Goal: Task Accomplishment & Management: Use online tool/utility

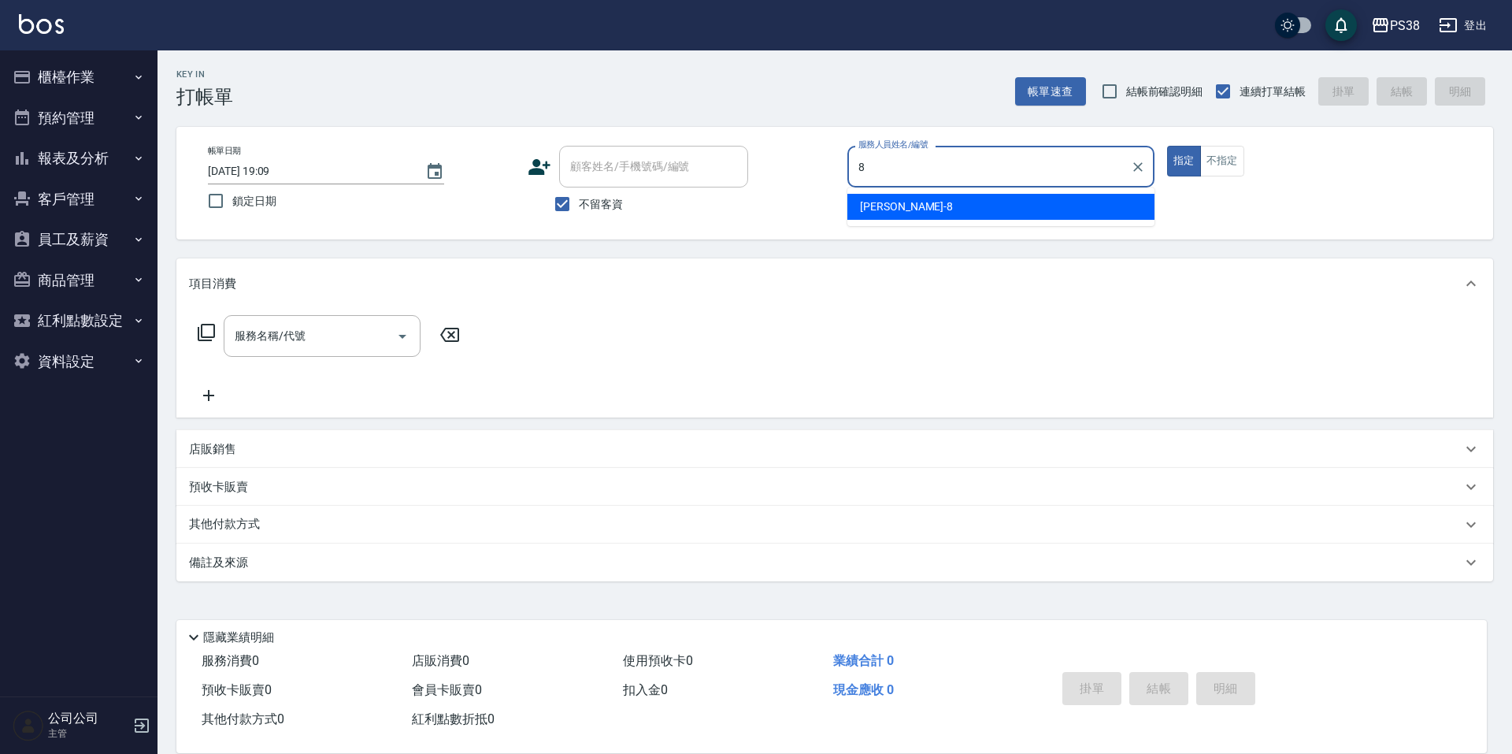
type input "mika-8"
type button "true"
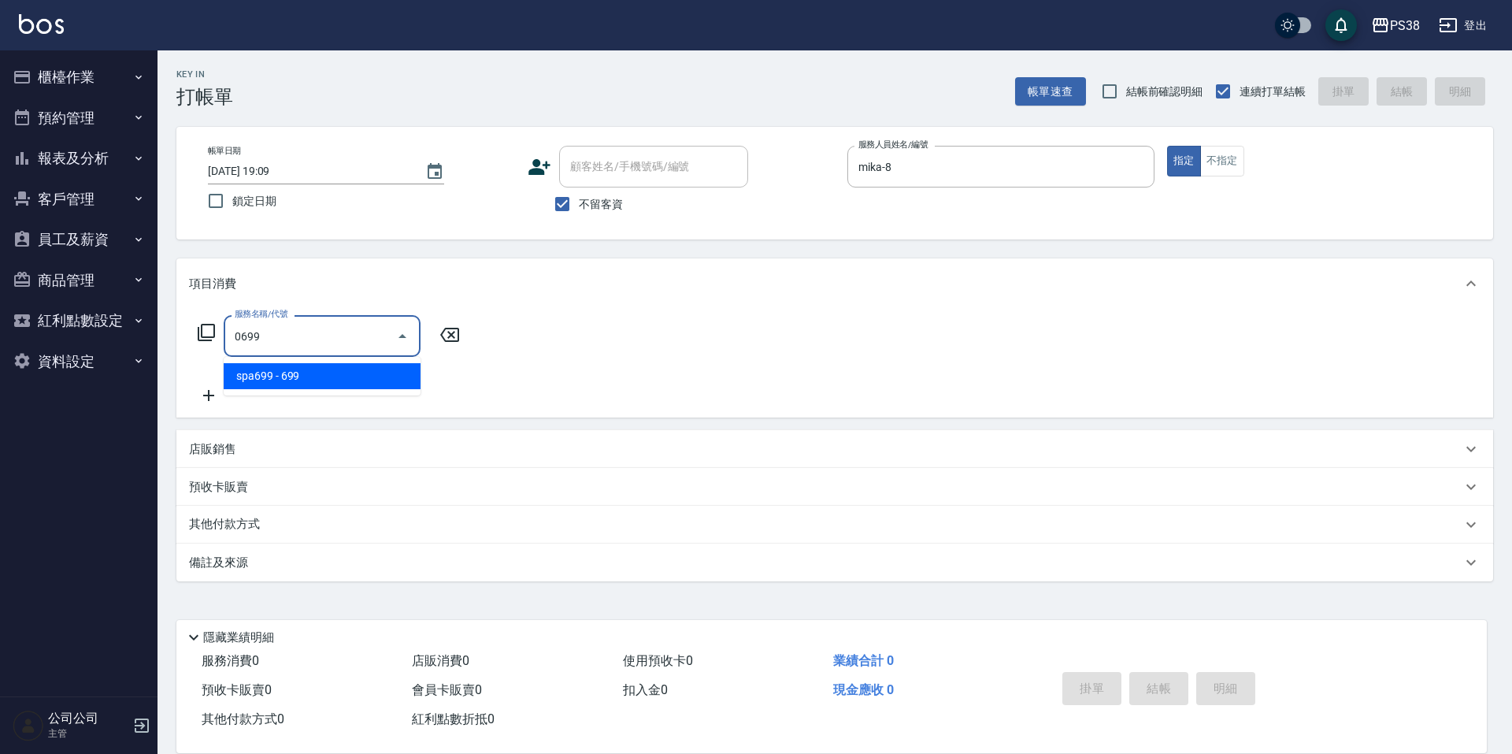
type input "spa699(0699)"
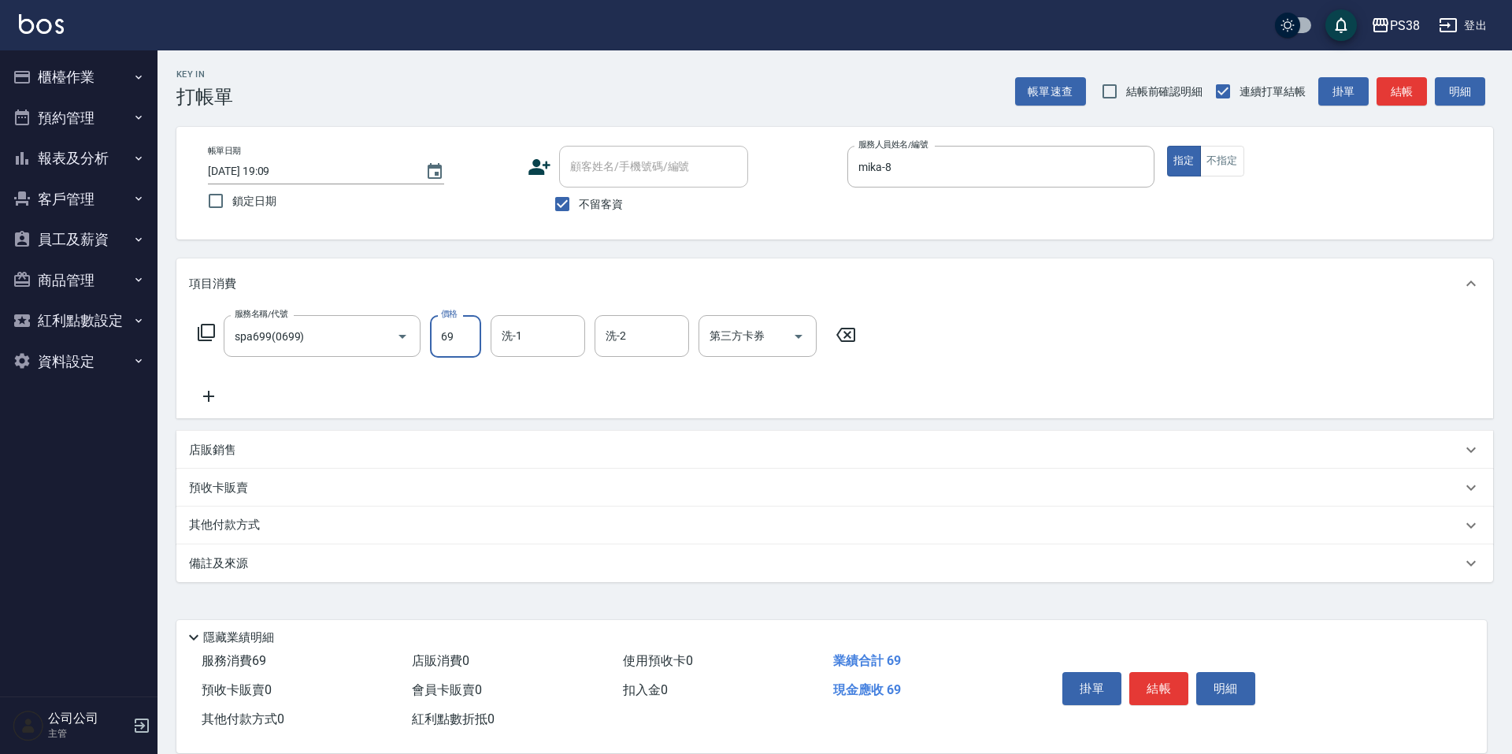
type input "699"
type input "mika-8"
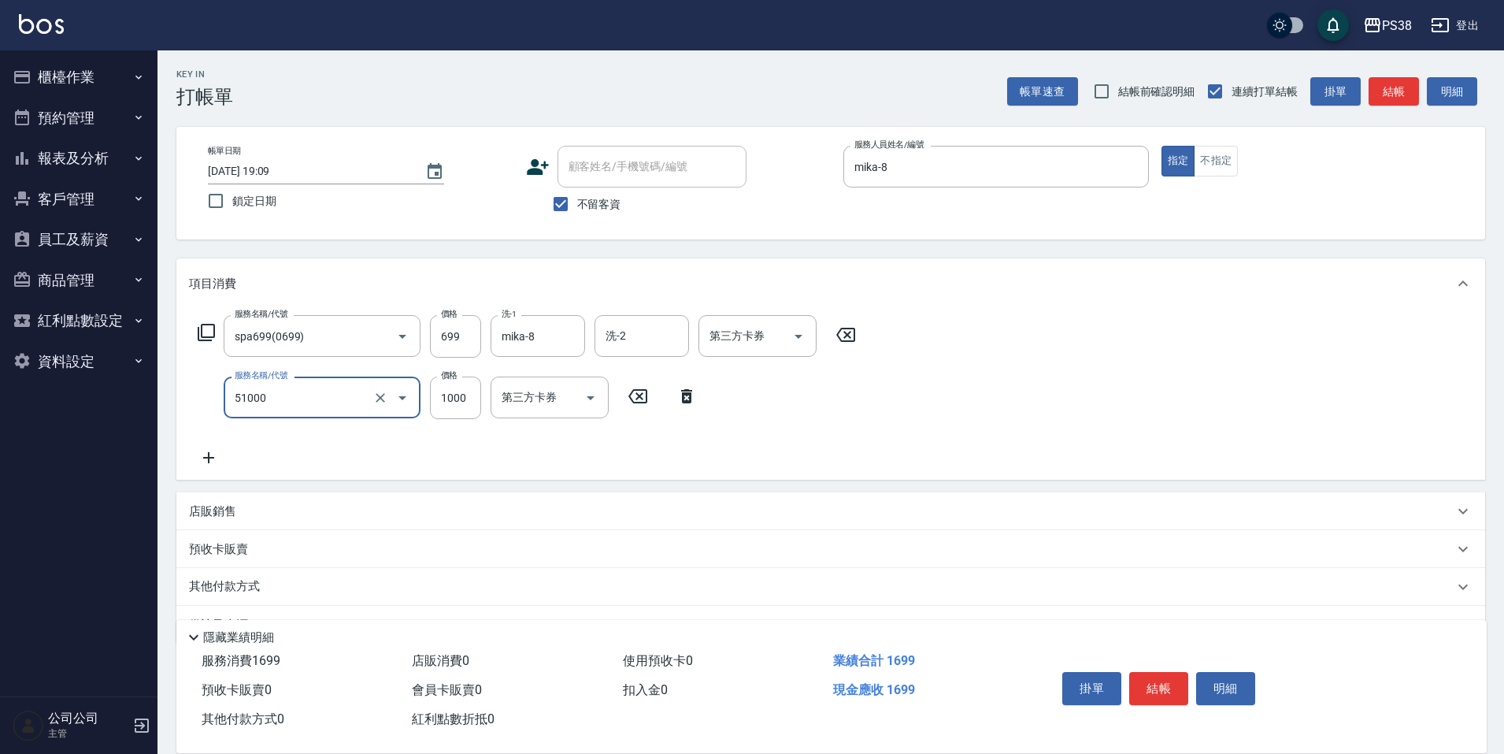
type input "染髮600以上(任意金額)(51000)"
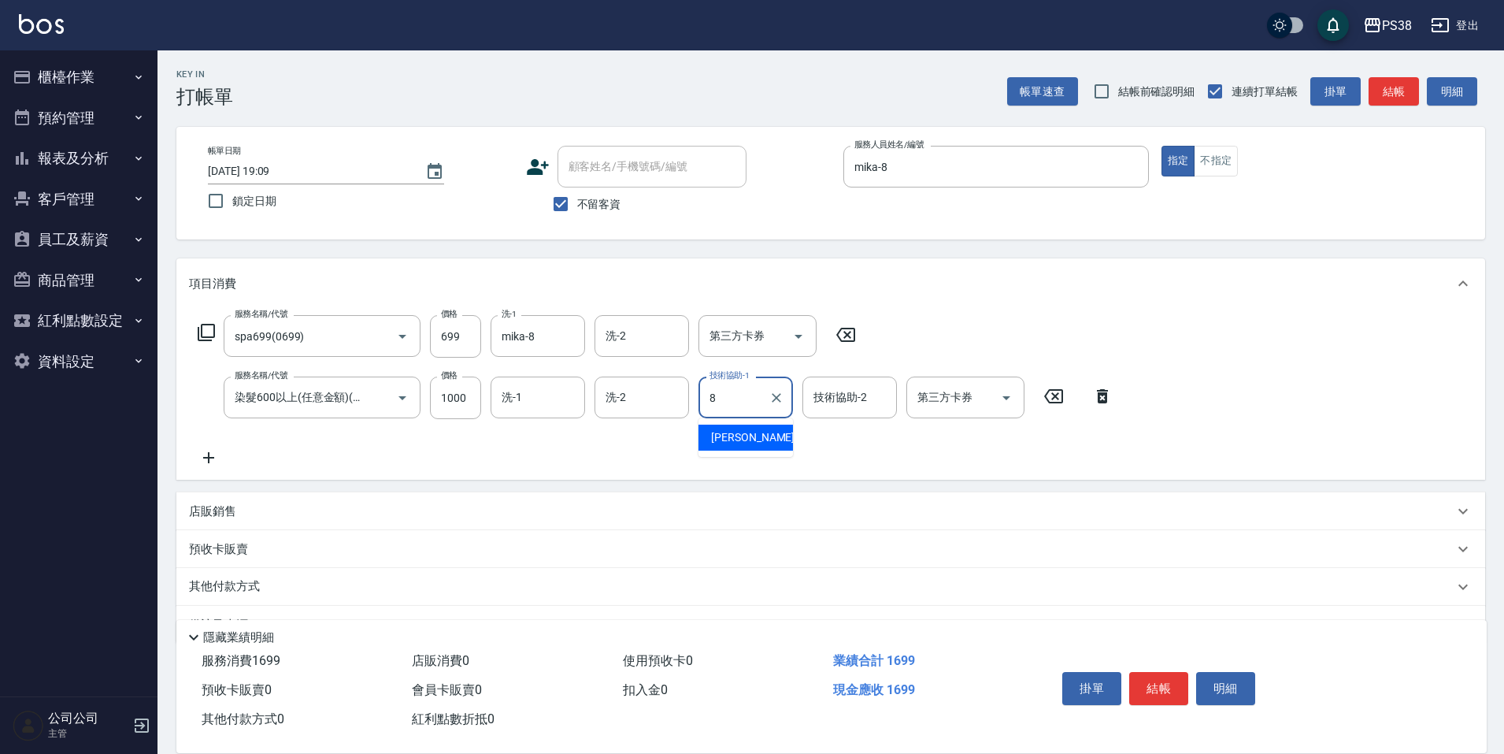
type input "mika-8"
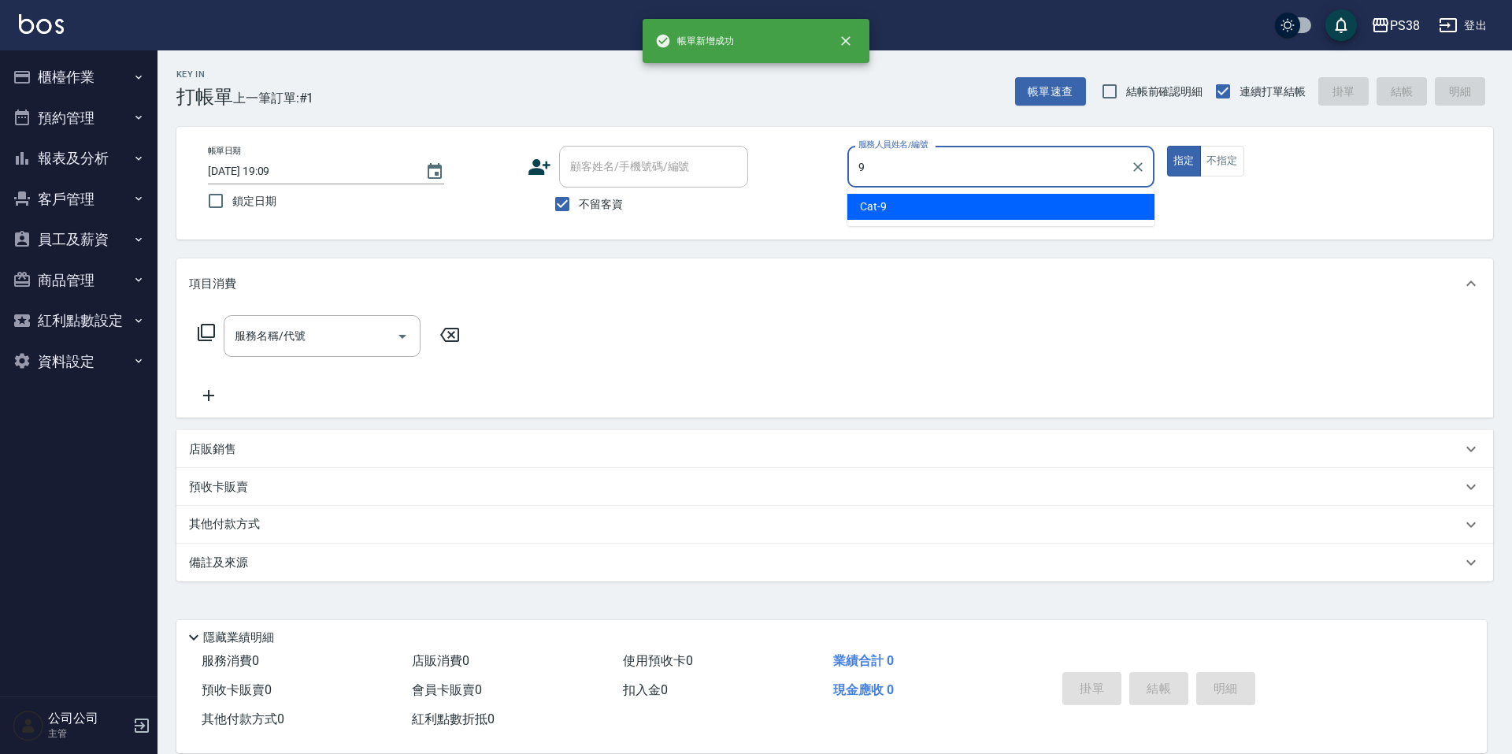
type input "Cat-9"
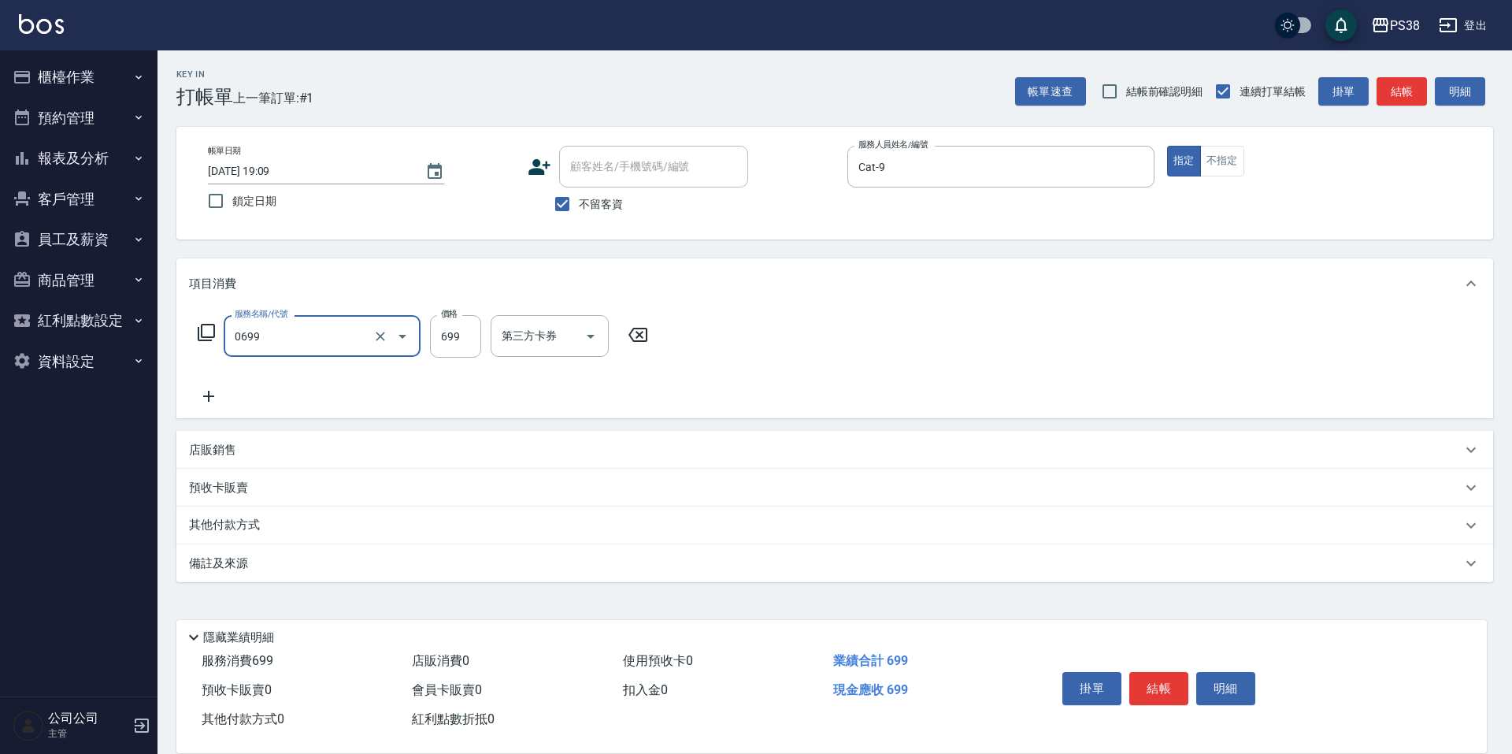
type input "spa699(0699)"
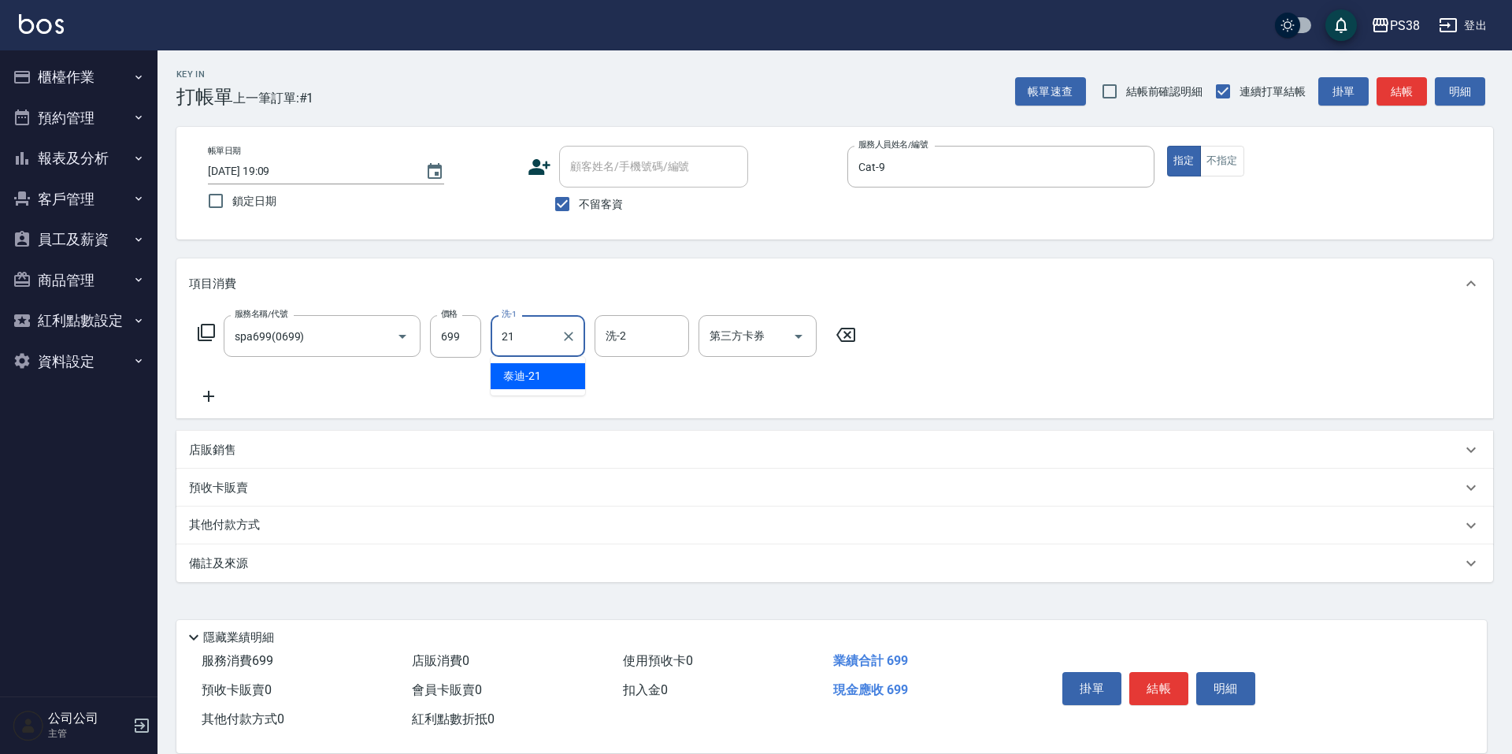
type input "泰迪-21"
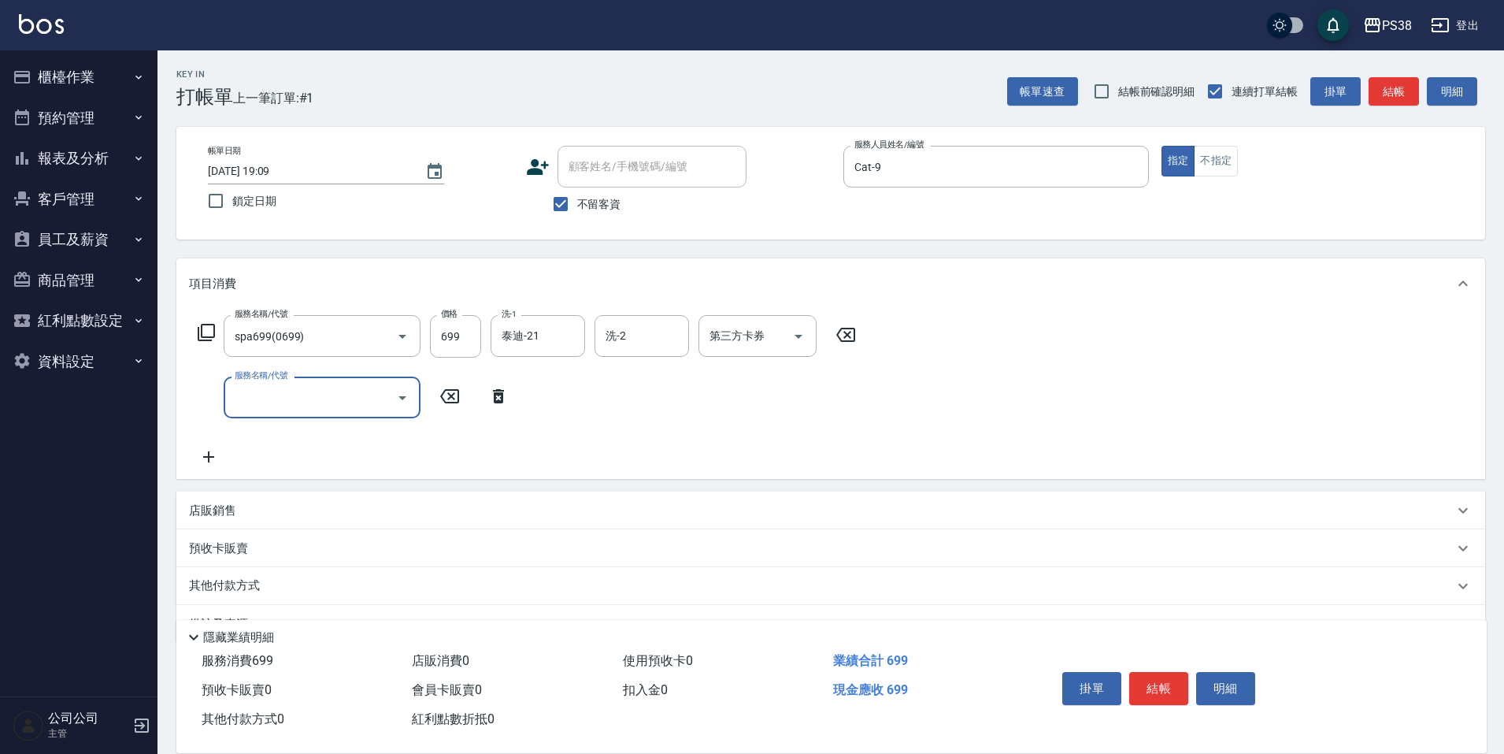
click at [285, 391] on input "服務名稱/代號" at bounding box center [310, 397] width 159 height 28
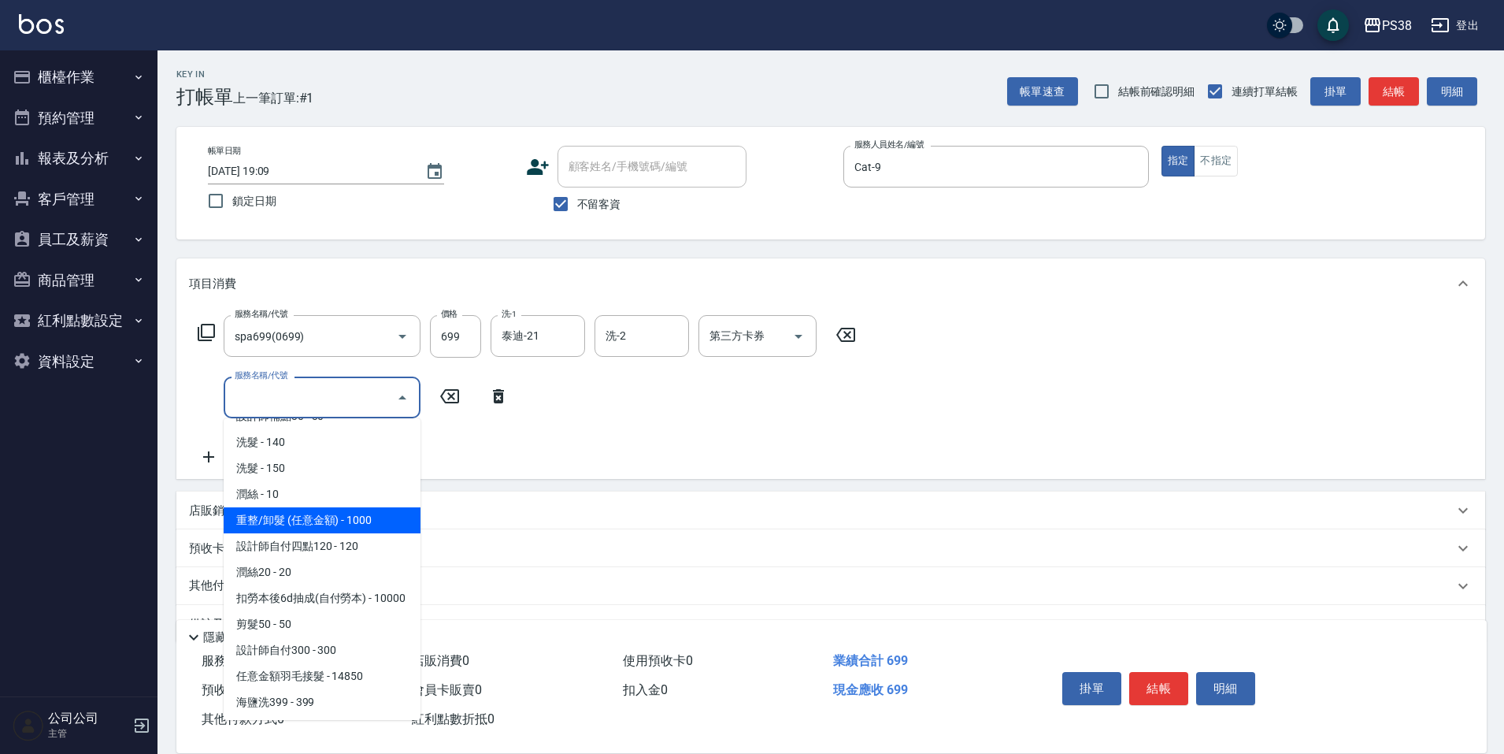
scroll to position [79, 0]
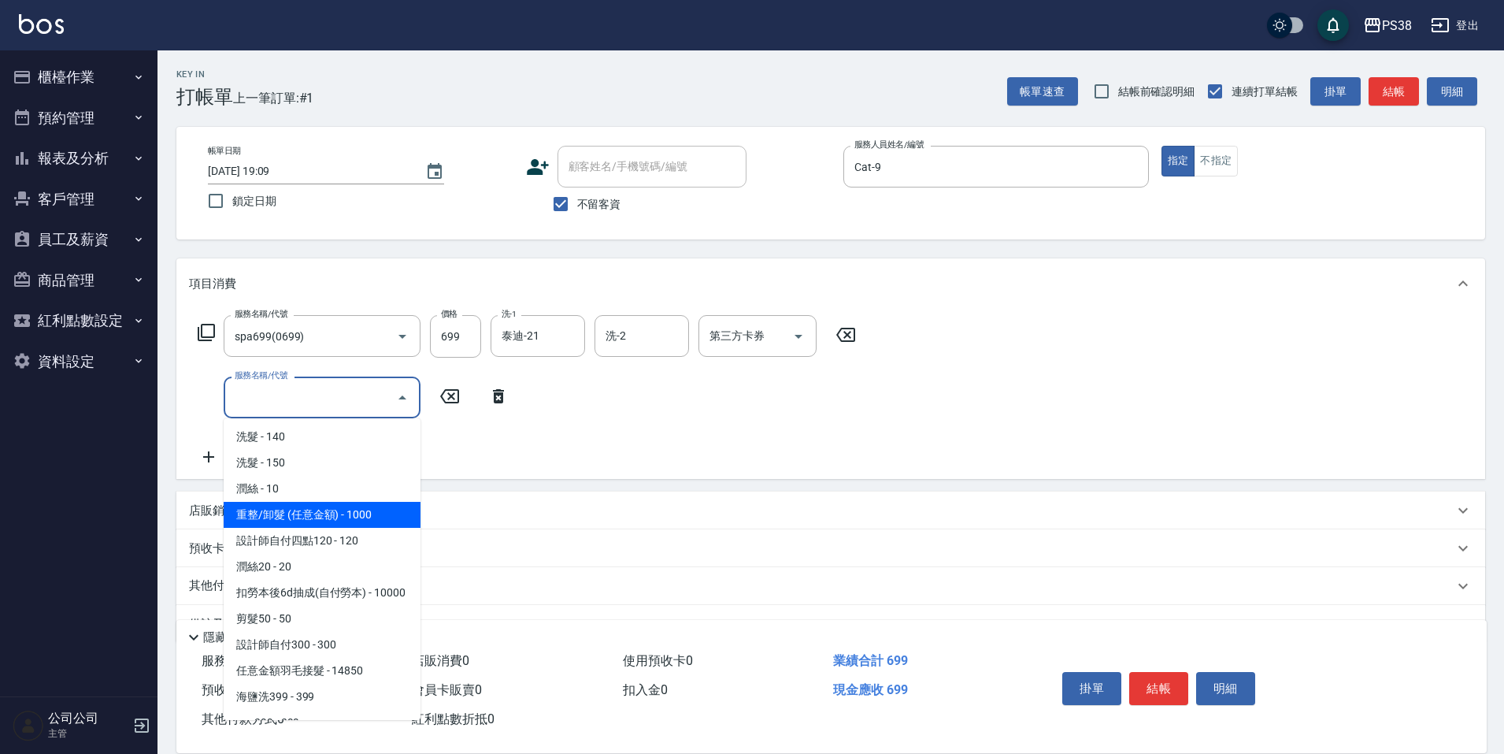
click at [347, 520] on span "重整/卸髮 (任意金額) - 1000" at bounding box center [322, 515] width 197 height 26
type input "重整/卸髮 (任意金額)(111)"
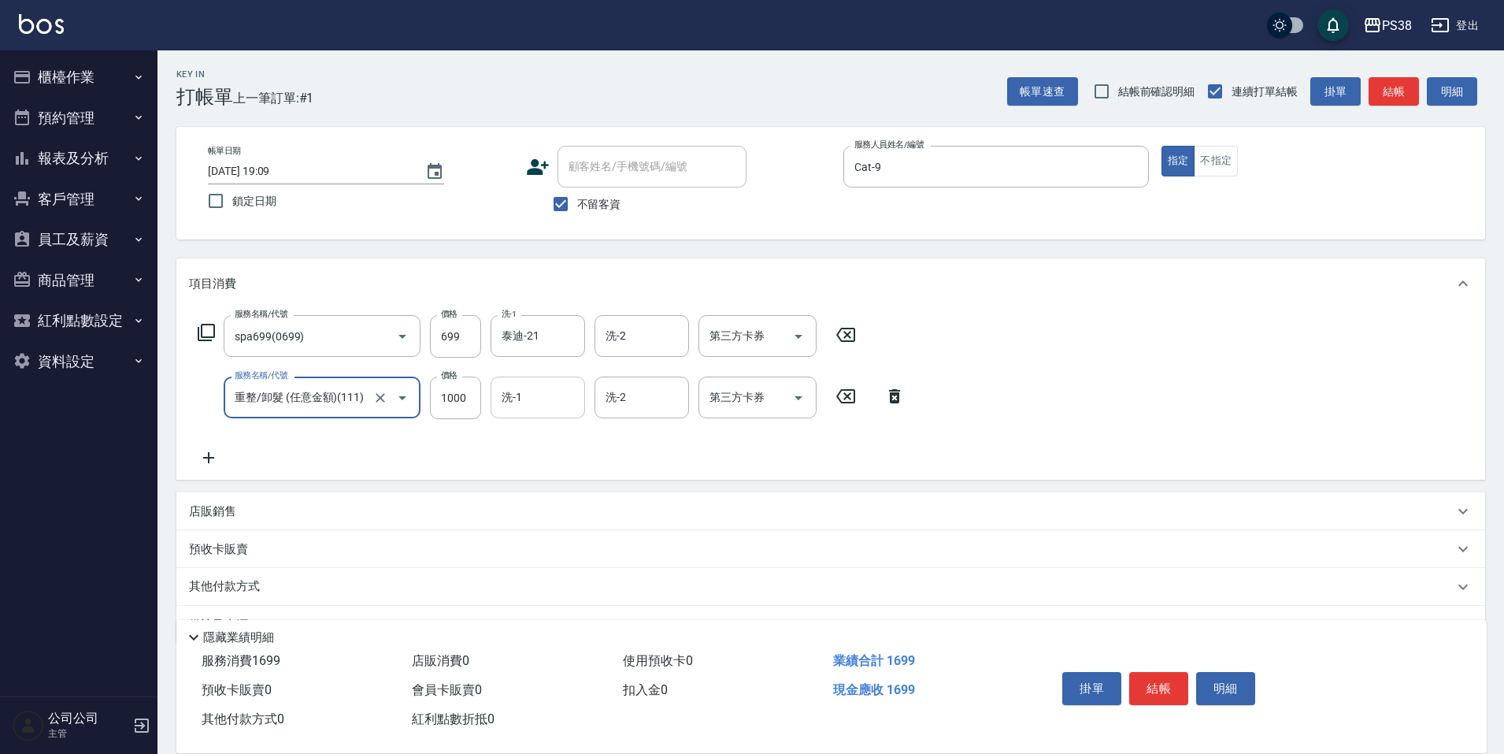
click at [531, 399] on input "洗-1" at bounding box center [538, 397] width 80 height 28
type input "泰迪-21"
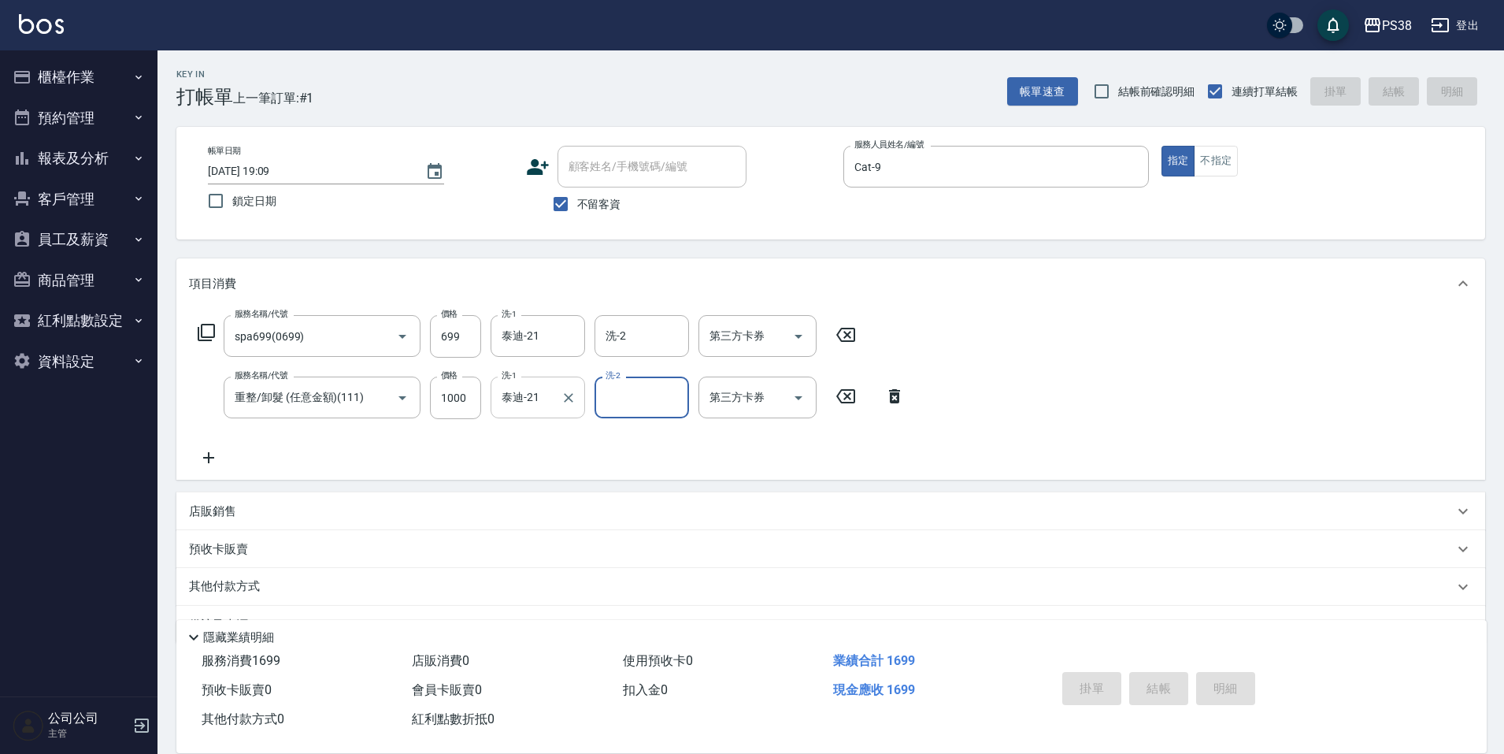
type input "[DATE] 19:10"
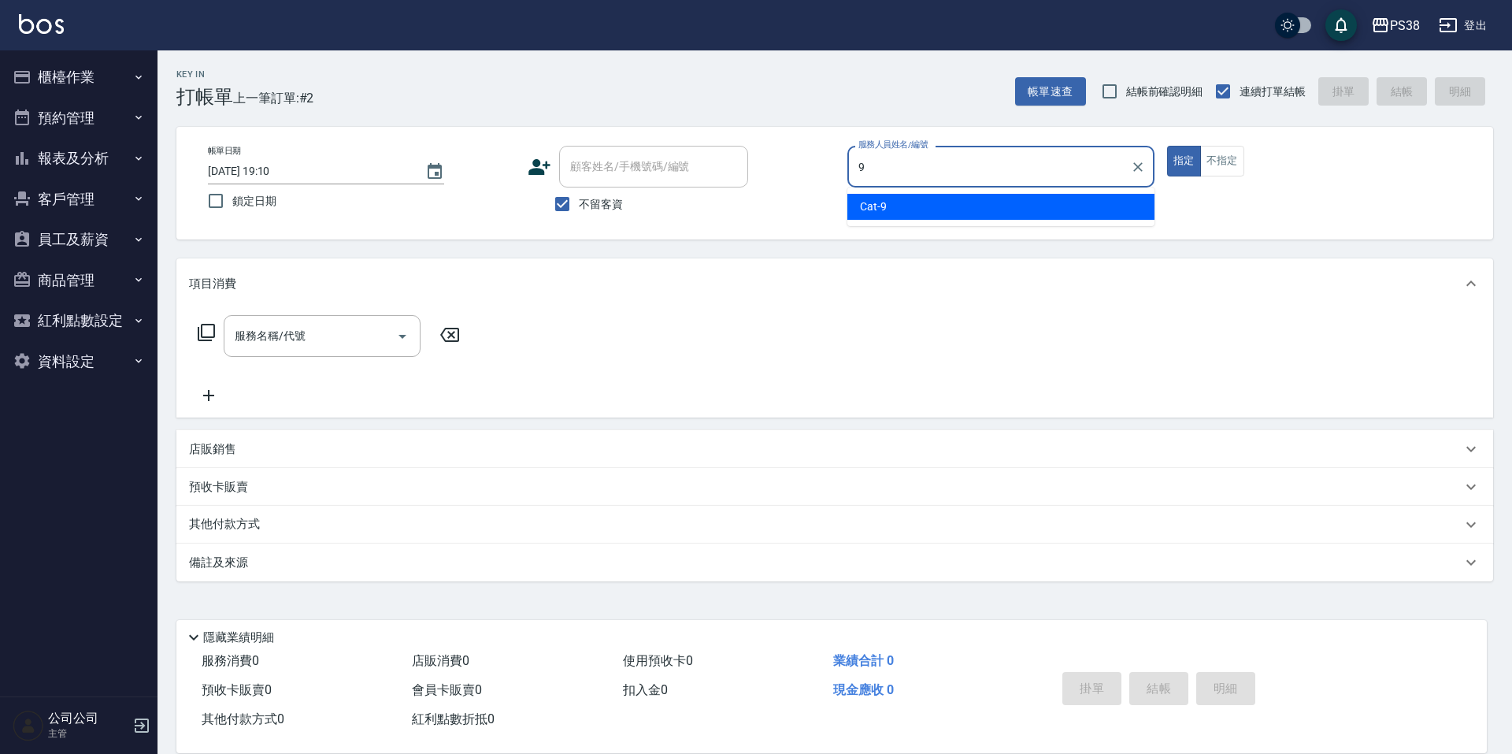
type input "Cat-9"
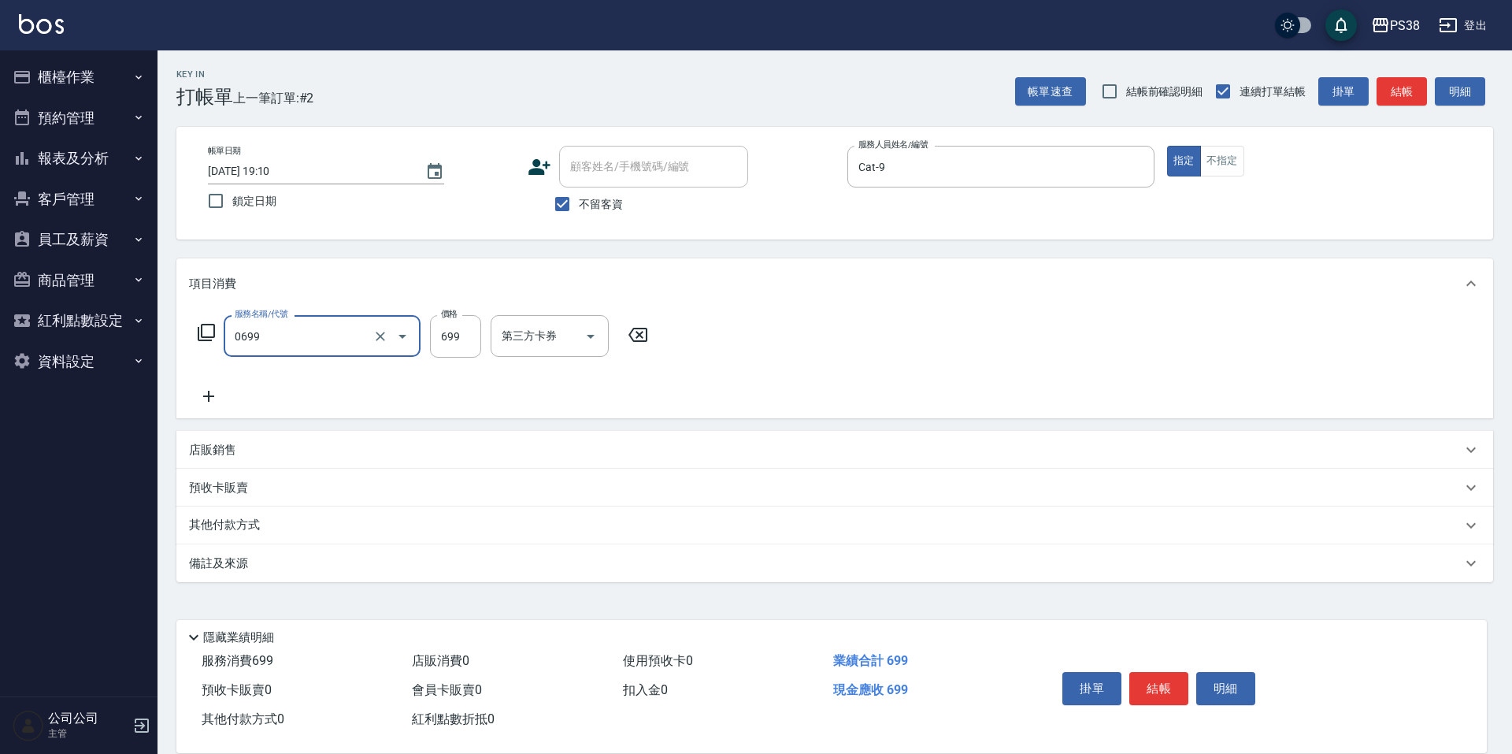
type input "spa699(0699)"
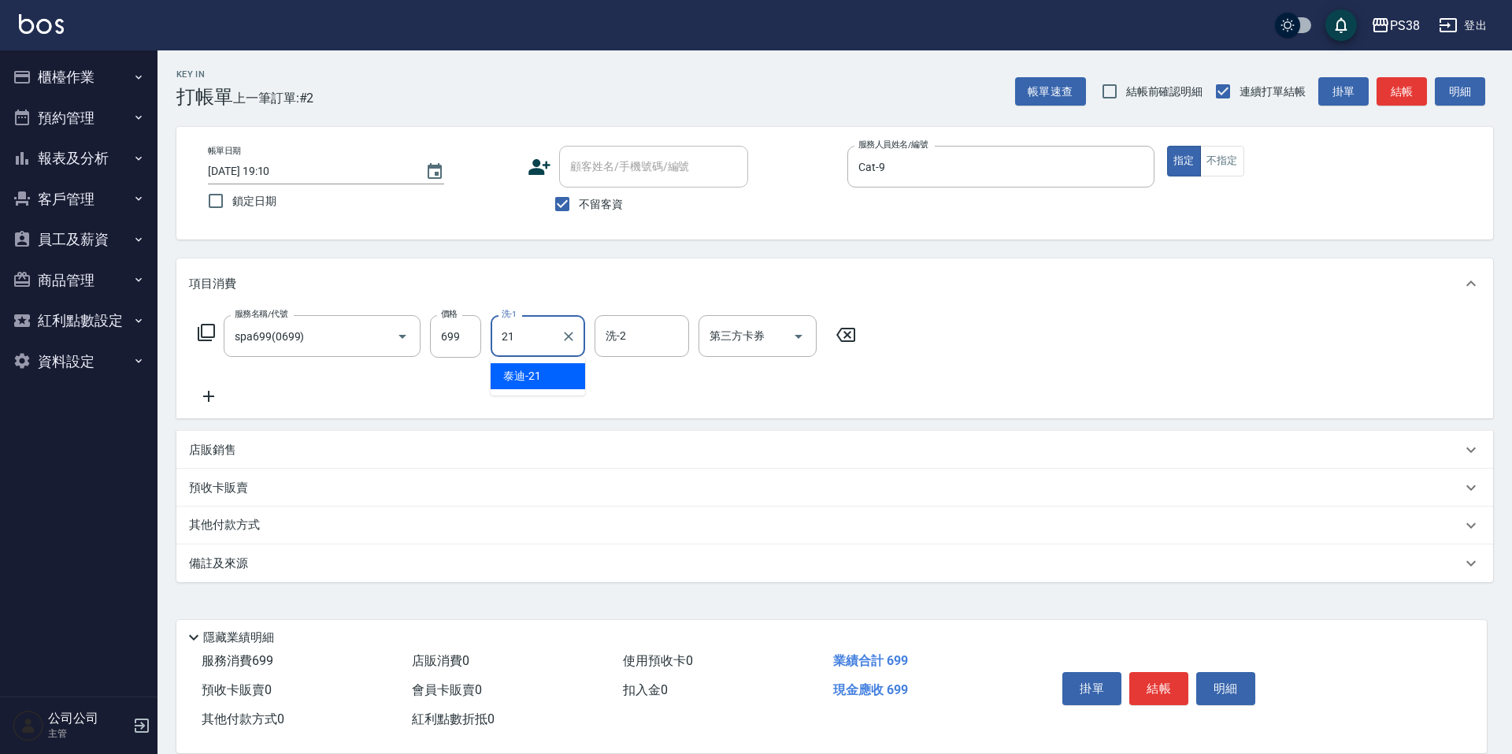
type input "泰迪-21"
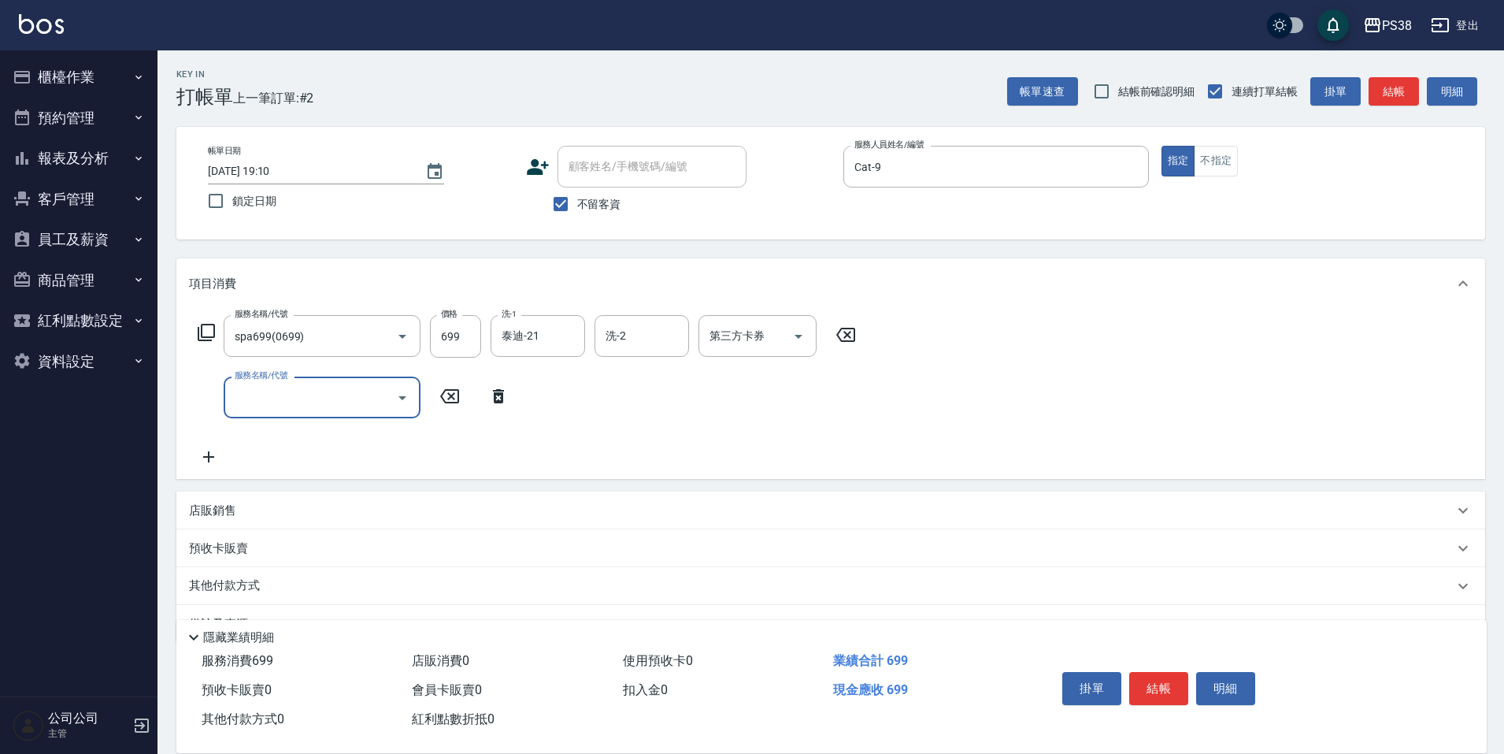
click at [343, 388] on input "服務名稱/代號" at bounding box center [310, 397] width 159 height 28
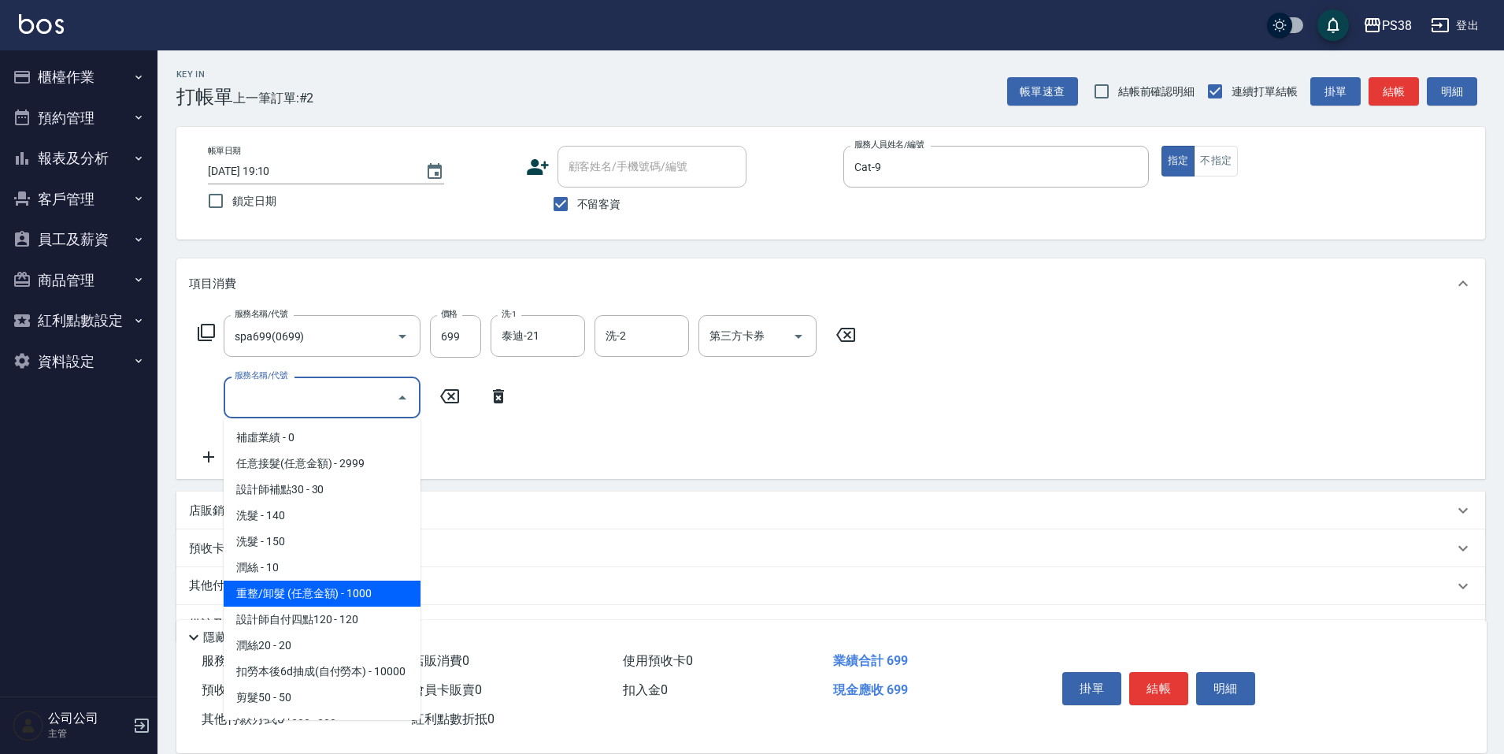
click at [363, 605] on span "重整/卸髮 (任意金額) - 1000" at bounding box center [322, 593] width 197 height 26
type input "重整/卸髮 (任意金額)(111)"
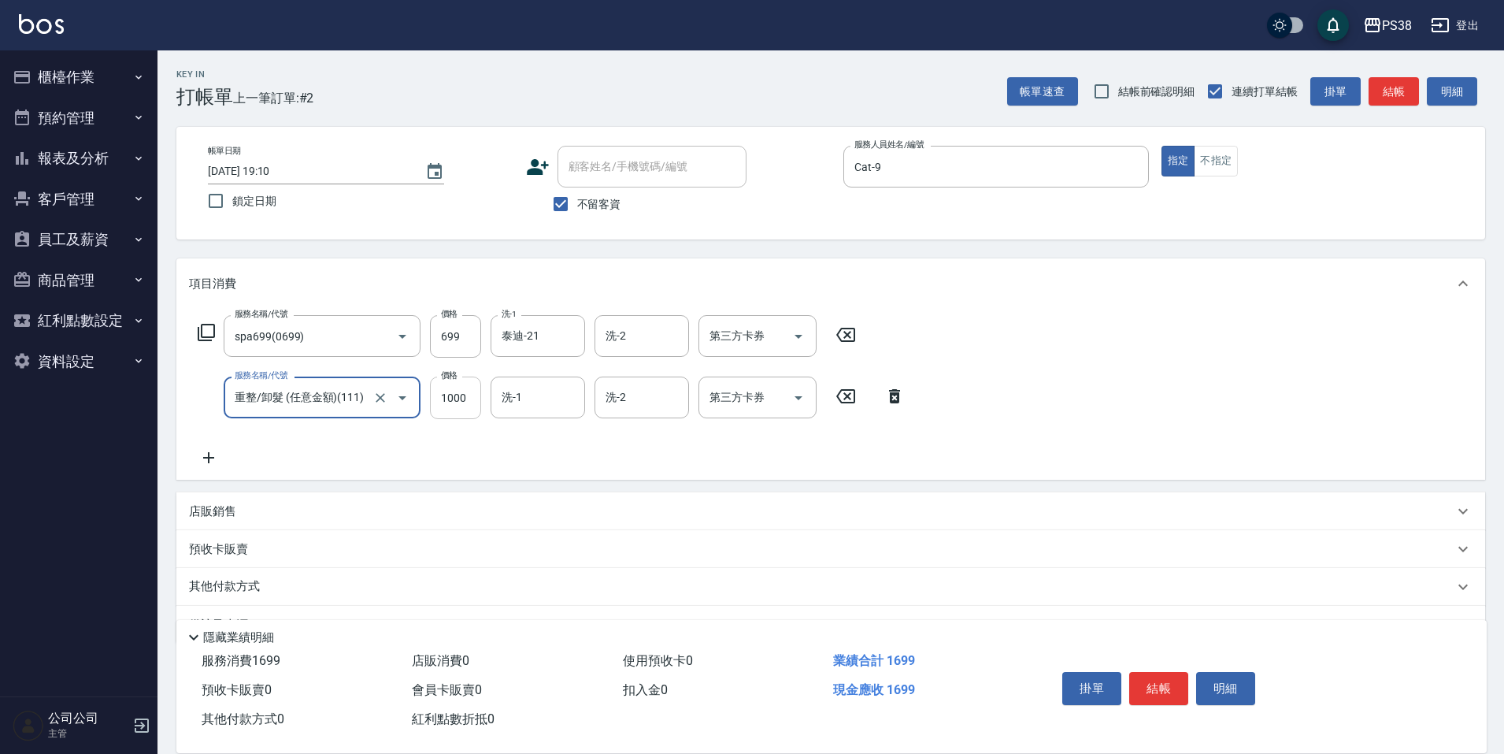
click at [455, 415] on input "1000" at bounding box center [455, 397] width 51 height 43
type input "1500"
type input "泰迪-21"
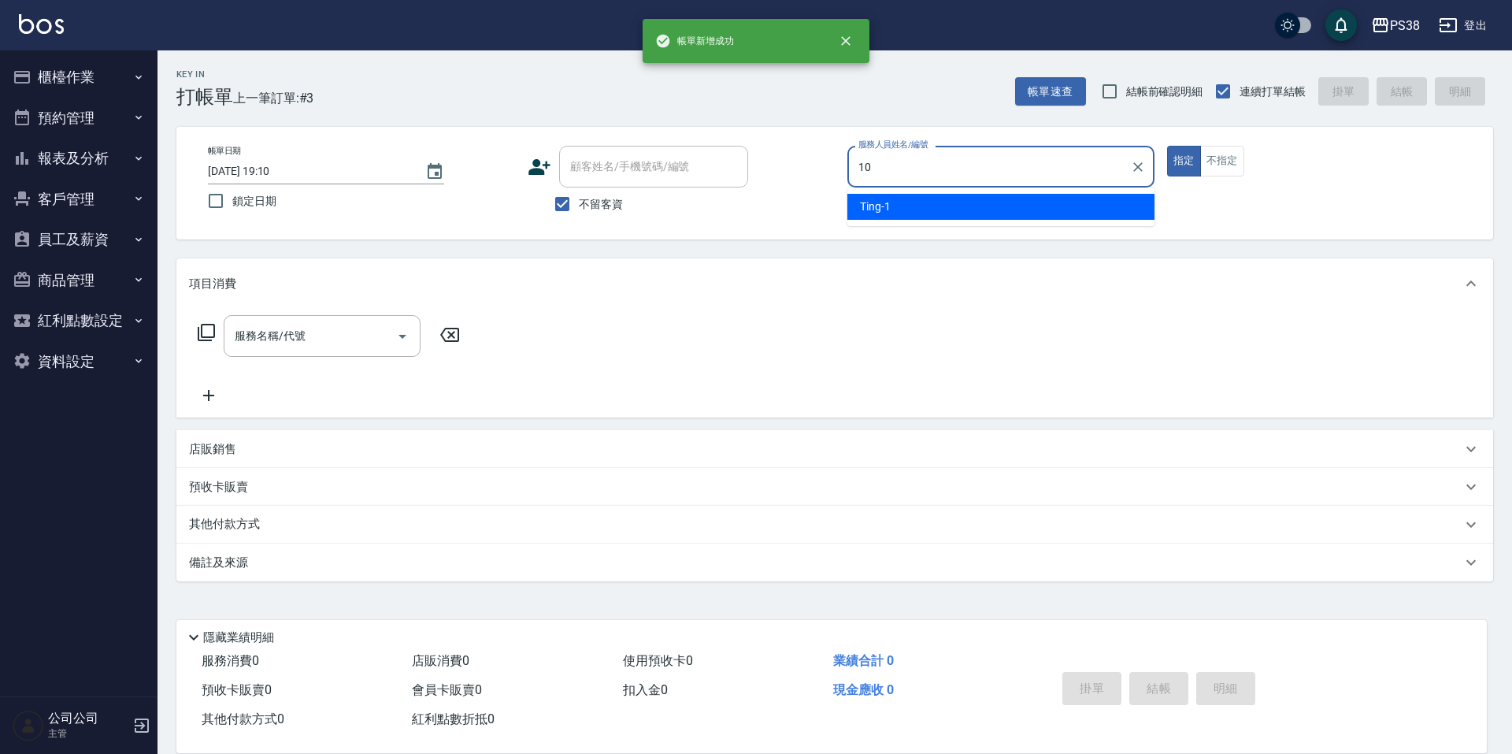
type input "Tiva-10"
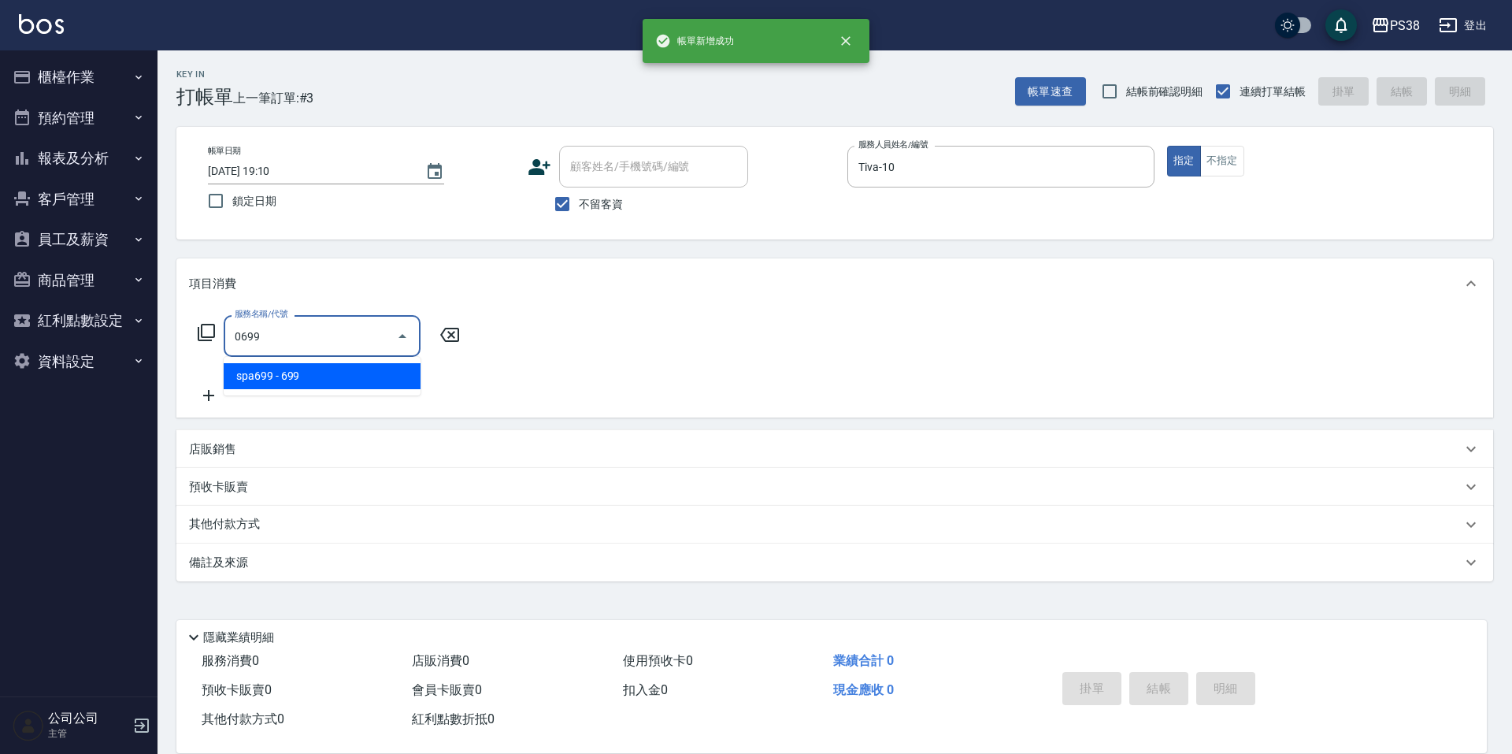
type input "spa699(0699)"
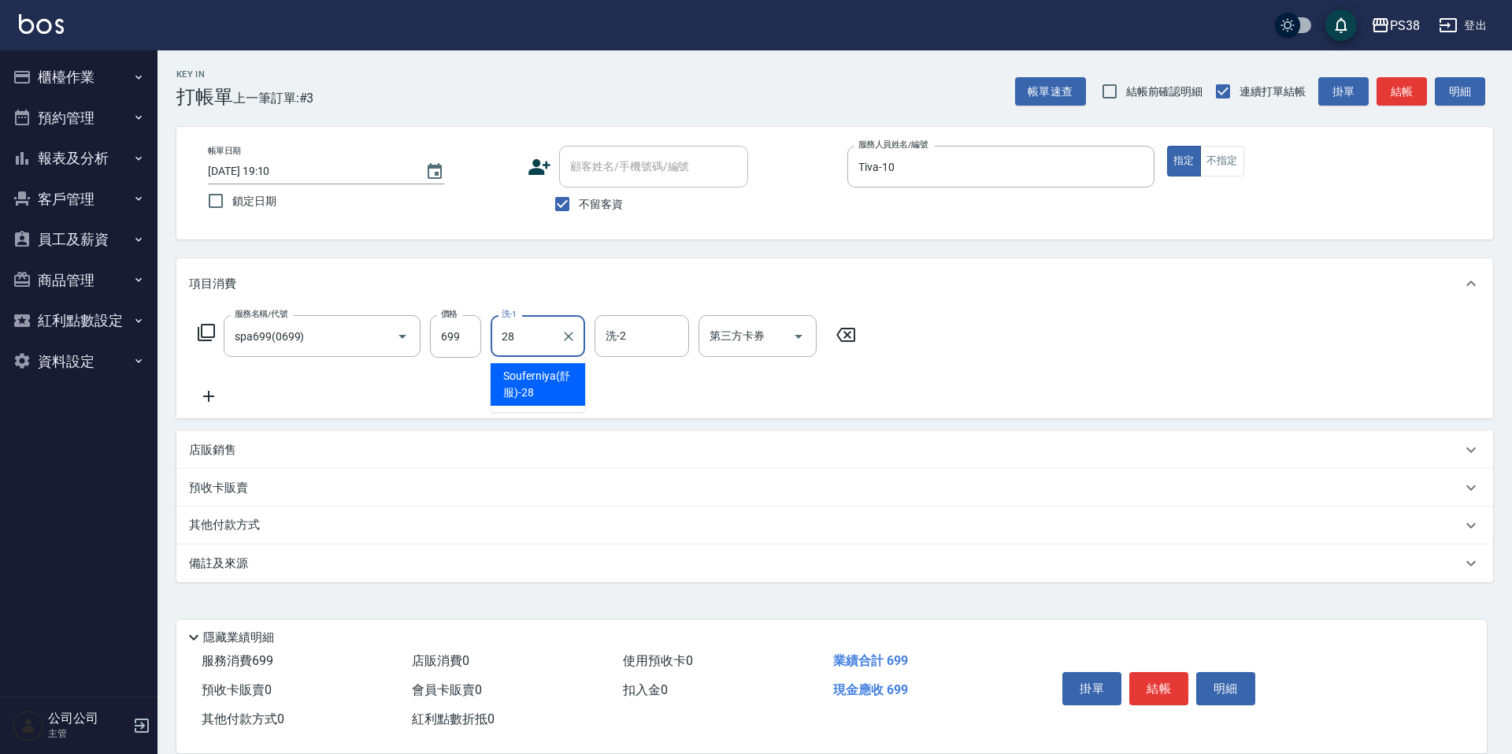
type input "Souferniya(舒服)-28"
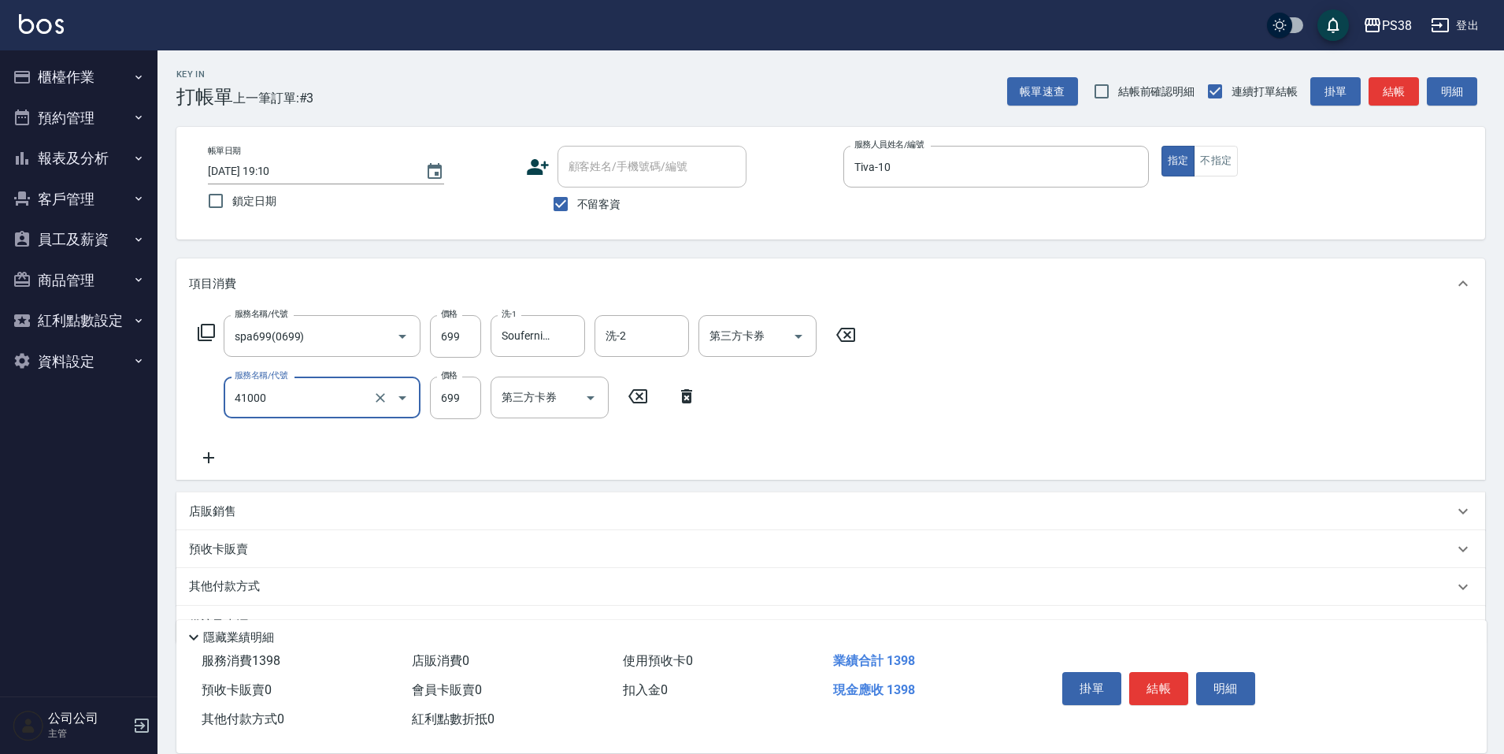
type input "燙髮699-2500(任意金額)(41000)"
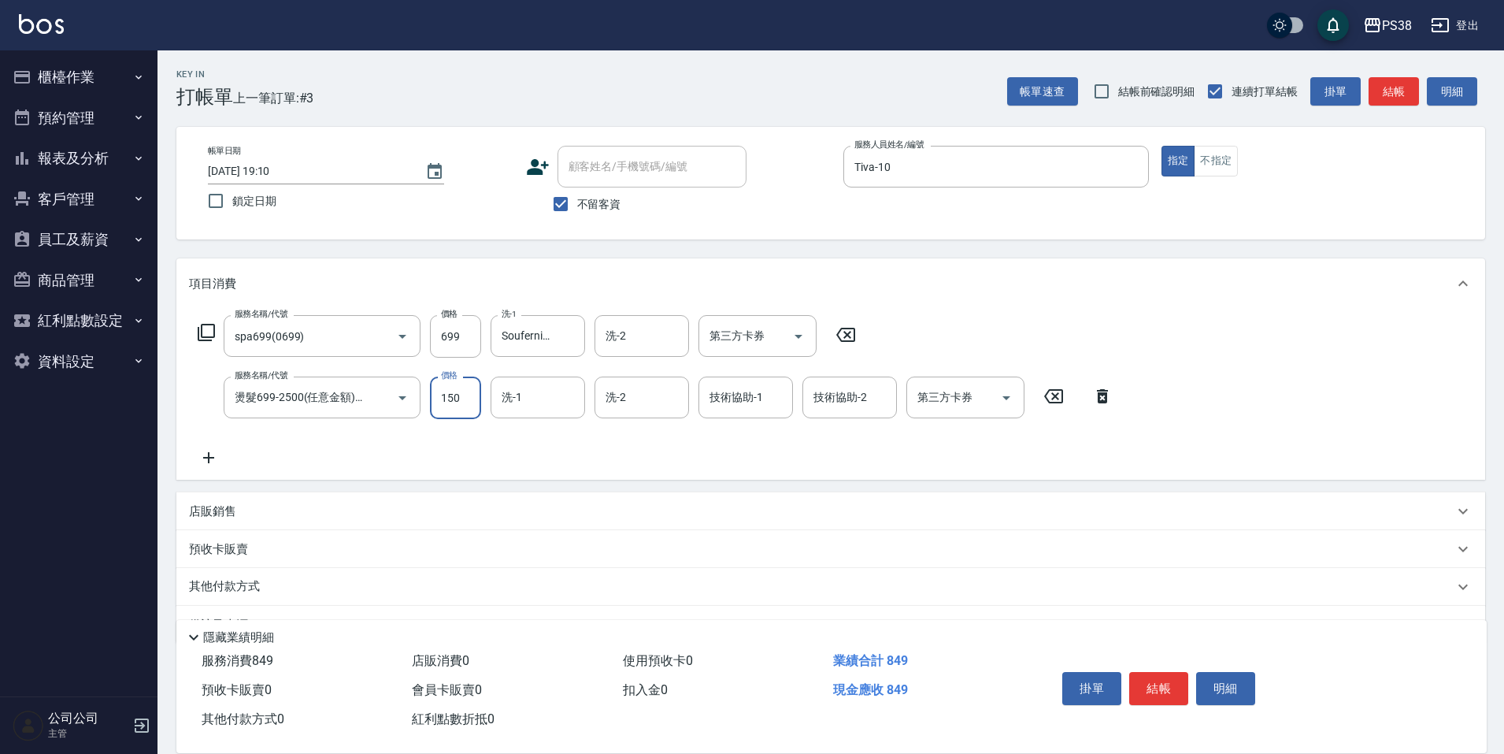
type input "1500"
type input "Souferniya(舒服)-28"
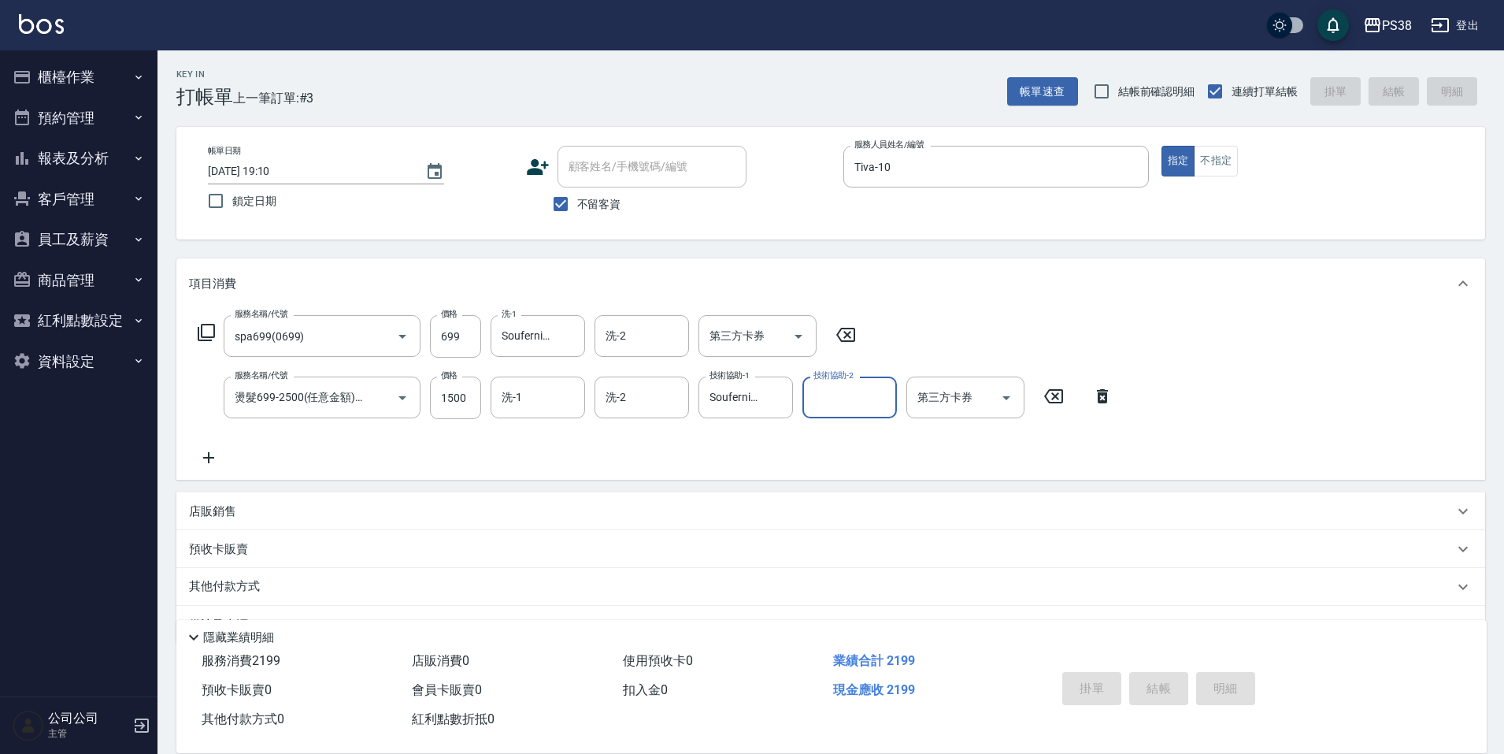
type input "[DATE] 19:11"
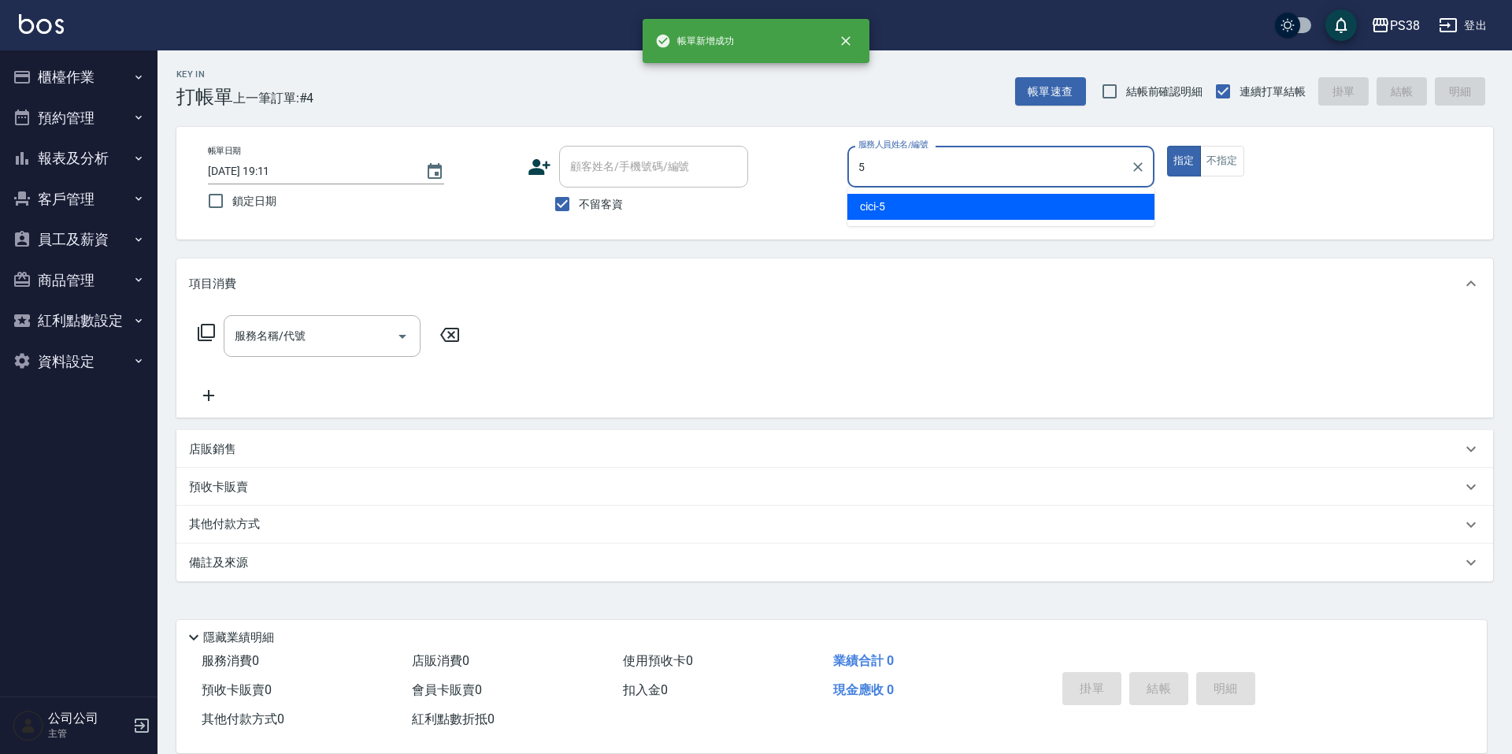
type input "cici-5"
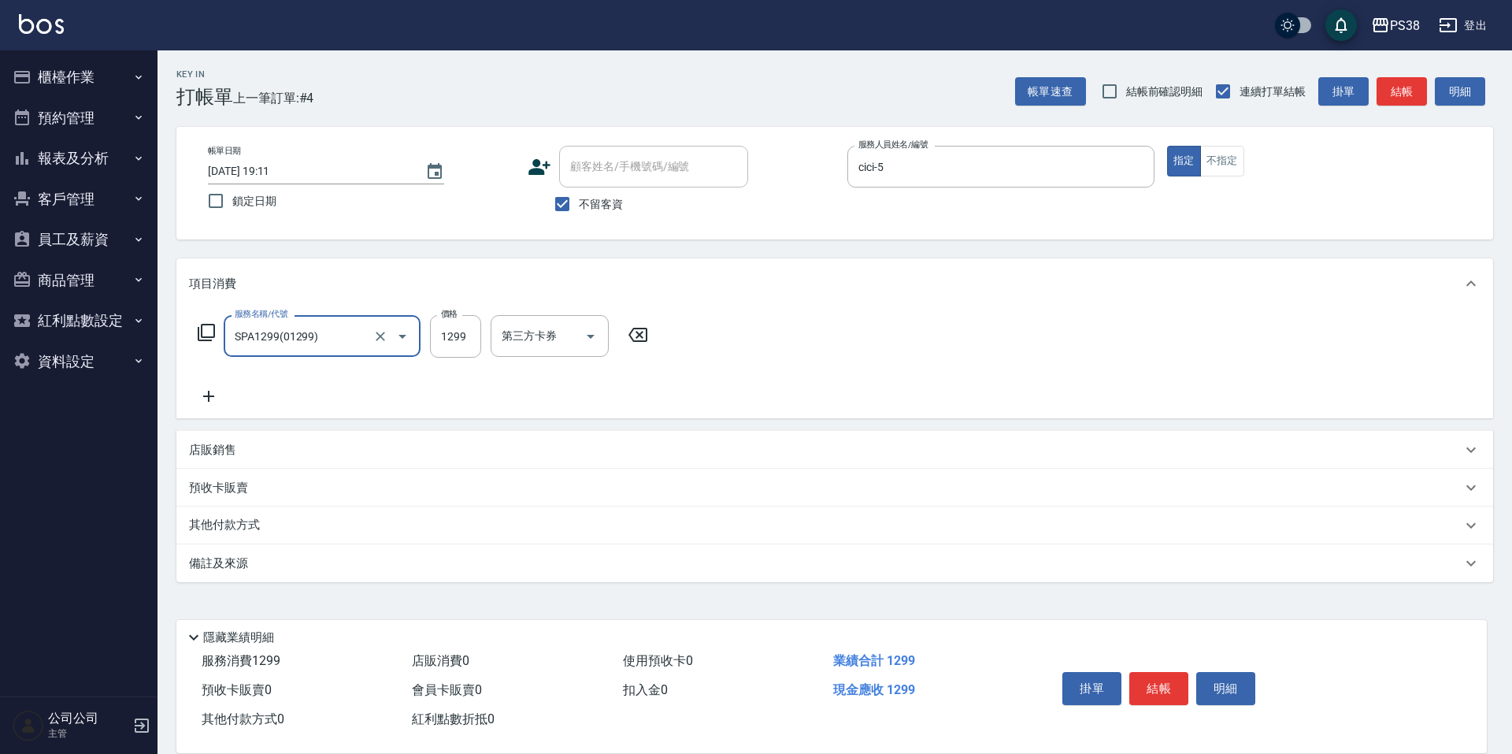
type input "SPA1299(01299)"
type input "1499"
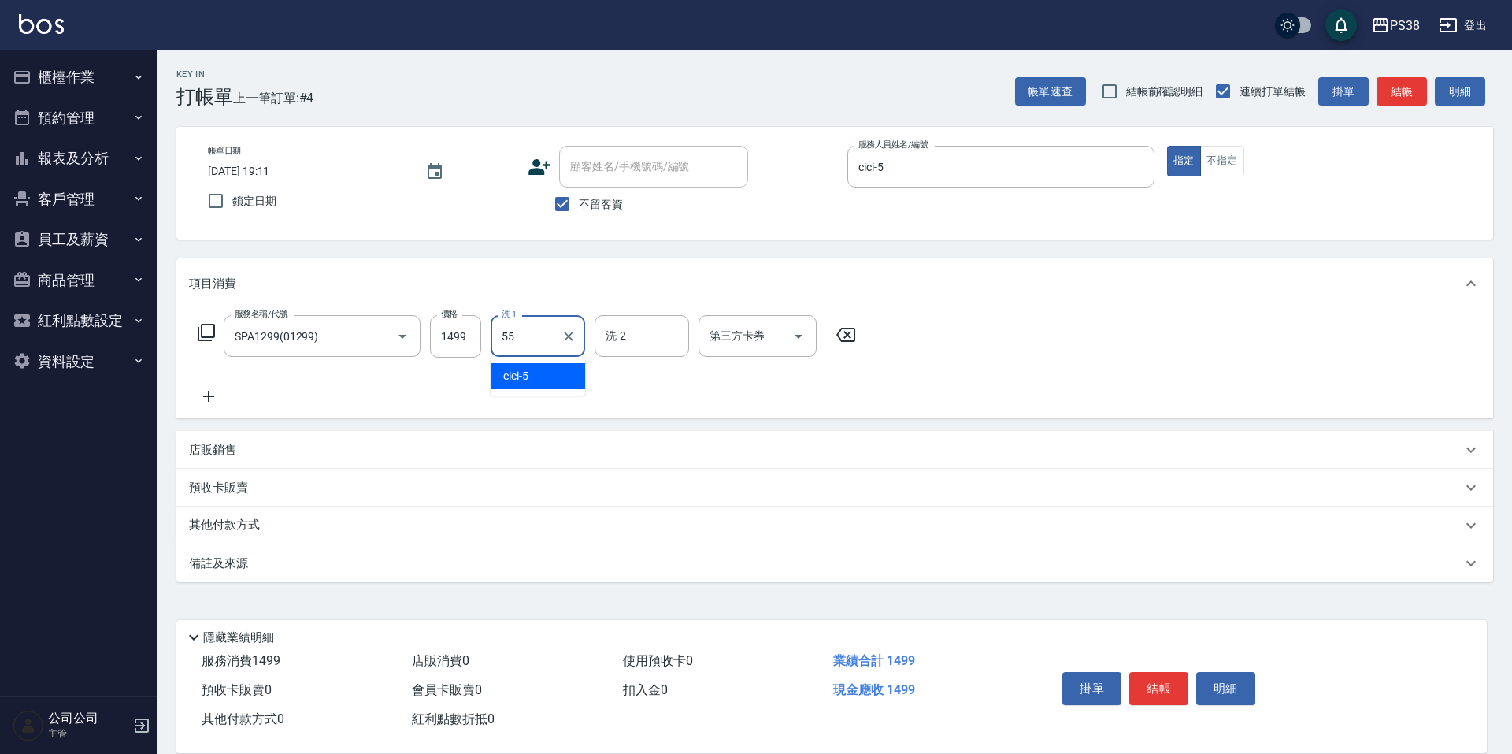
type input "[PERSON_NAME]-55"
click at [602, 399] on div "服務名稱/代號 SPA1299(01299) 服務名稱/代號 價格 1499 價格 洗-1 [PERSON_NAME]-55 洗-1 洗-2 洗-2 第三方卡…" at bounding box center [527, 360] width 676 height 91
click at [217, 397] on icon at bounding box center [208, 396] width 39 height 19
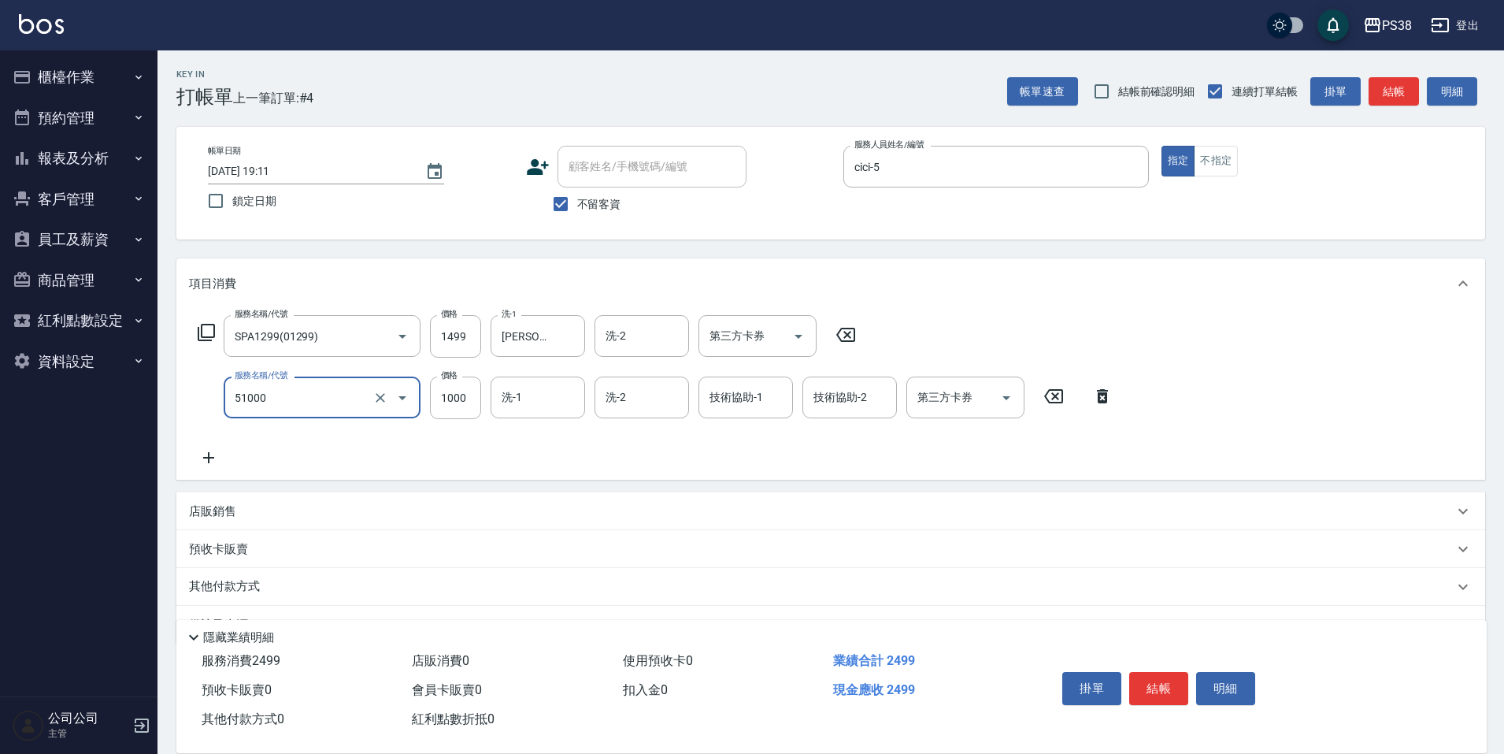
type input "染髮600以上(任意金額)(51000)"
type input "1500"
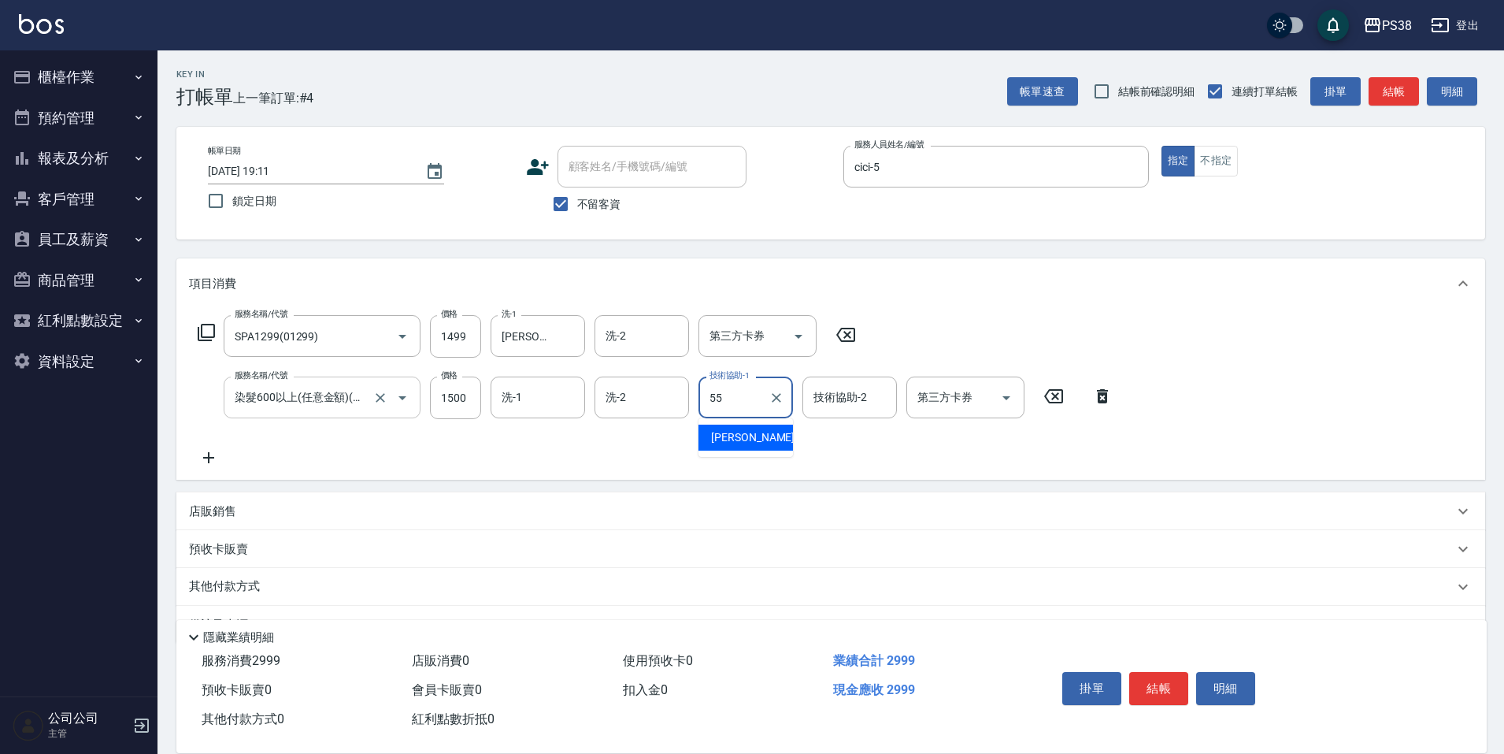
type input "[PERSON_NAME]-55"
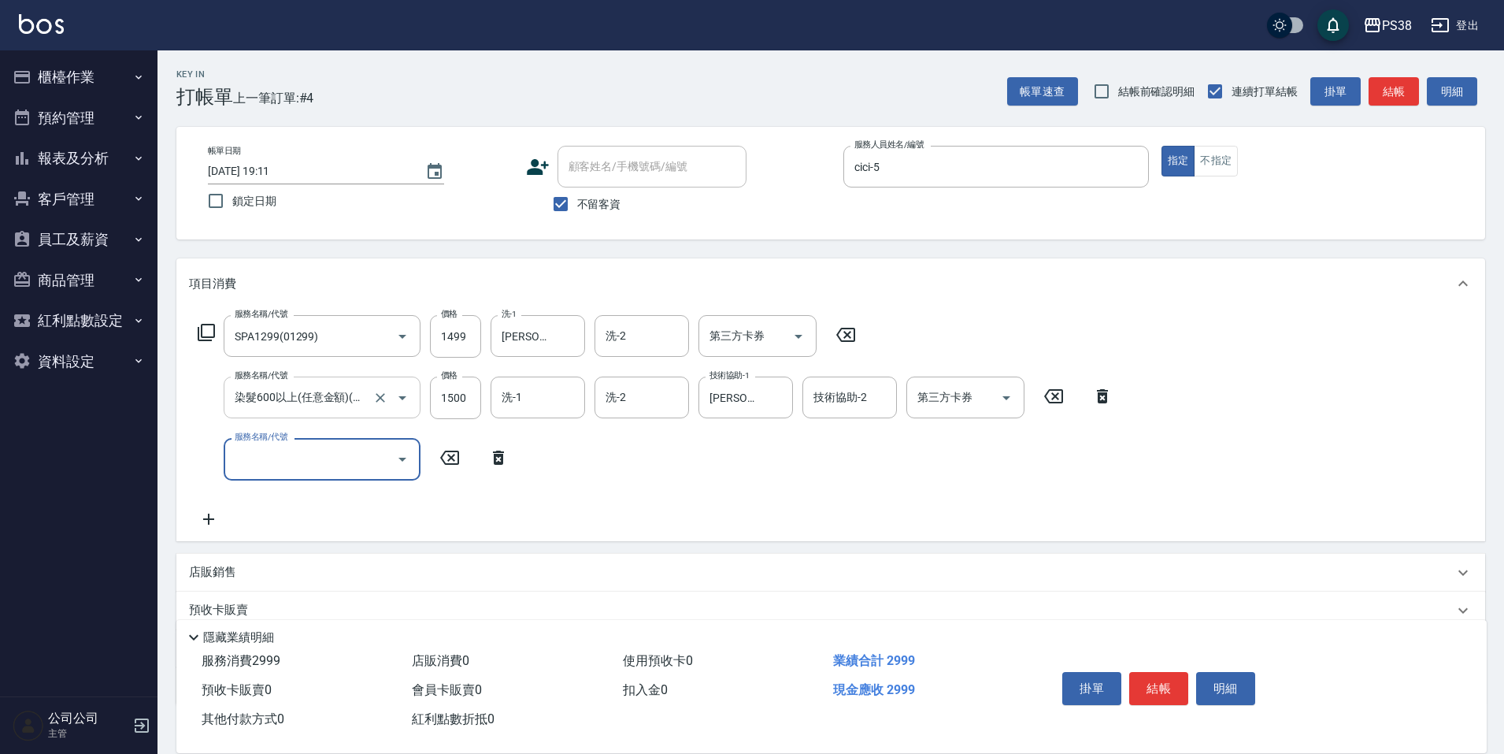
scroll to position [0, 0]
type input "染髮600以上(任意金額)(51000)"
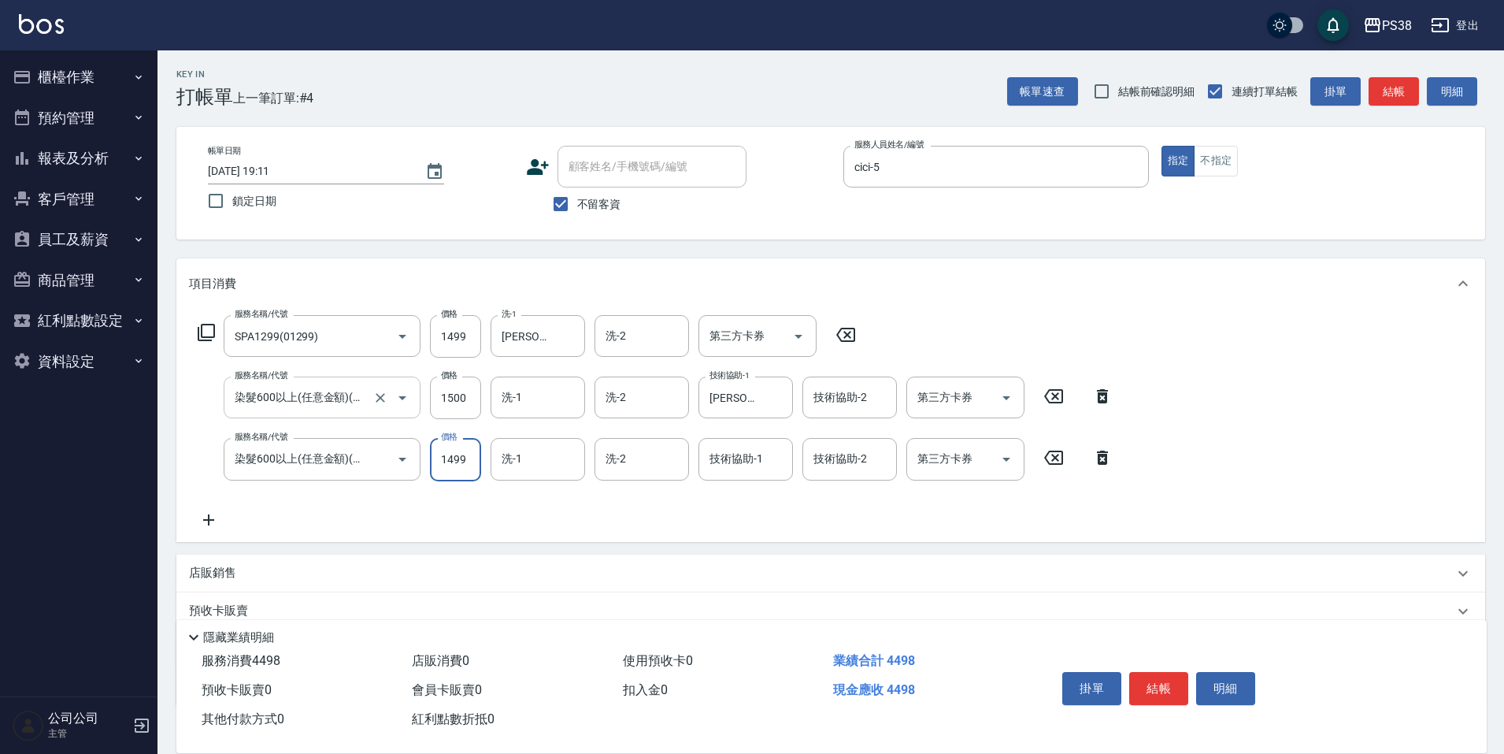
type input "1499"
type input "[PERSON_NAME]-55"
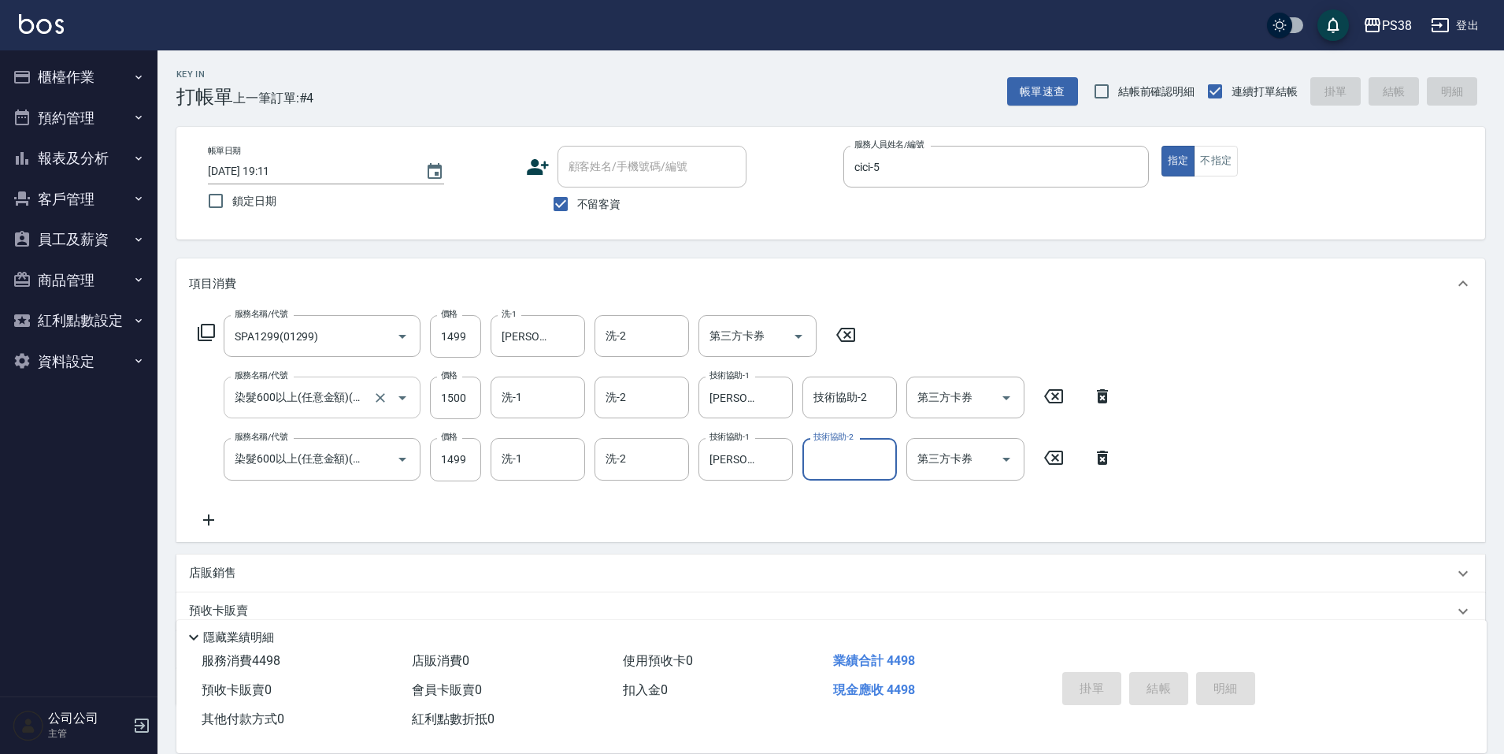
type input "[DATE] 19:13"
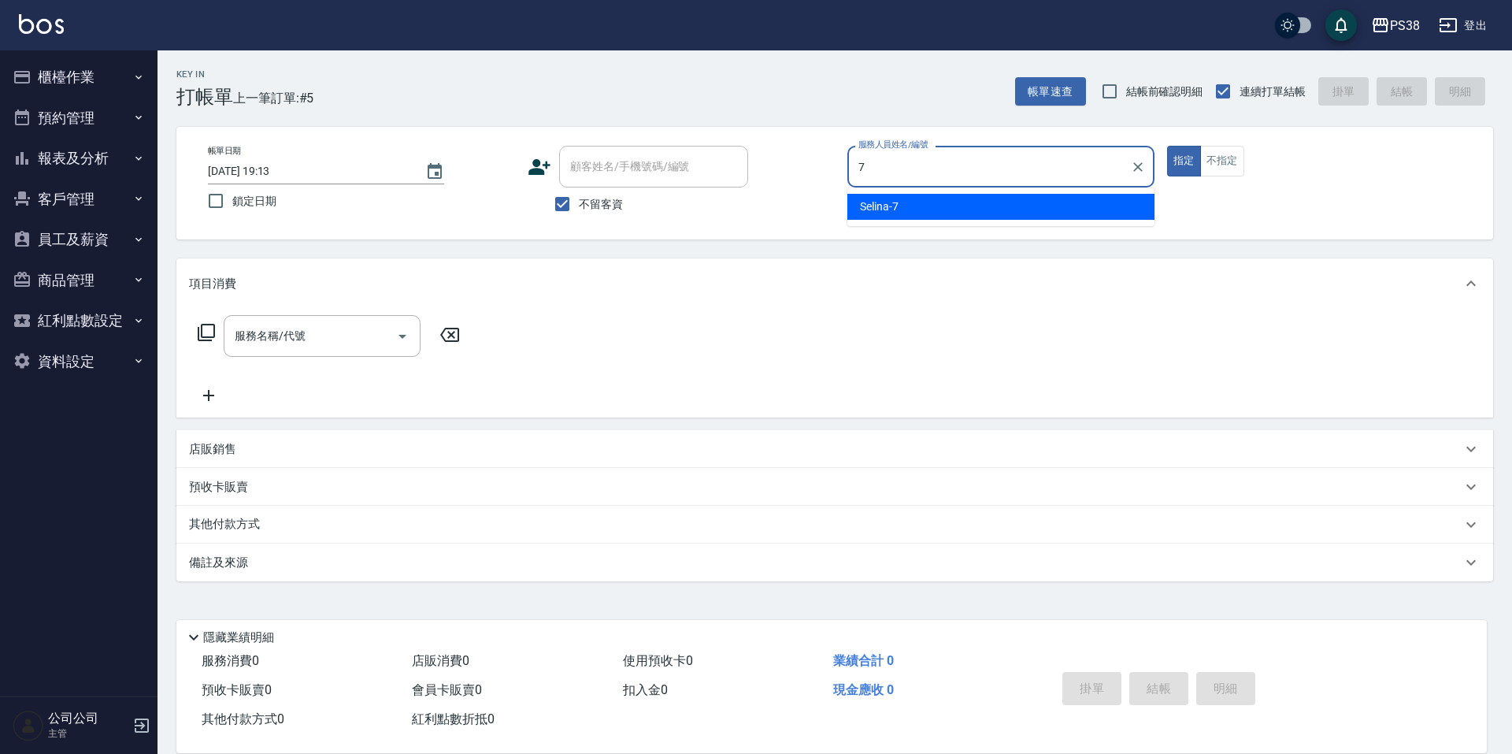
type input "Selina-7"
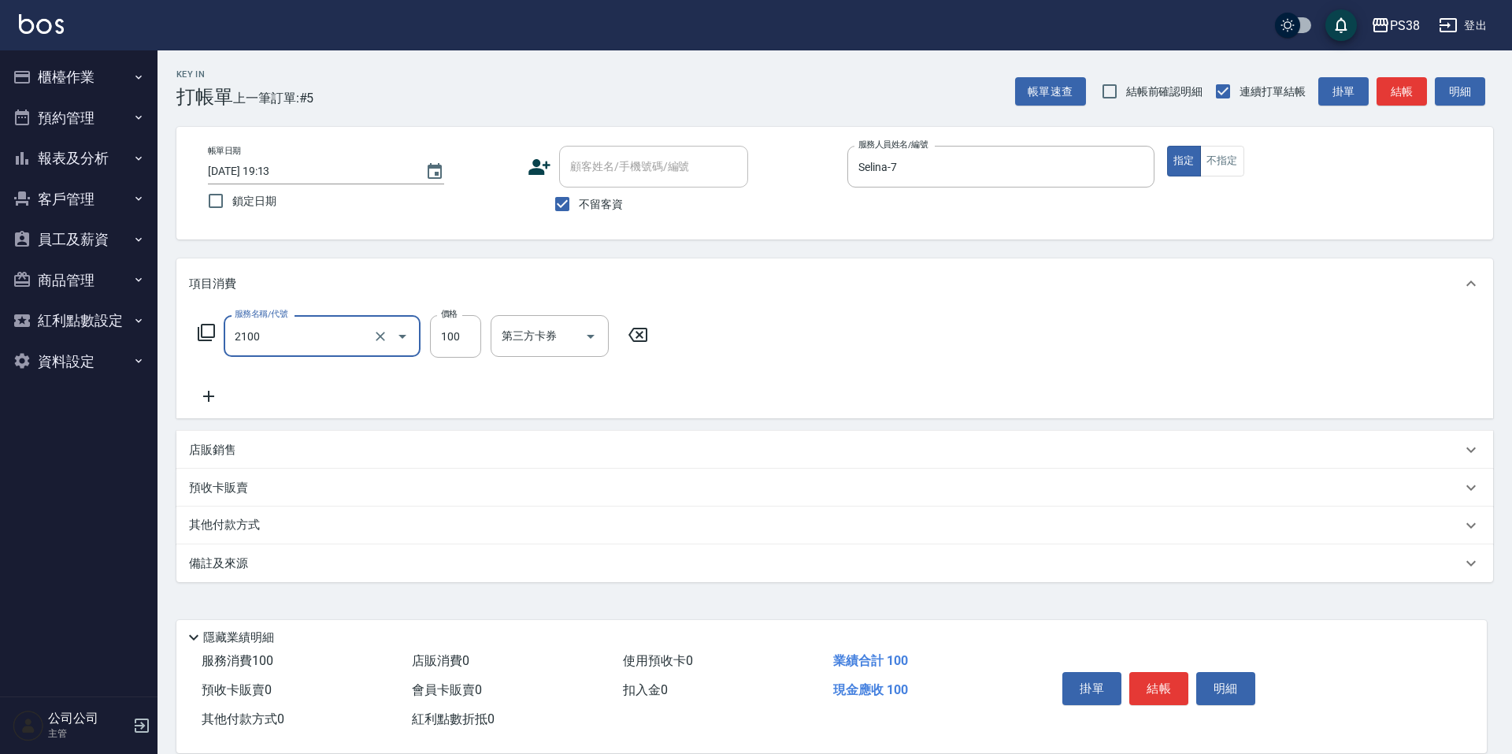
type input "剪髮與造型(任意金額)(2100)"
type input "300"
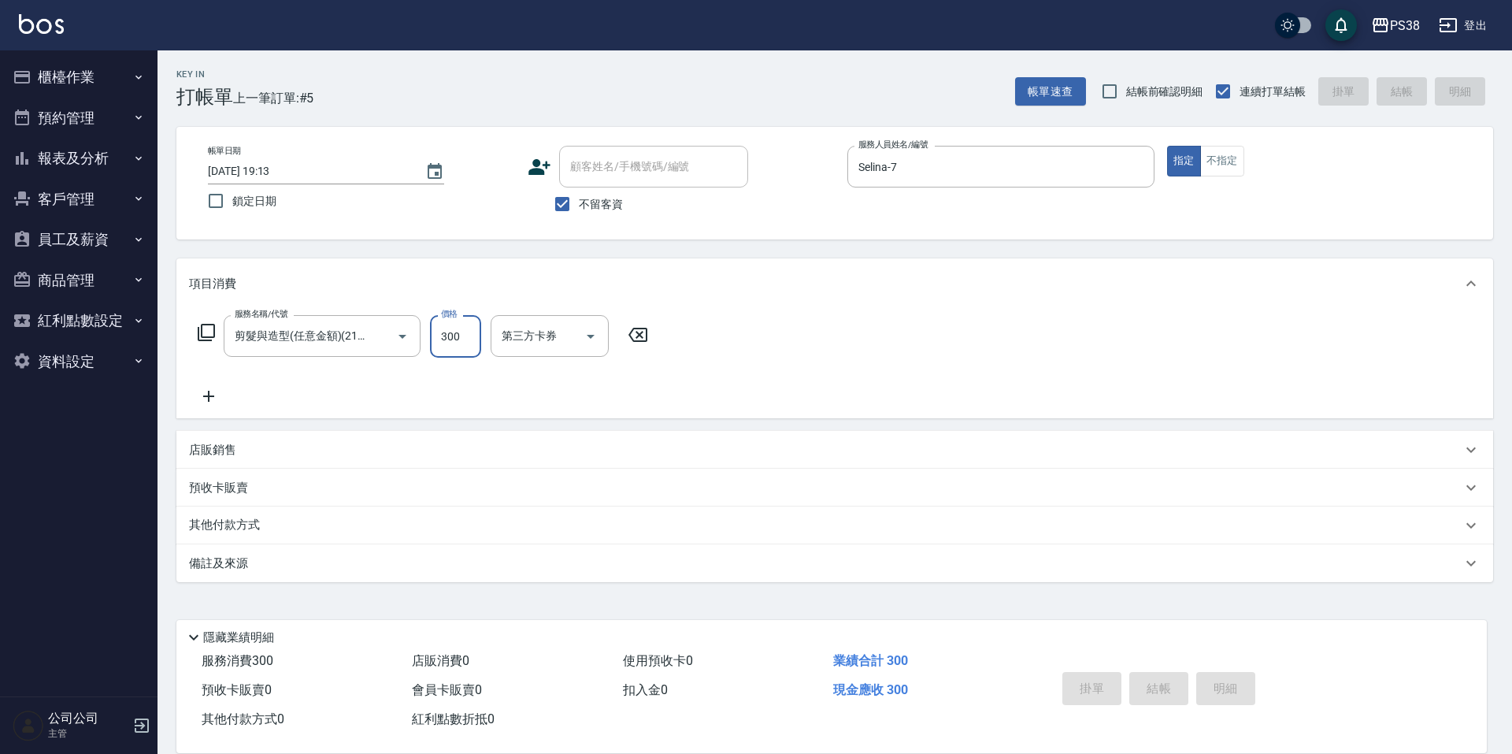
type input "[DATE] 19:14"
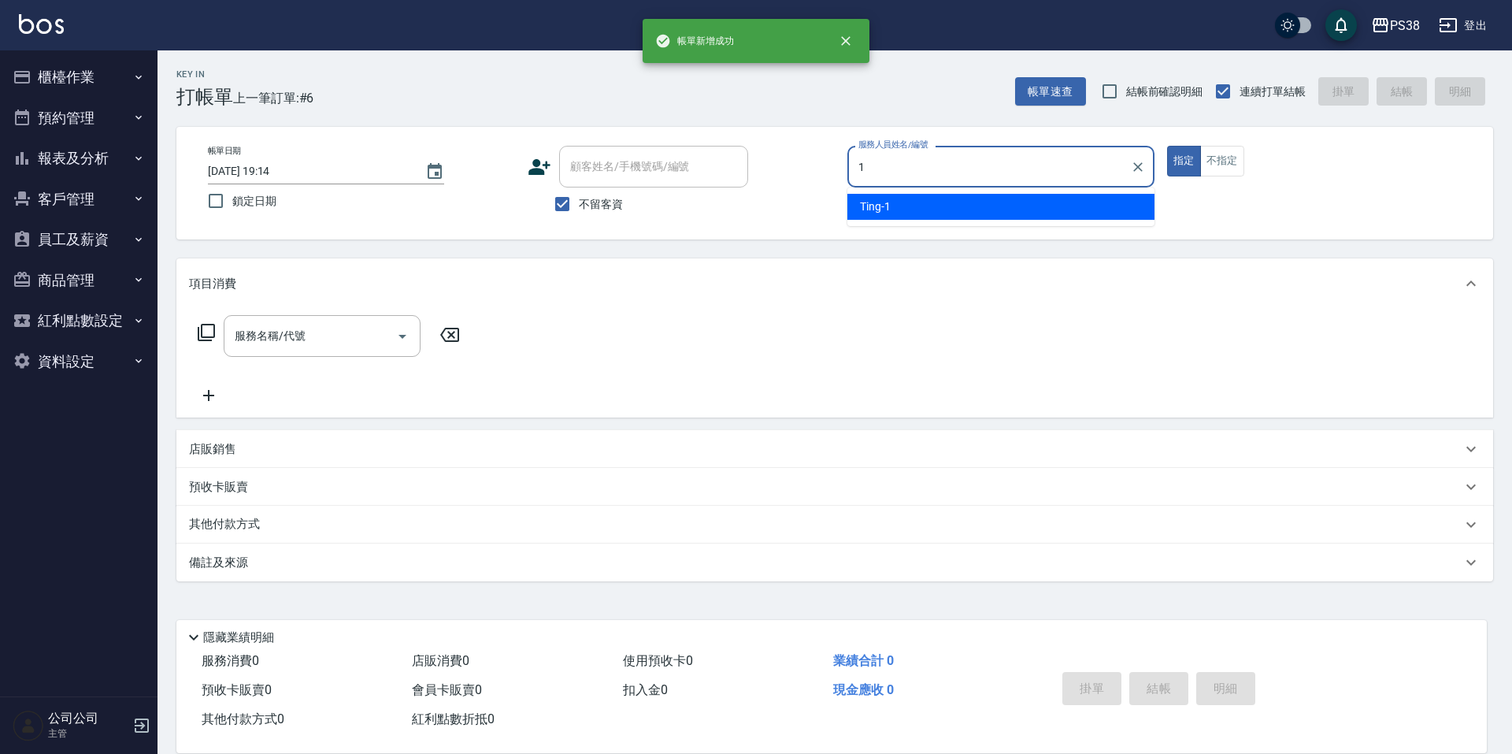
type input "Ting-1"
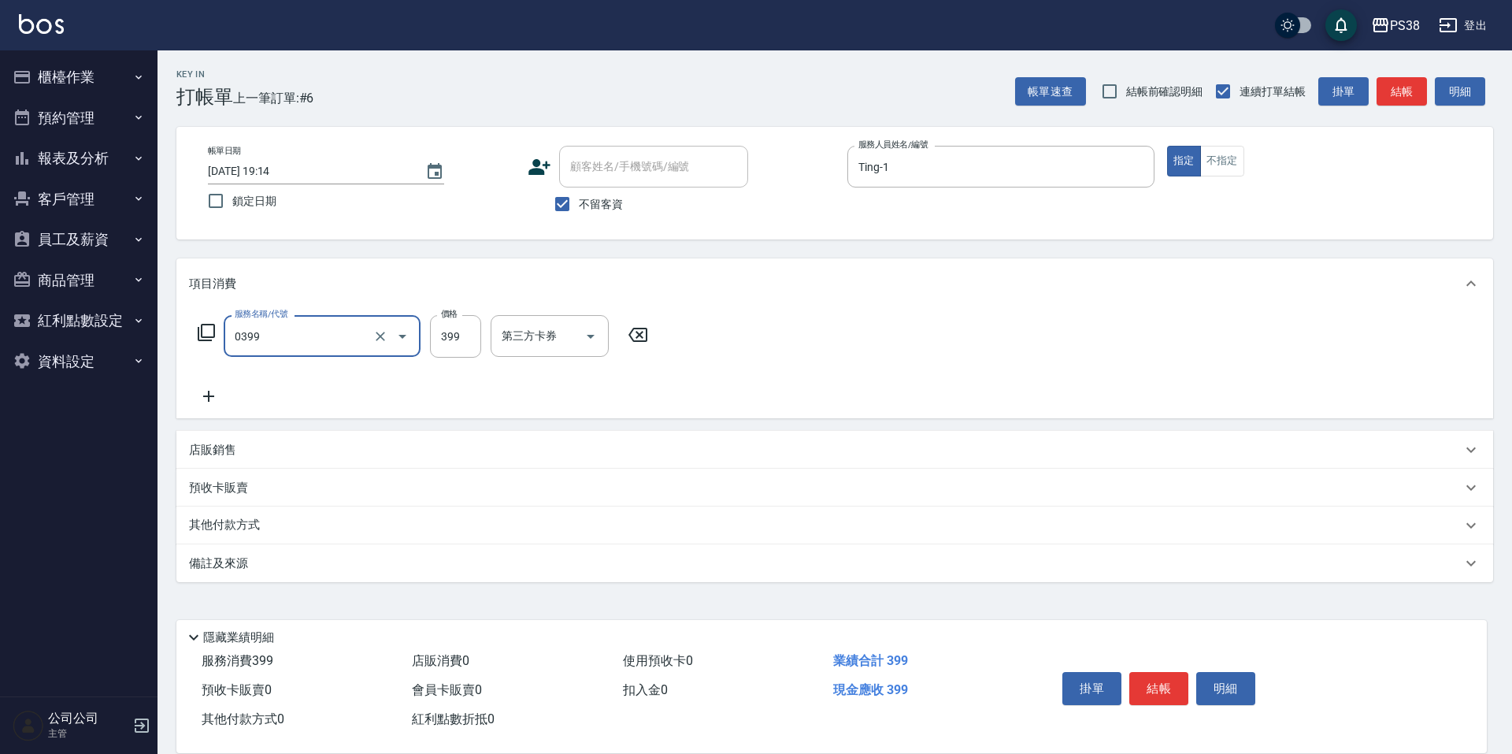
type input "spa399(0399)"
type input "Mona-23"
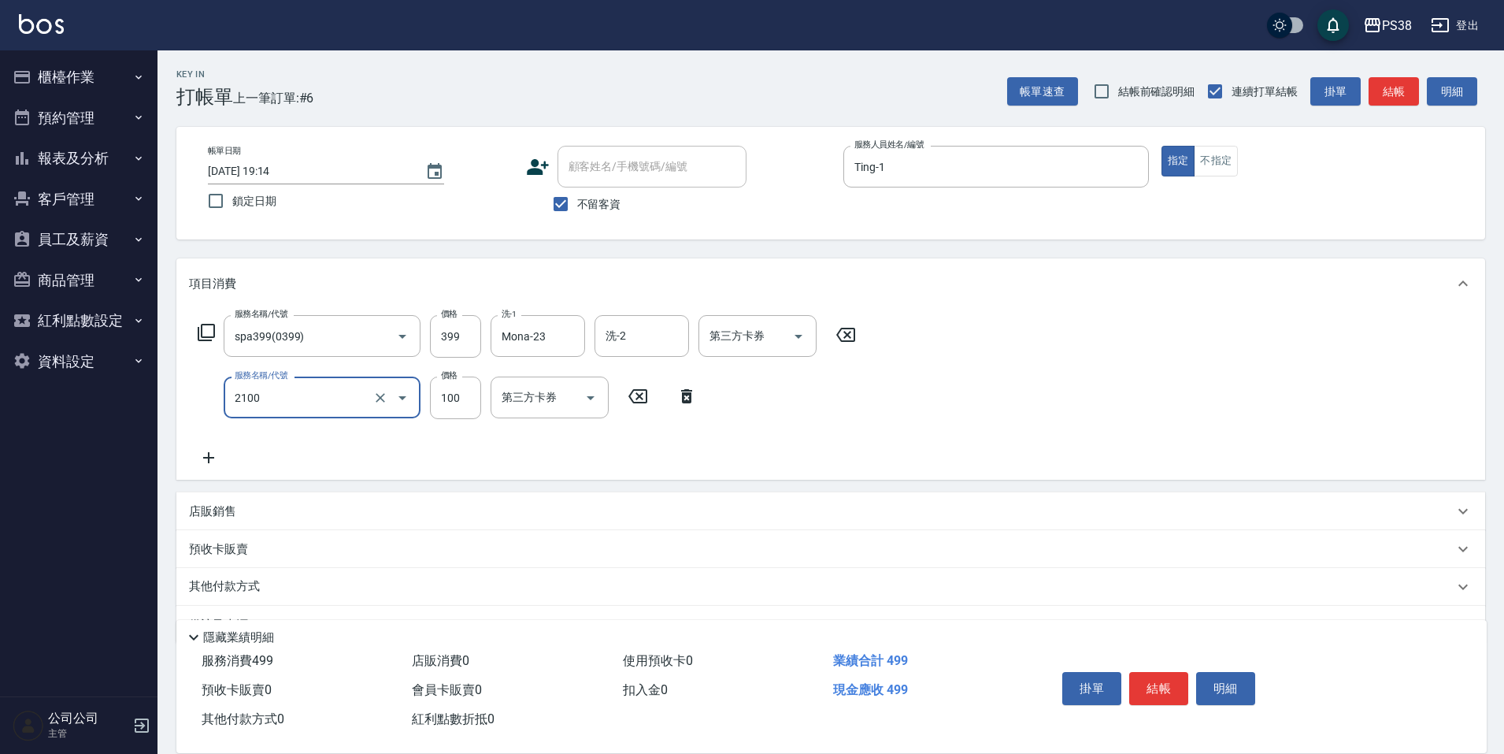
type input "剪髮與造型(任意金額)(2100)"
type input "50"
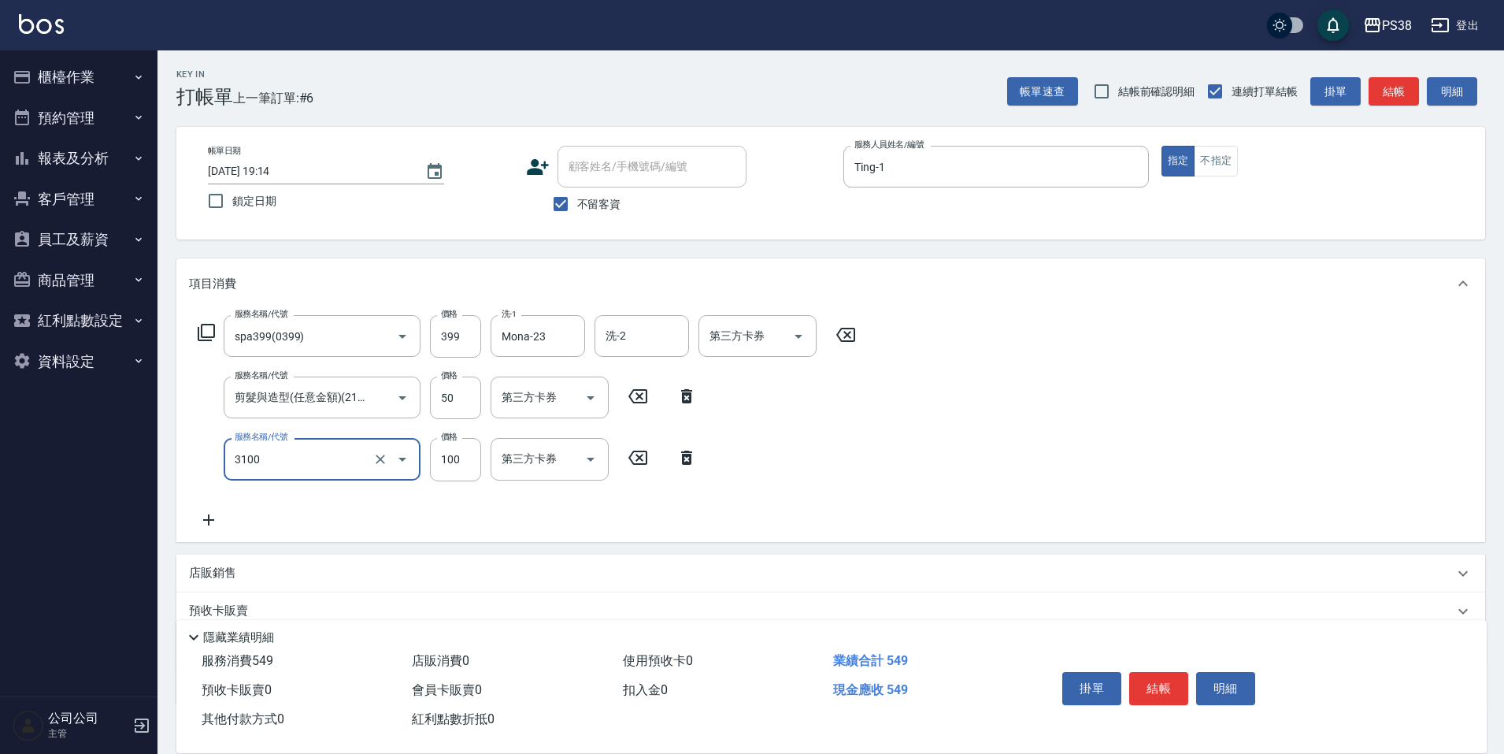
type input "頭皮水.順護(3100)"
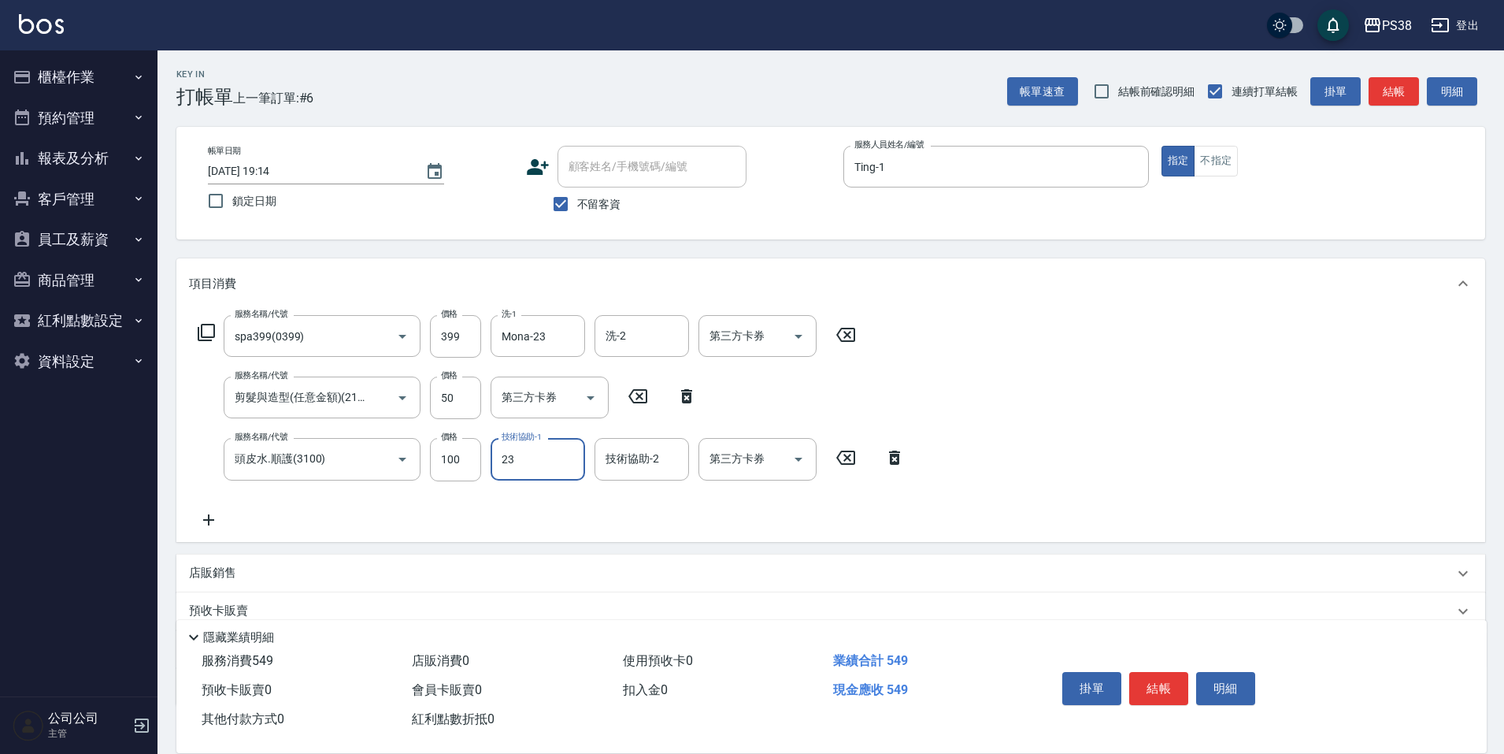
type input "Mona-23"
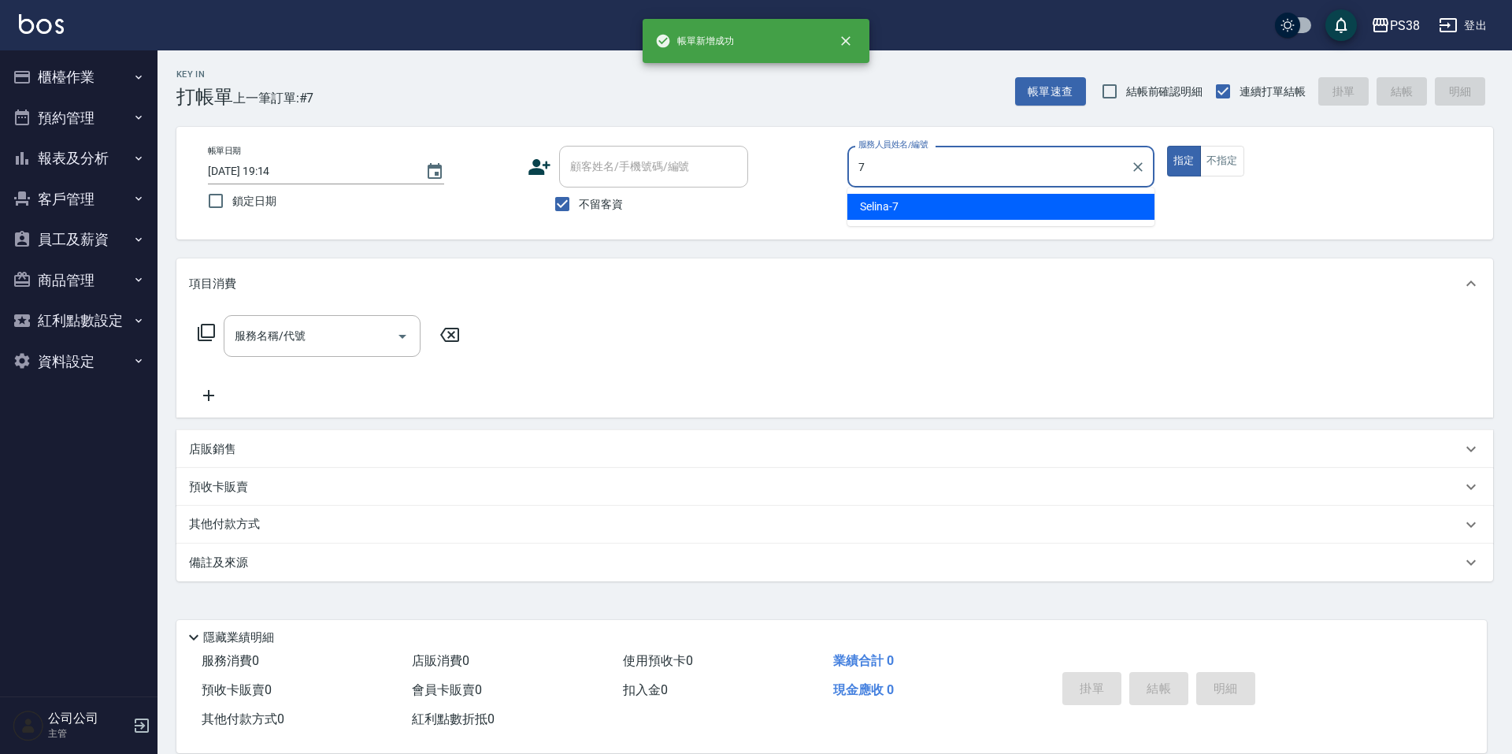
type input "Selina-7"
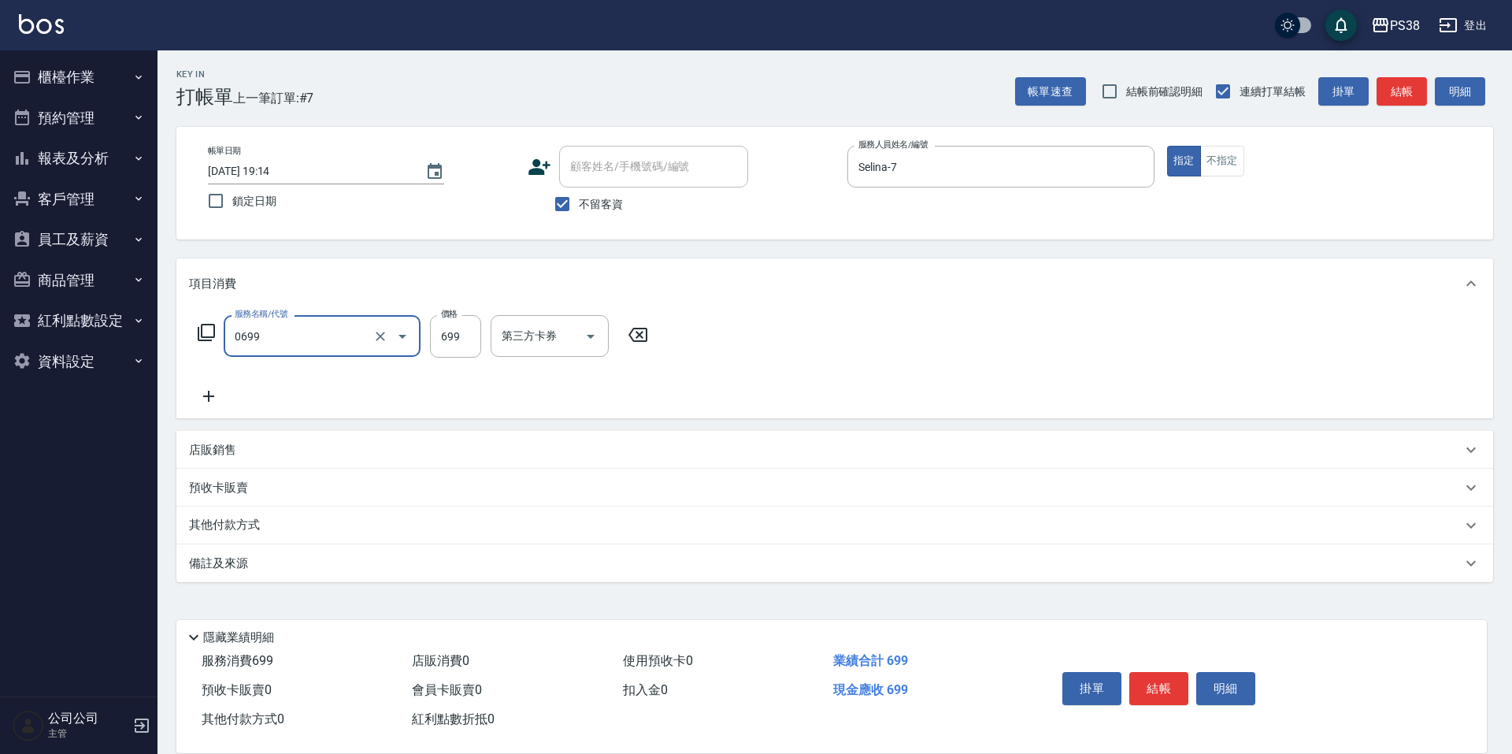
type input "spa699(0699)"
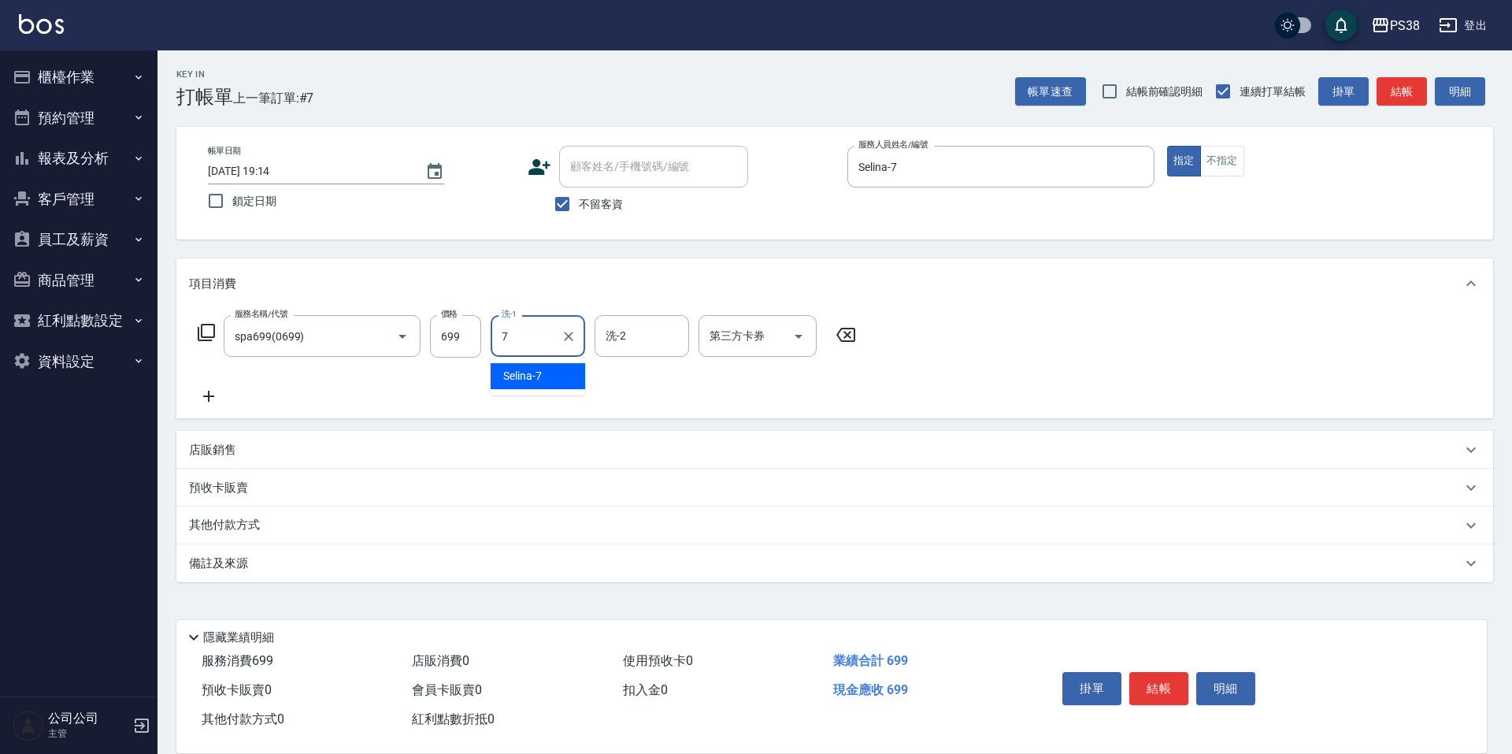
type input "Selina-7"
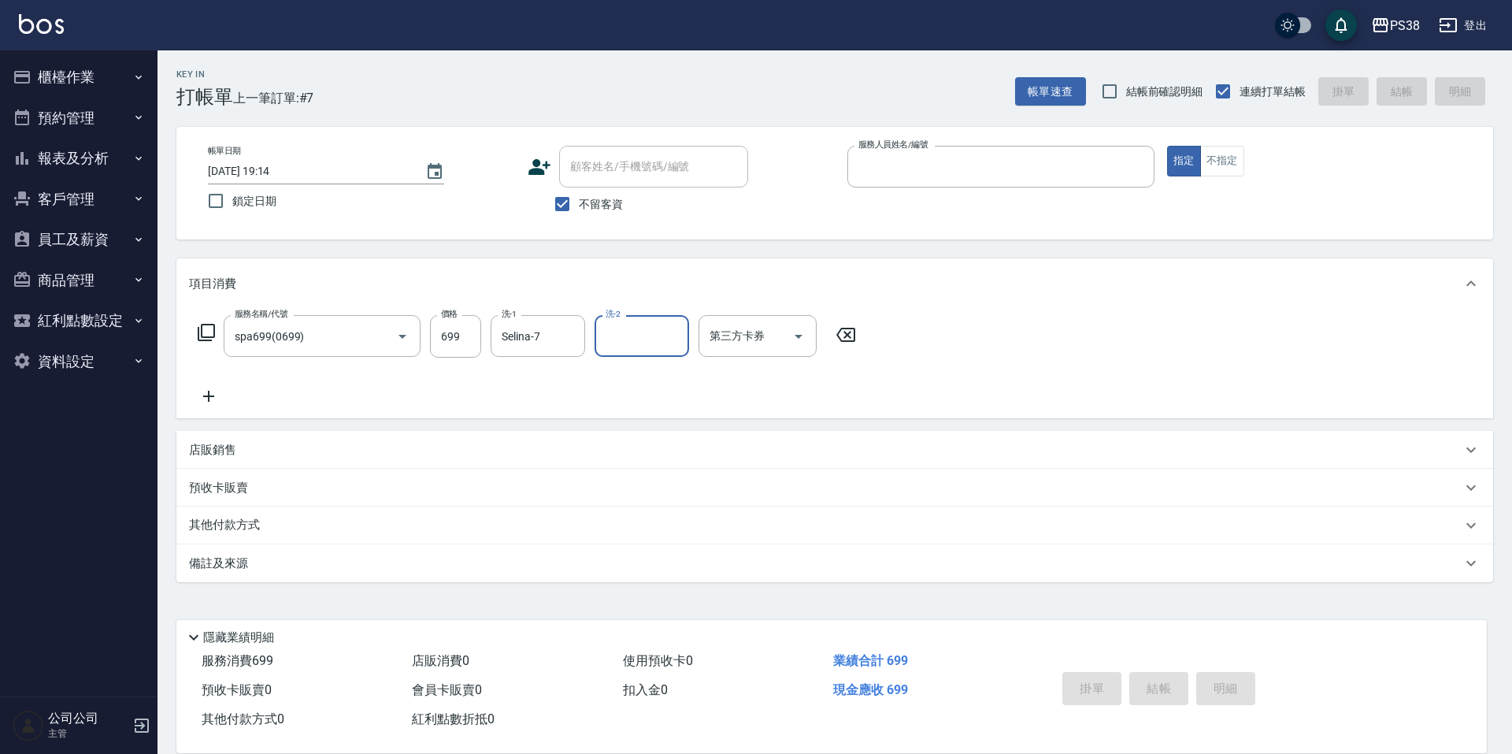
type input "7"
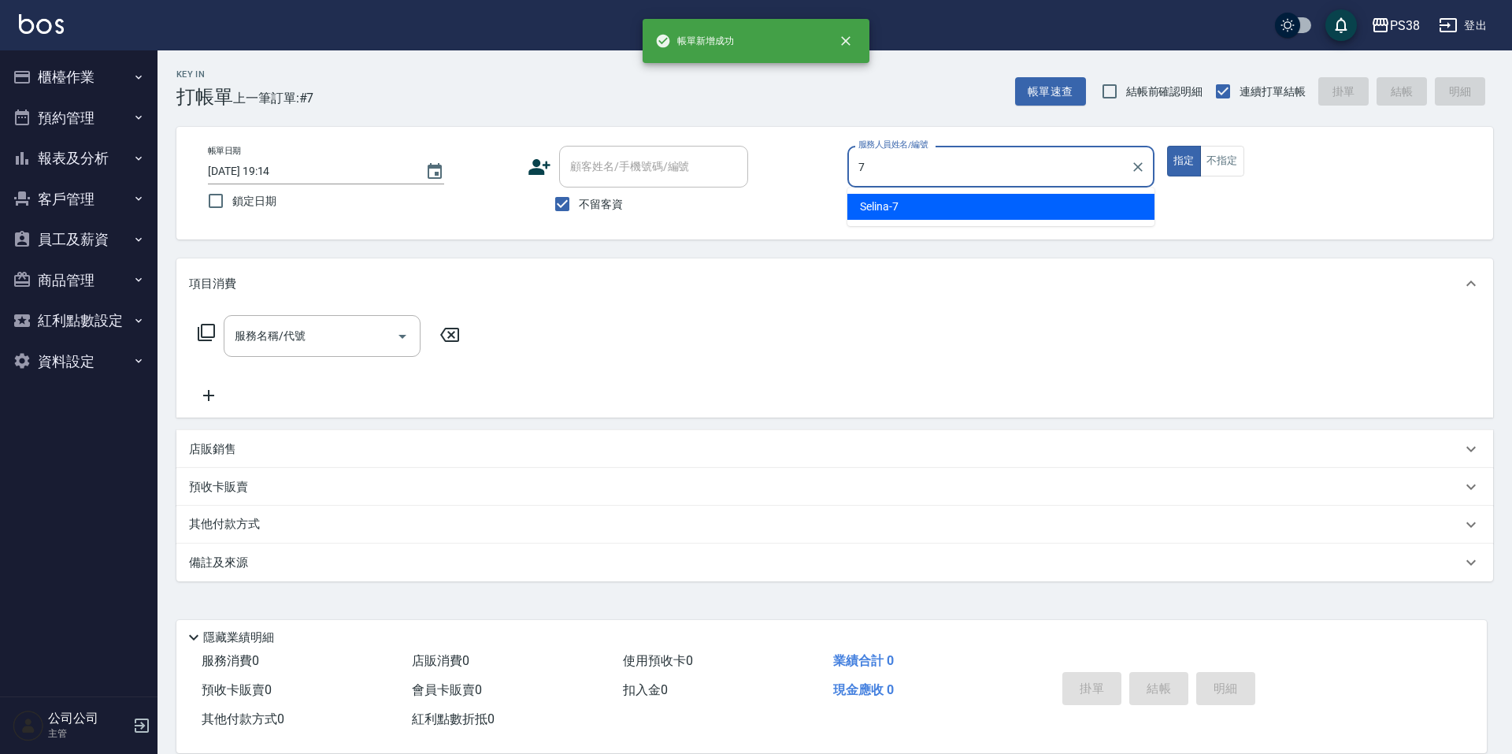
type input "Selina-7"
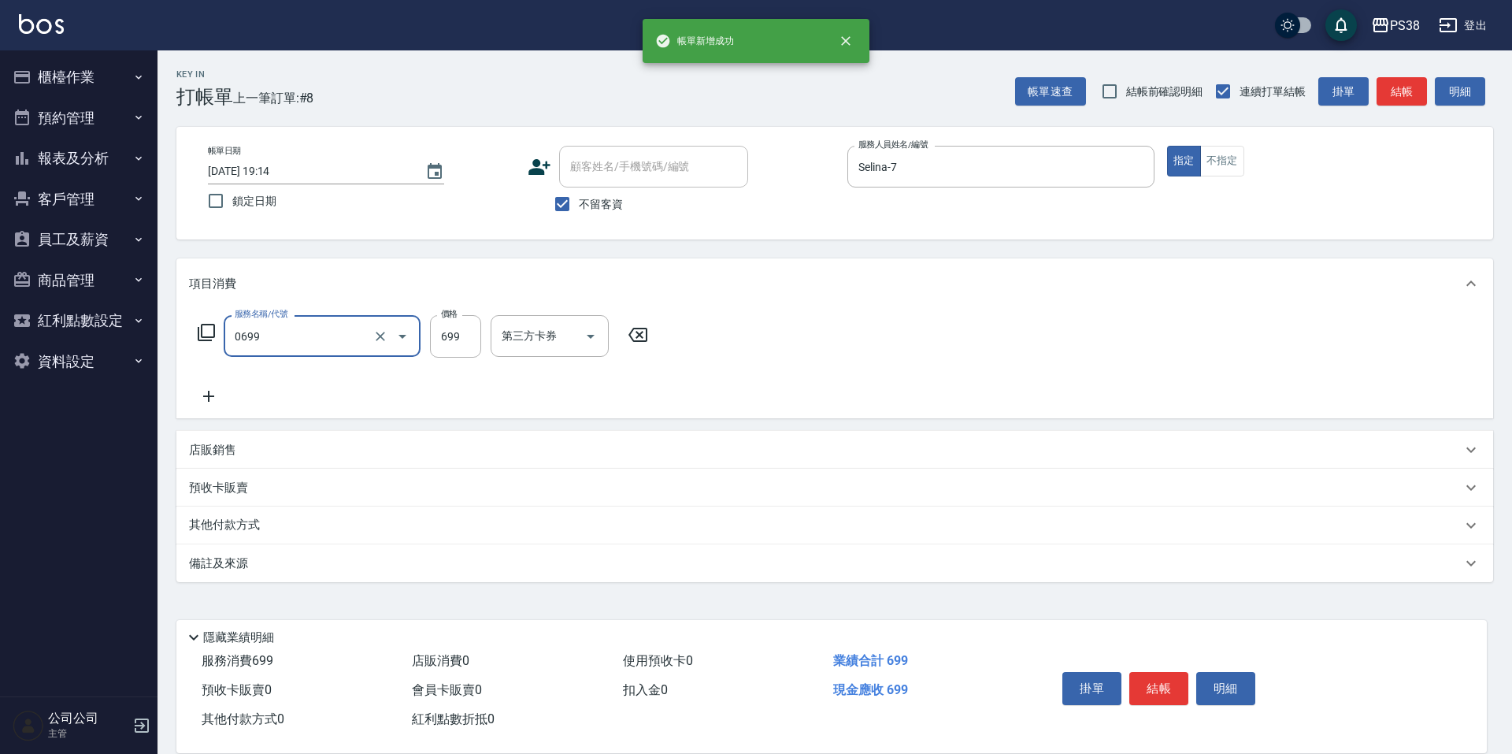
type input "spa699(0699)"
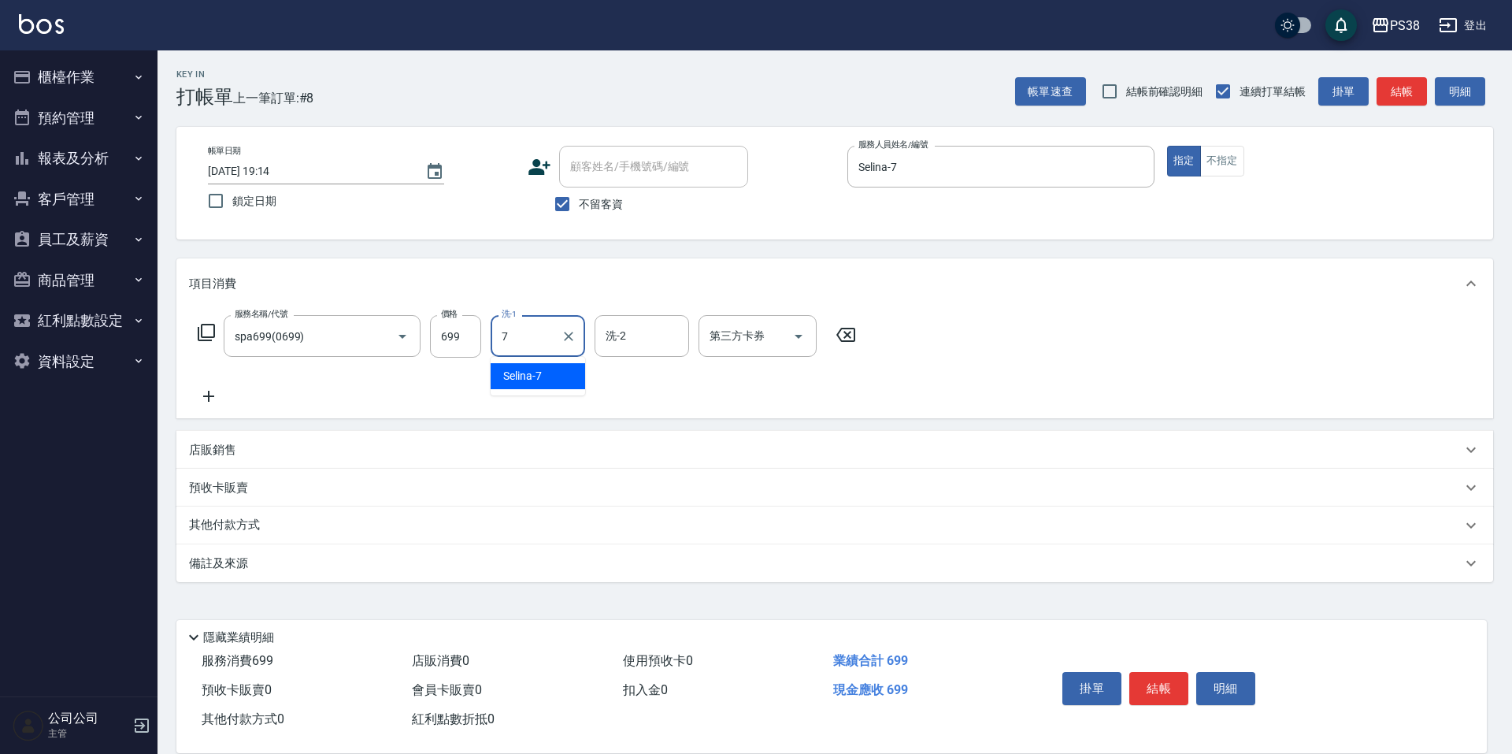
type input "Selina-7"
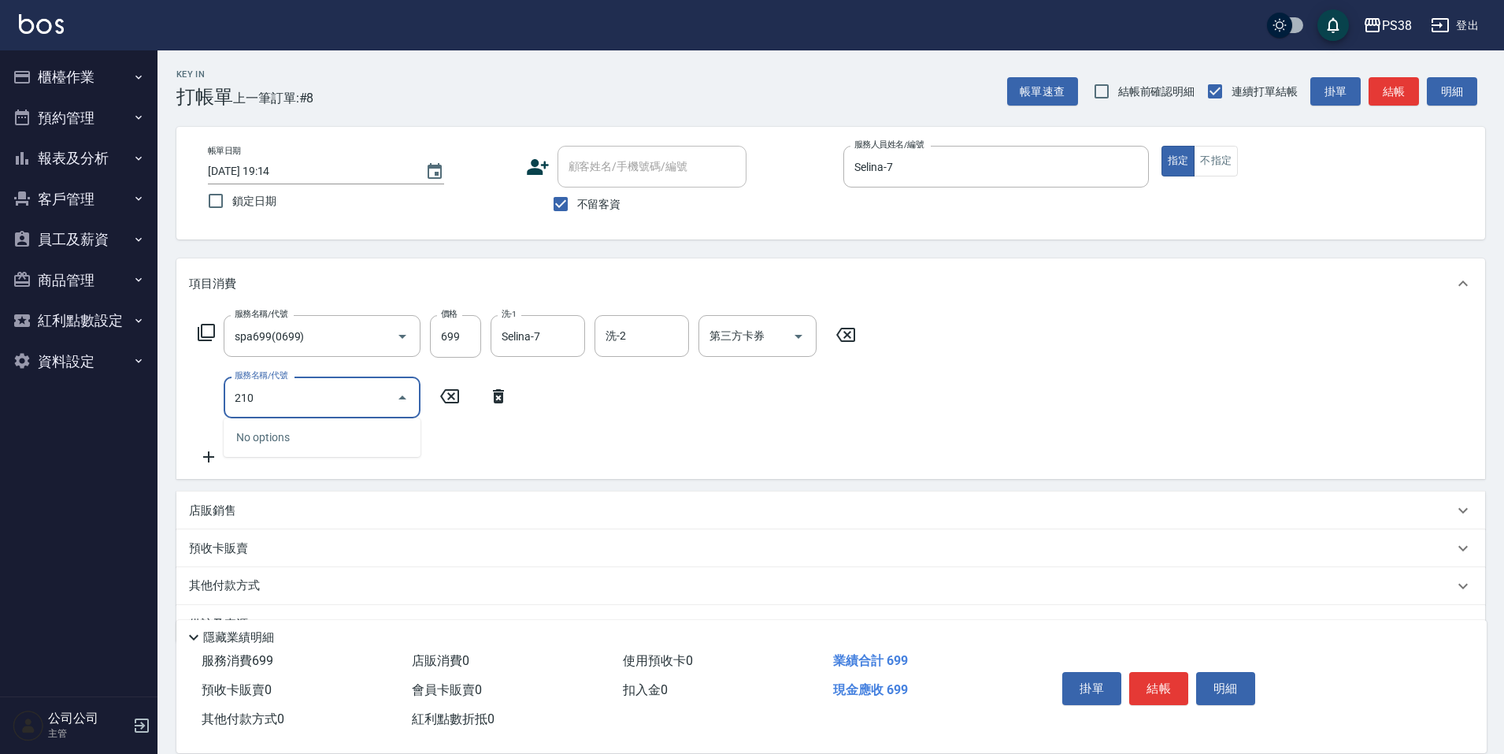
type input "2100"
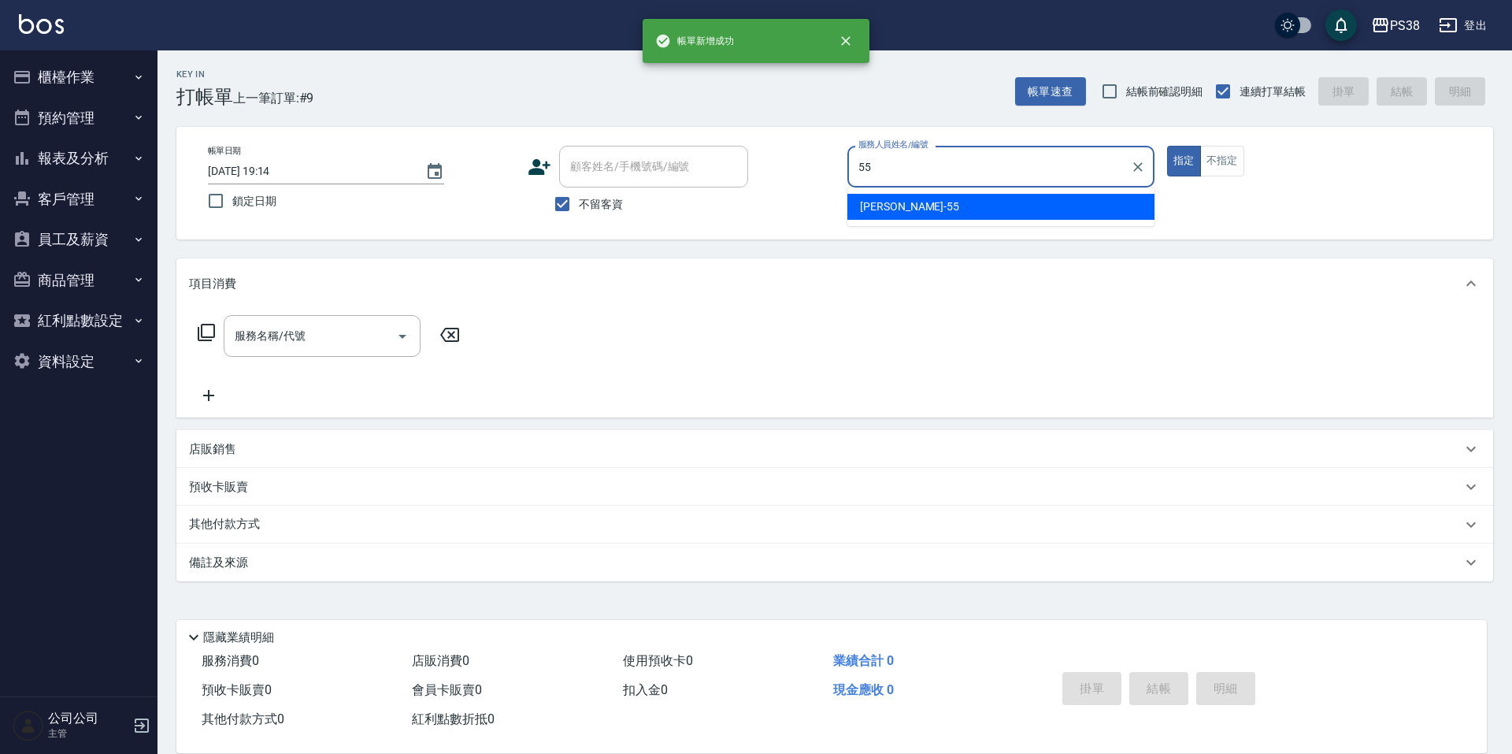
type input "[PERSON_NAME]-55"
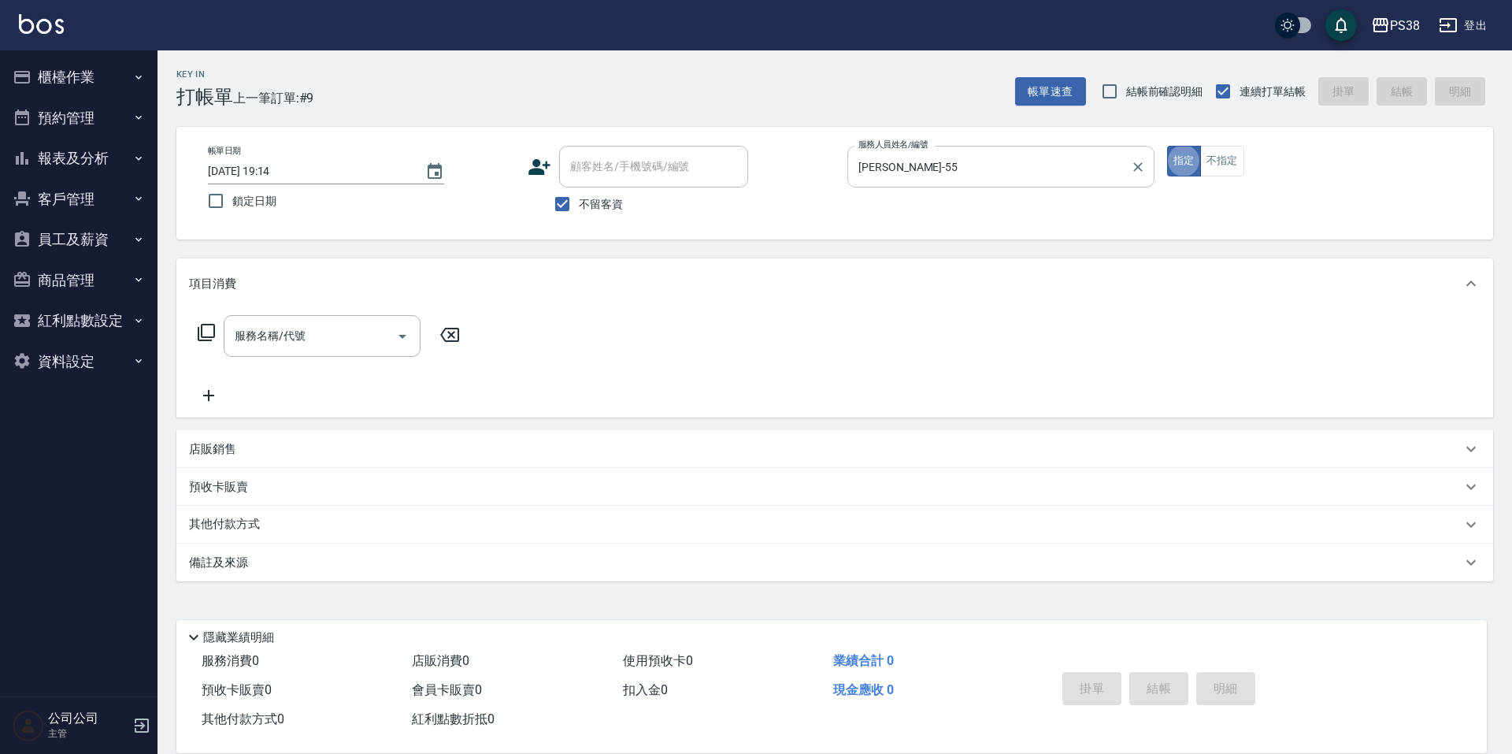
click at [1137, 159] on icon "Clear" at bounding box center [1138, 167] width 16 height 16
type input "cici-5"
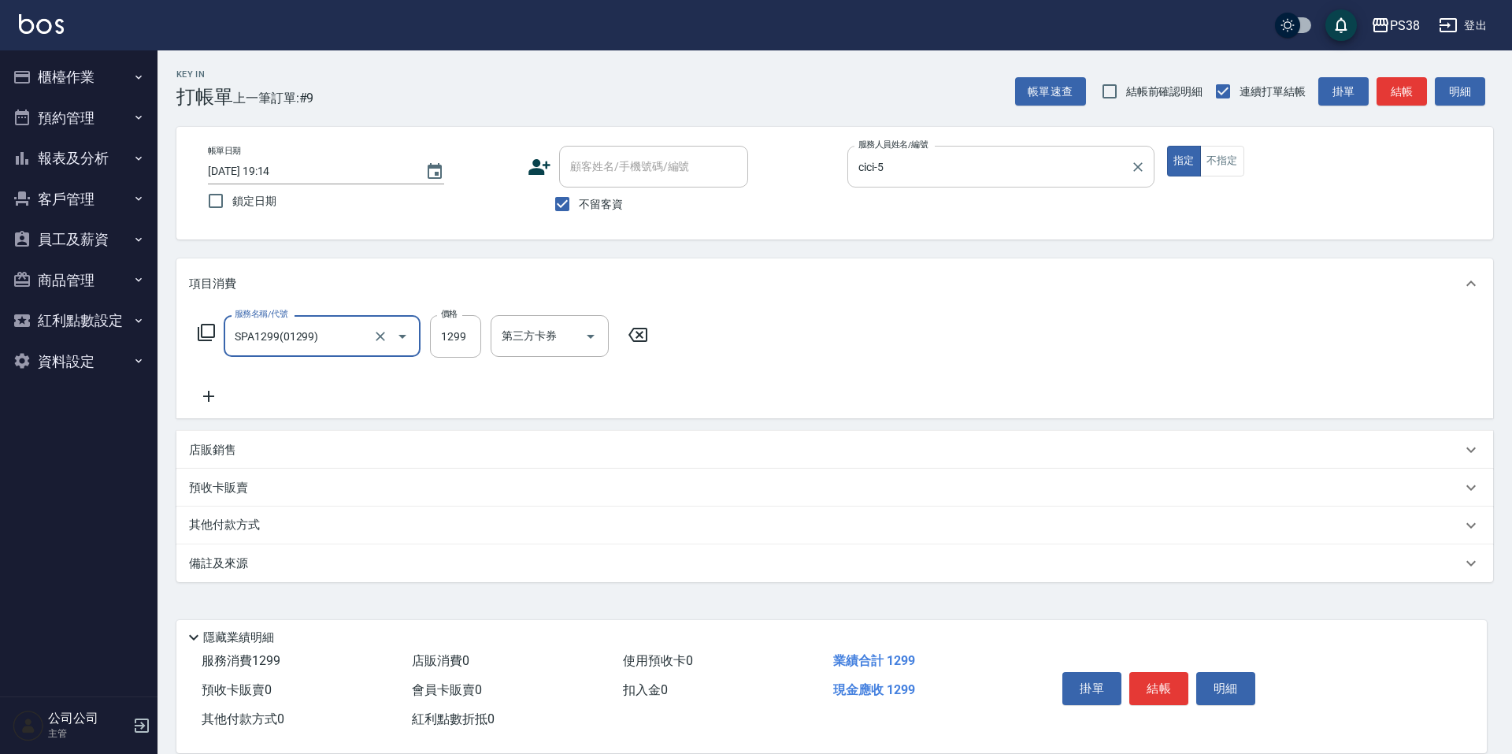
type input "SPA1299(01299)"
type input "1499"
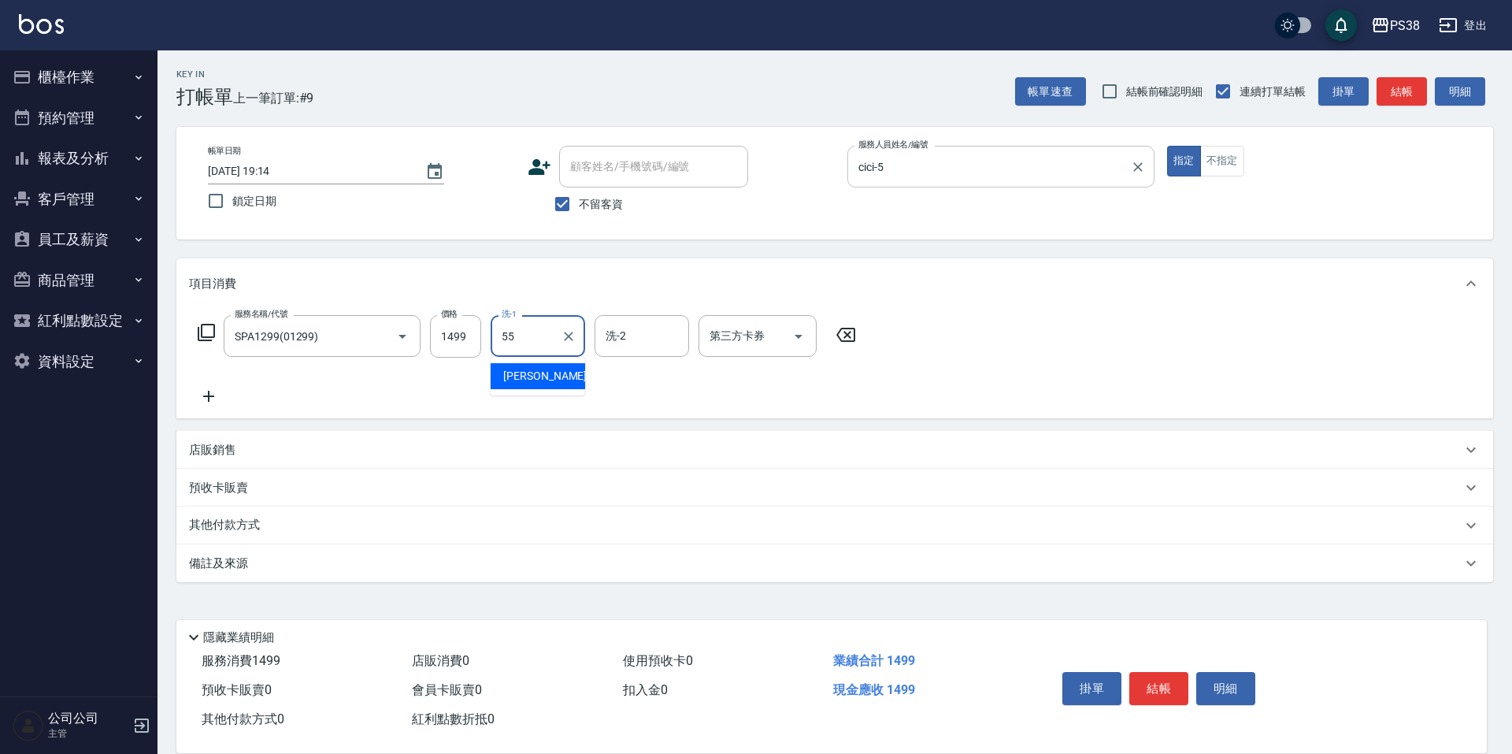
type input "[PERSON_NAME]-55"
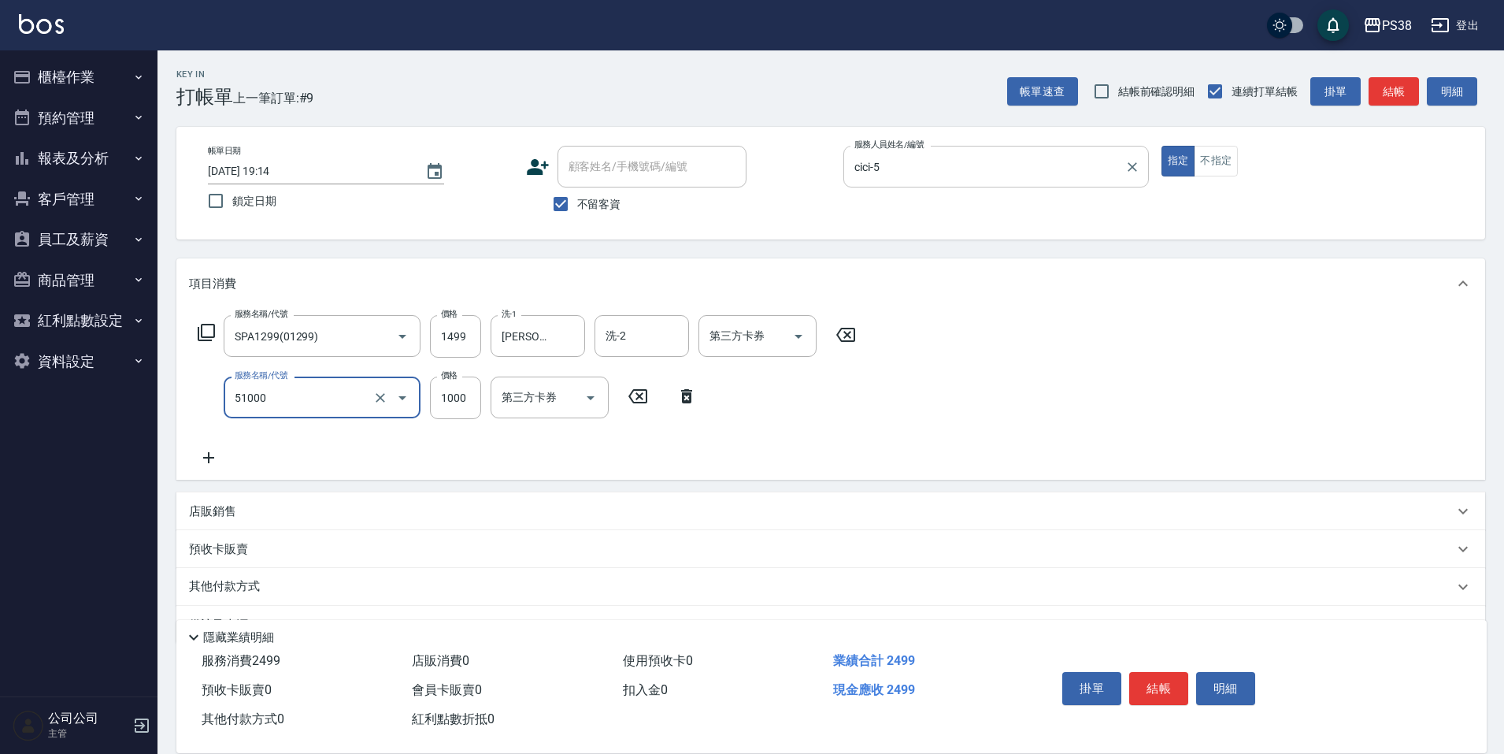
type input "染髮600以上(任意金額)(51000)"
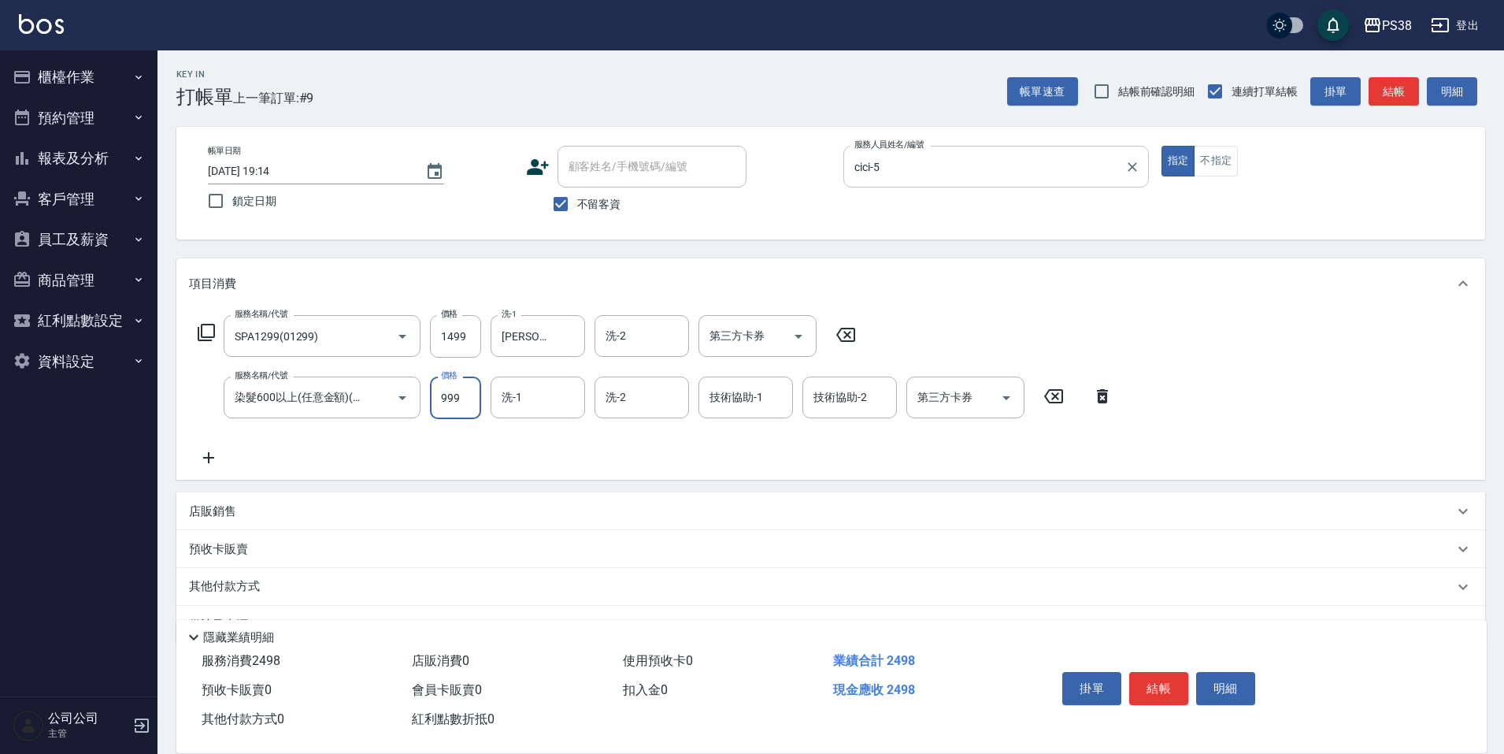
type input "999"
type input "[PERSON_NAME]-55"
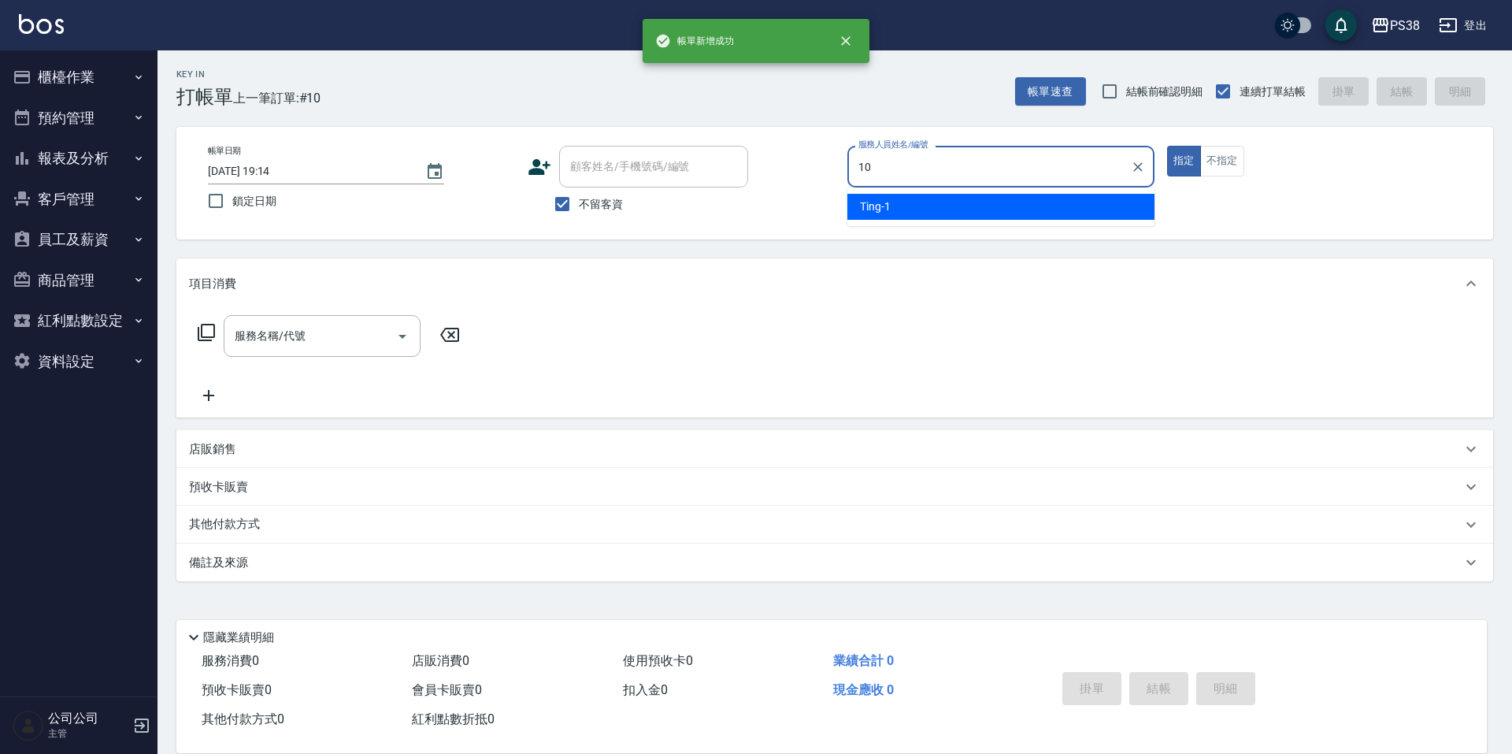
type input "Tiva-10"
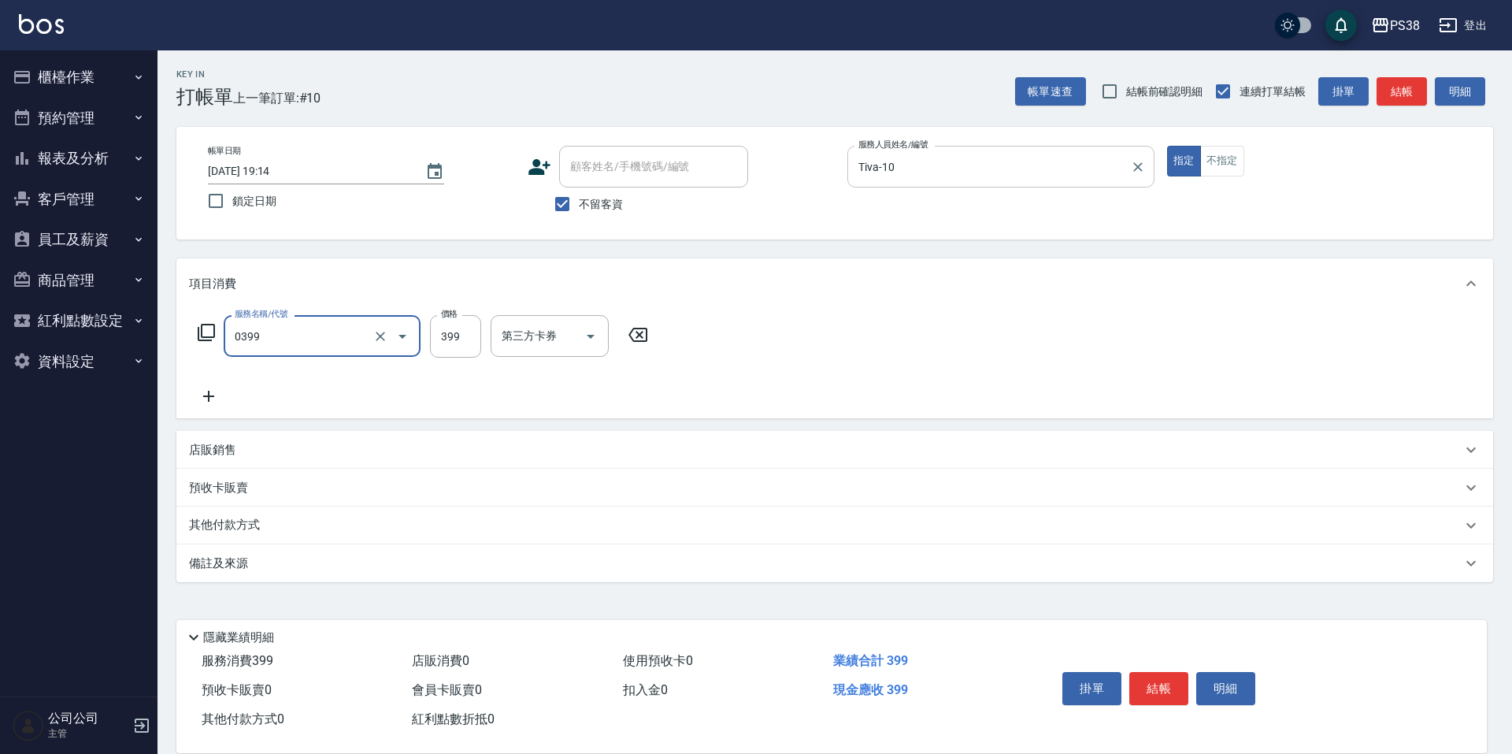
type input "spa399(0399)"
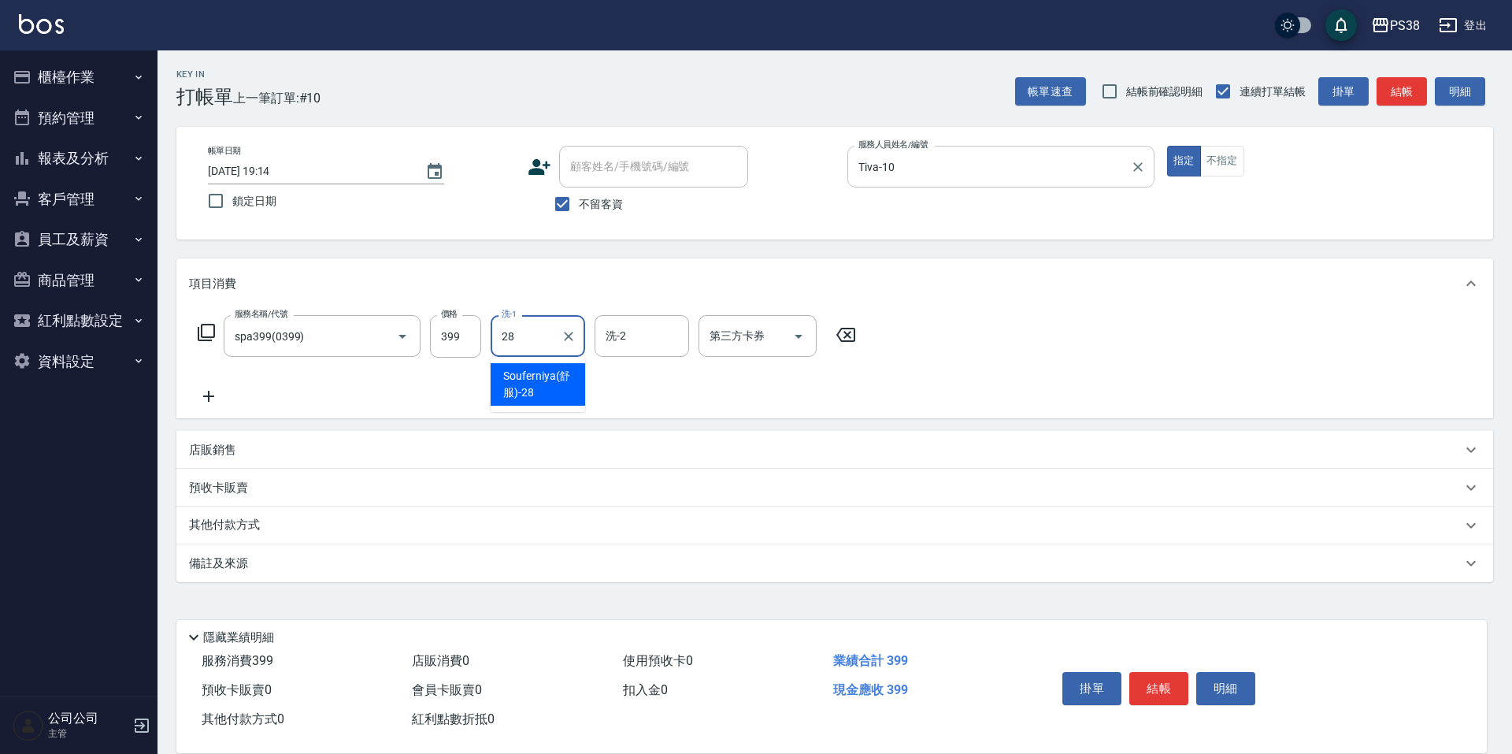
type input "Souferniya(舒服)-28"
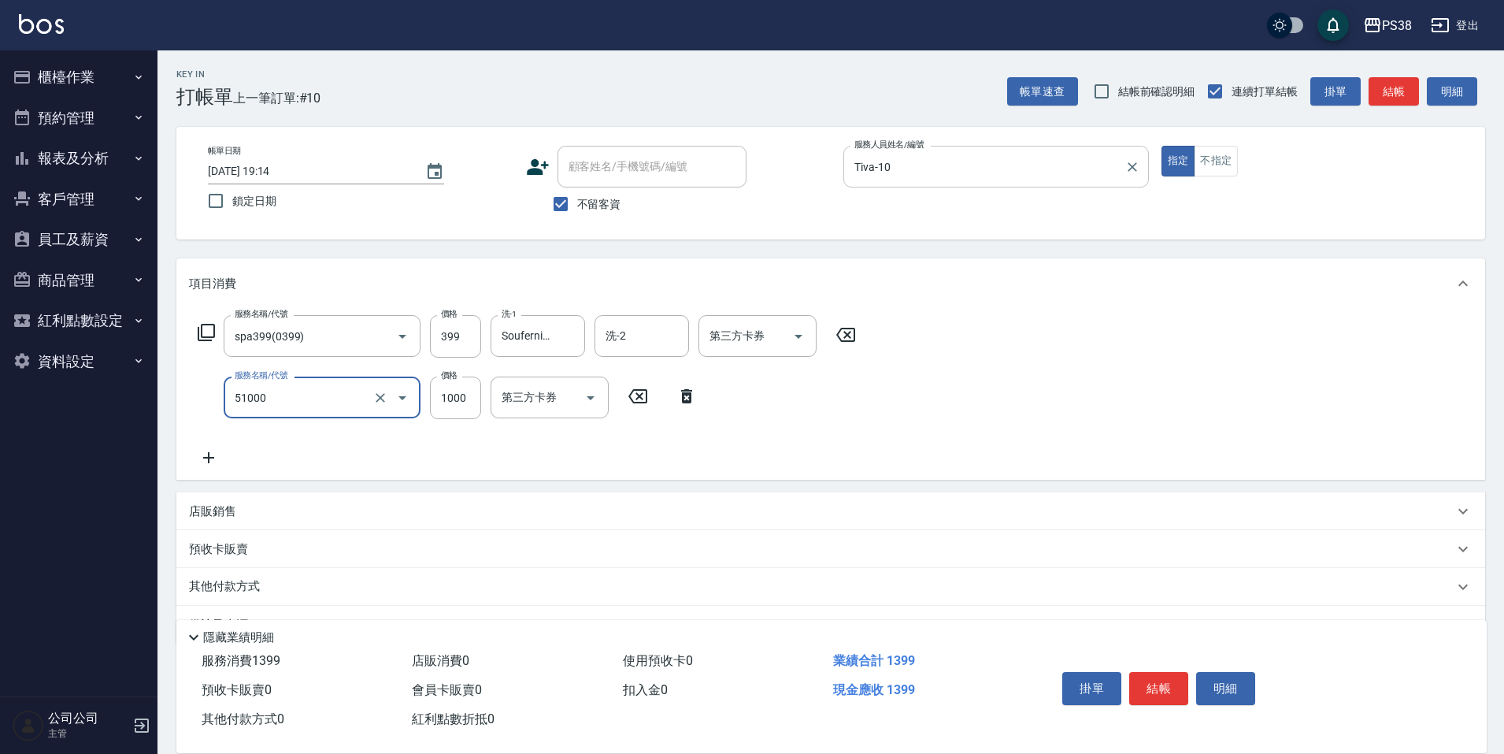
type input "染髮600以上(任意金額)(51000)"
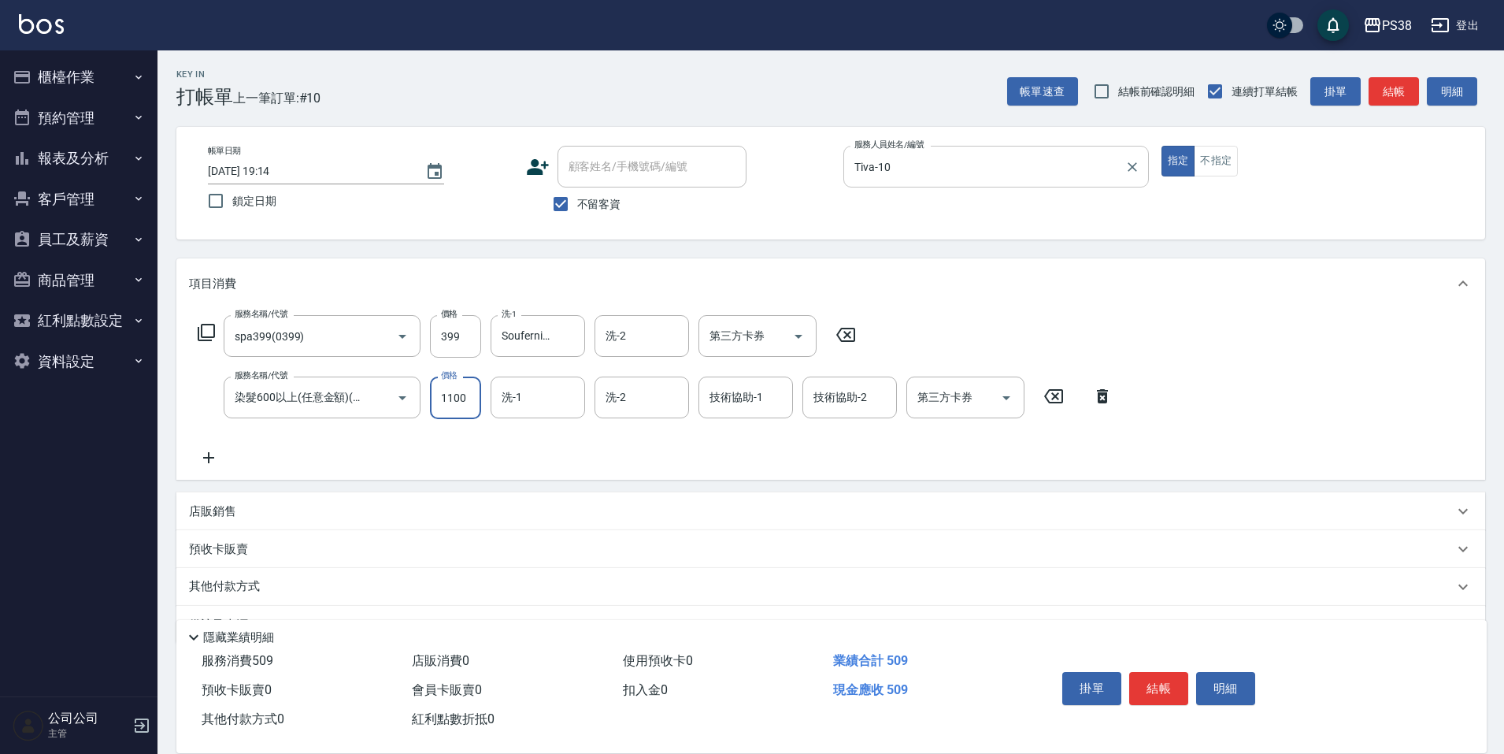
type input "1100"
type input "Souferniya(舒服)-28"
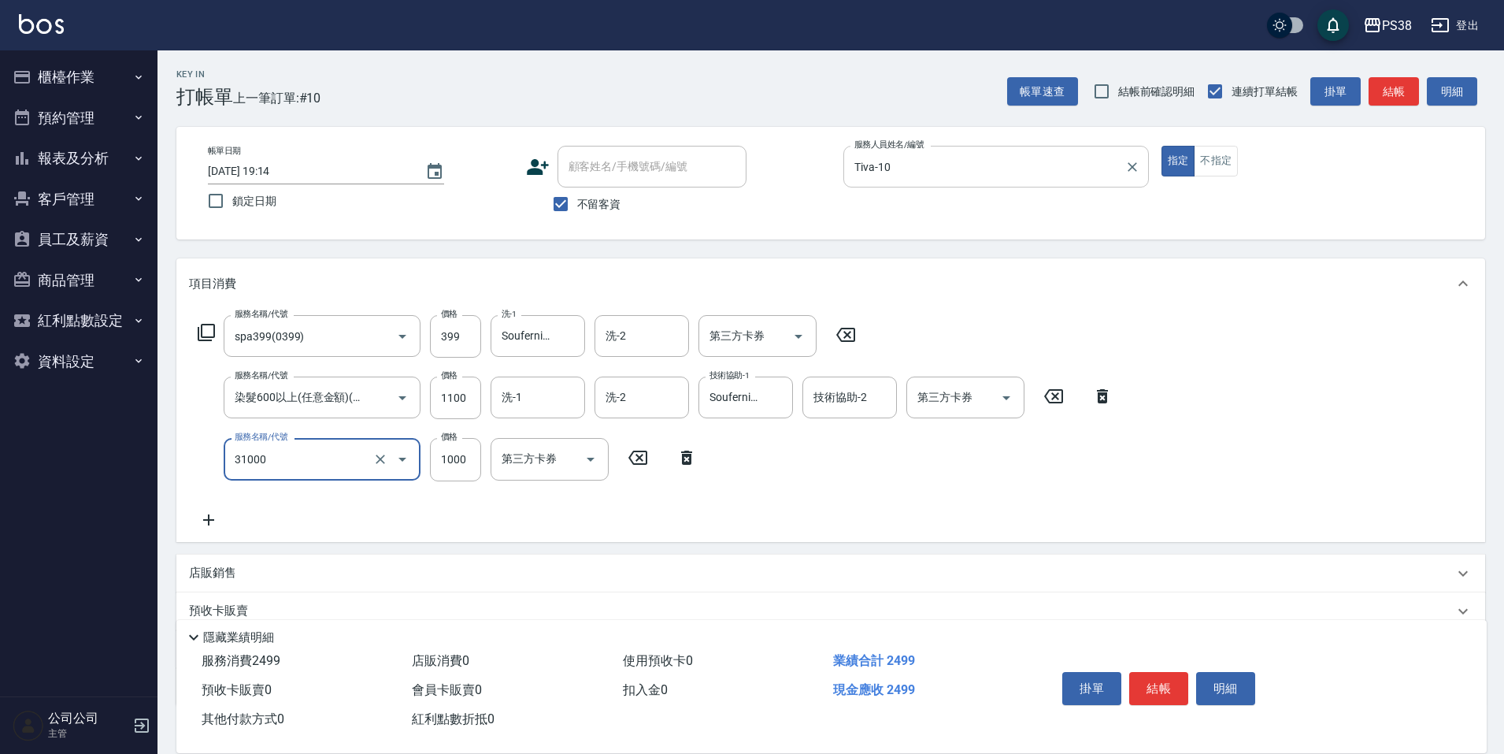
type input "酵素護髮(31000)"
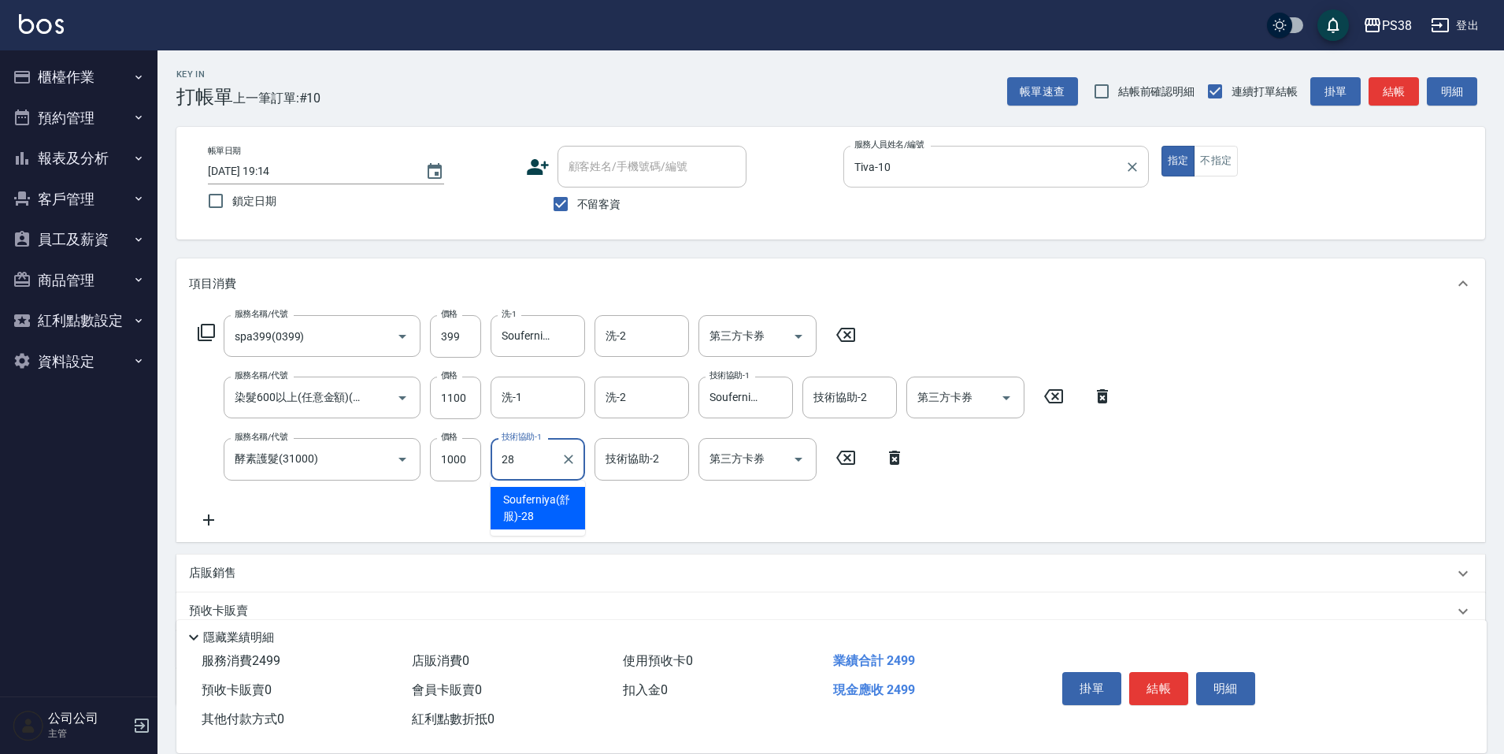
type input "Souferniya(舒服)-28"
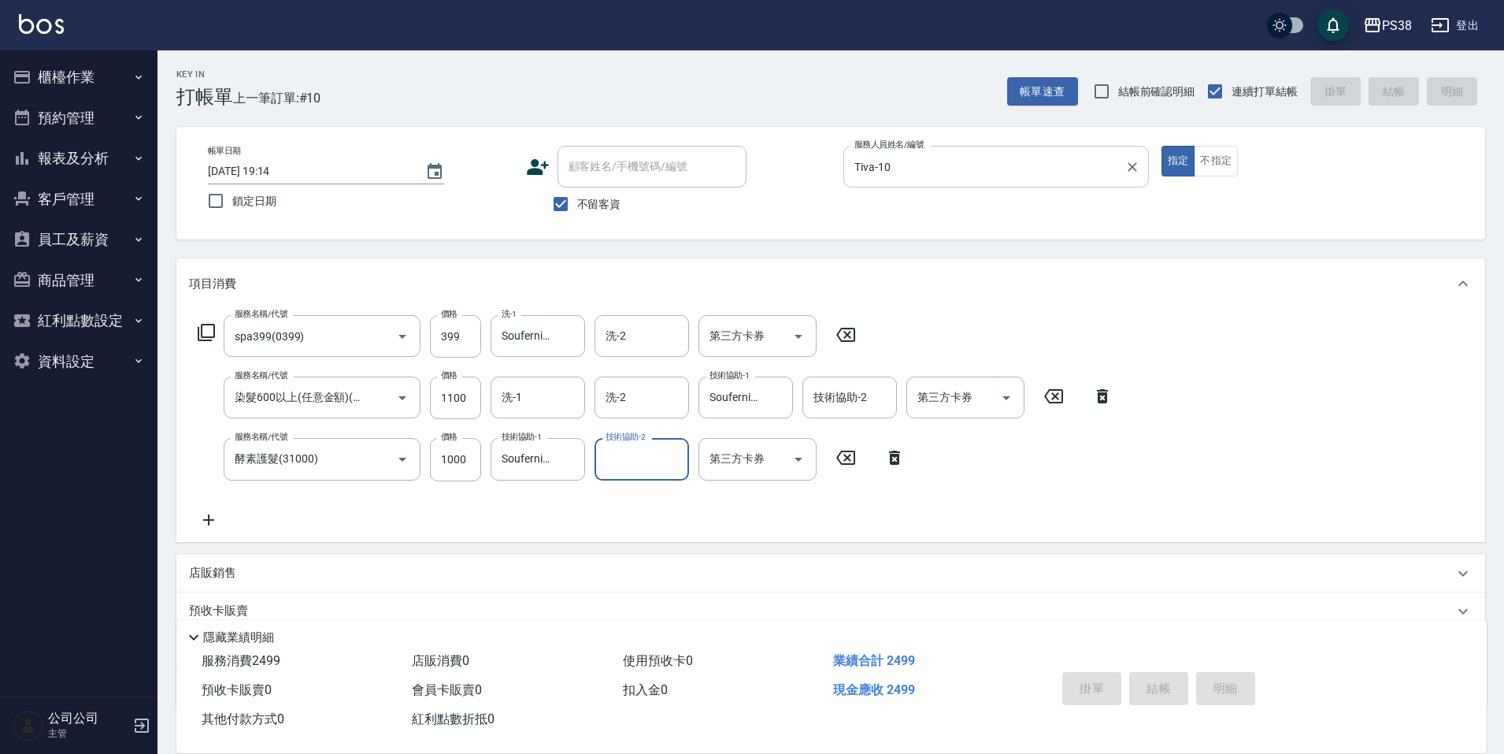
type input "[DATE] 19:15"
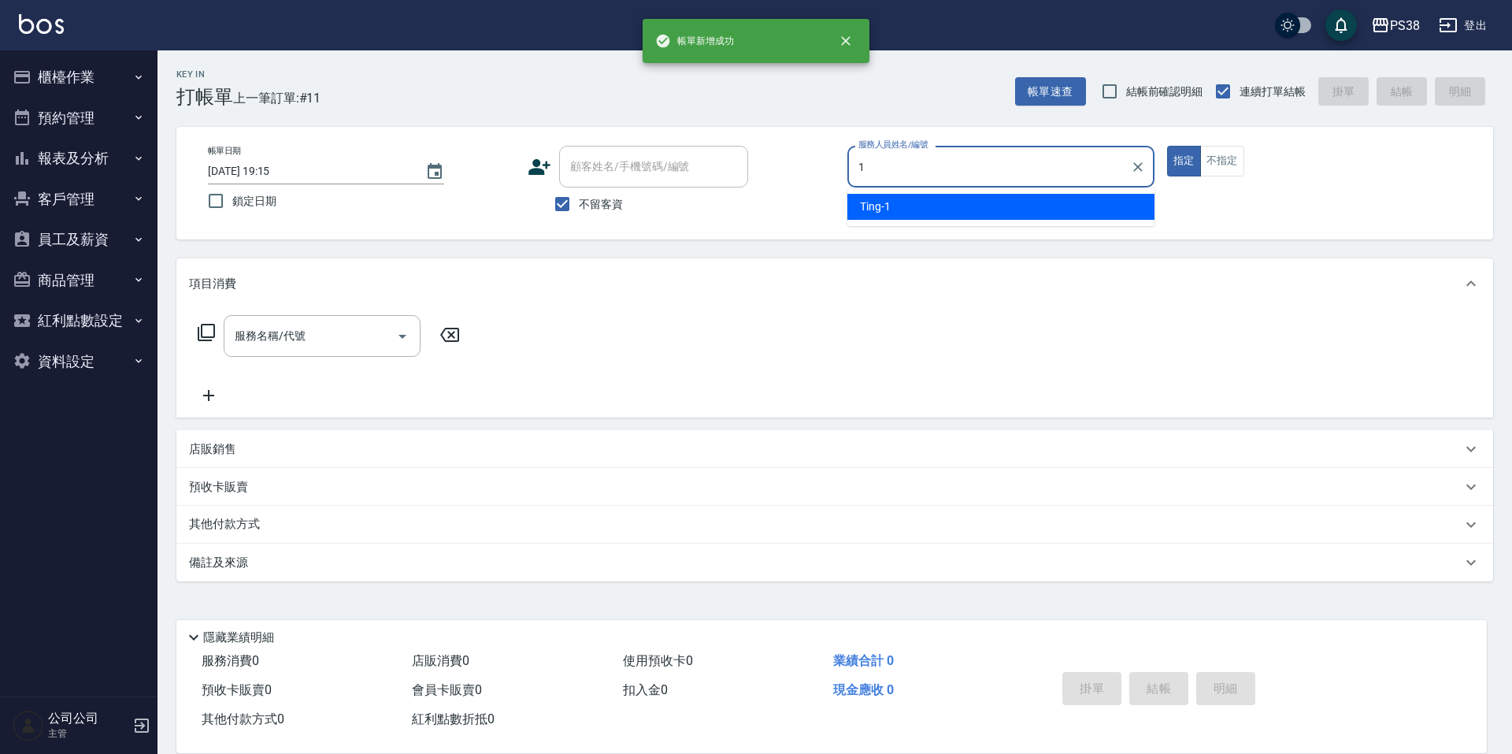
type input "Ting-1"
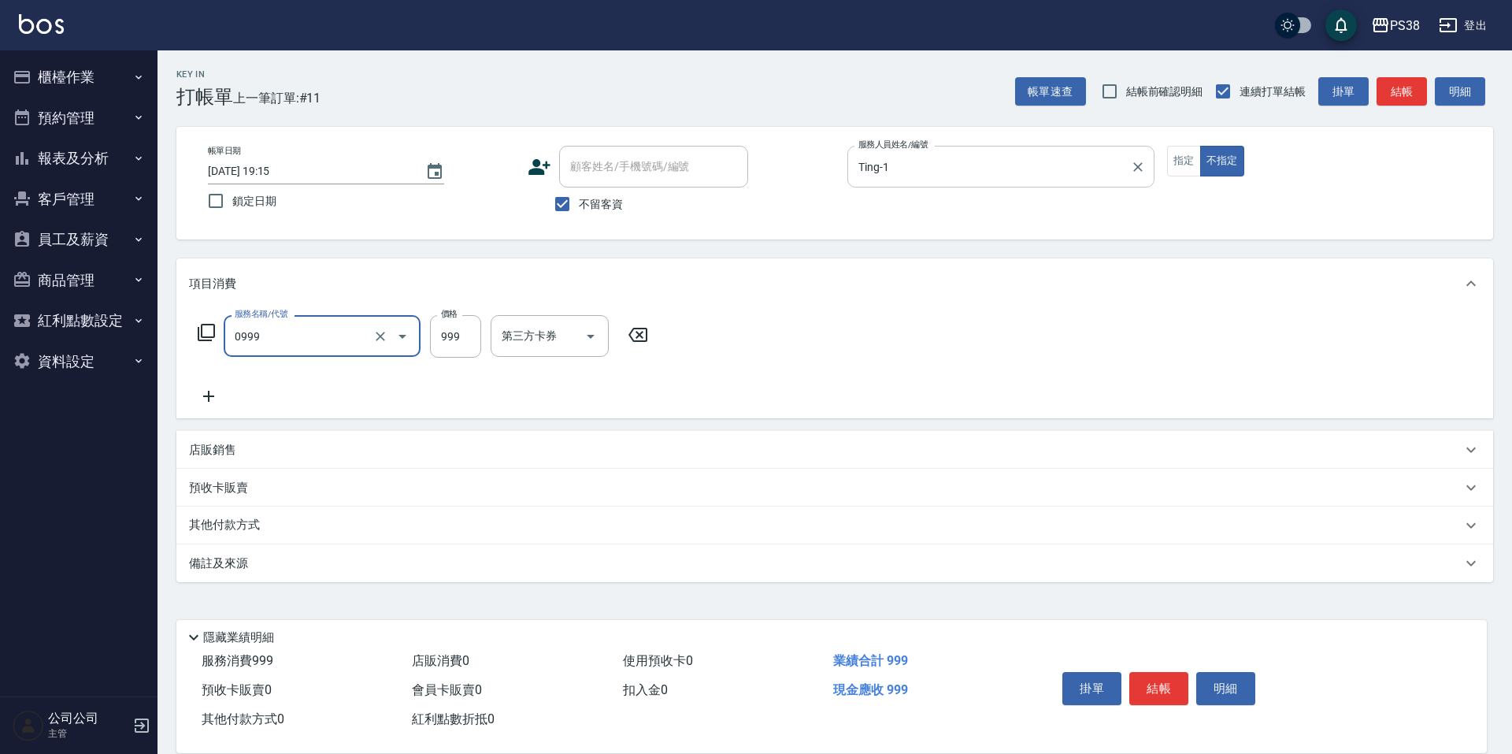
type input "spa999(0999)"
type input "Mona-23"
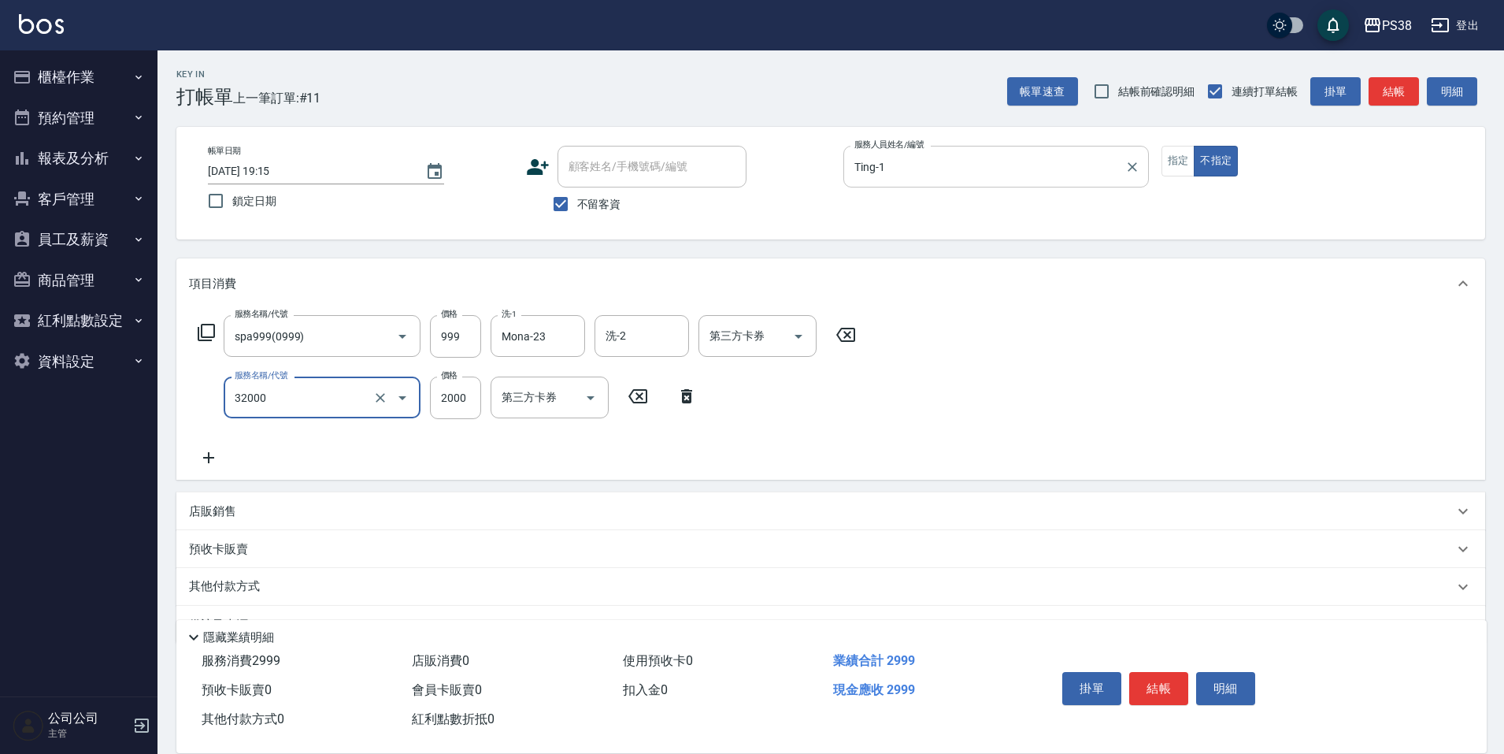
type input "極光([PERSON_NAME])護髮(32000)"
type input "1800"
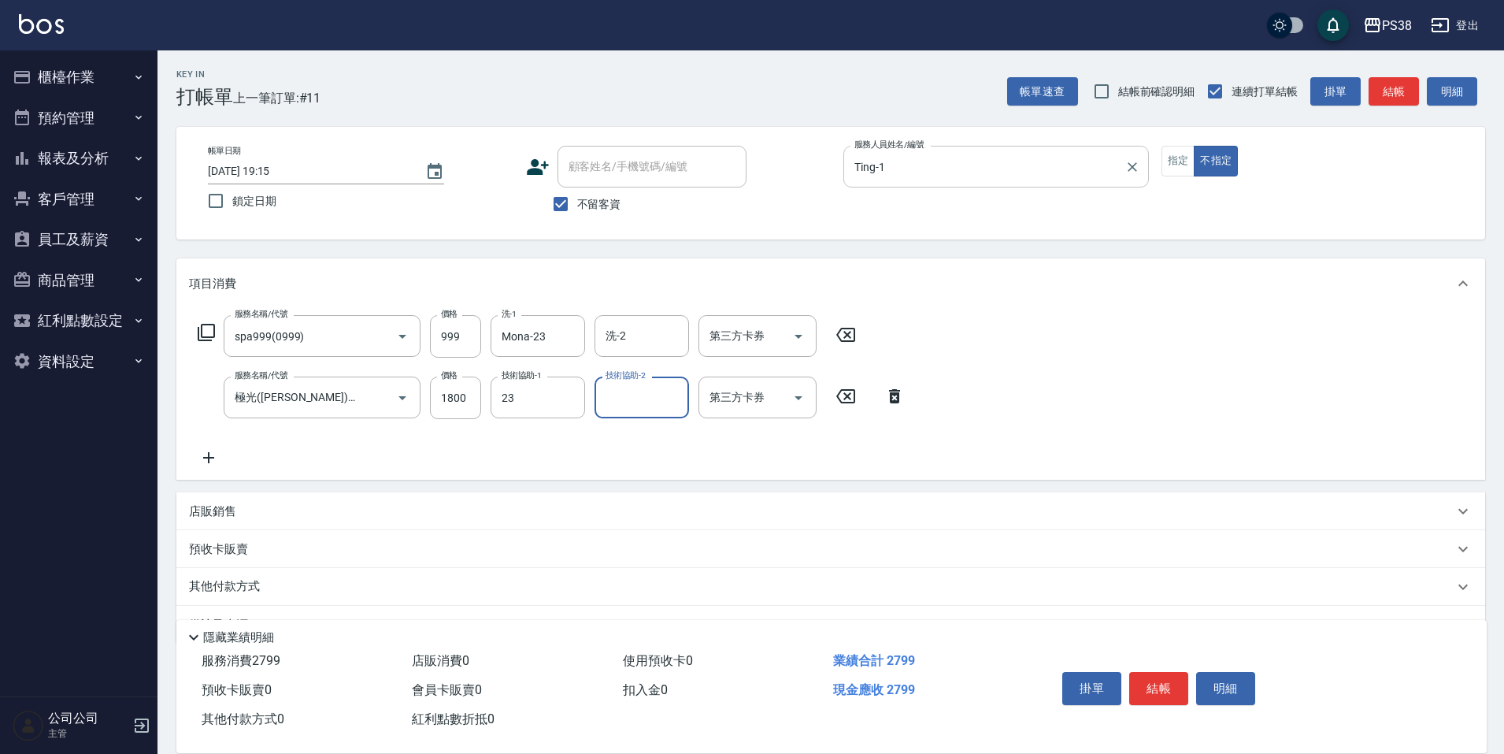
type input "Mona-23"
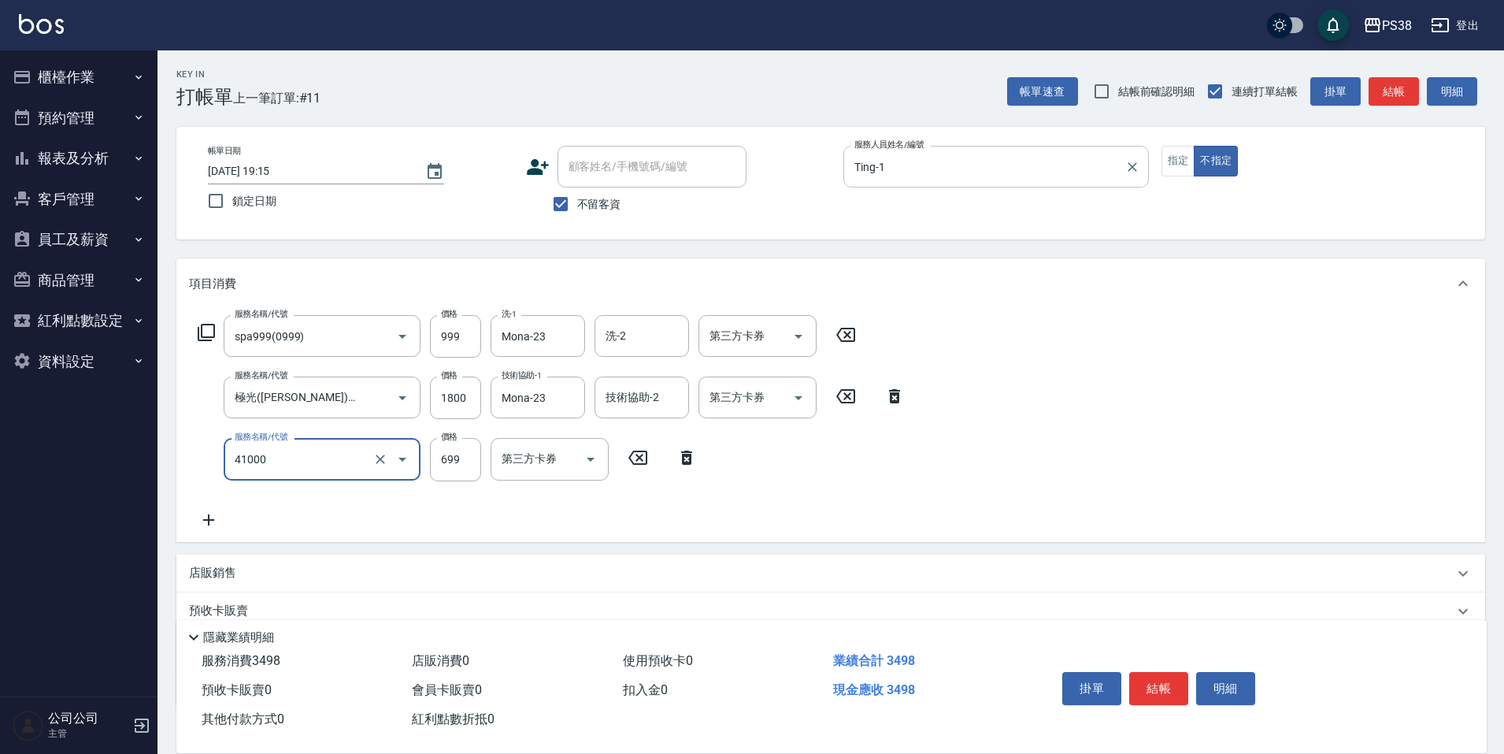
type input "燙髮699-2500(任意金額)(41000)"
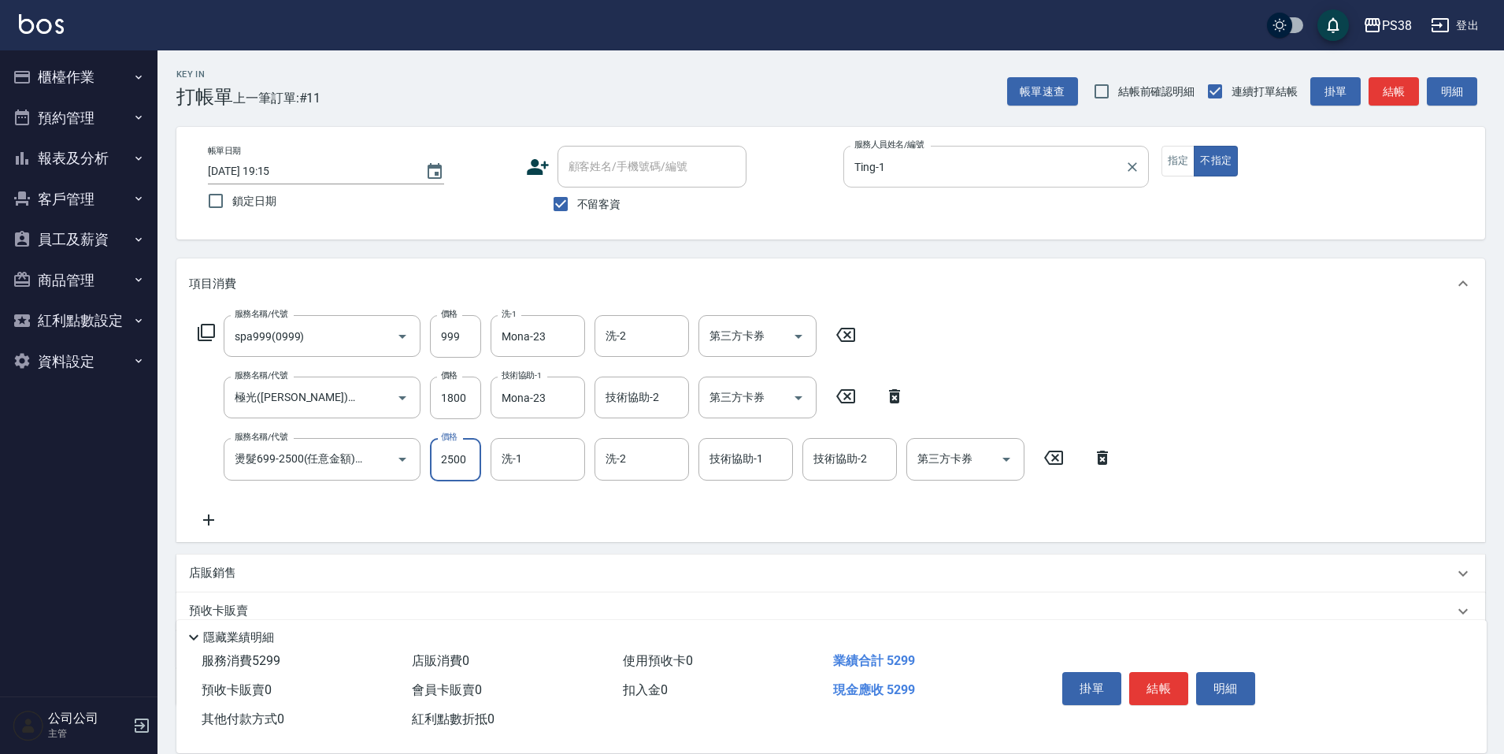
type input "2500"
type input "Mona-23"
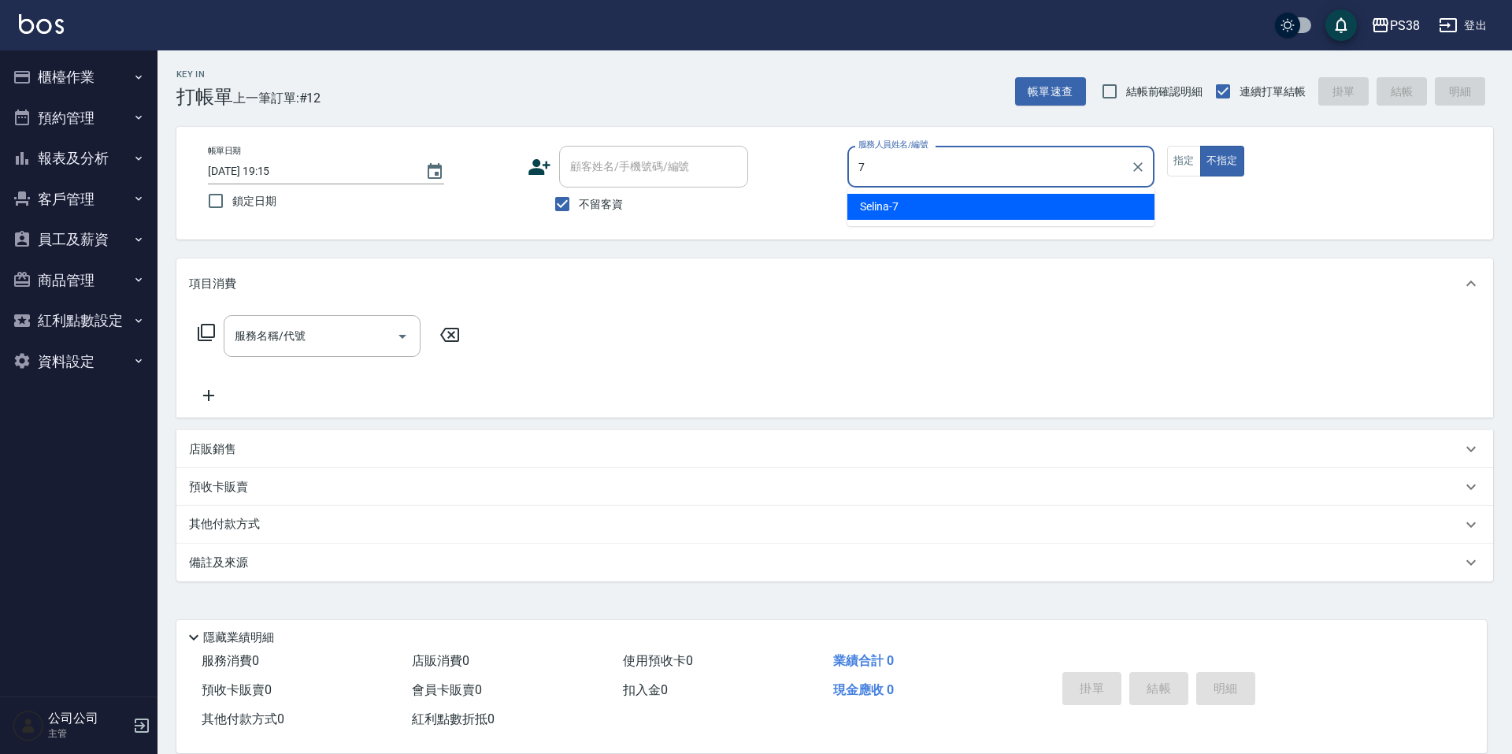
type input "Selina-7"
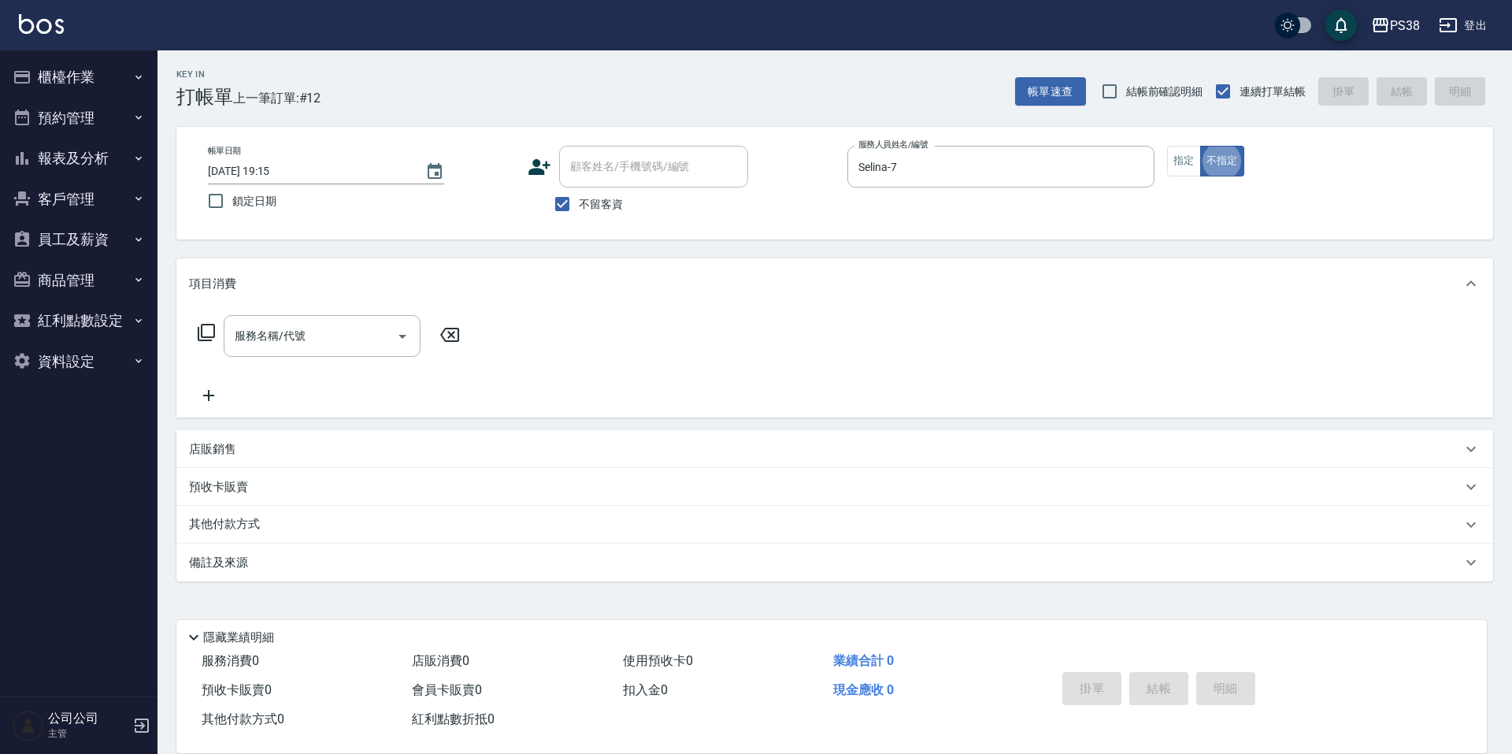
type button "false"
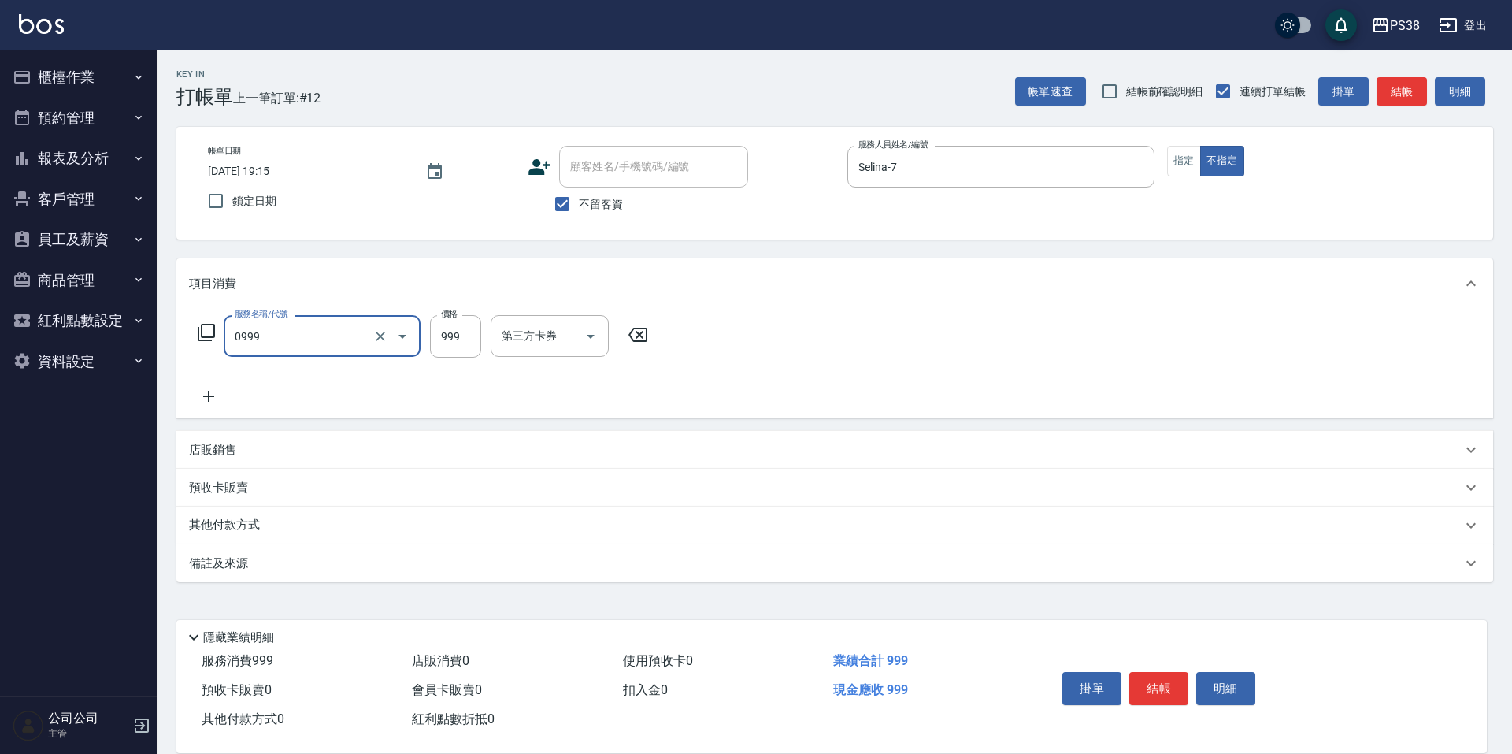
type input "spa999(0999)"
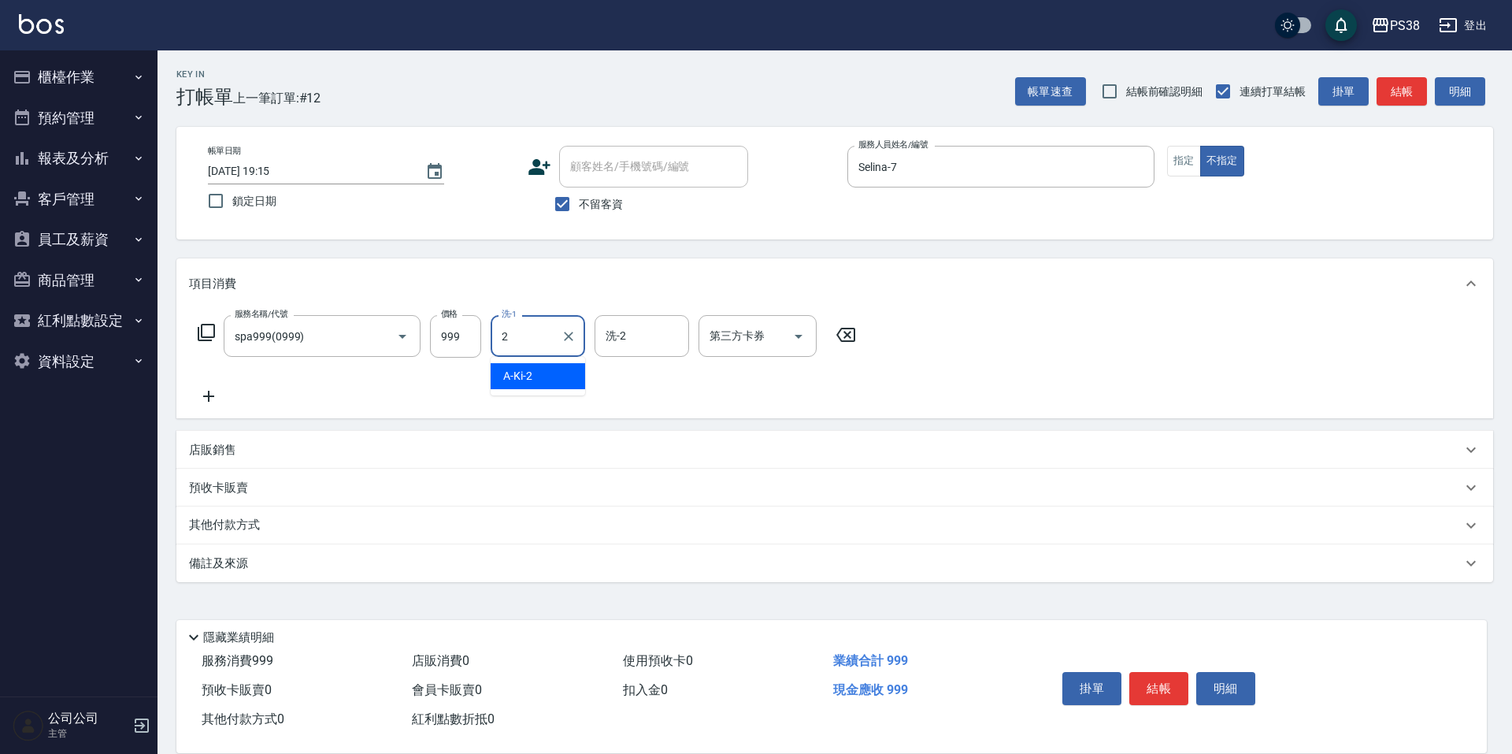
type input "A-Ki-2"
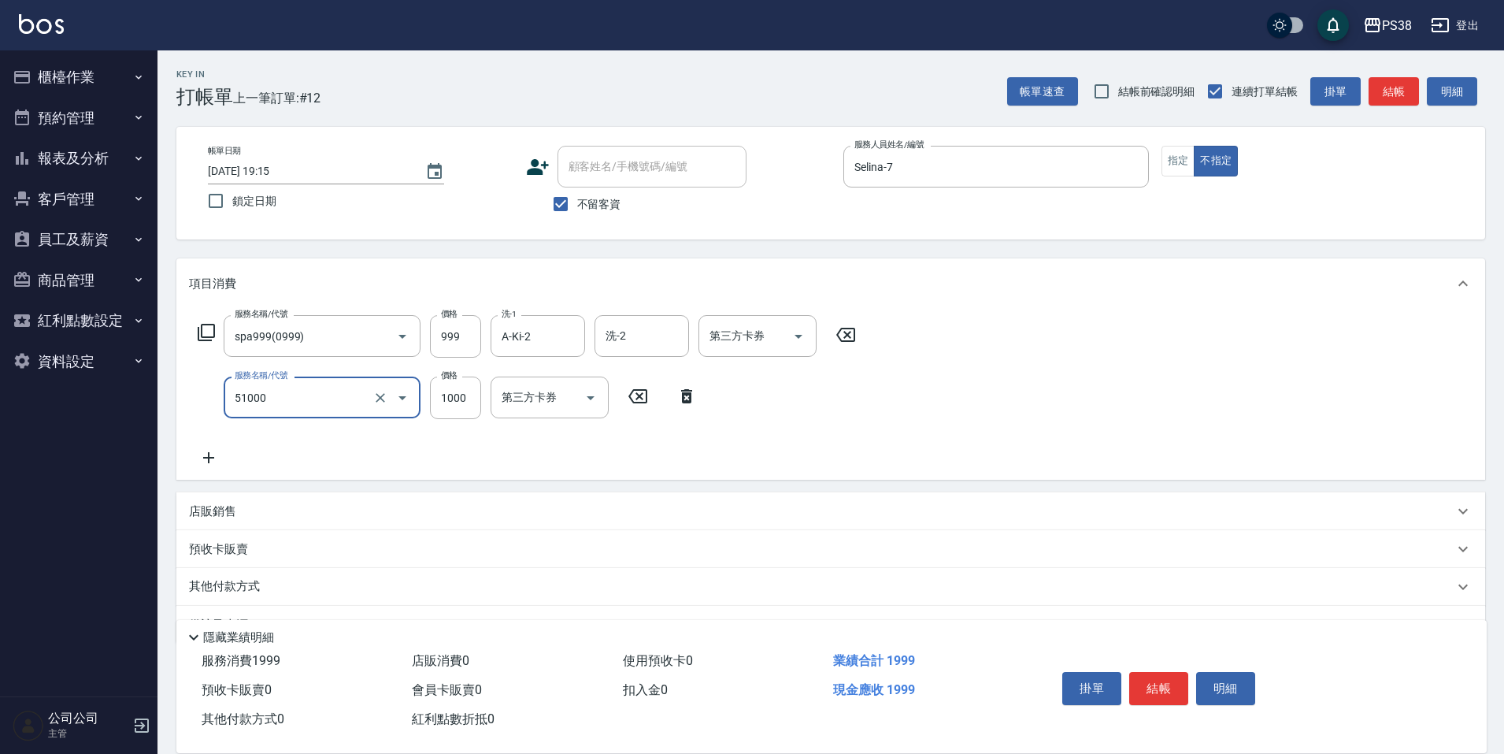
type input "染髮600以上(任意金額)(51000)"
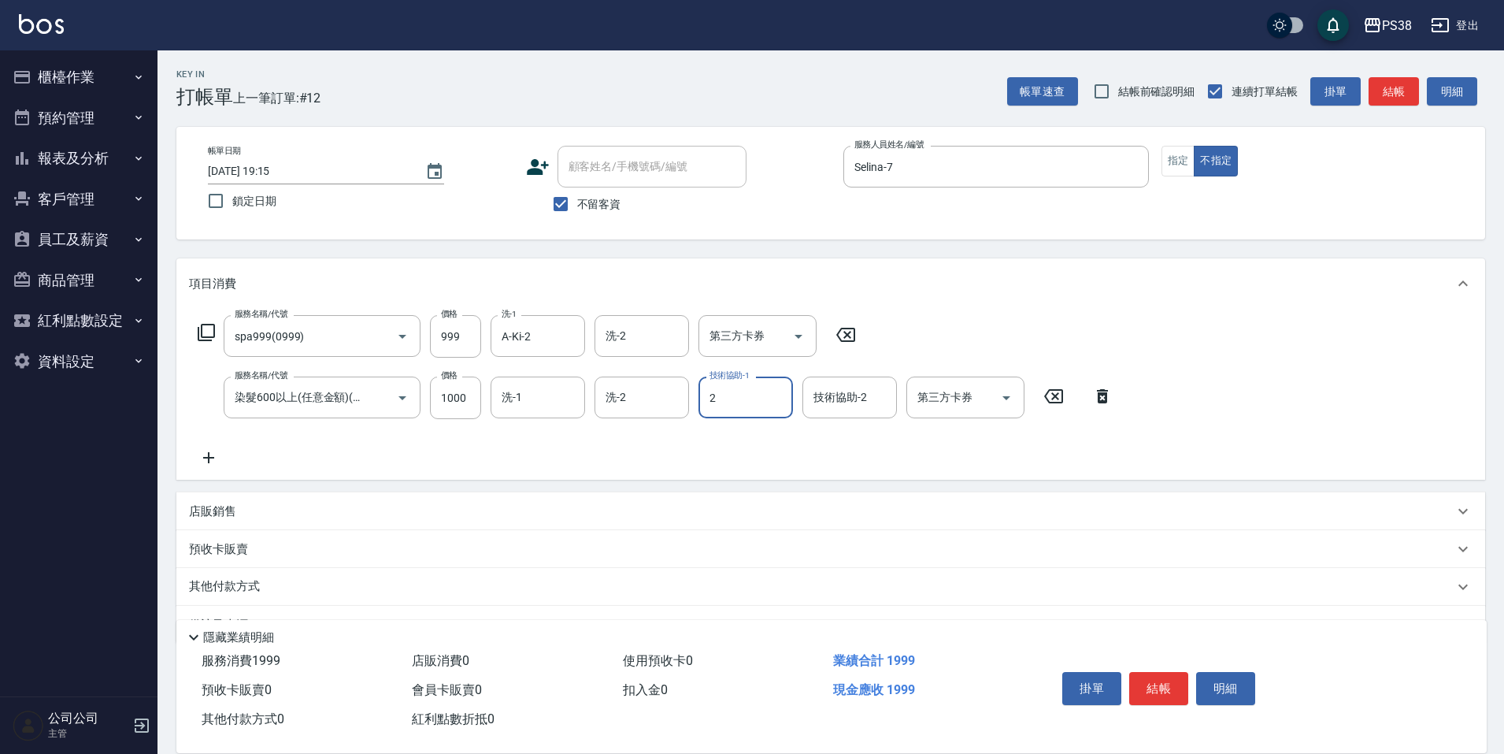
type input "A-Ki-2"
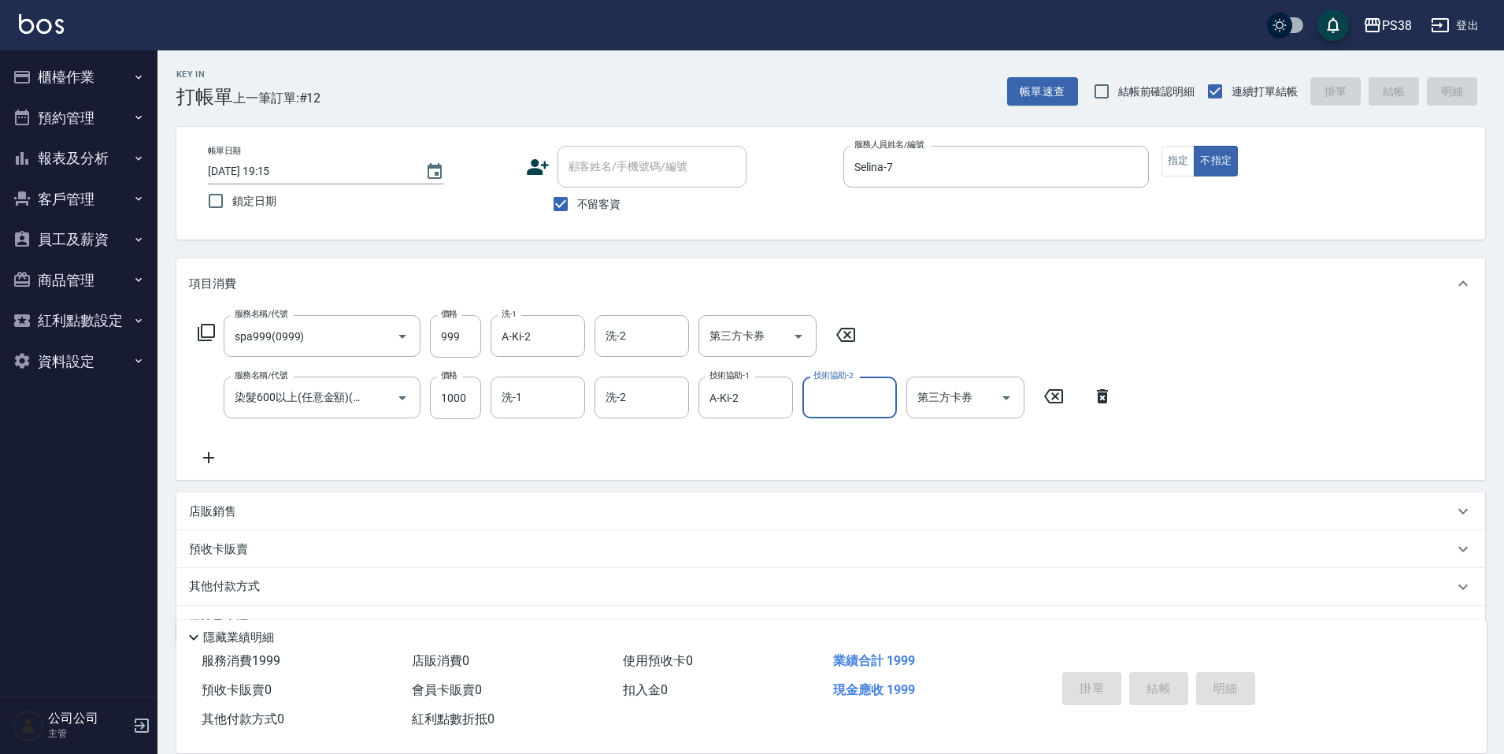
type input "[DATE] 19:16"
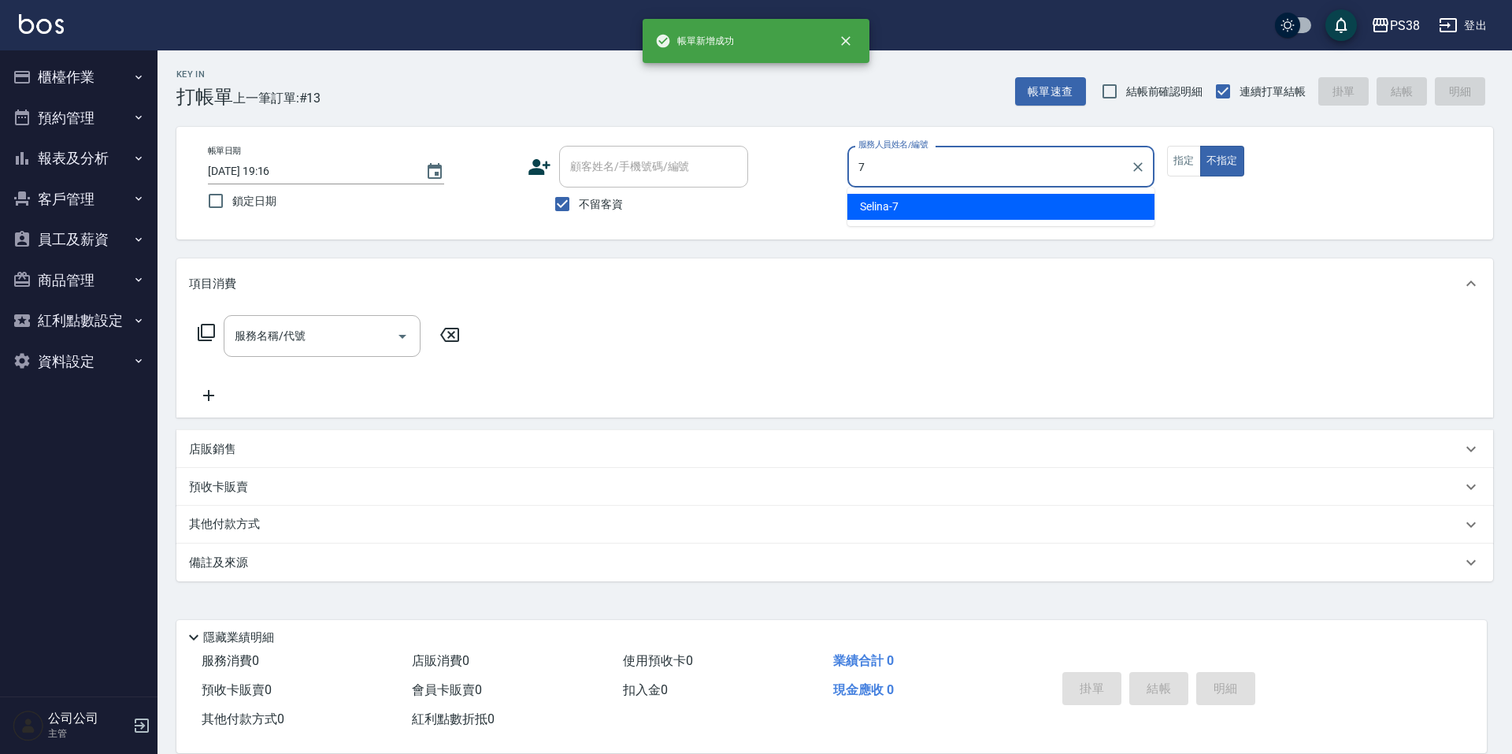
type input "Selina-7"
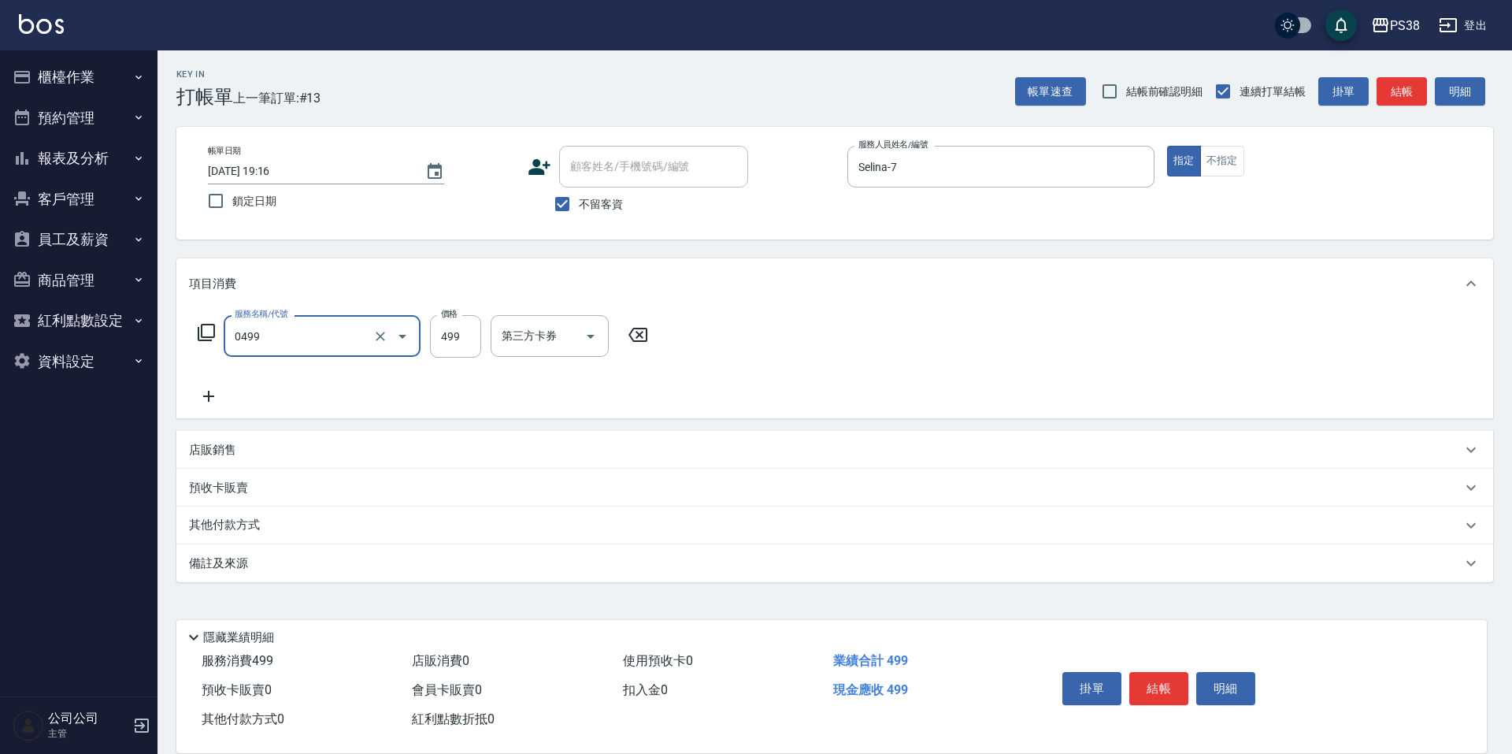
type input "spa499(0499)"
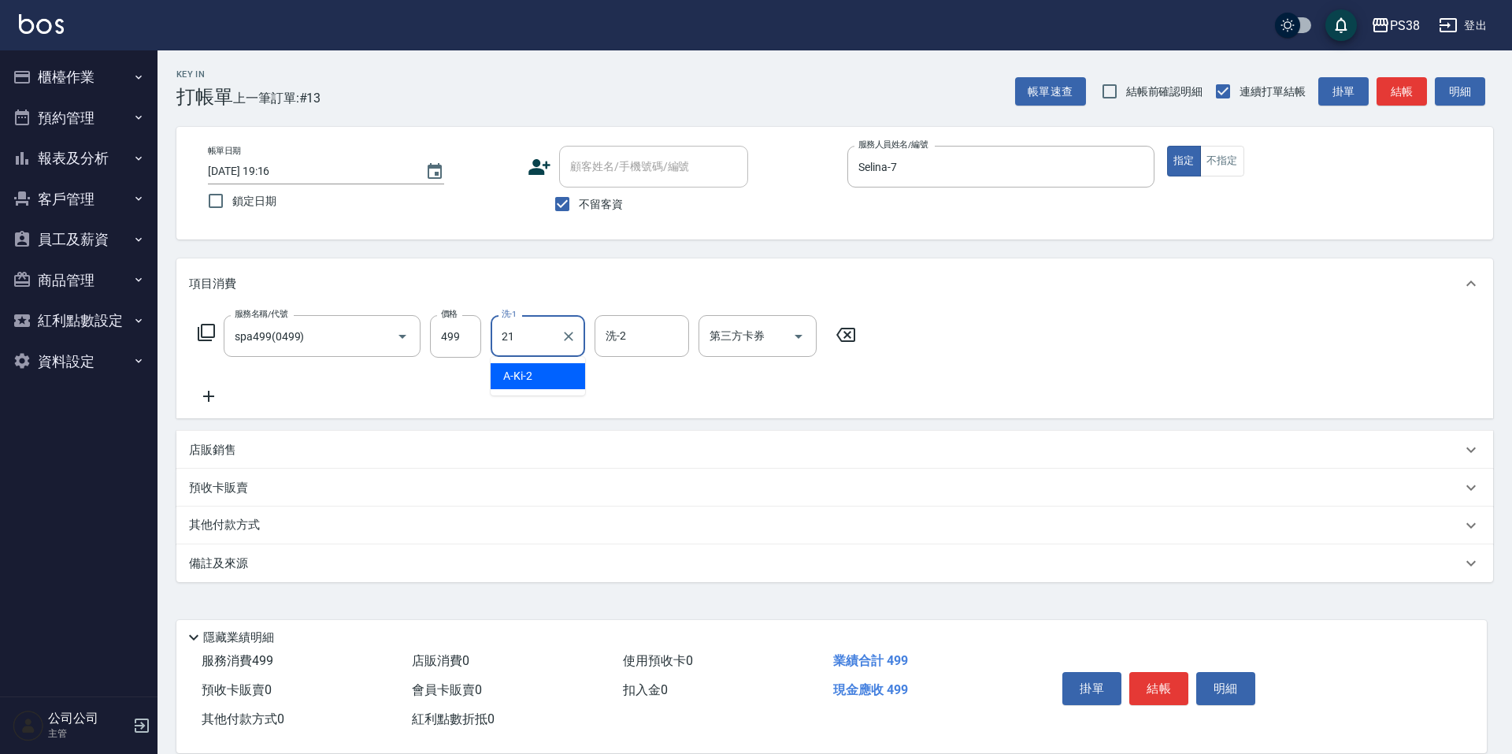
type input "泰迪-21"
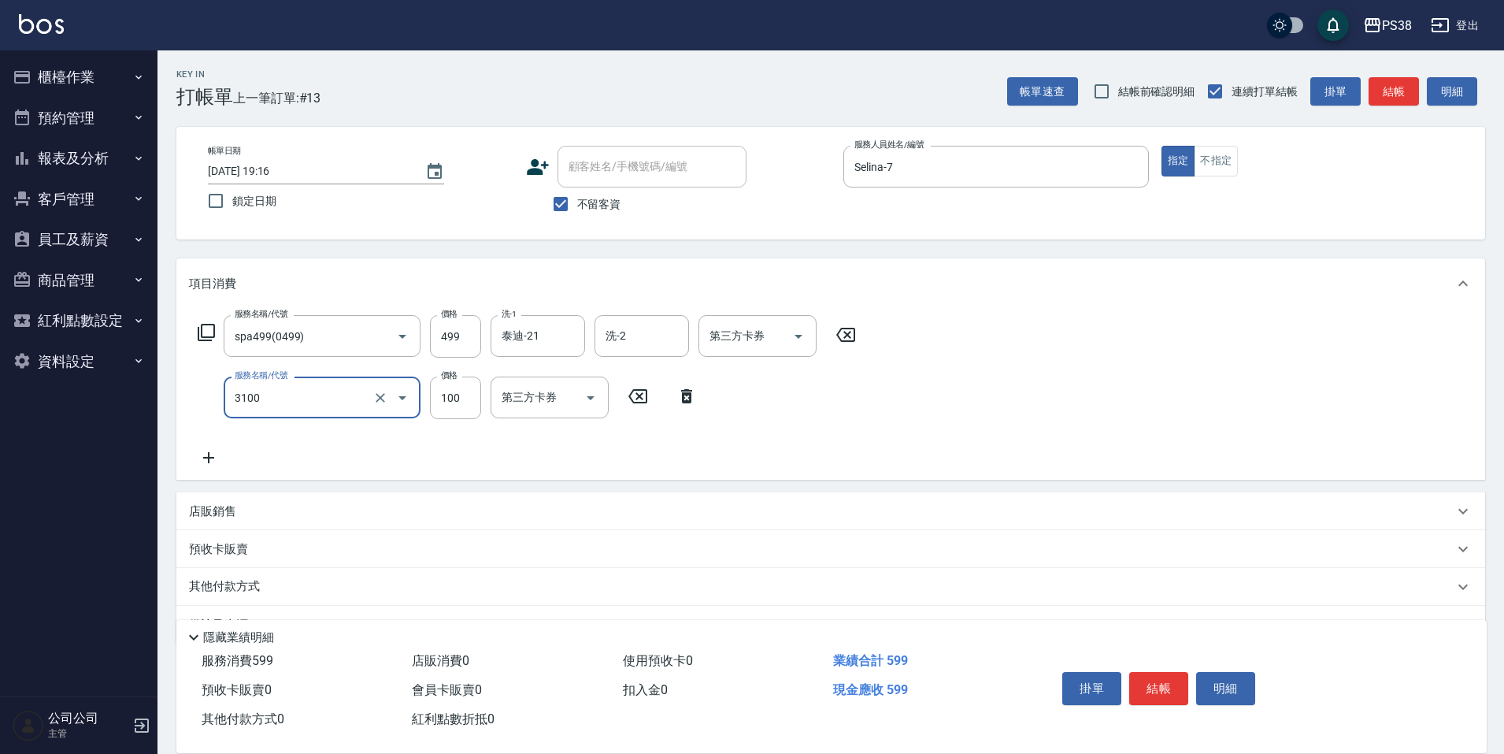
type input "頭皮水.順護(3100)"
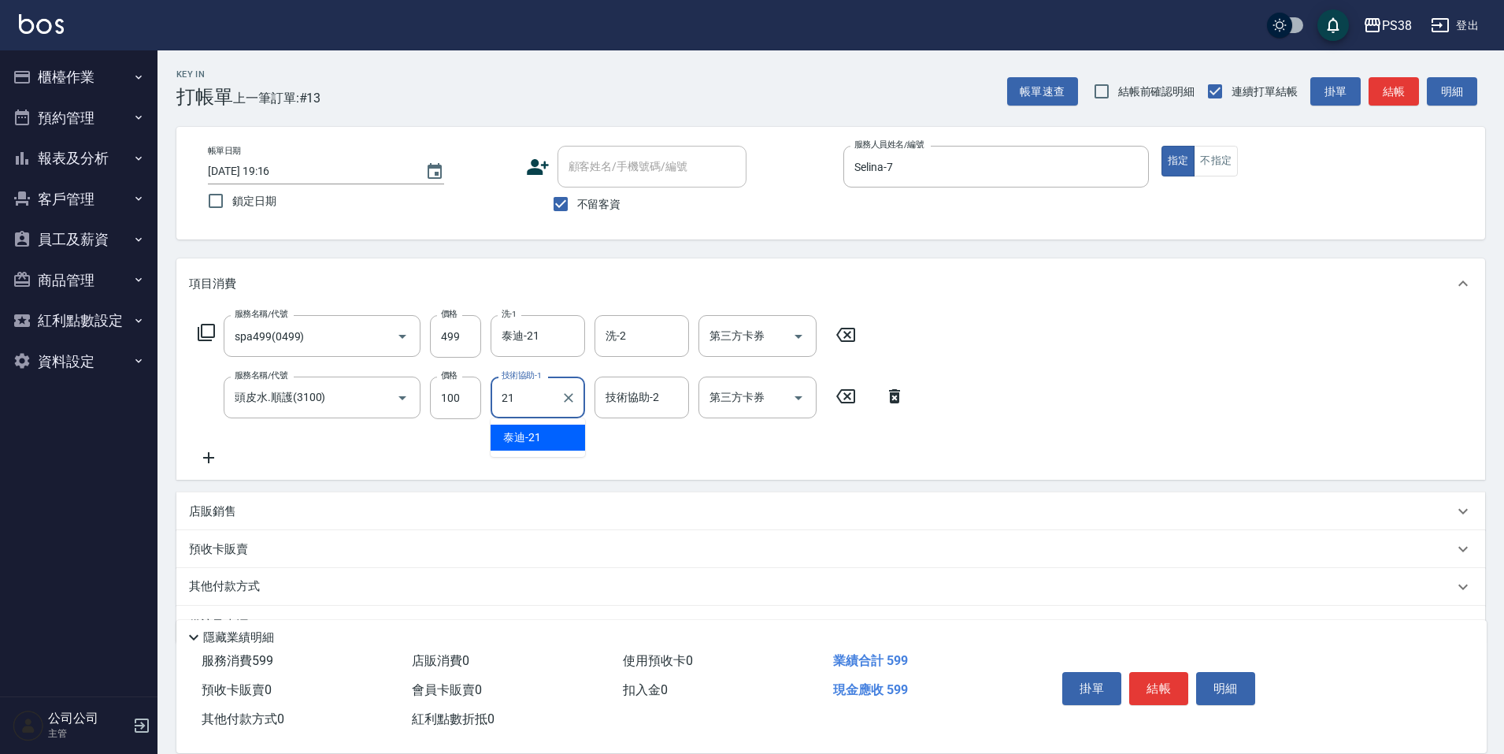
type input "泰迪-21"
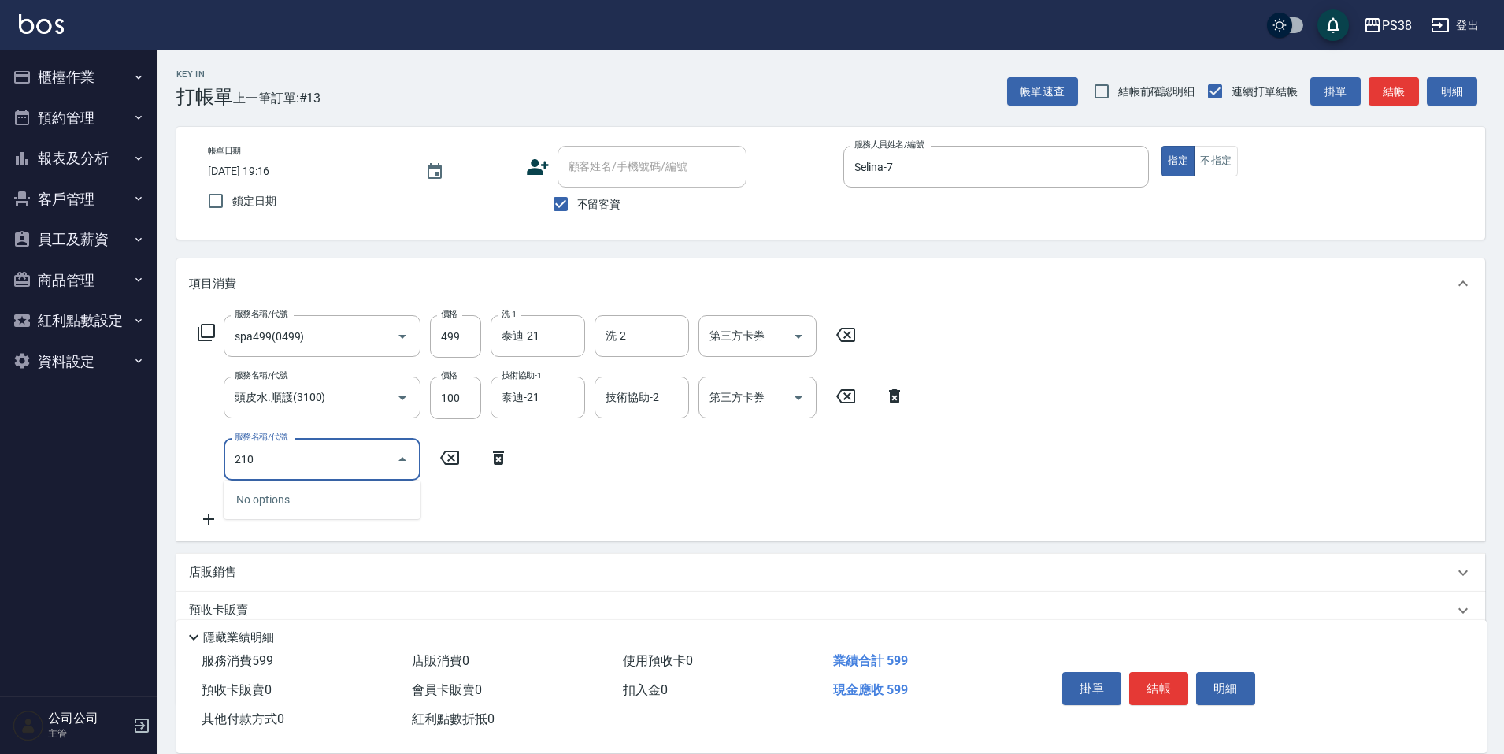
type input "2100"
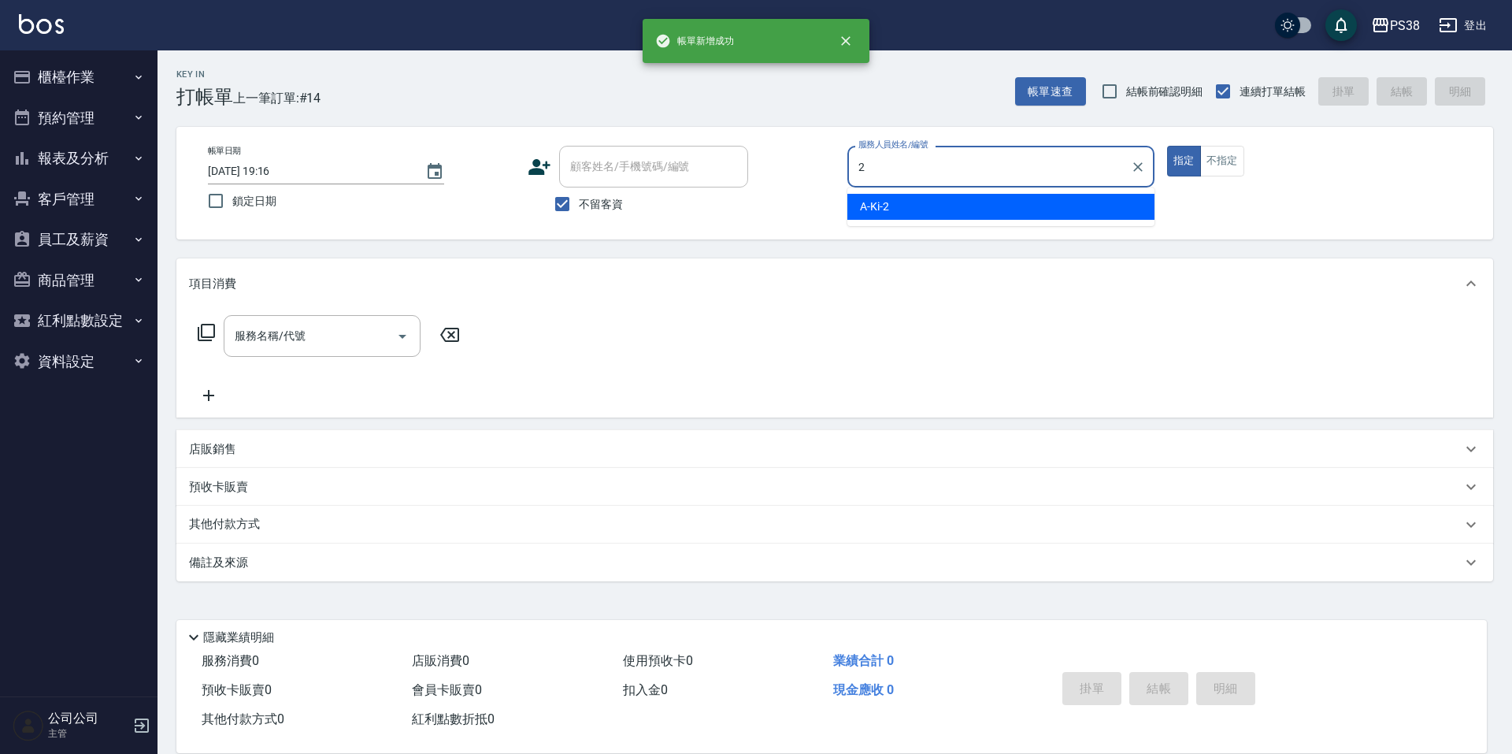
type input "A-Ki-2"
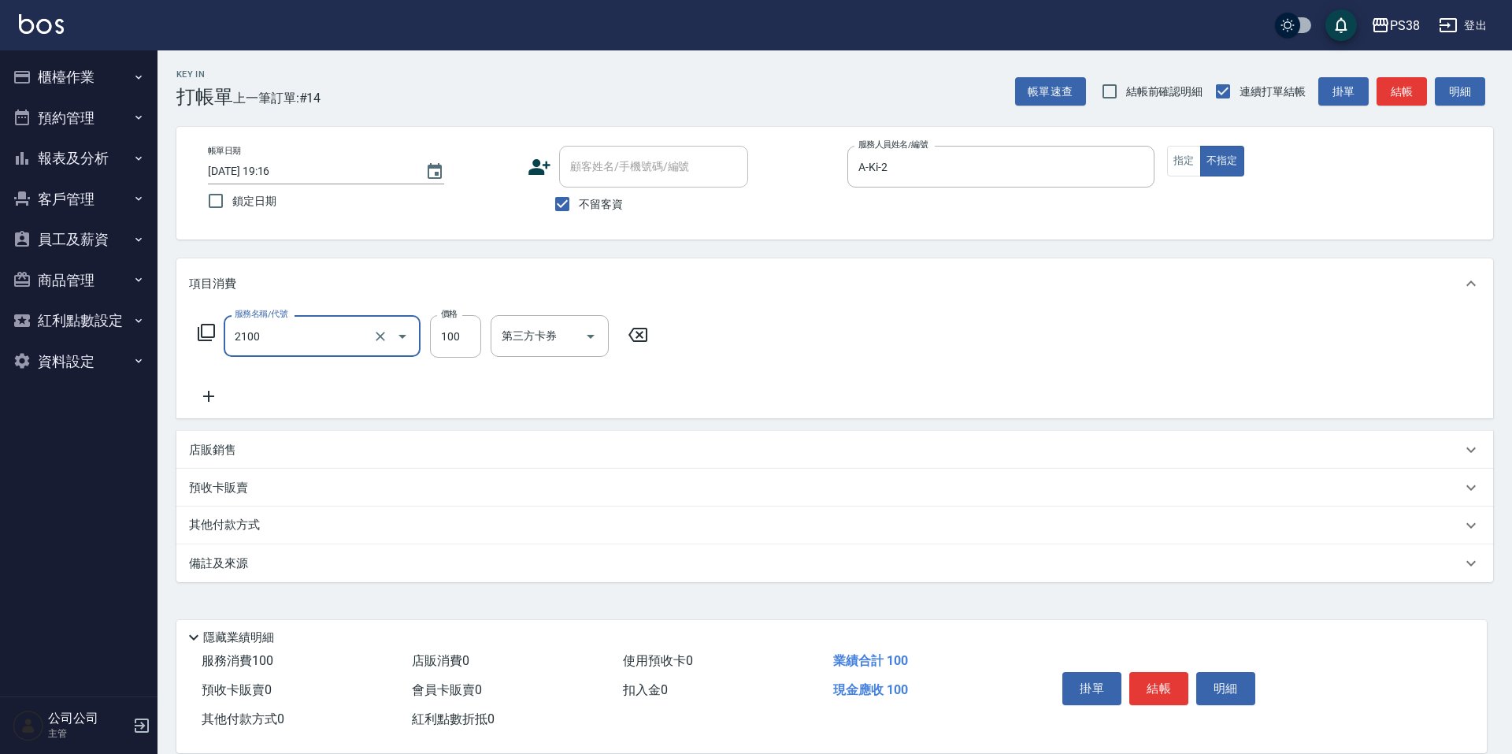
type input "剪髮與造型(任意金額)(2100)"
type input "250"
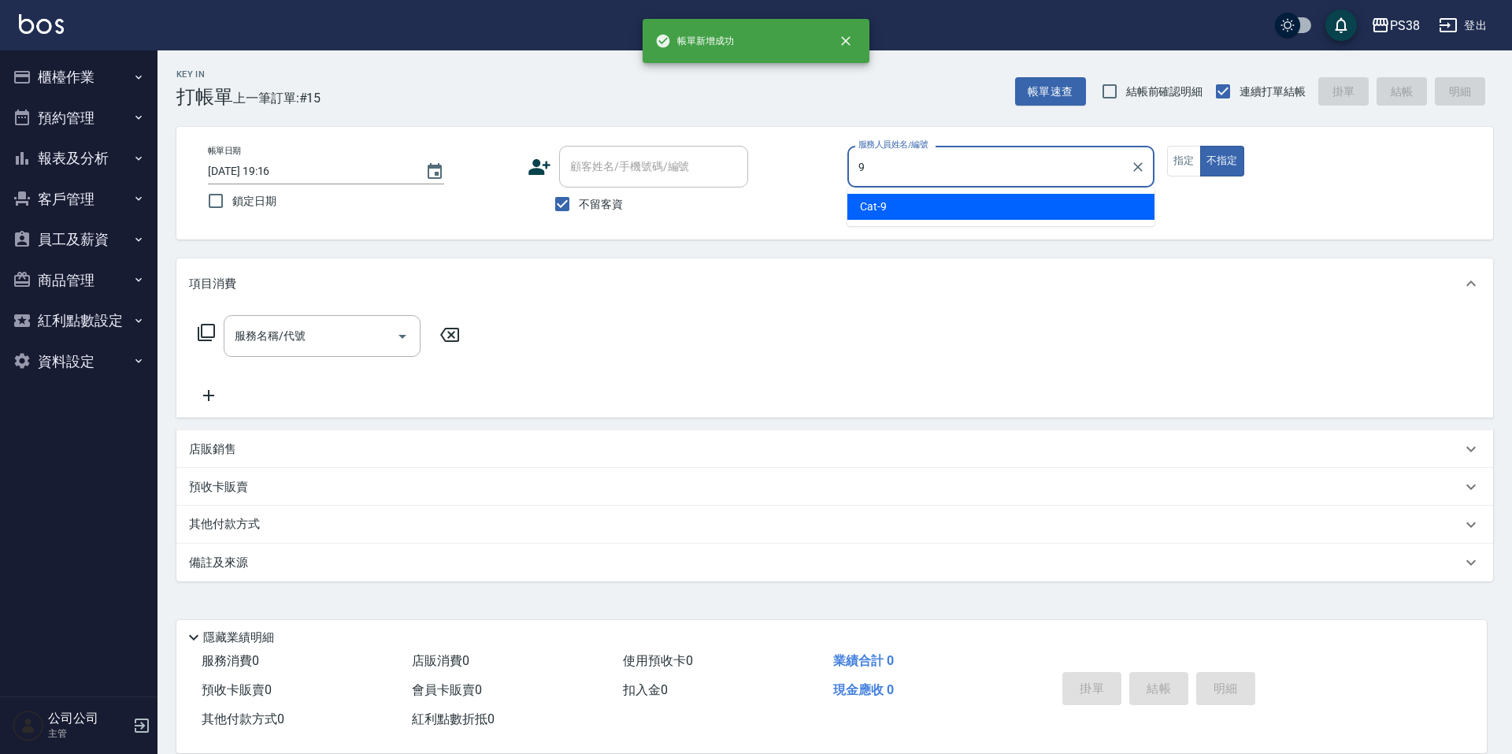
type input "Cat-9"
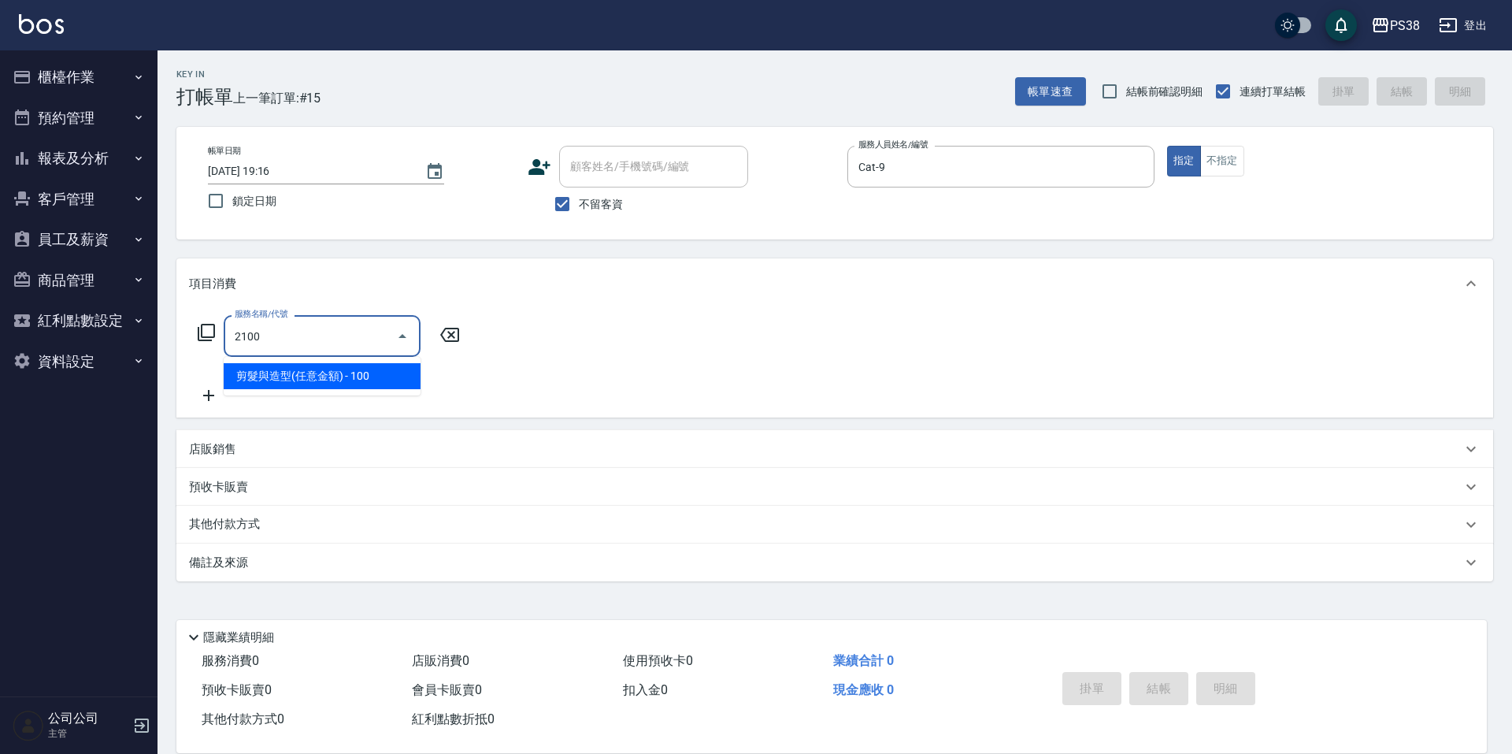
type input "剪髮與造型(任意金額)(2100)"
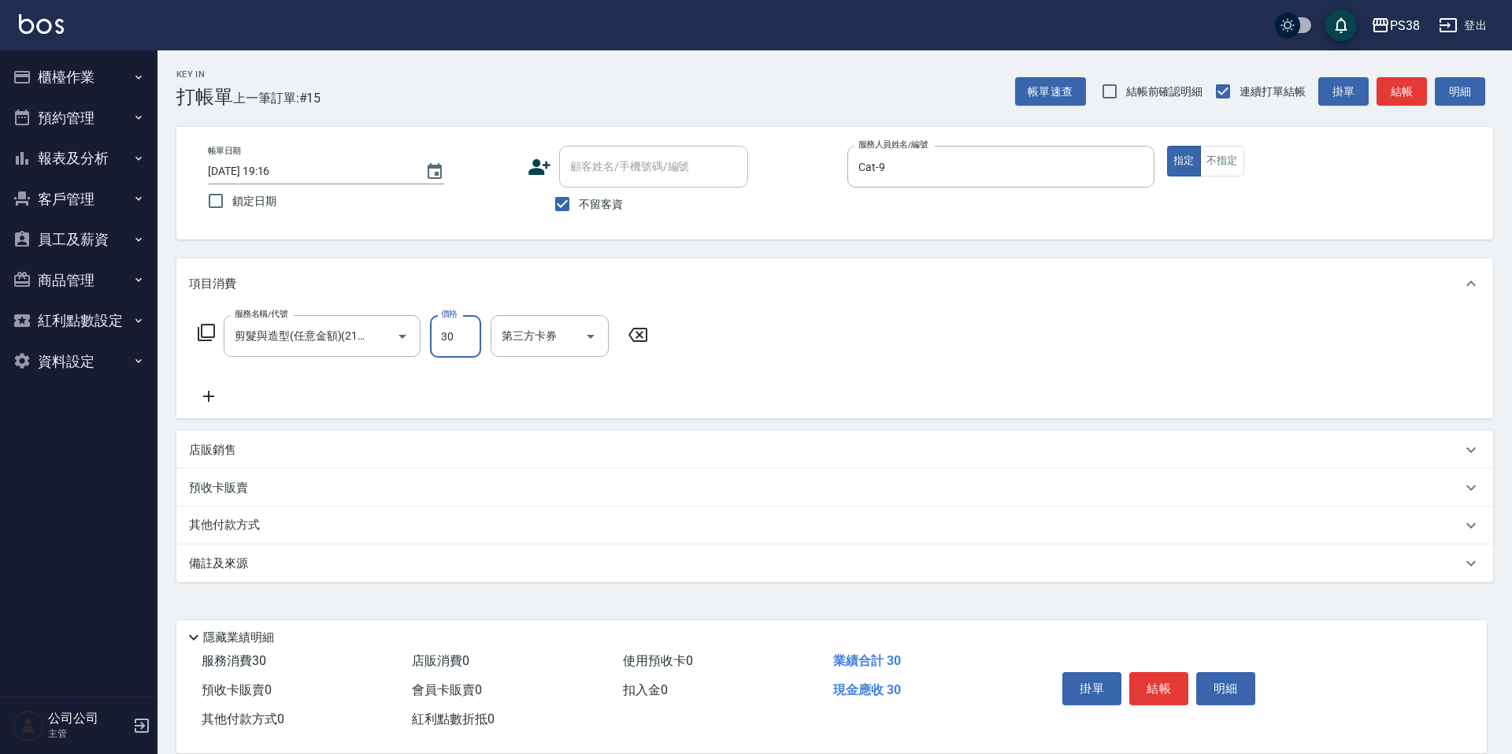
type input "300"
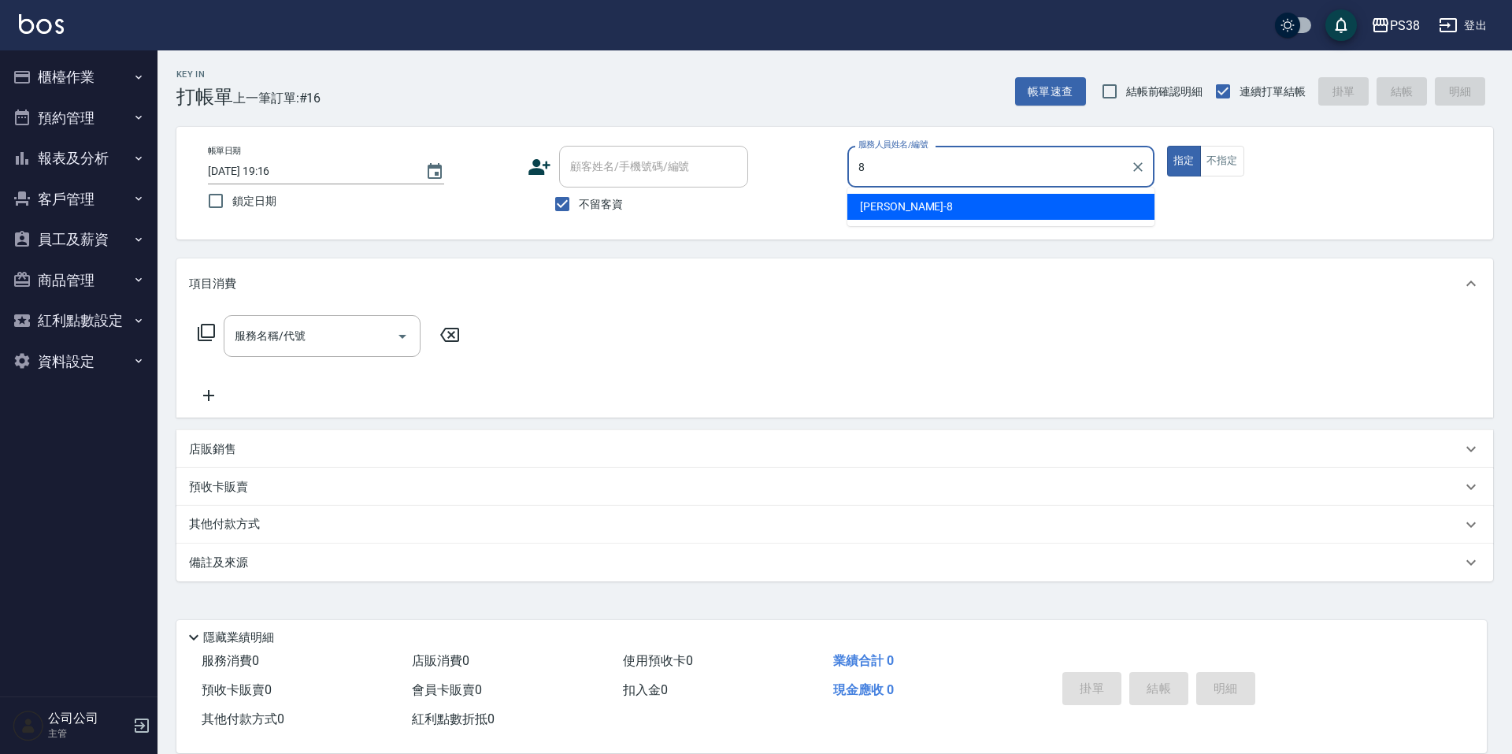
type input "mika-8"
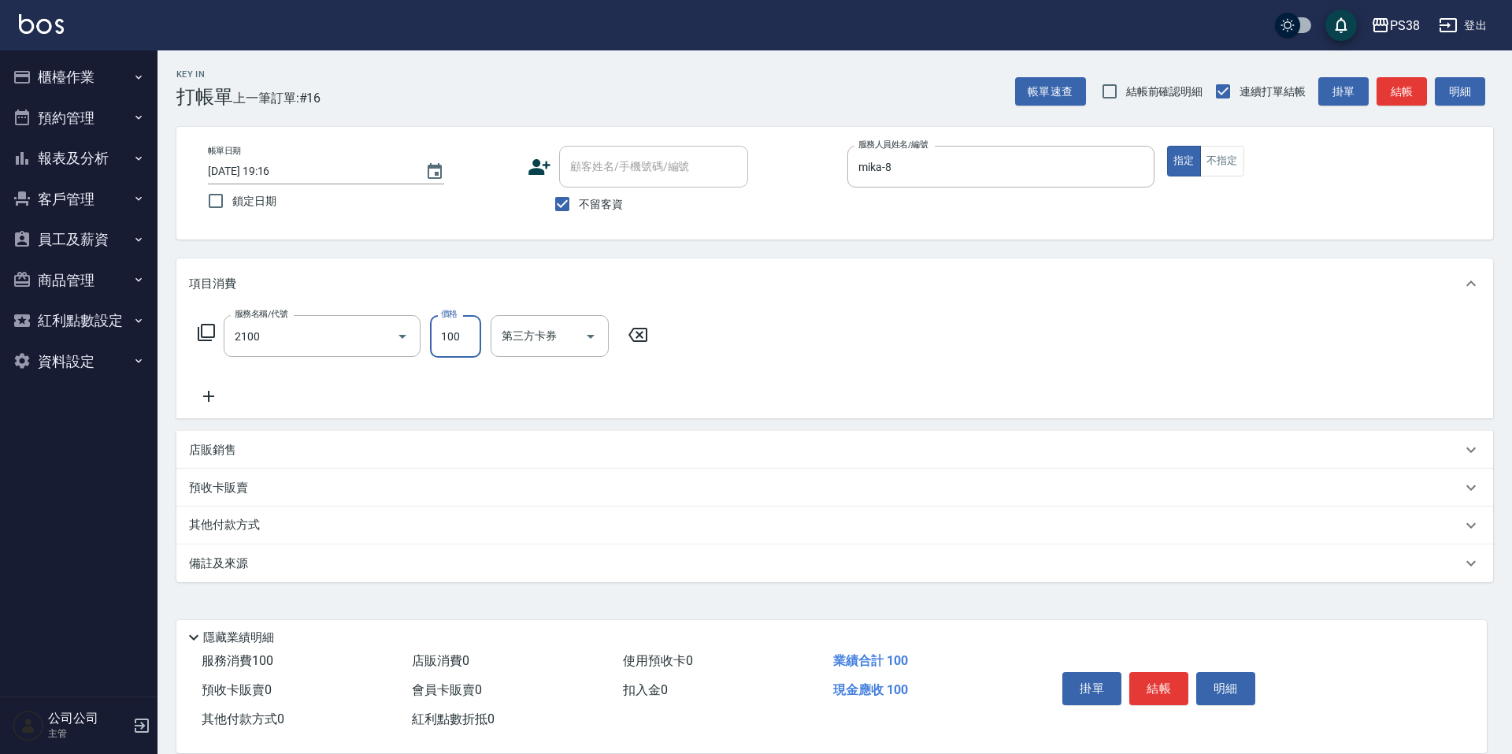
type input "剪髮與造型(任意金額)(2100)"
type input "300"
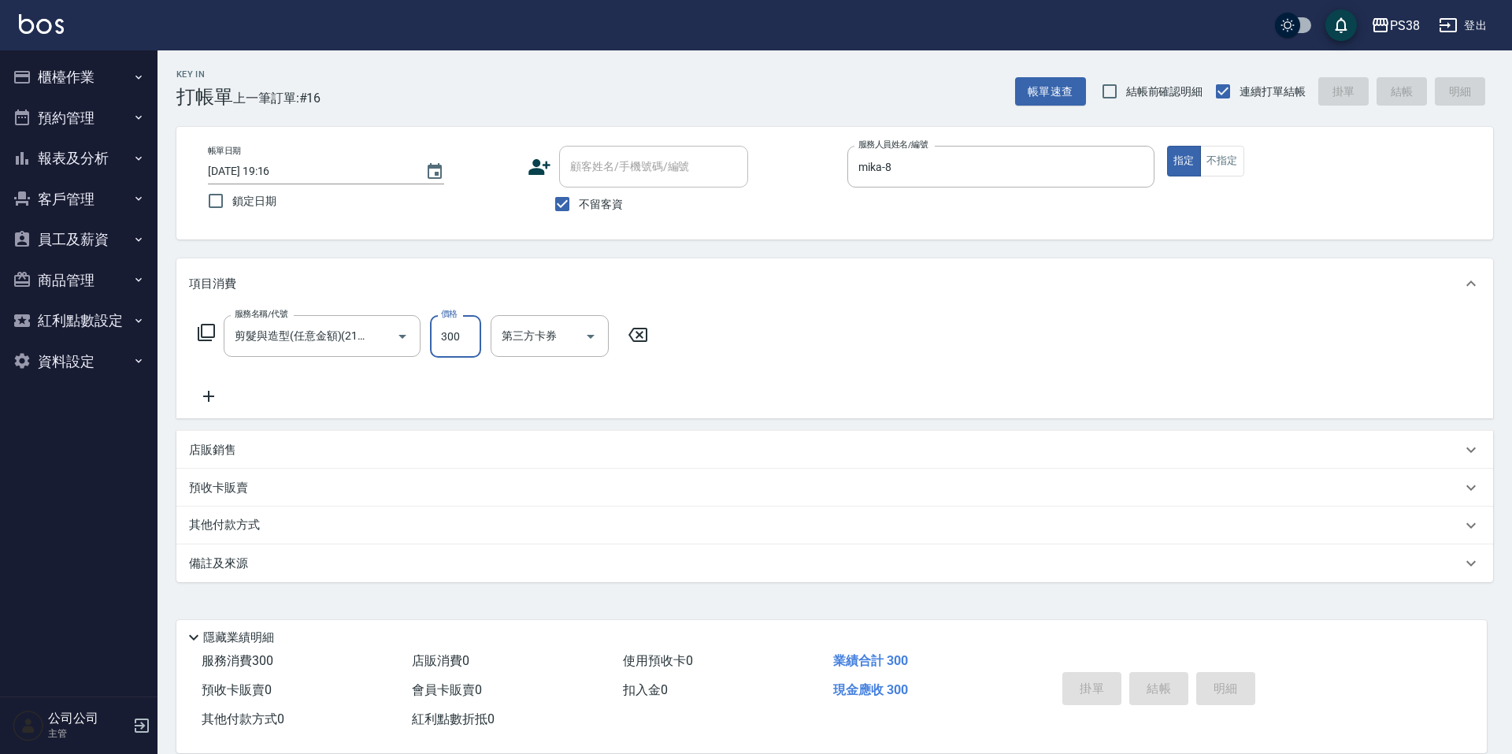
type input "[DATE] 19:17"
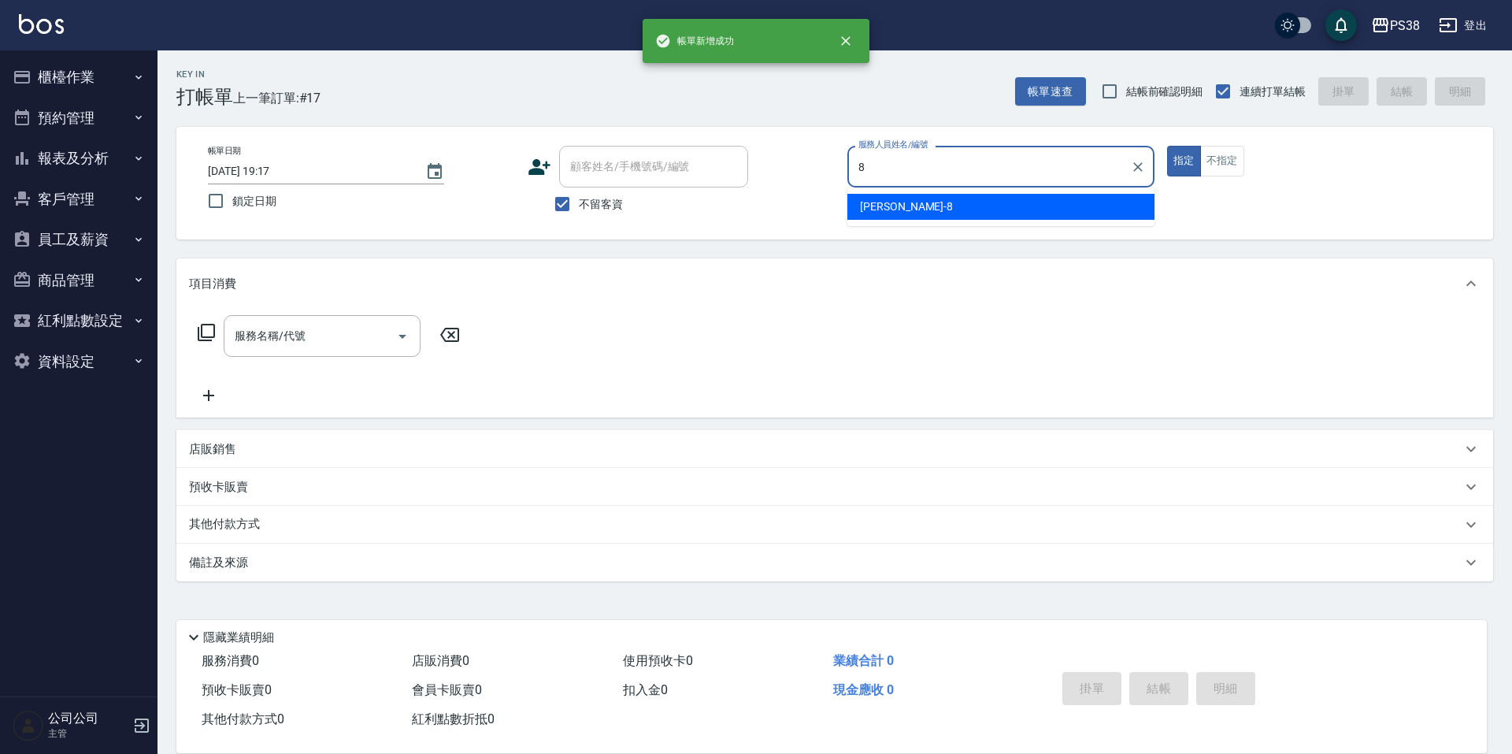
type input "mika-8"
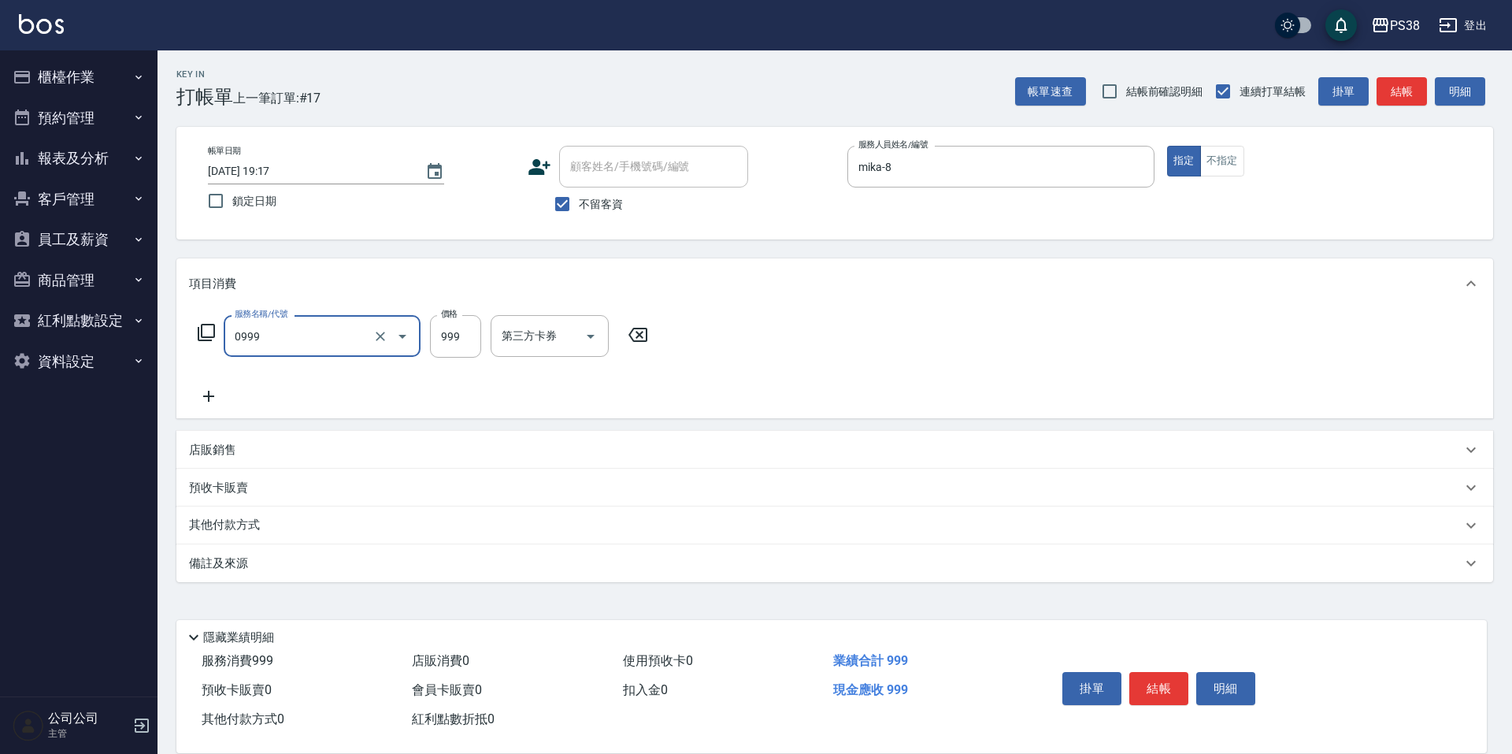
type input "spa999(0999)"
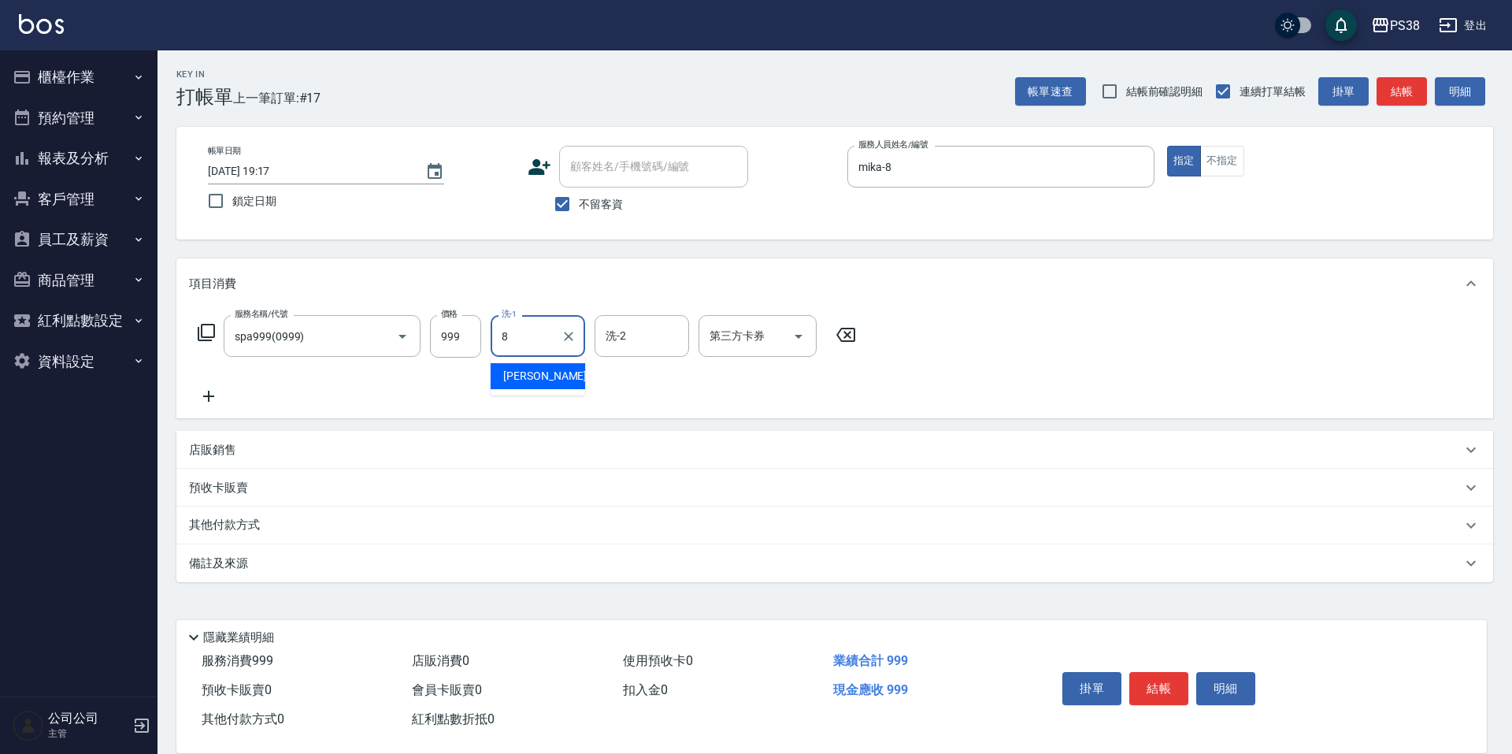
type input "mika-8"
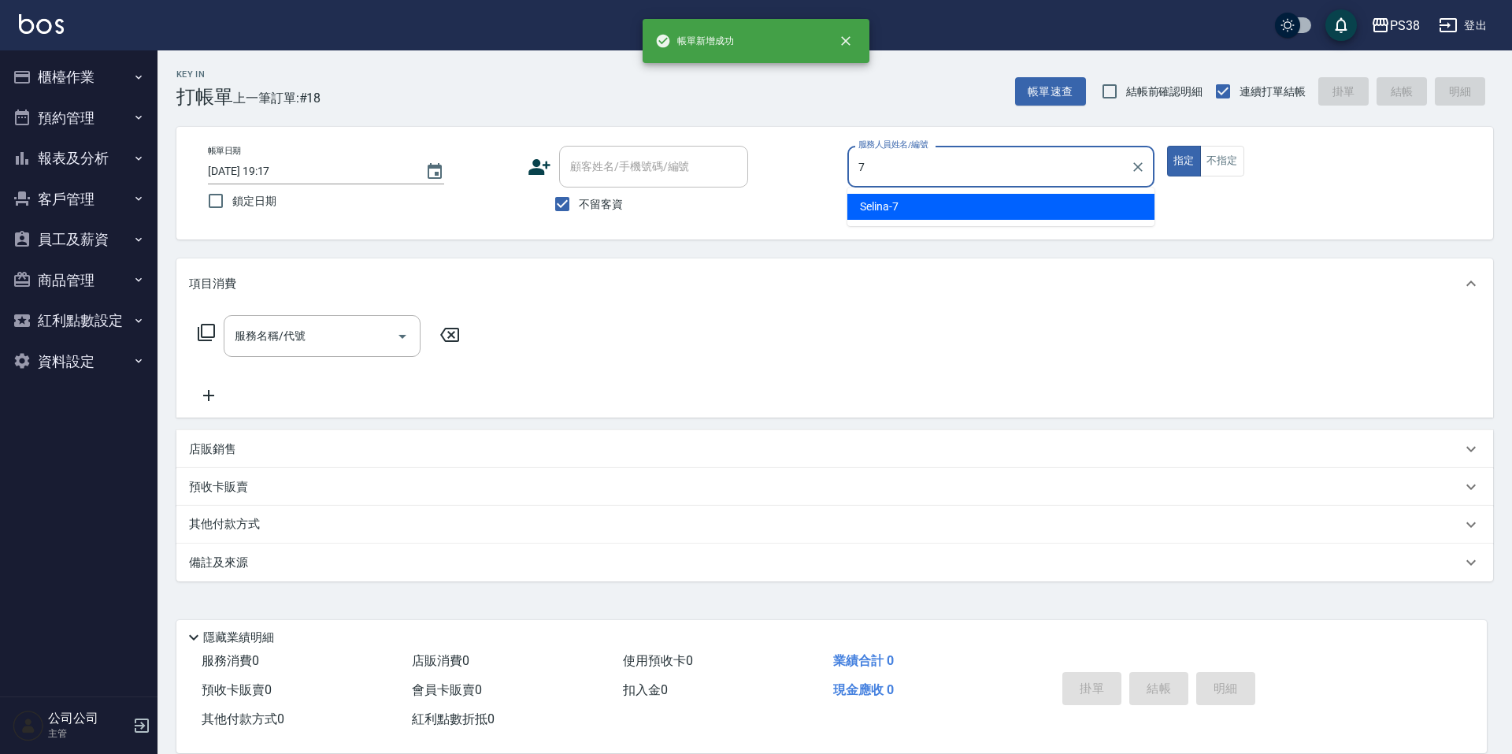
type input "Selina-7"
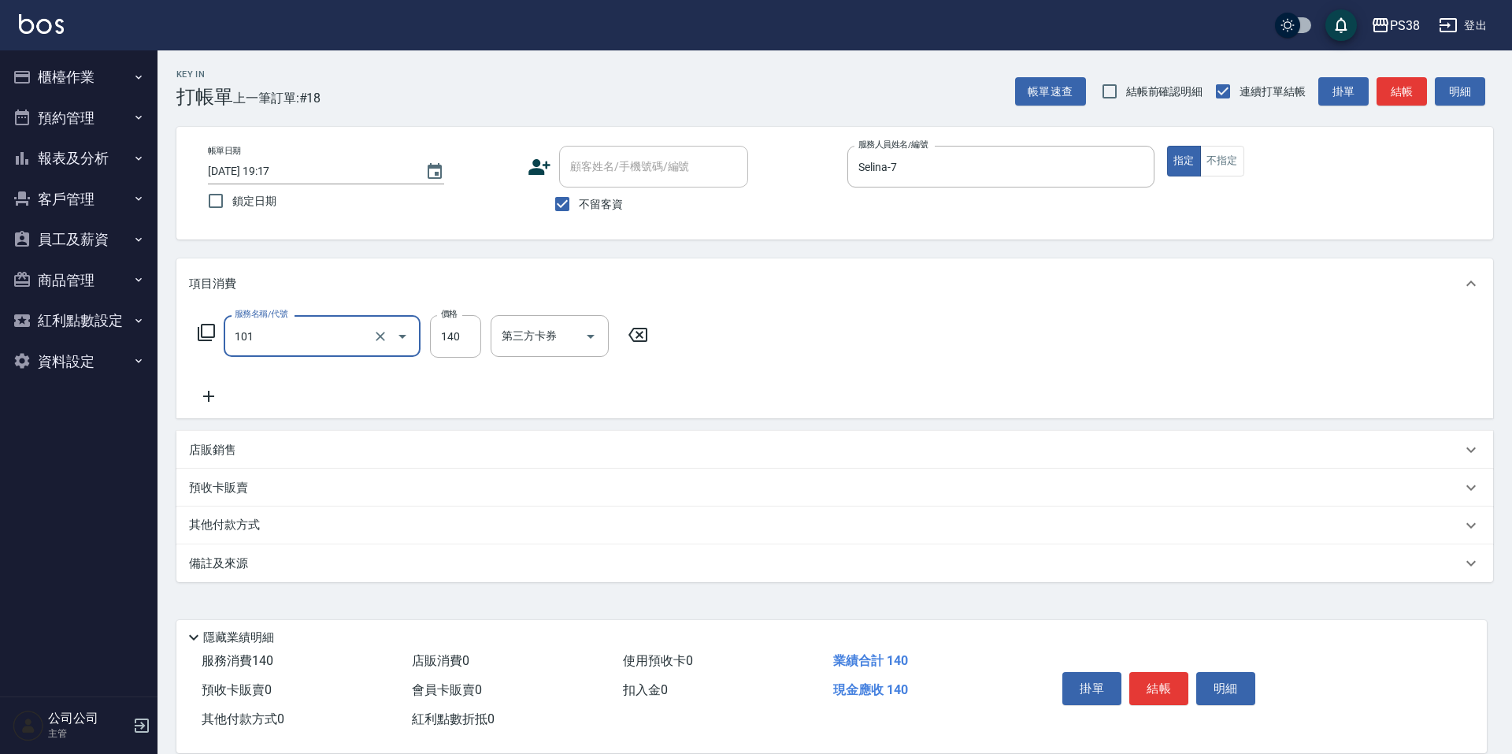
type input "洗髮(101)"
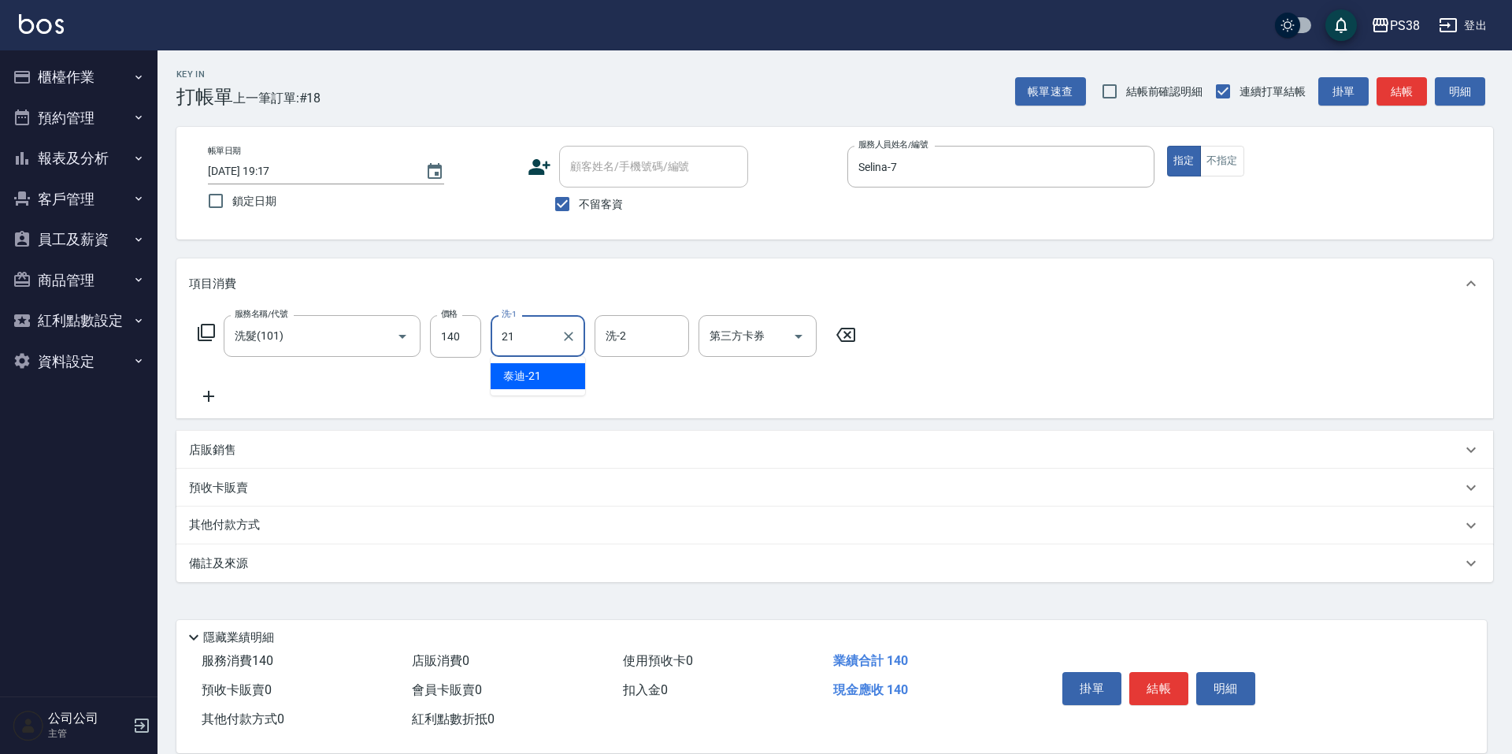
type input "泰迪-21"
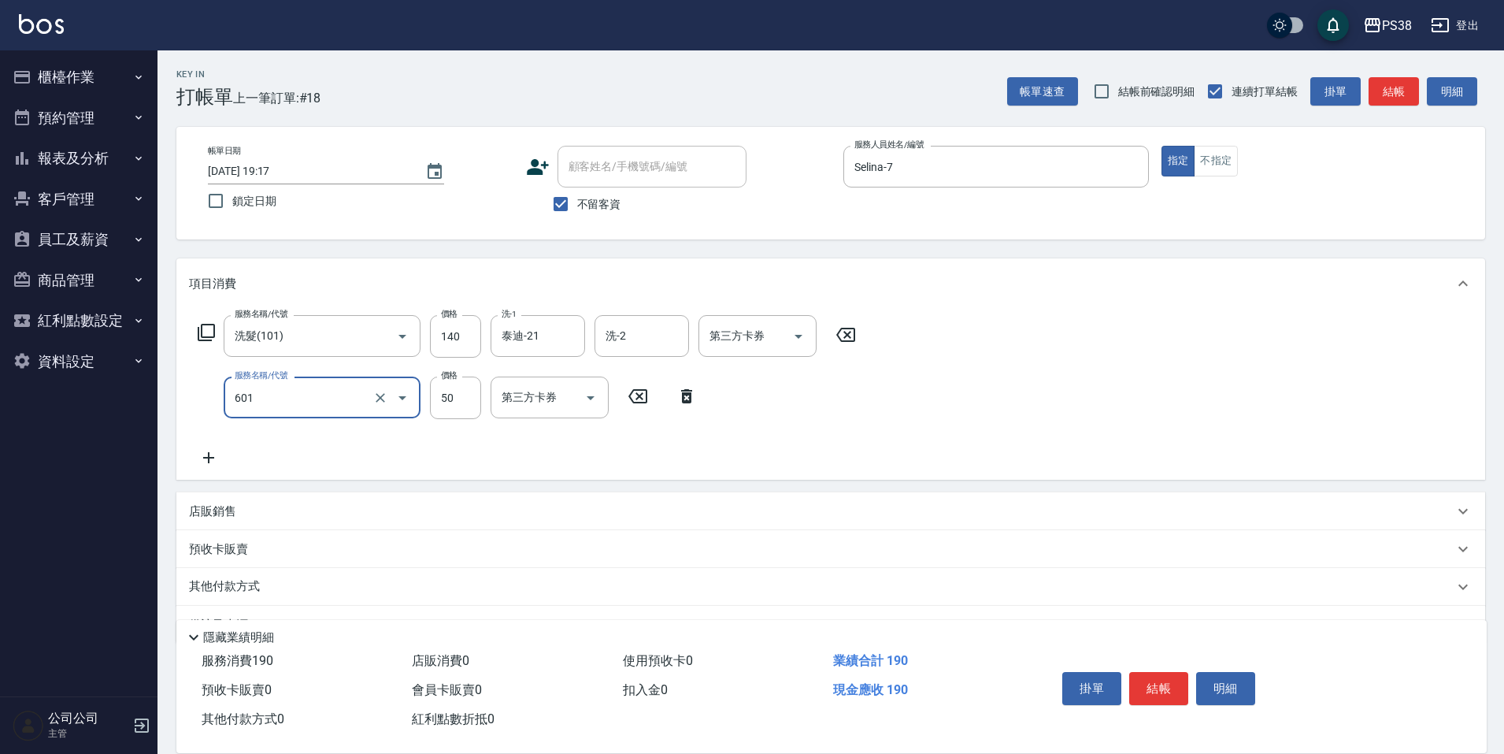
type input "精油50(601)"
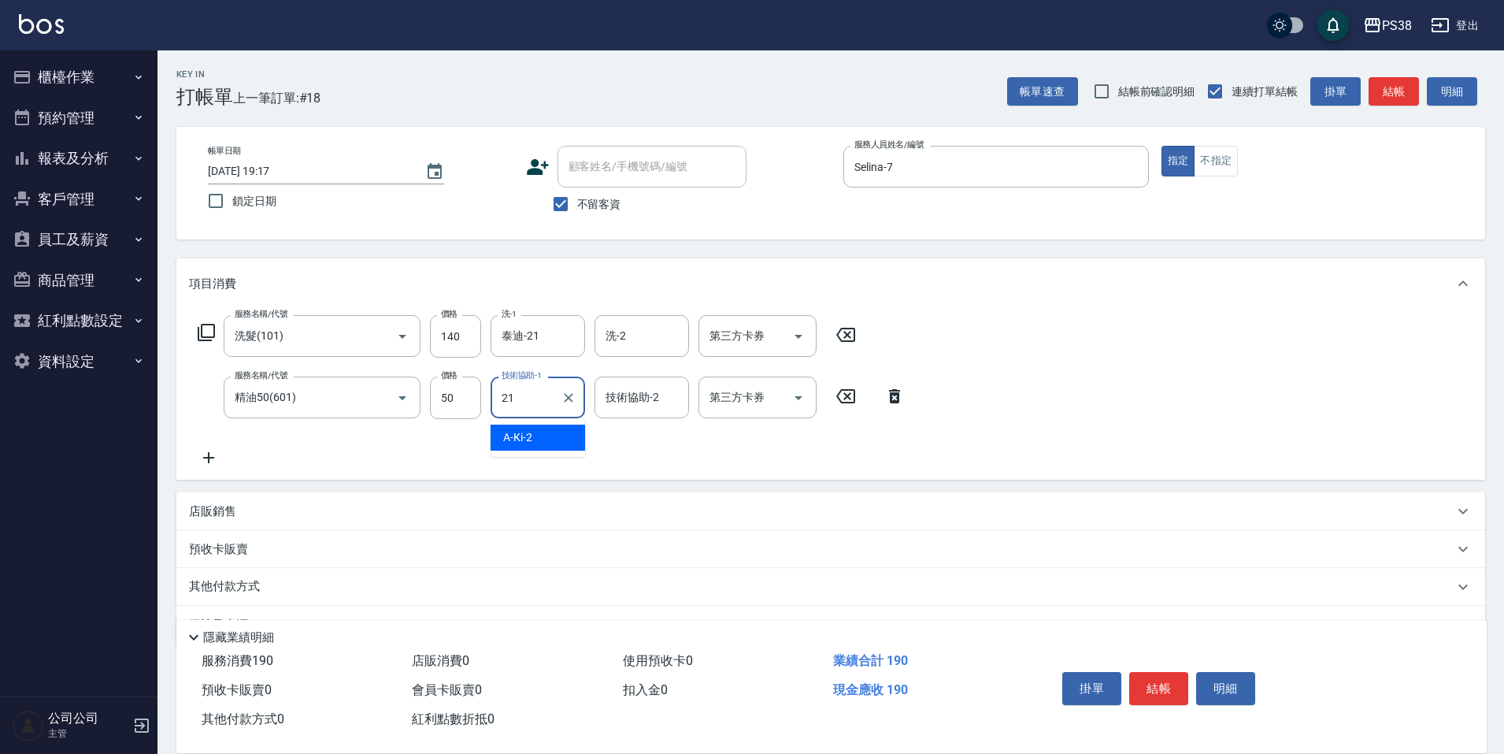
type input "泰迪-21"
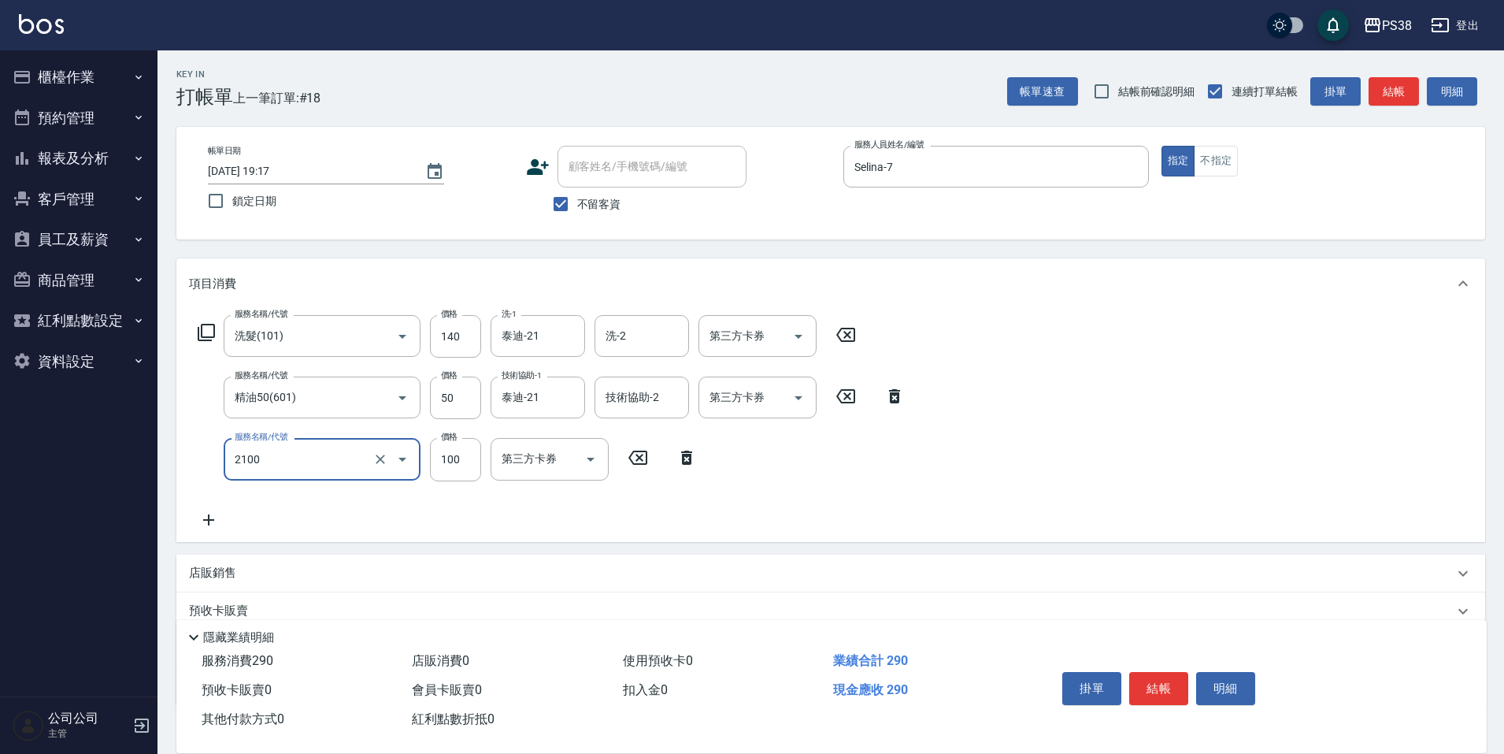
type input "剪髮與造型(任意金額)(2100)"
type input "210"
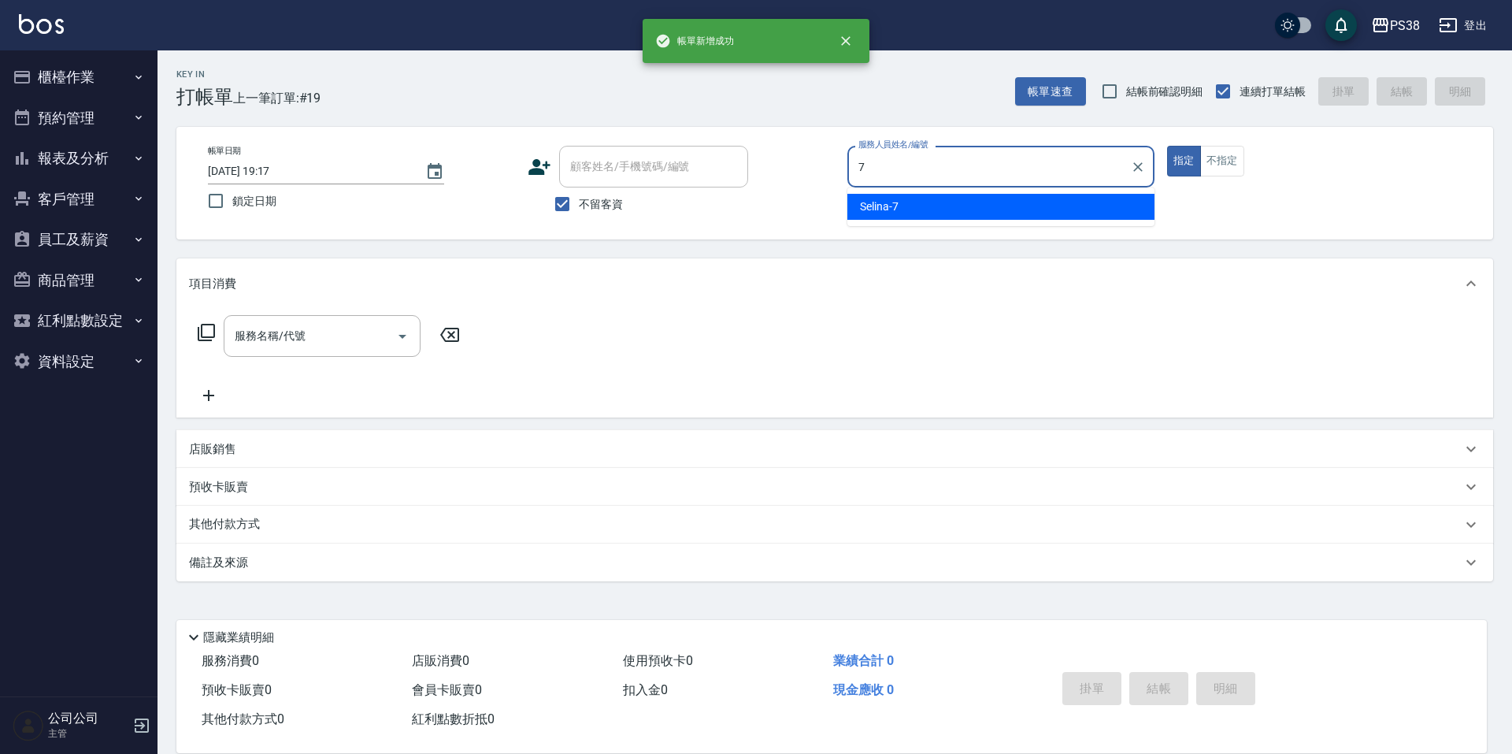
type input "Selina-7"
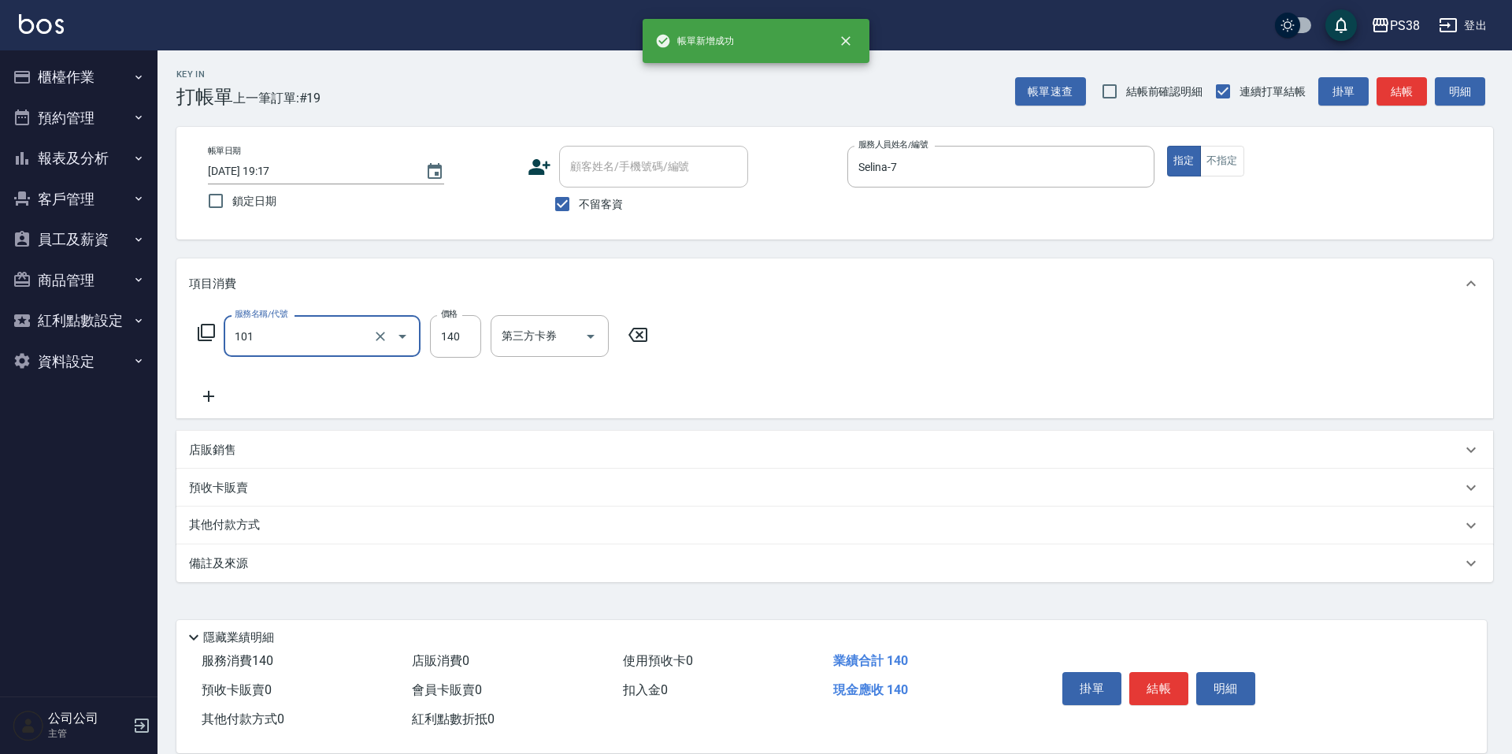
type input "洗髮(101)"
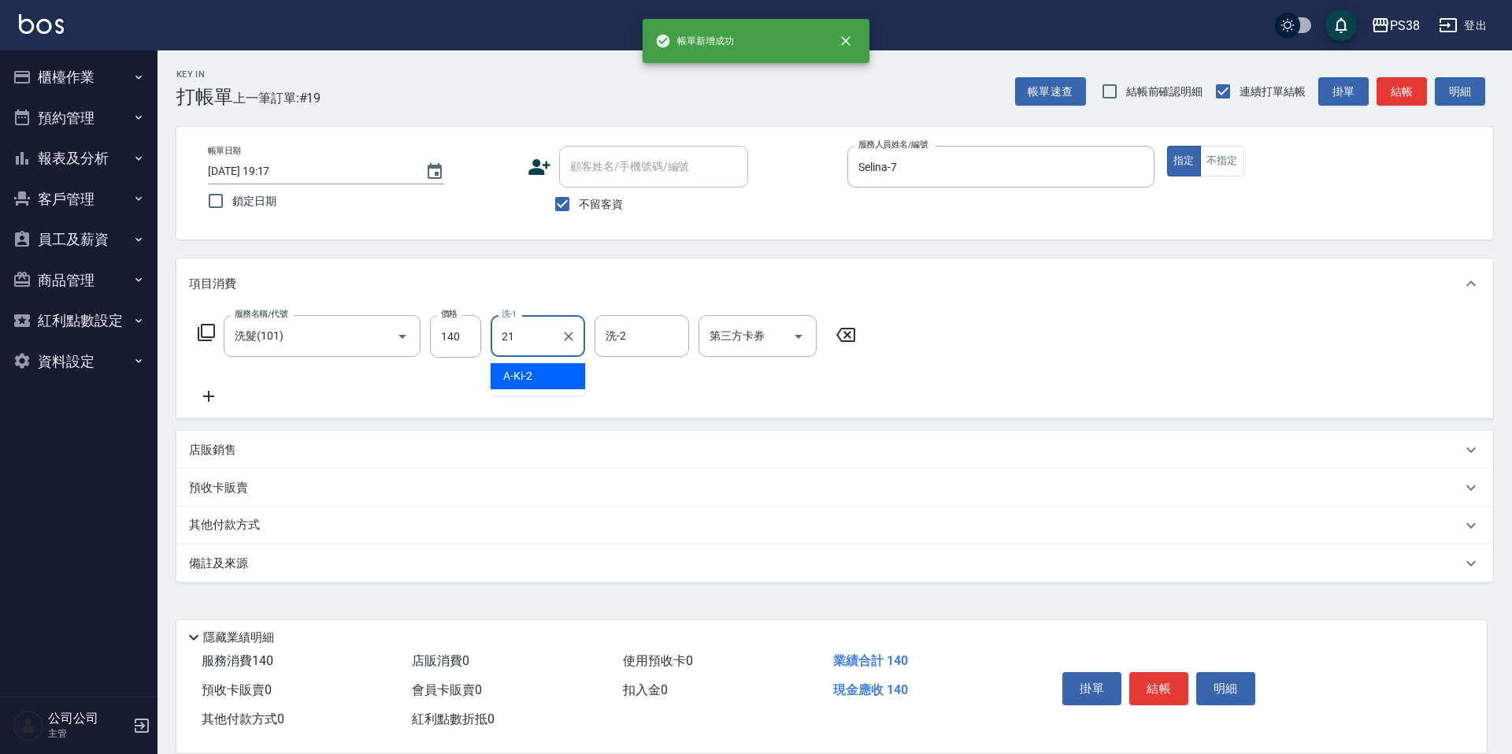
type input "泰迪-21"
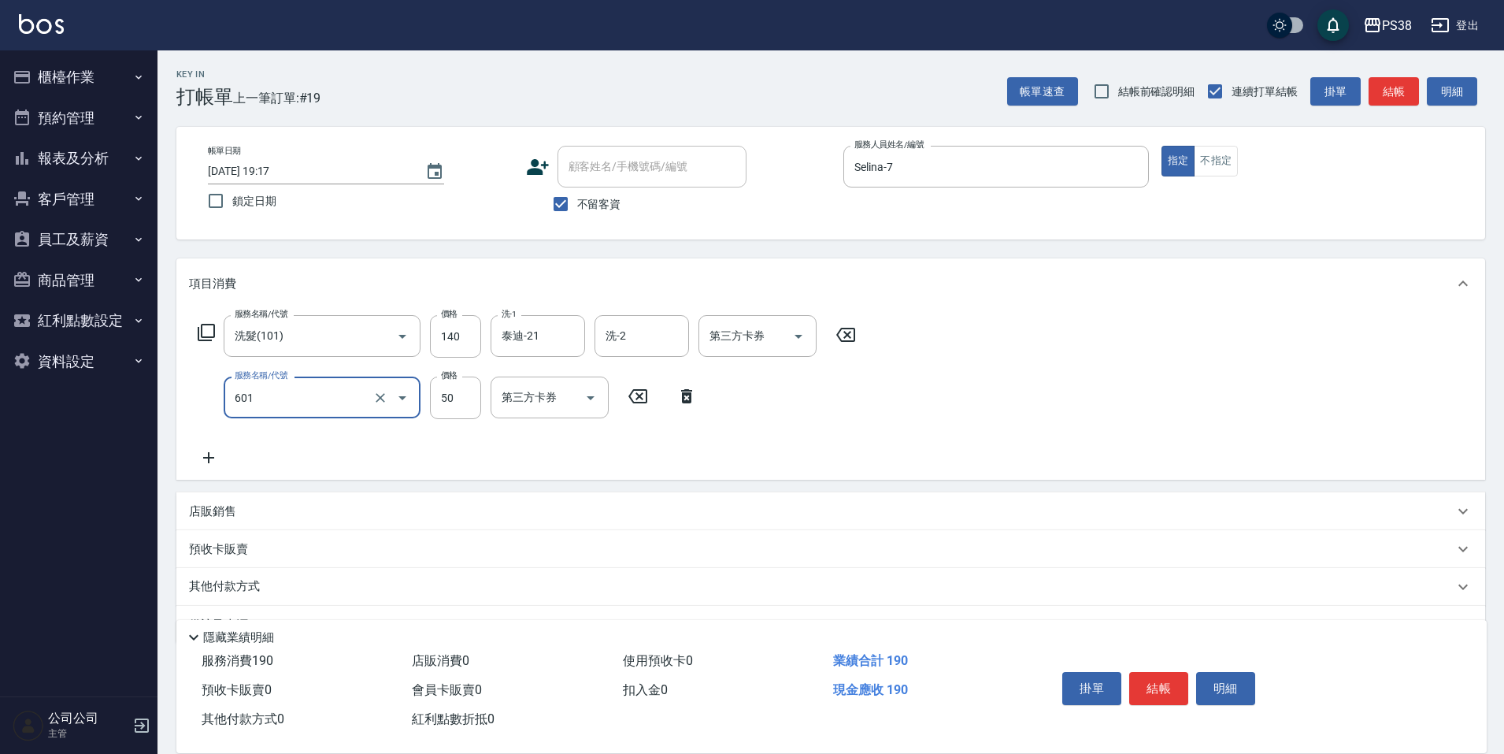
type input "精油50(601)"
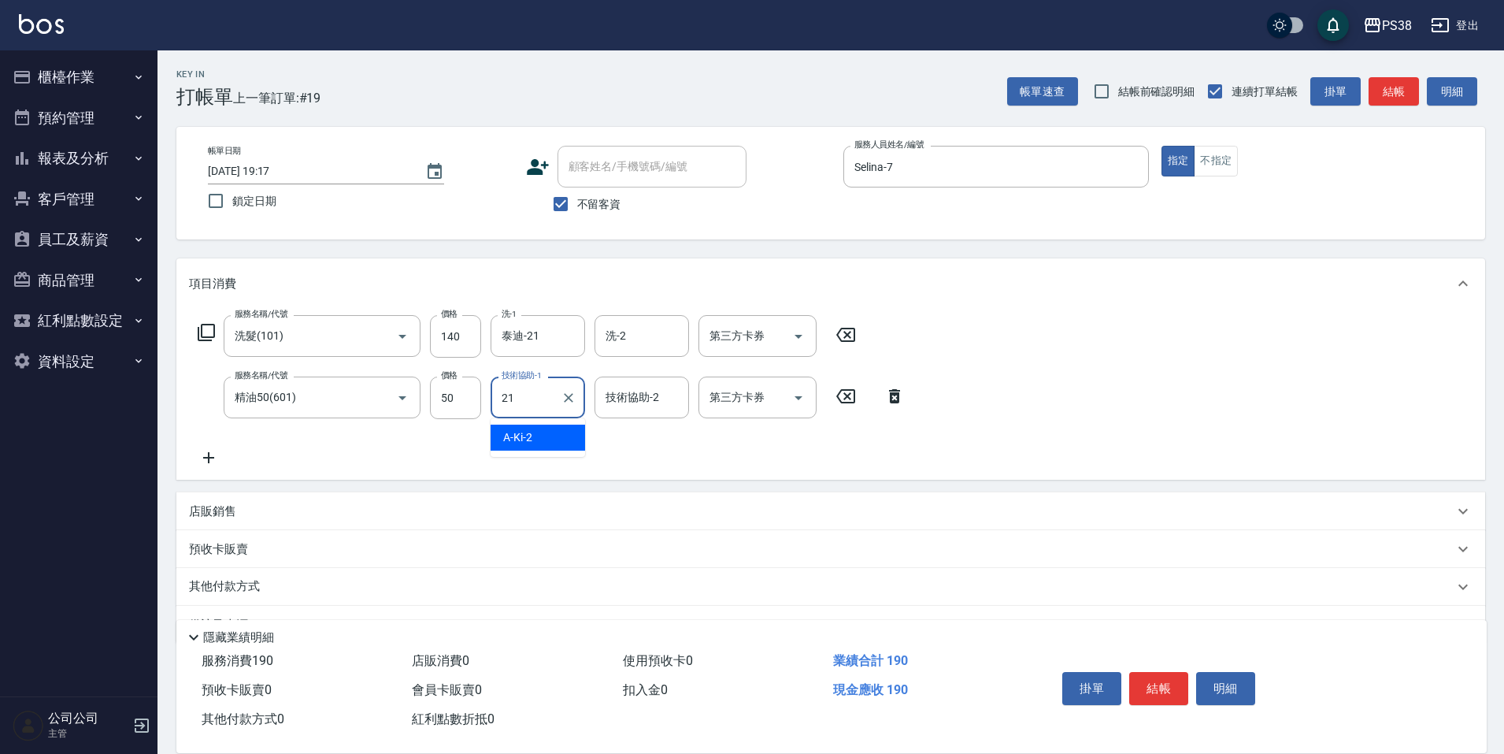
type input "泰迪-21"
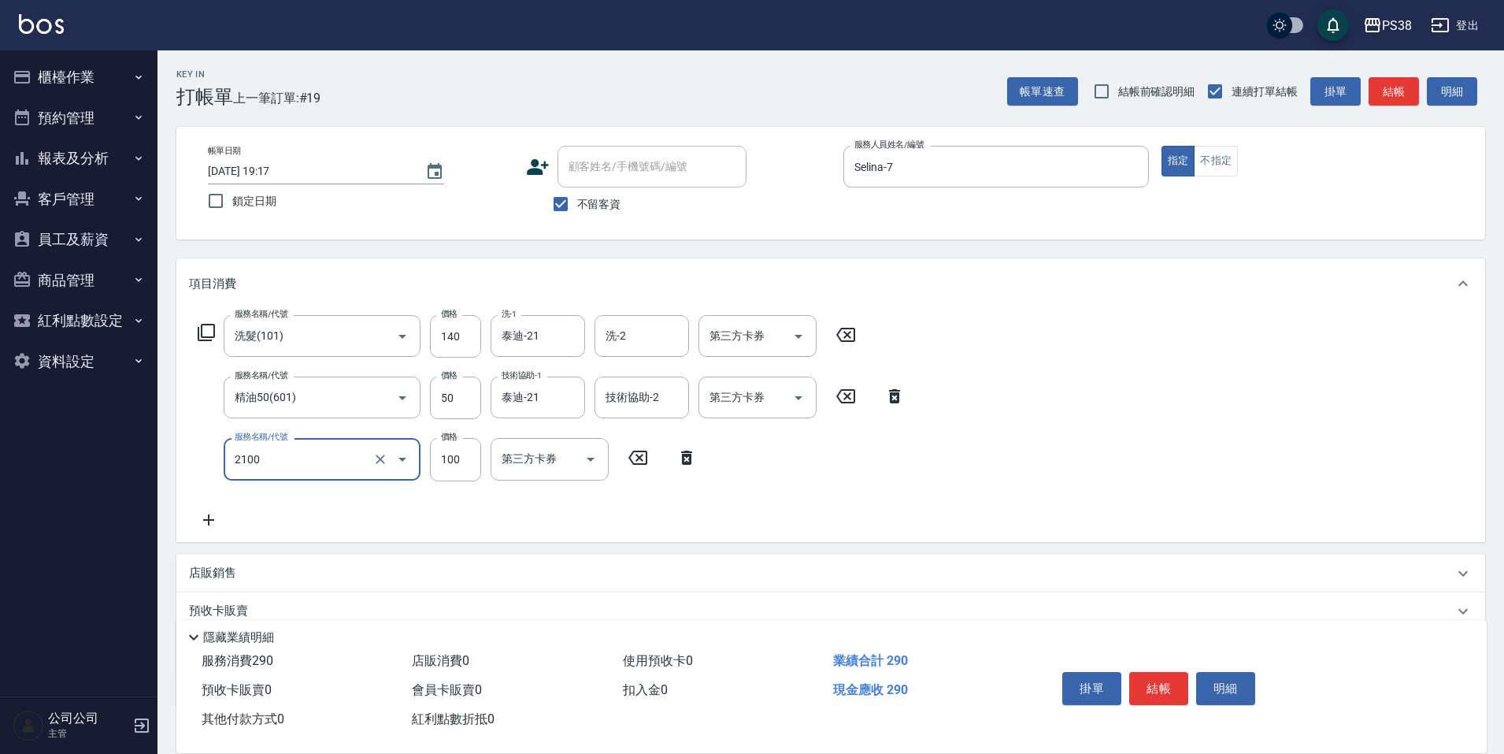
type input "剪髮與造型(任意金額)(2100)"
type input "260"
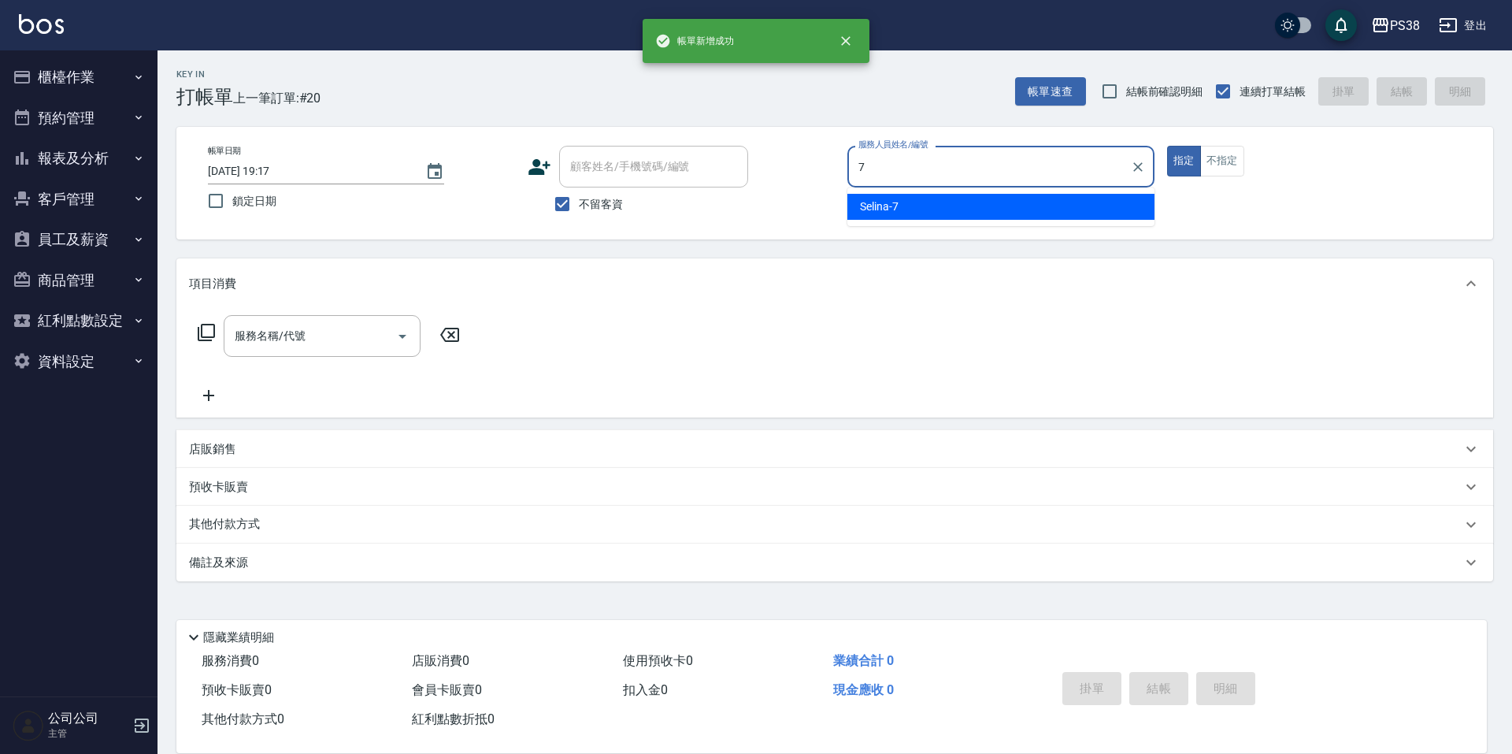
type input "Selina-7"
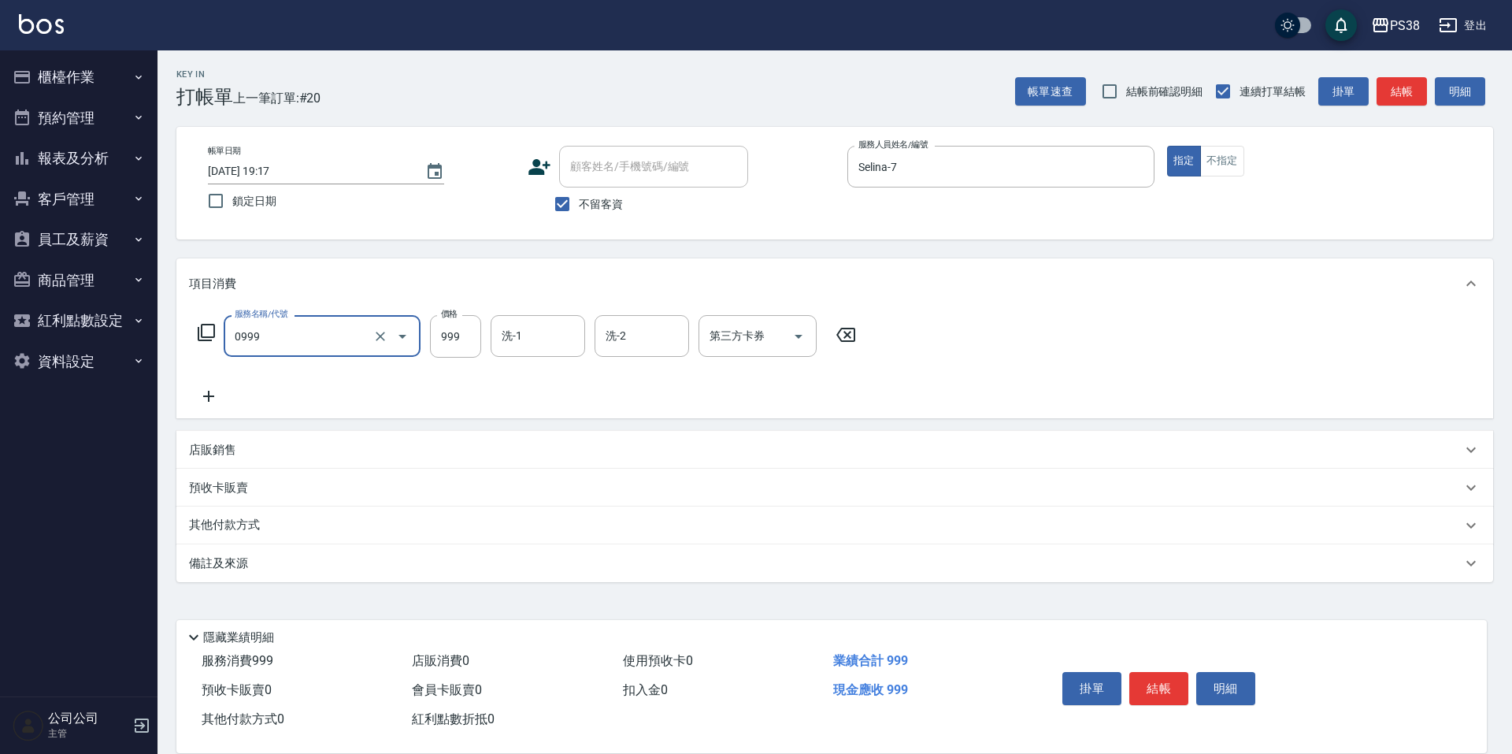
type input "spa999(0999)"
type input "1000"
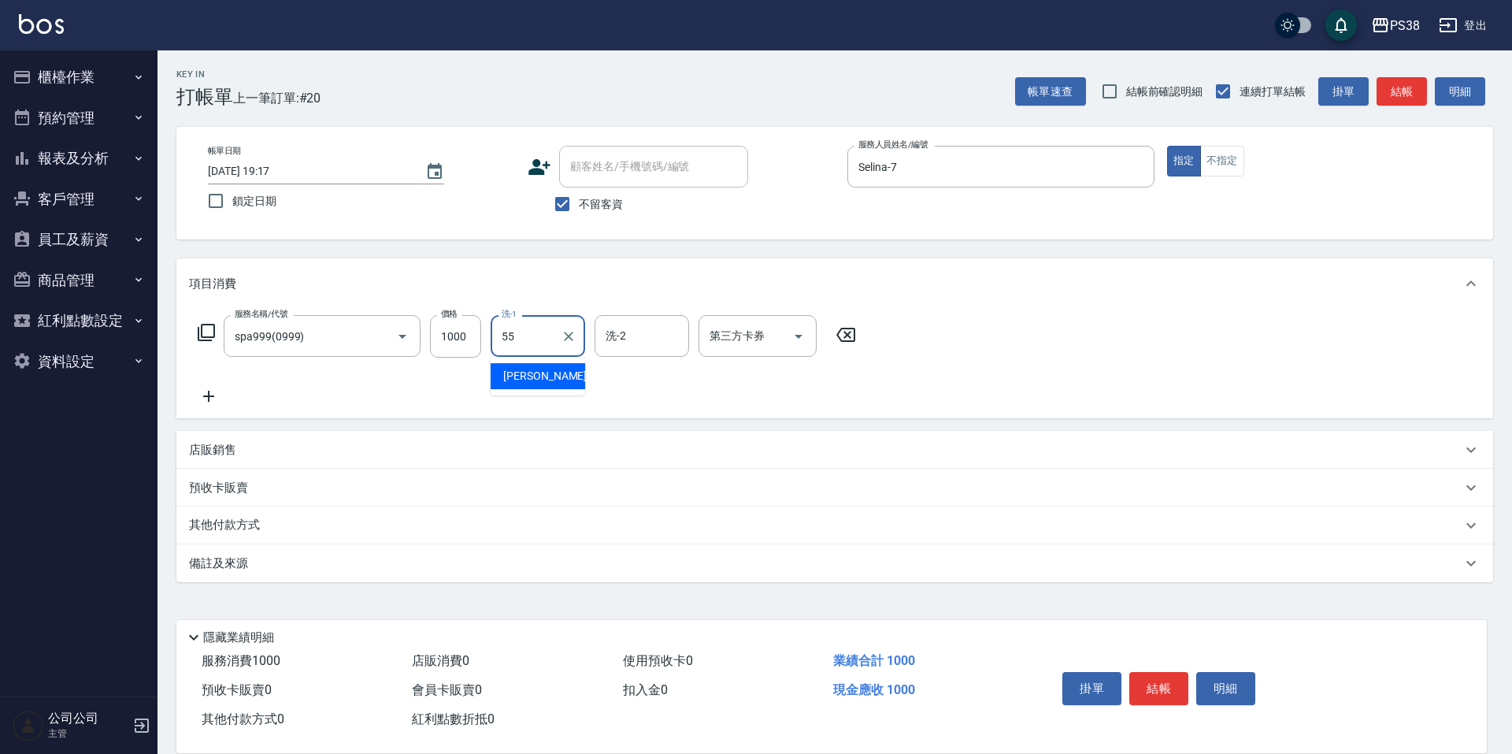
type input "[PERSON_NAME]-55"
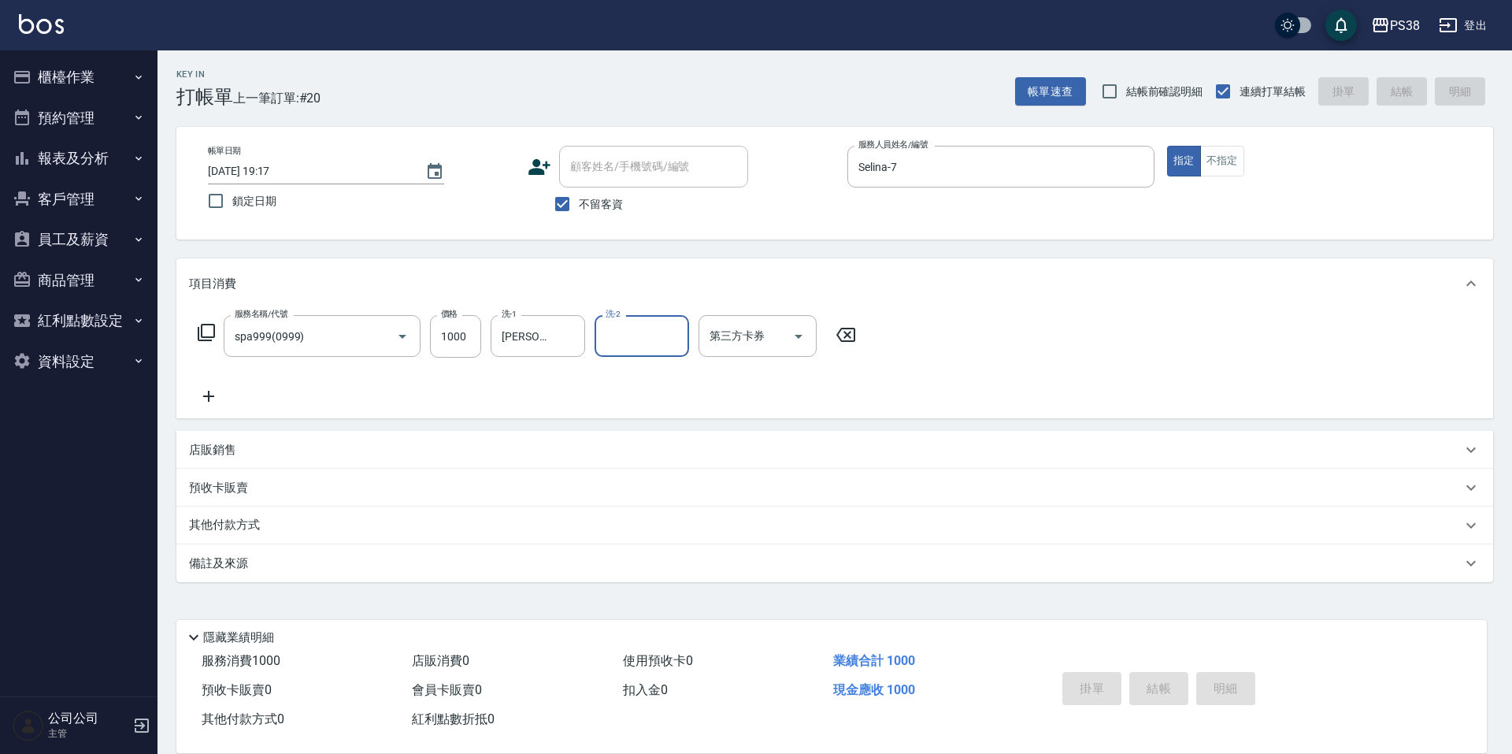
type input "[DATE] 19:18"
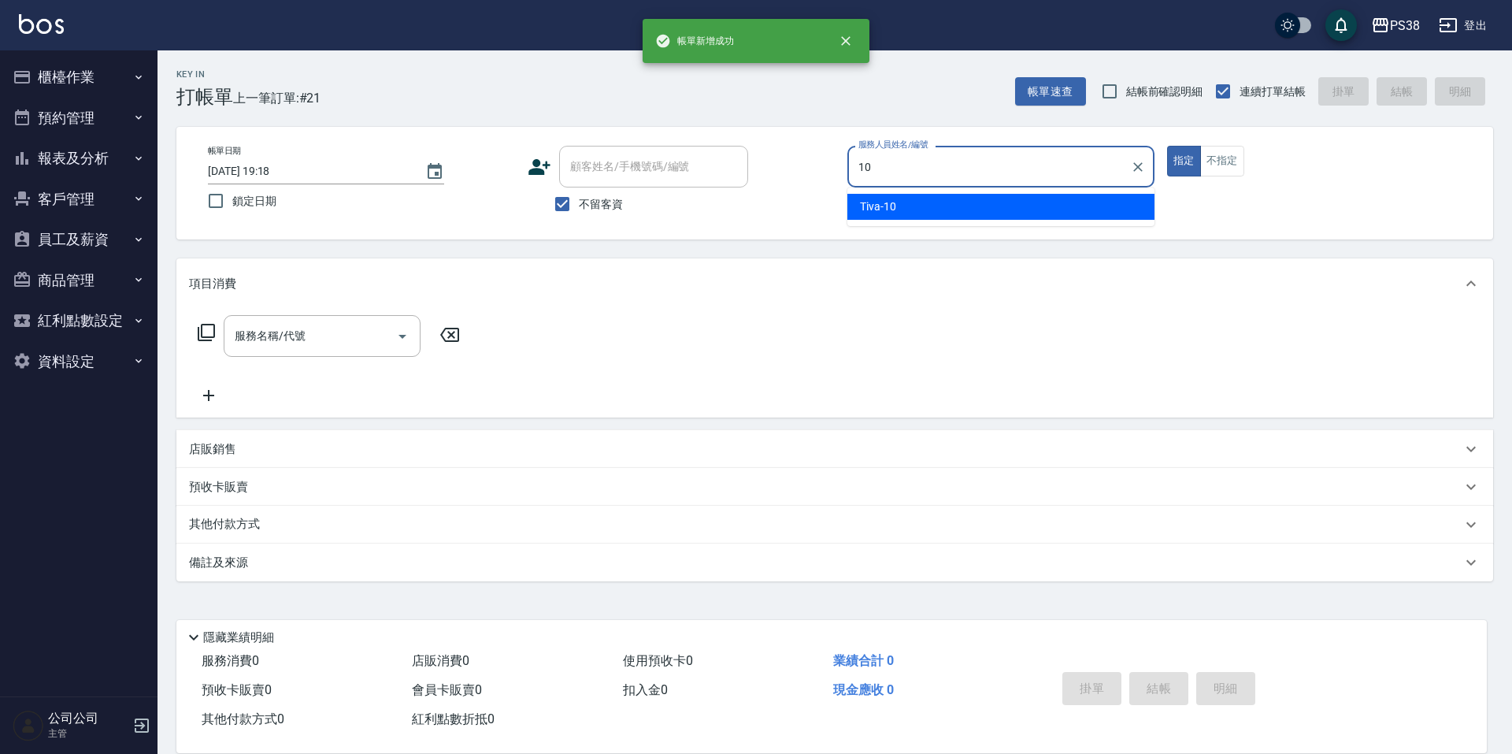
type input "Tiva-10"
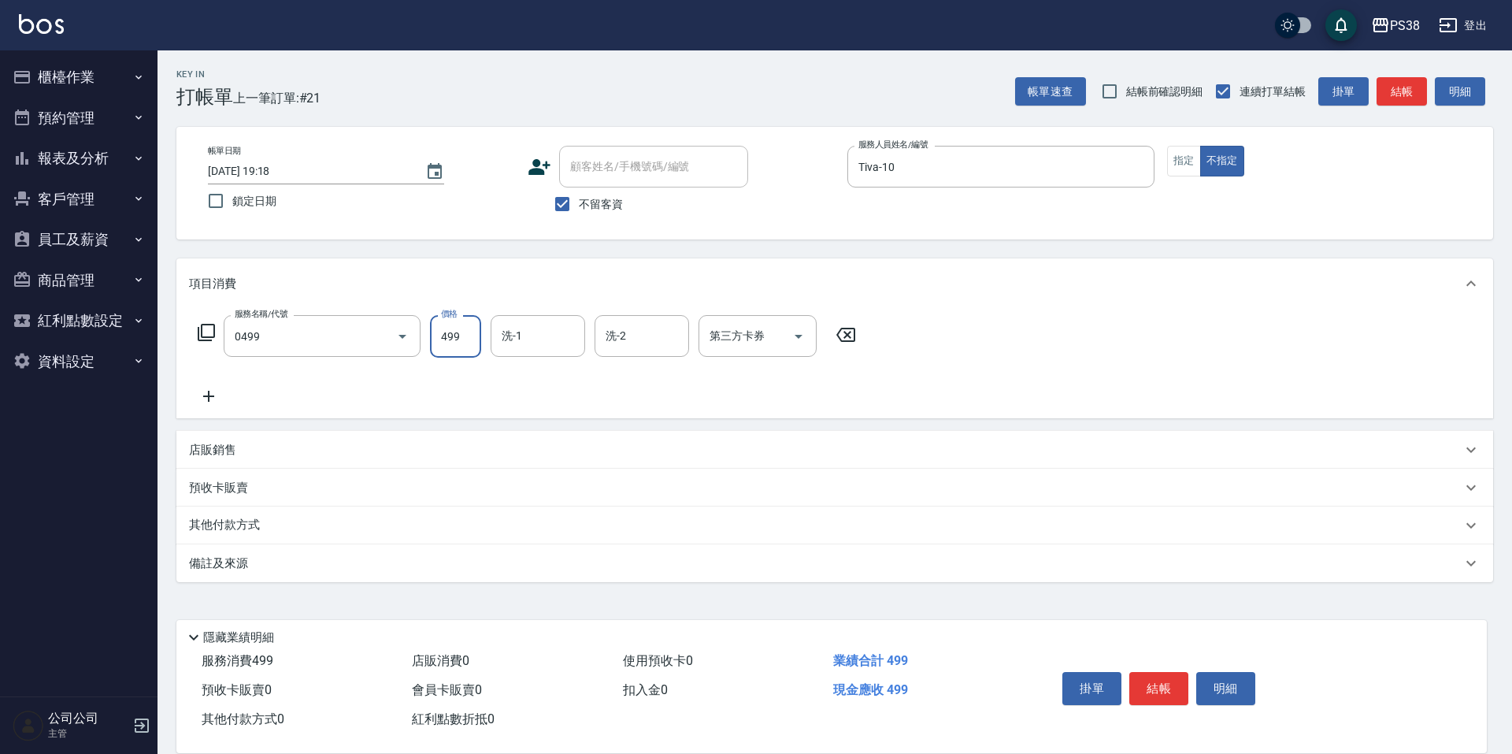
type input "spa499(0499)"
type input "泰迪-21"
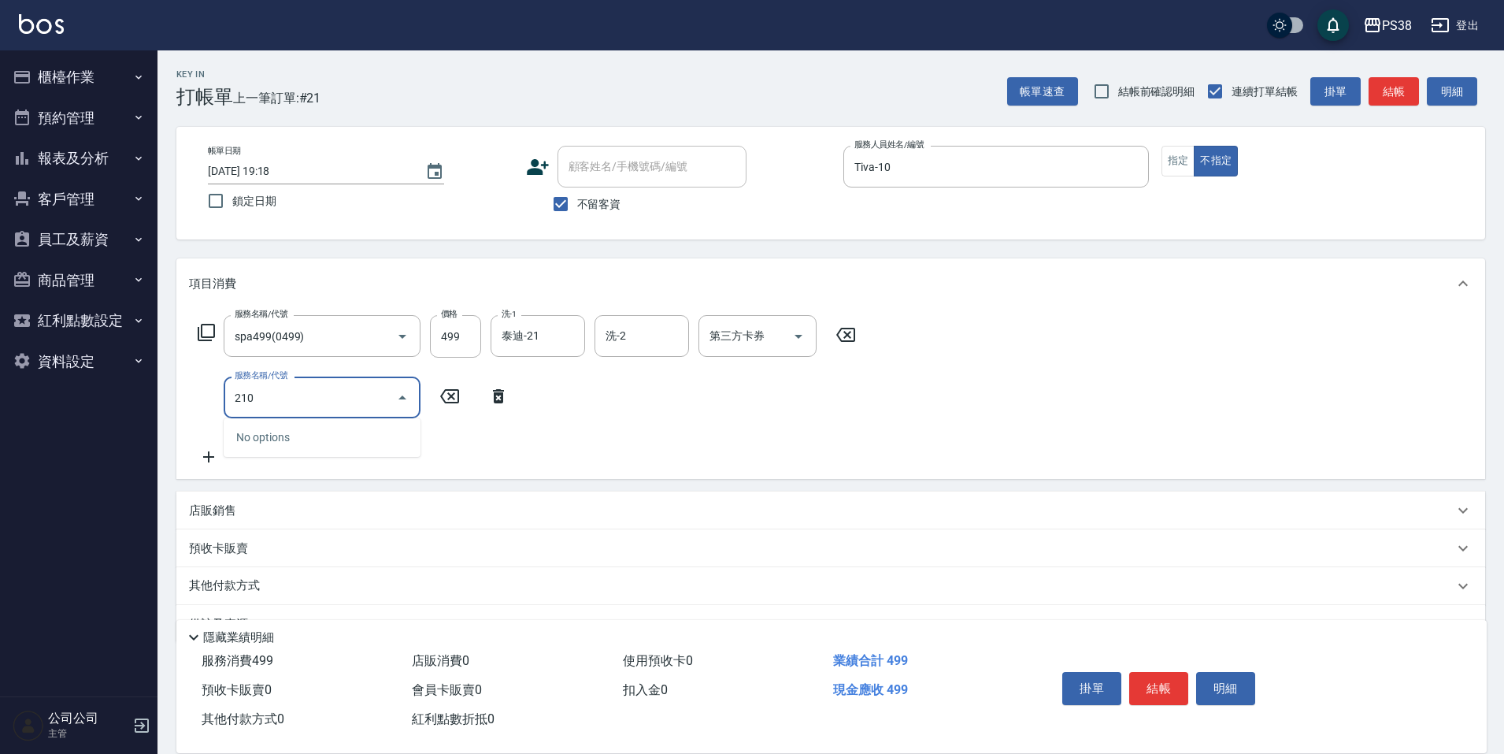
type input "2100"
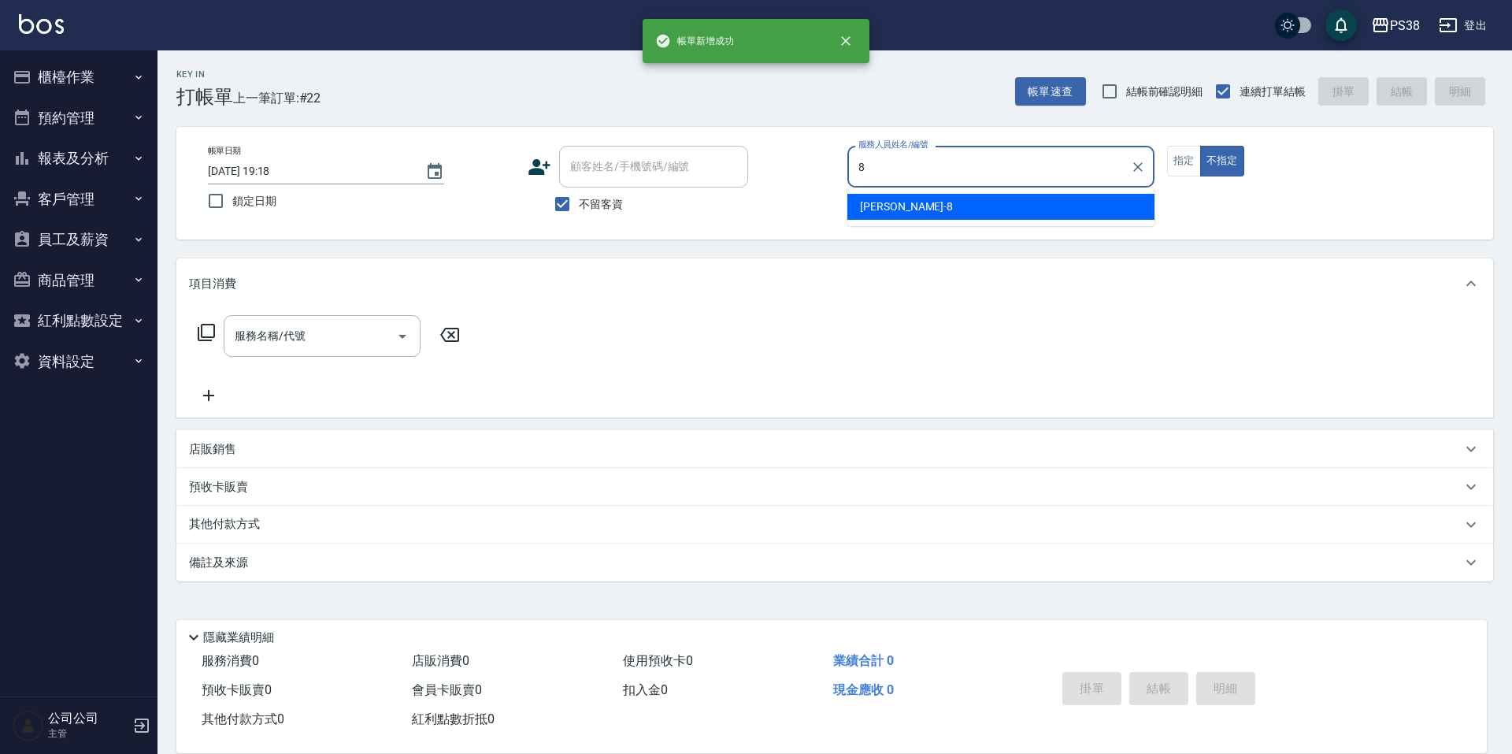
type input "mika-8"
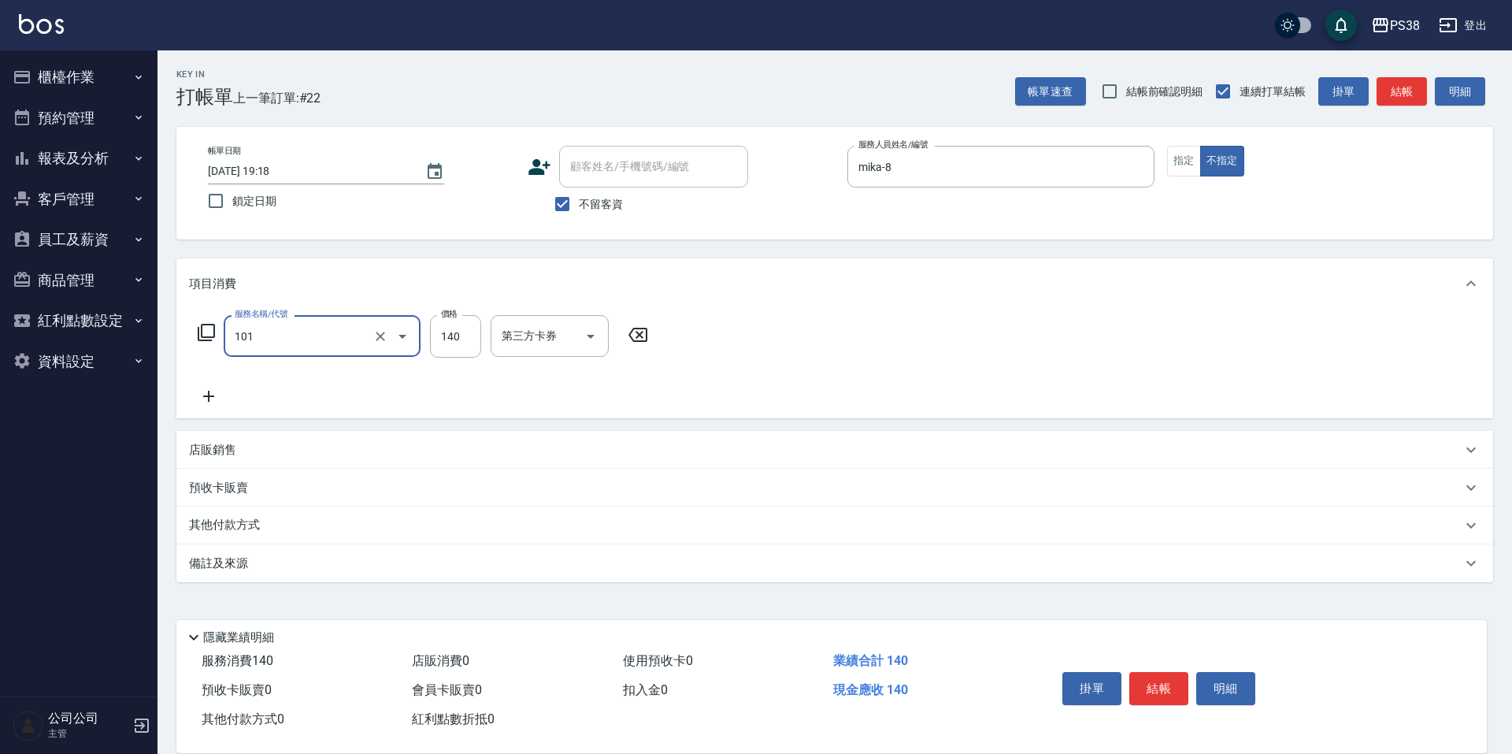
type input "洗髮(101)"
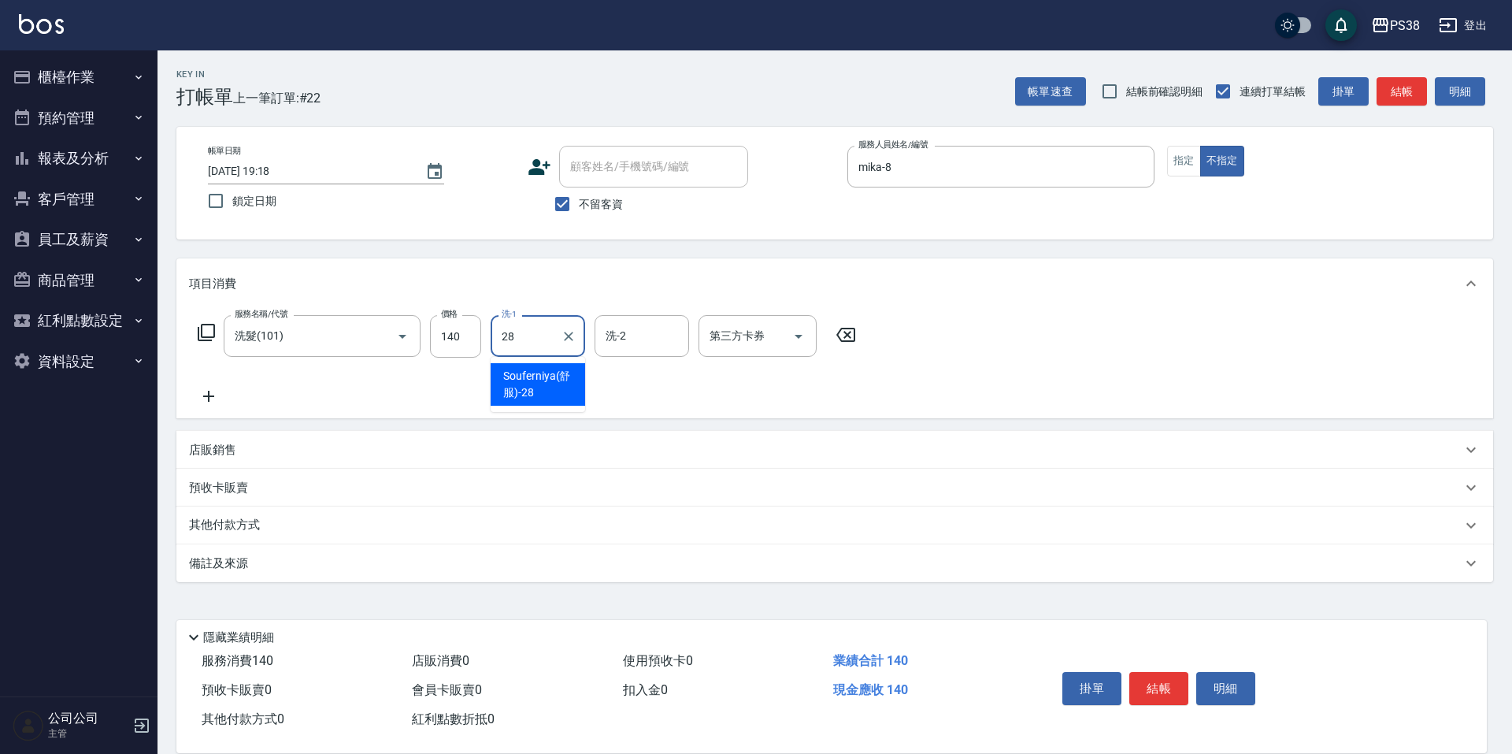
type input "Souferniya(舒服)-28"
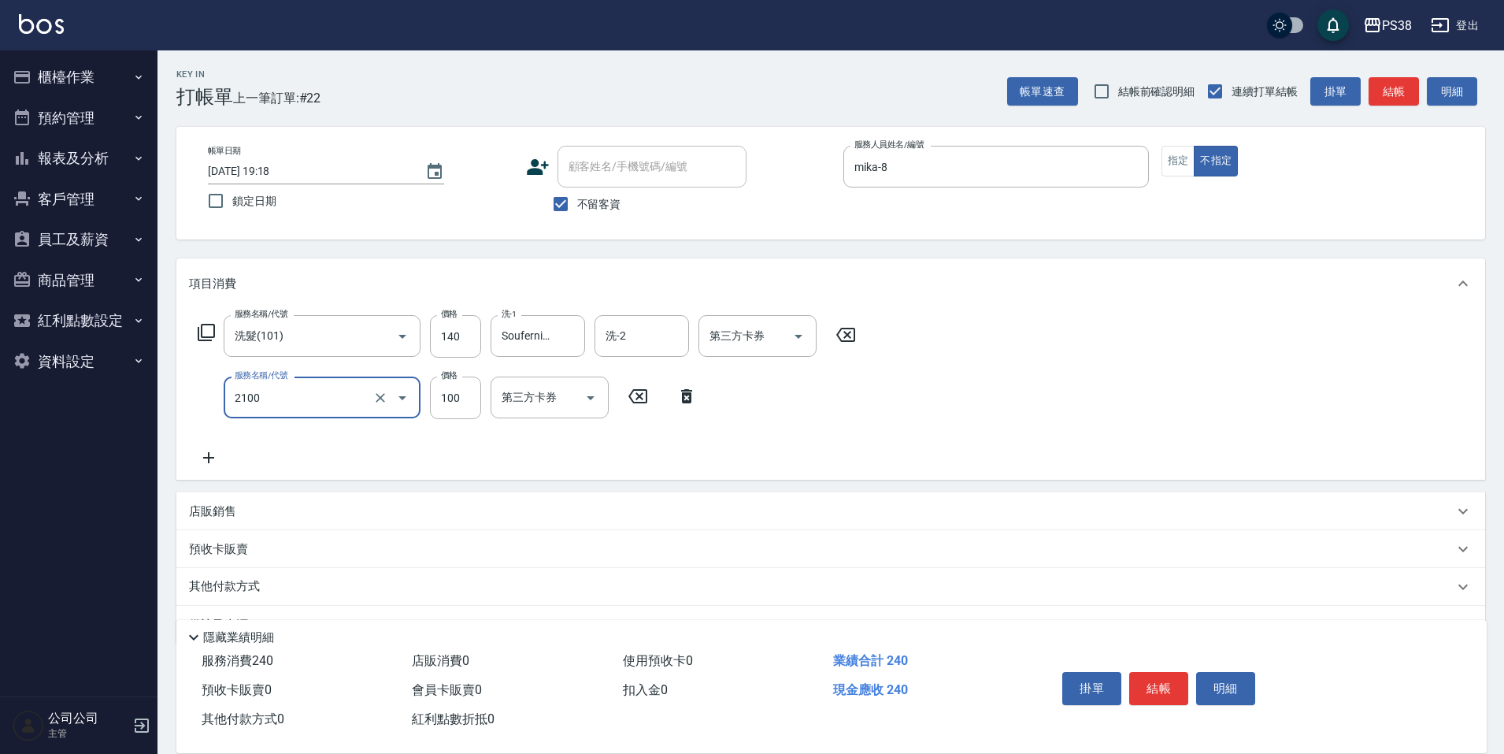
type input "剪髮與造型(任意金額)(2100)"
type input "160"
click at [206, 457] on icon at bounding box center [208, 457] width 11 height 11
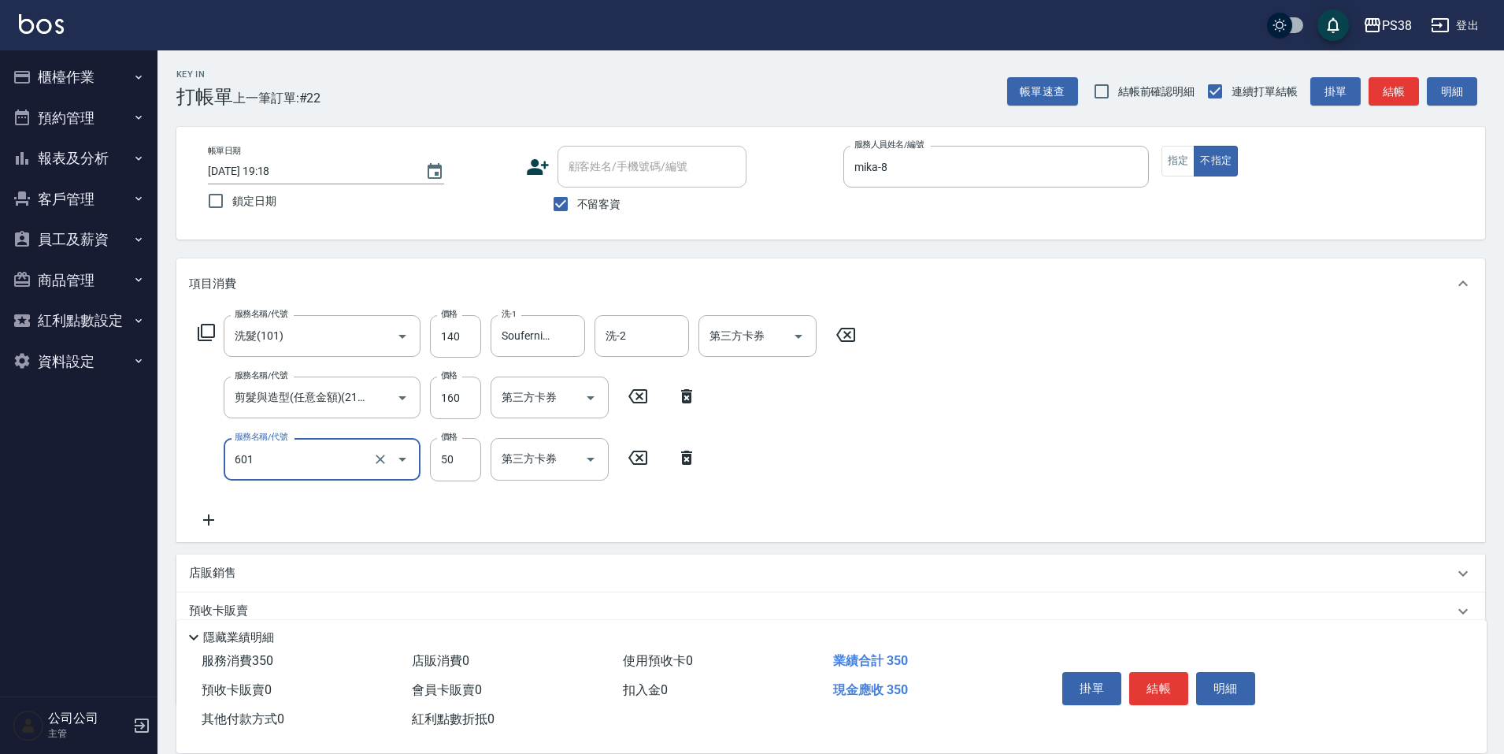
type input "精油50(601)"
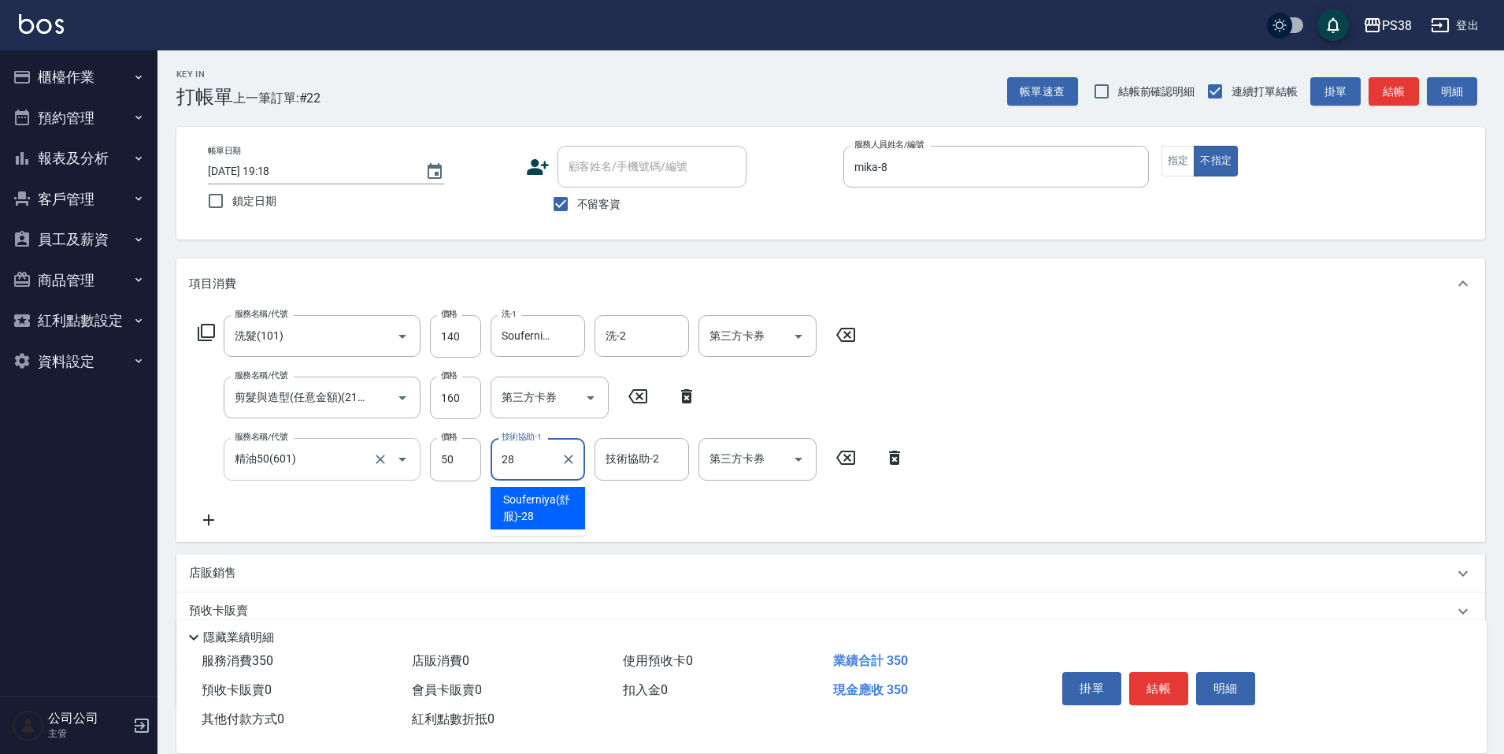
type input "Souferniya(舒服)-28"
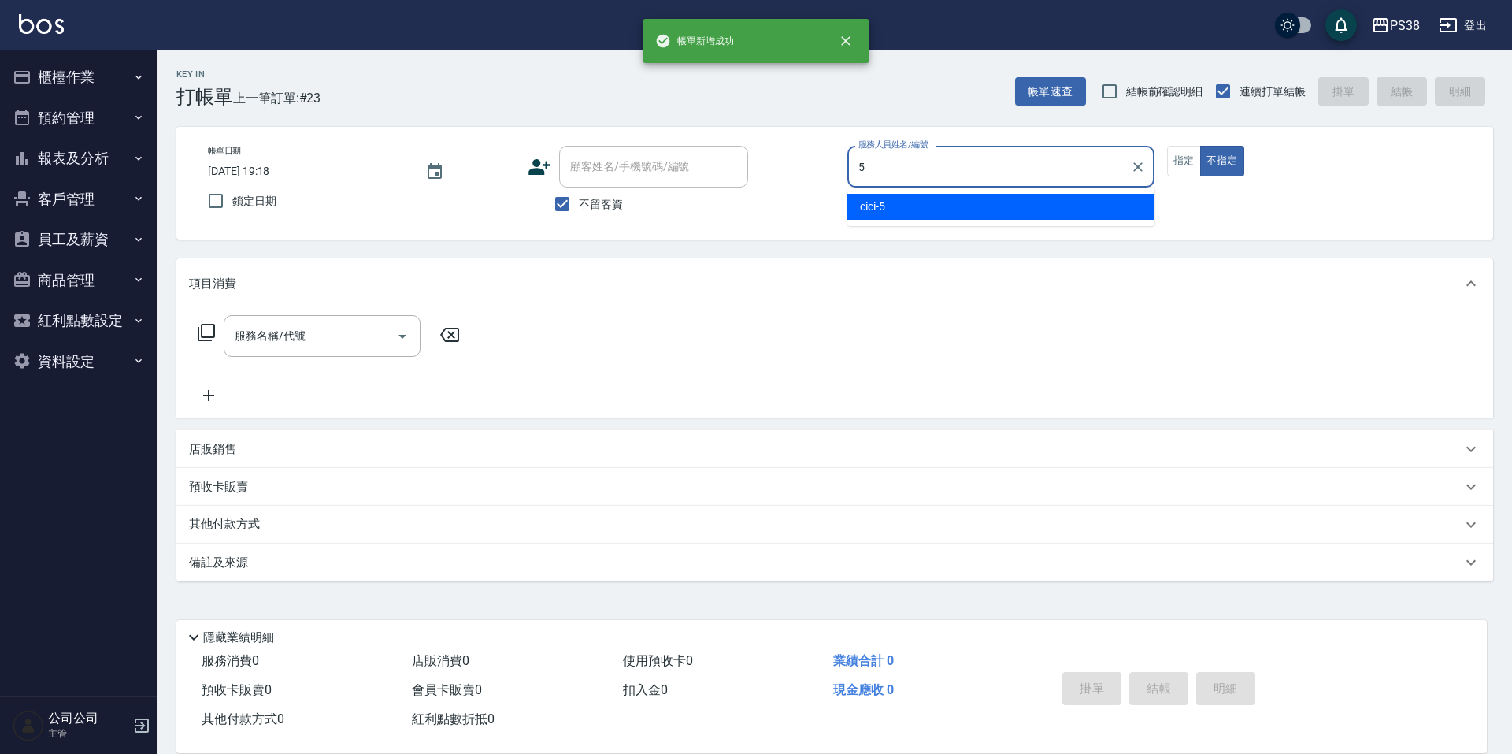
type input "cici-5"
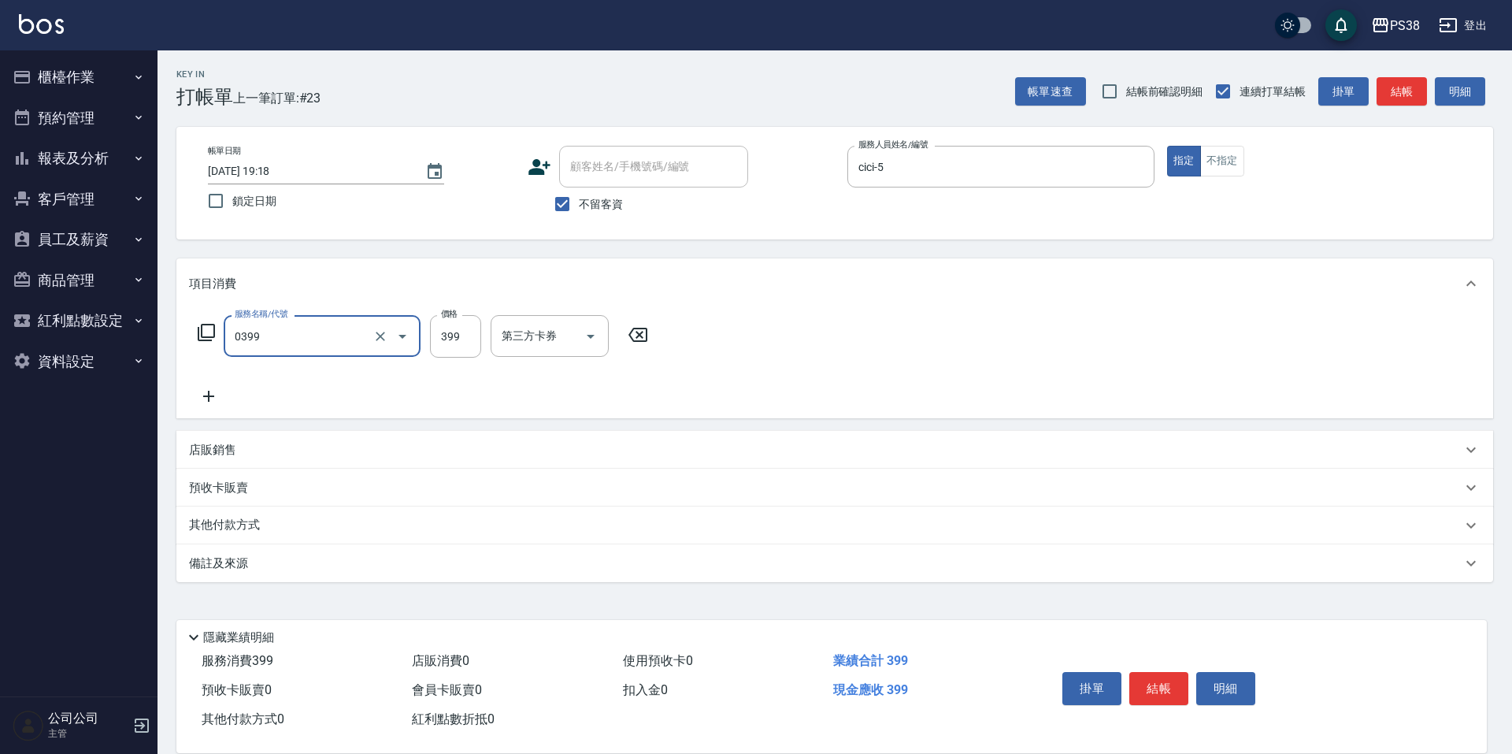
type input "spa399(0399)"
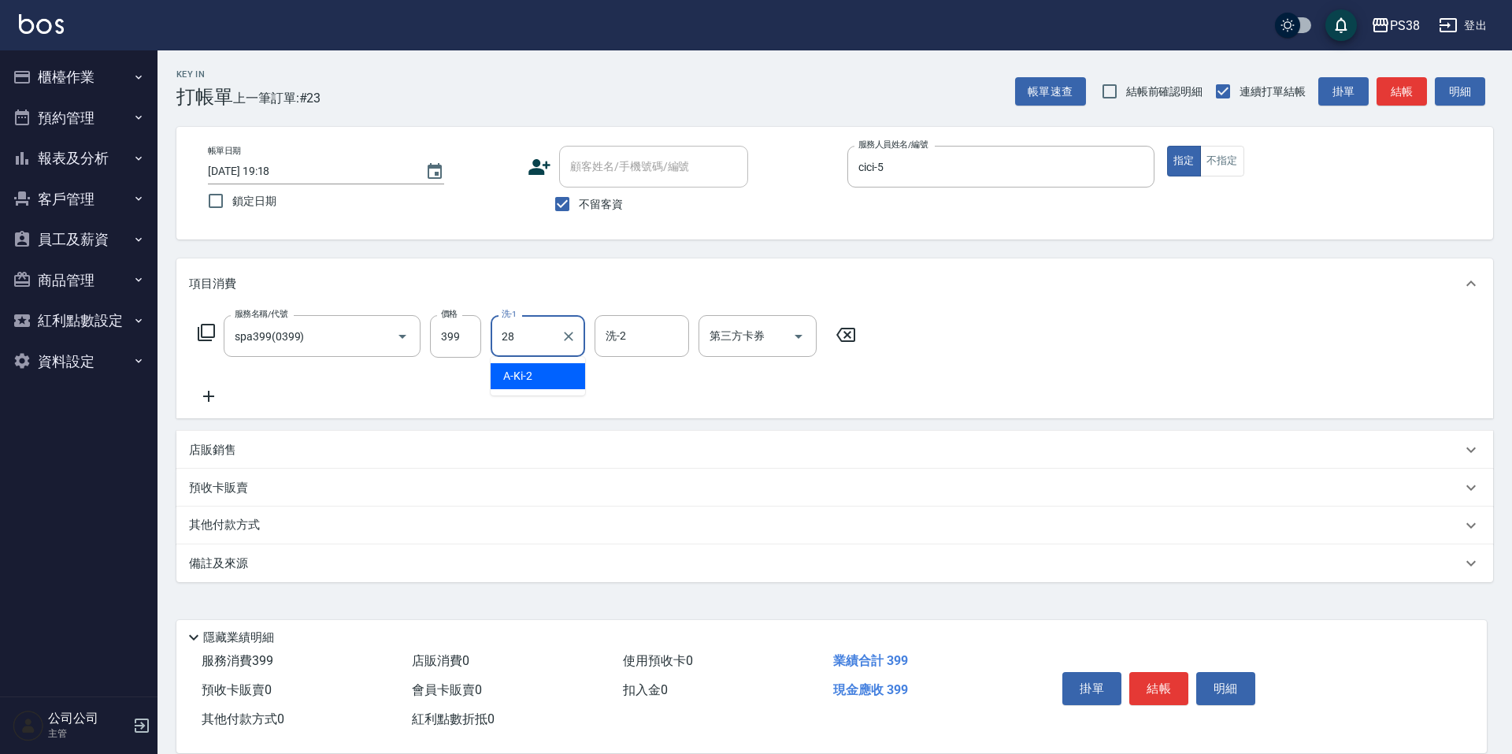
type input "Souferniya(舒服)-28"
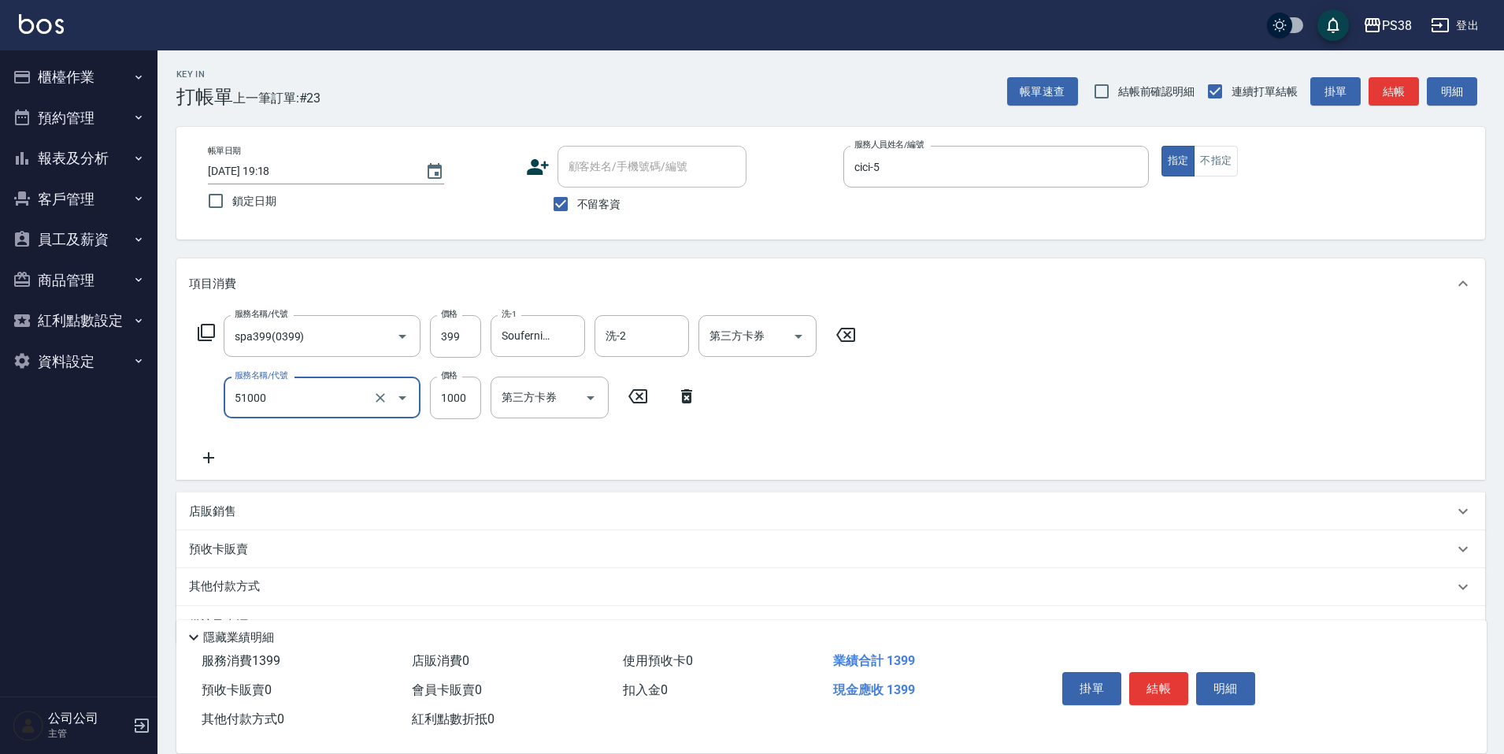
type input "染髮600以上(任意金額)(51000)"
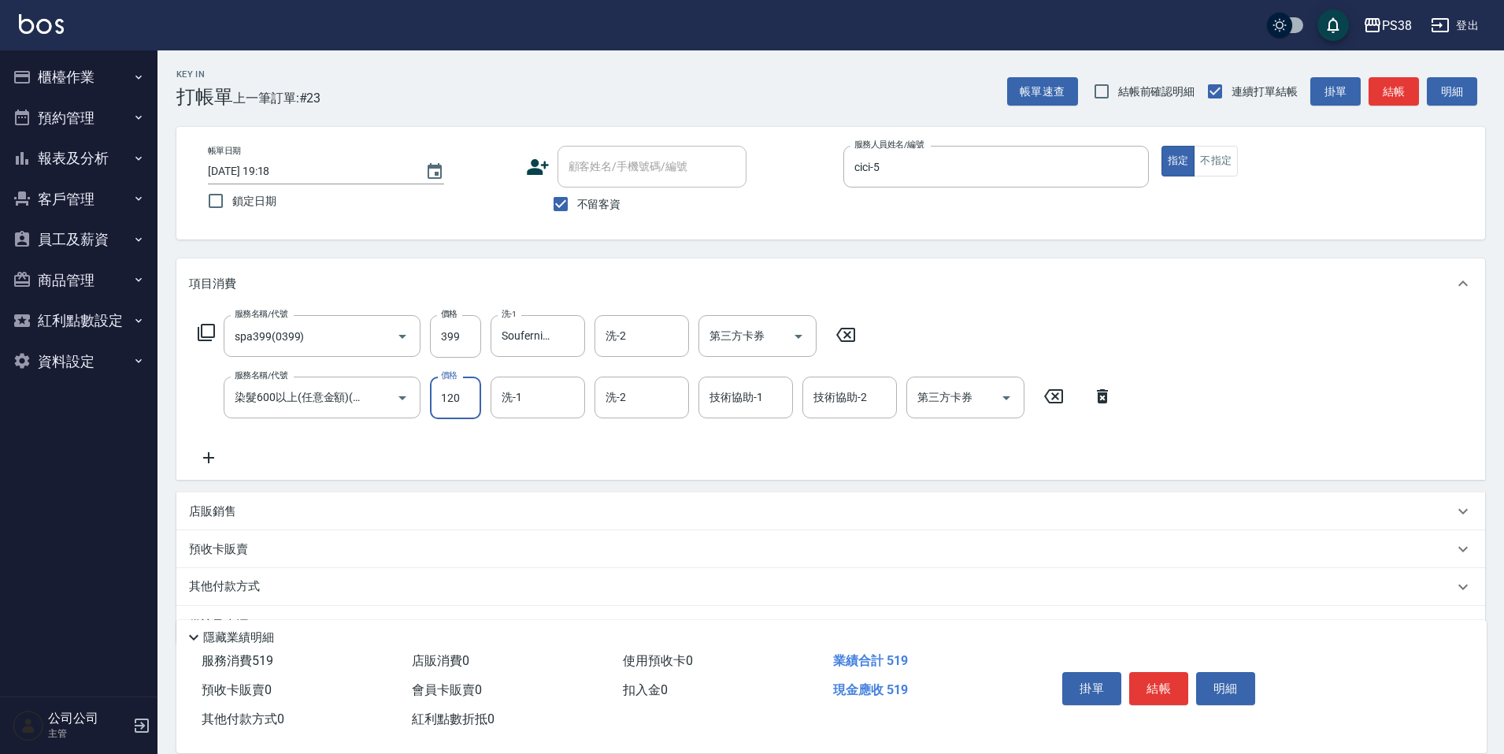
type input "1200"
type input "Souferniya(舒服)-28"
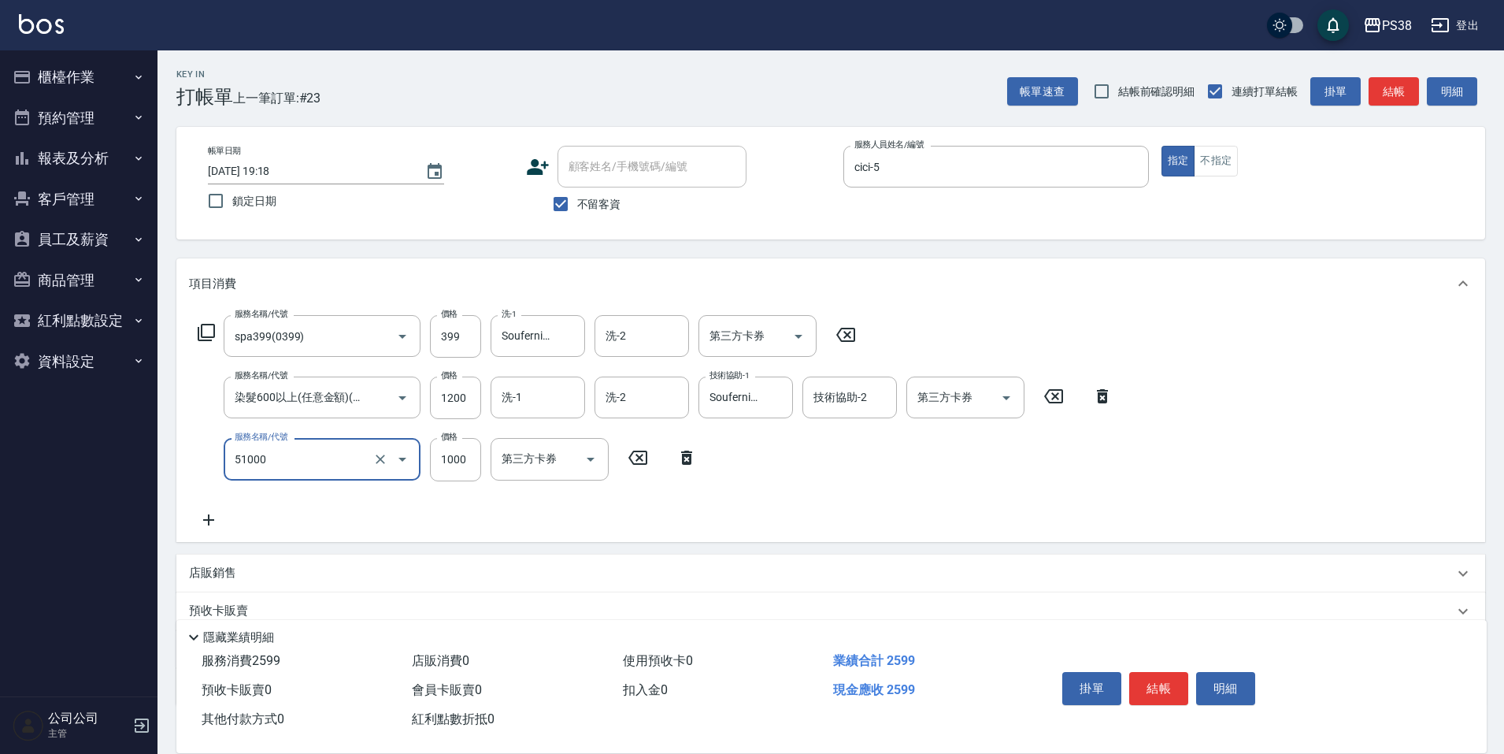
type input "染髮600以上(任意金額)(51000)"
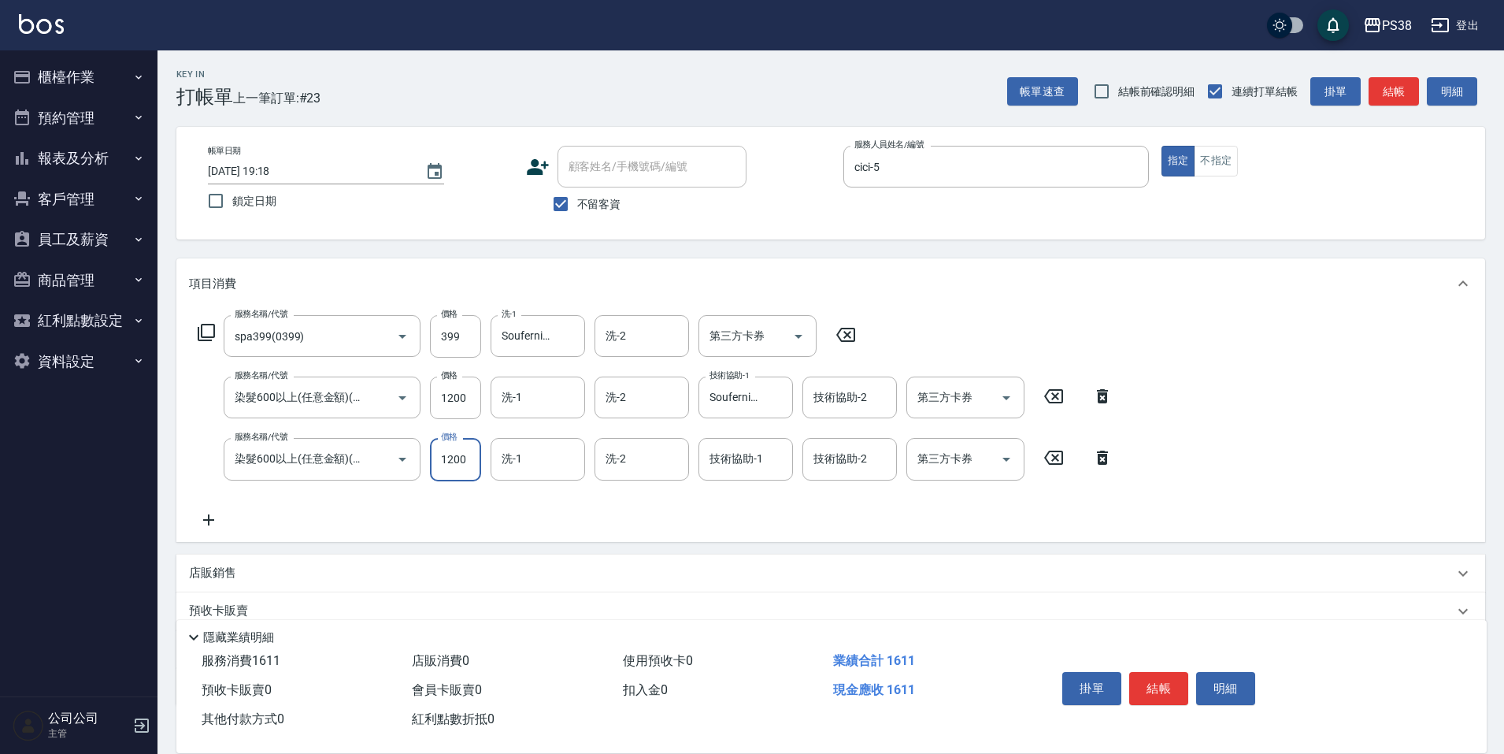
type input "1200"
type input "Souferniya(舒服)-28"
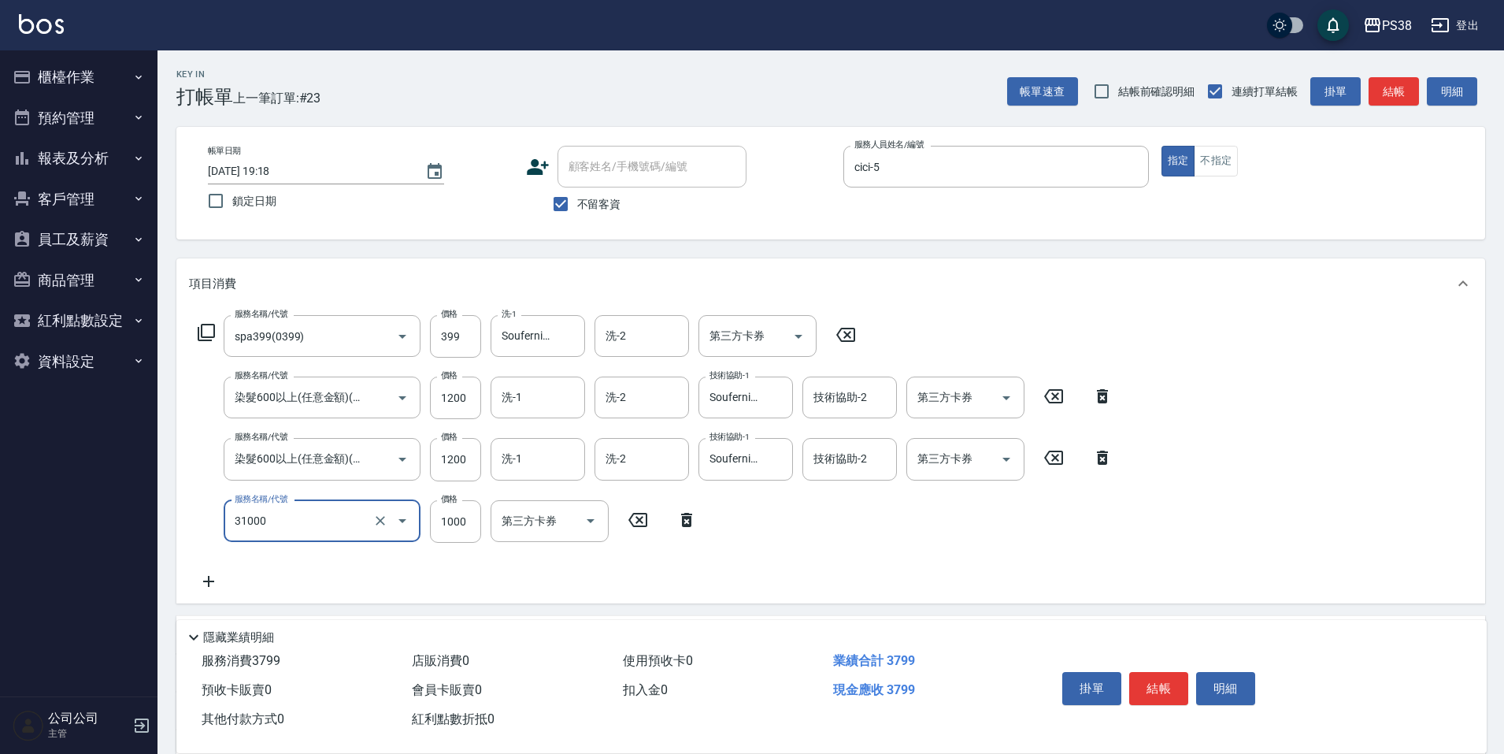
type input "酵素護髮(31000)"
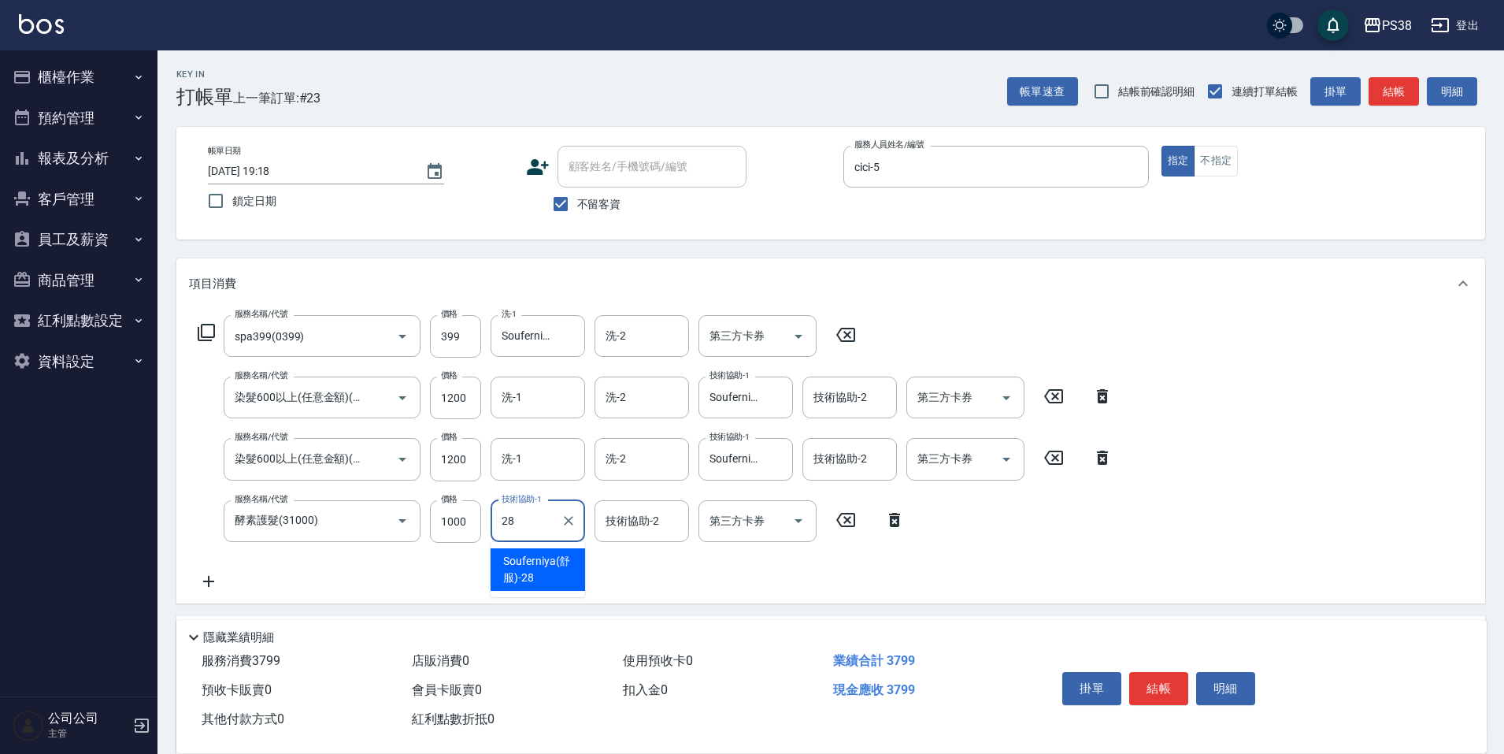
type input "Souferniya(舒服)-28"
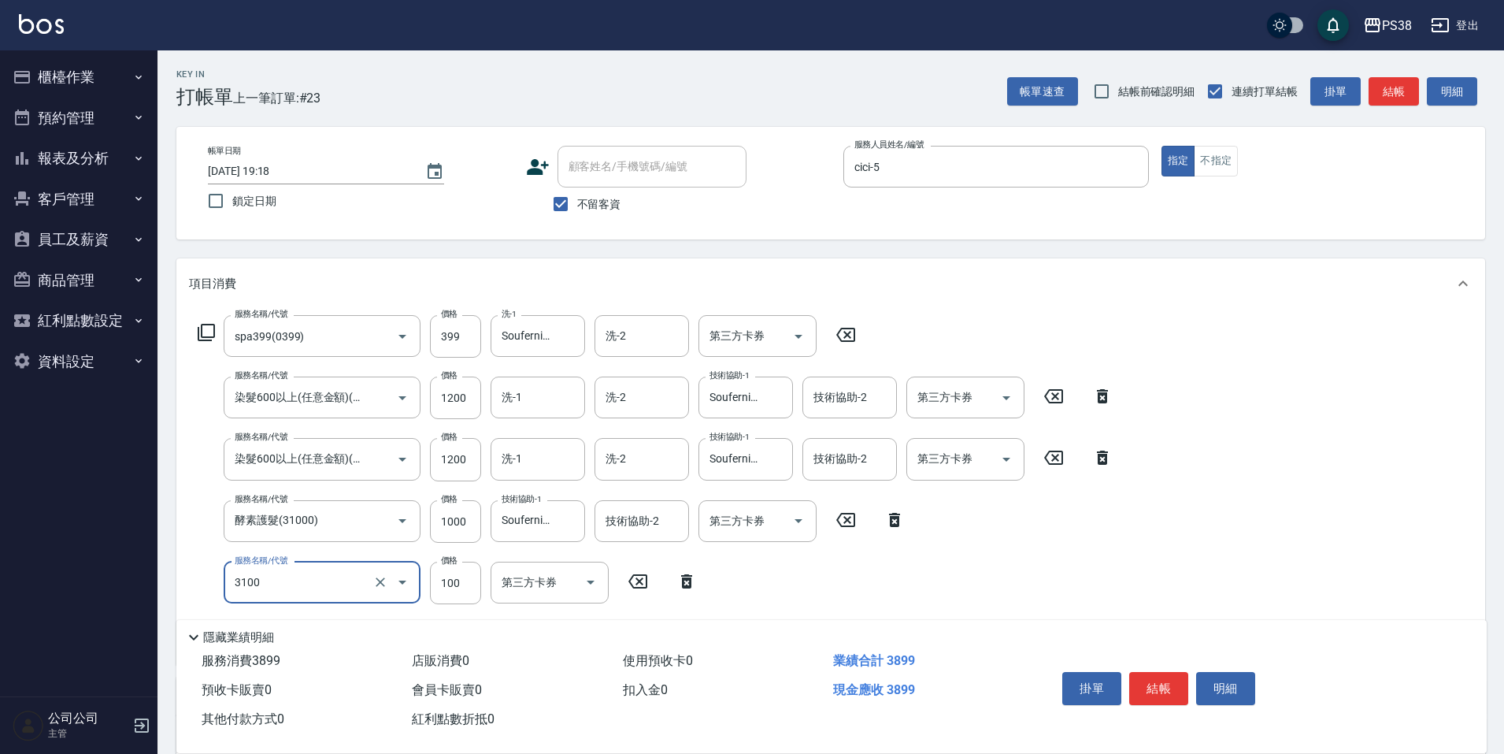
type input "頭皮水.順護(3100)"
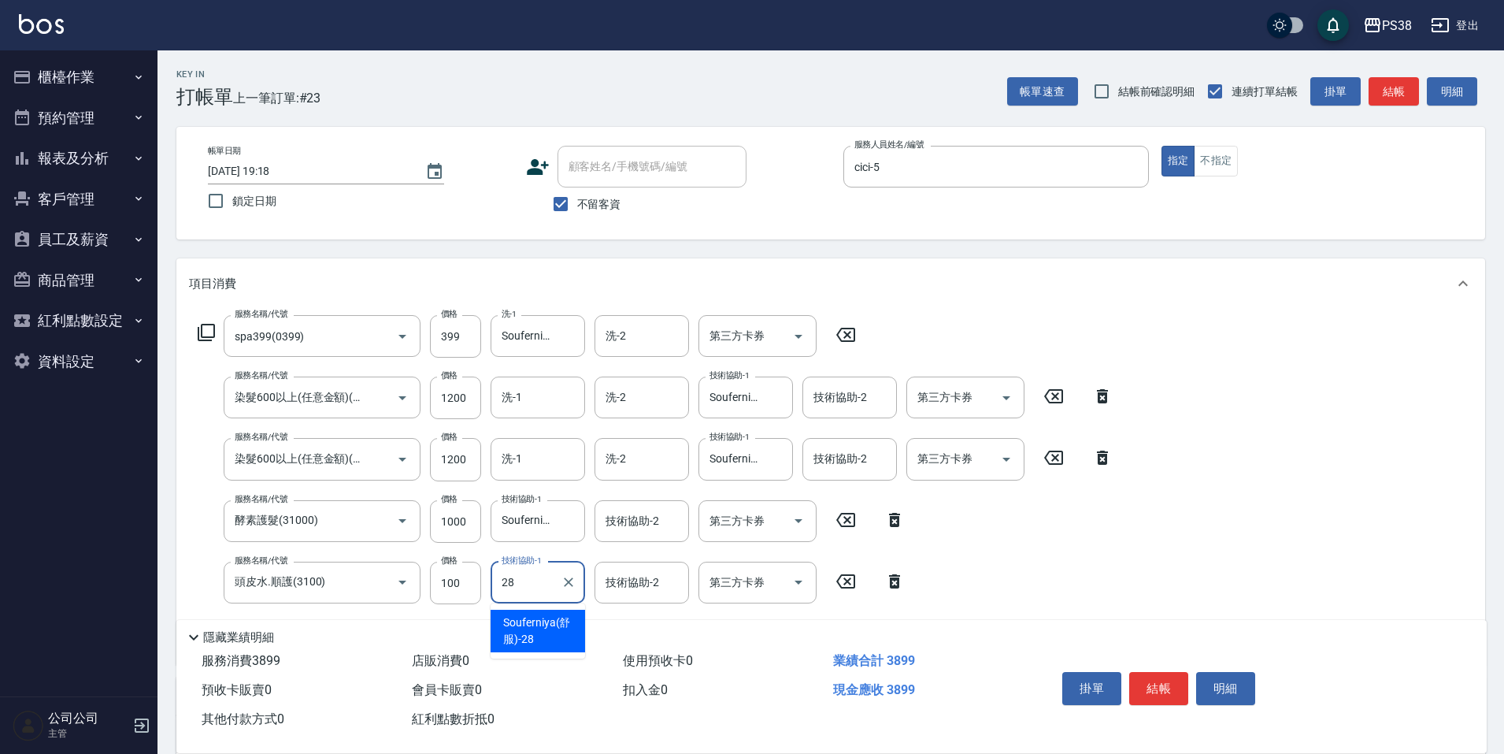
type input "Souferniya(舒服)-28"
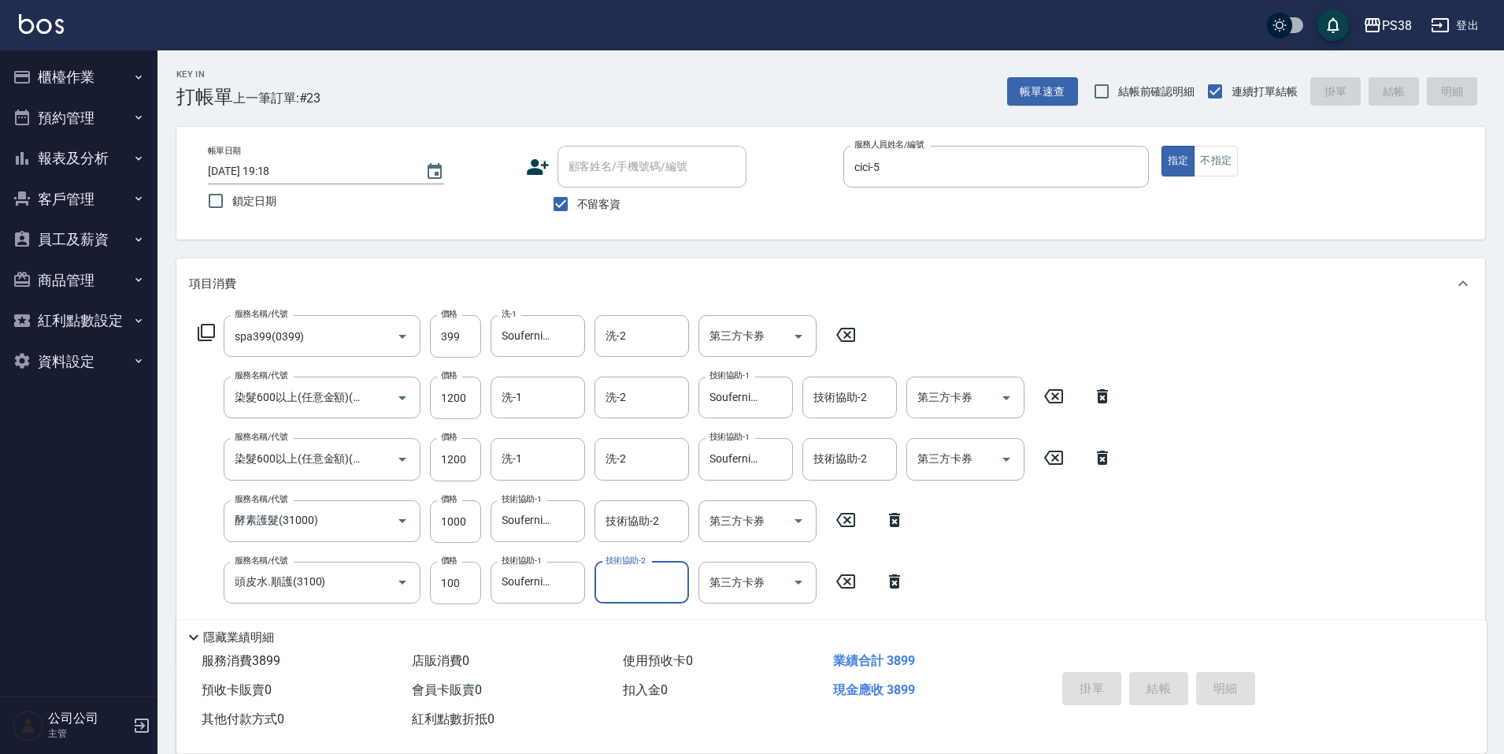
type input "[DATE] 19:19"
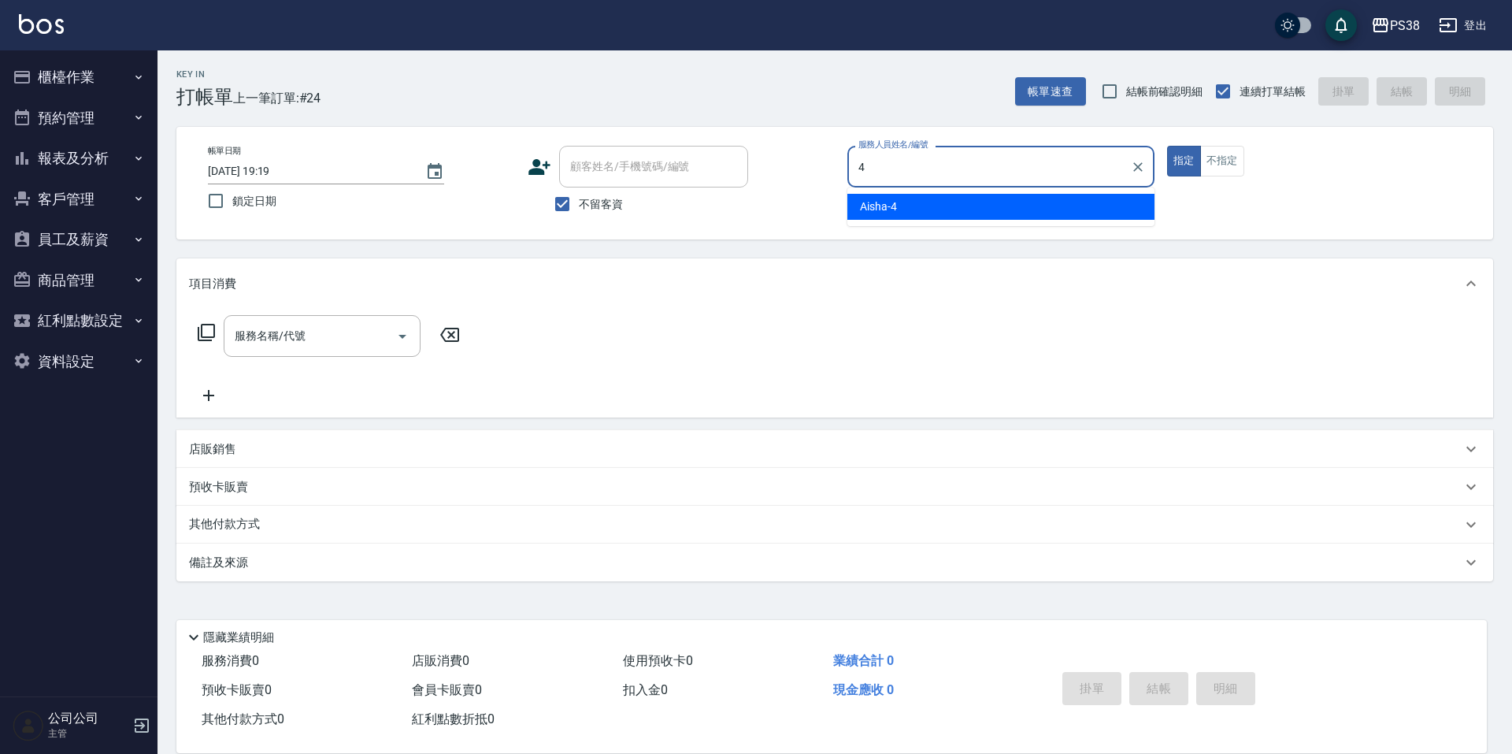
type input "Aisha-4"
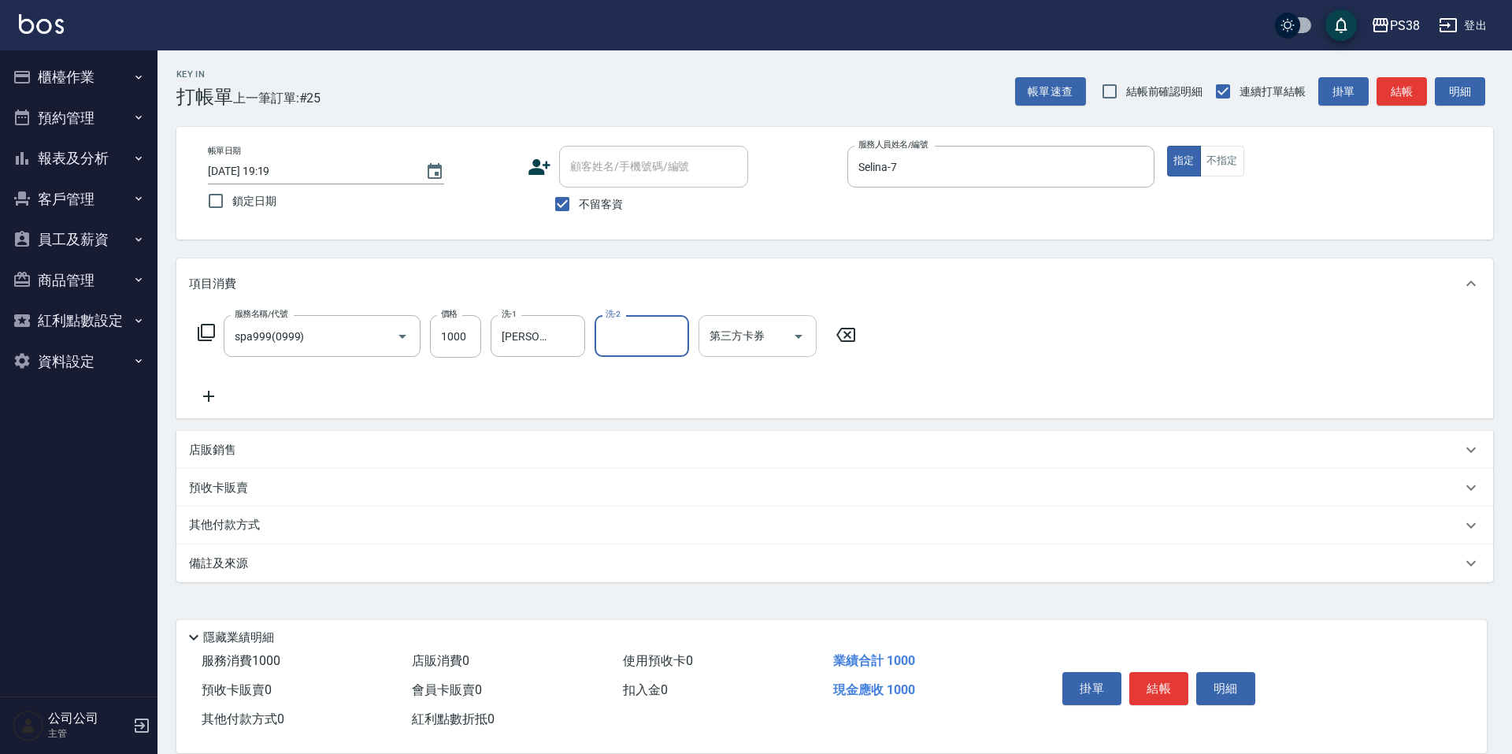
click at [786, 332] on button "Open" at bounding box center [798, 336] width 25 height 25
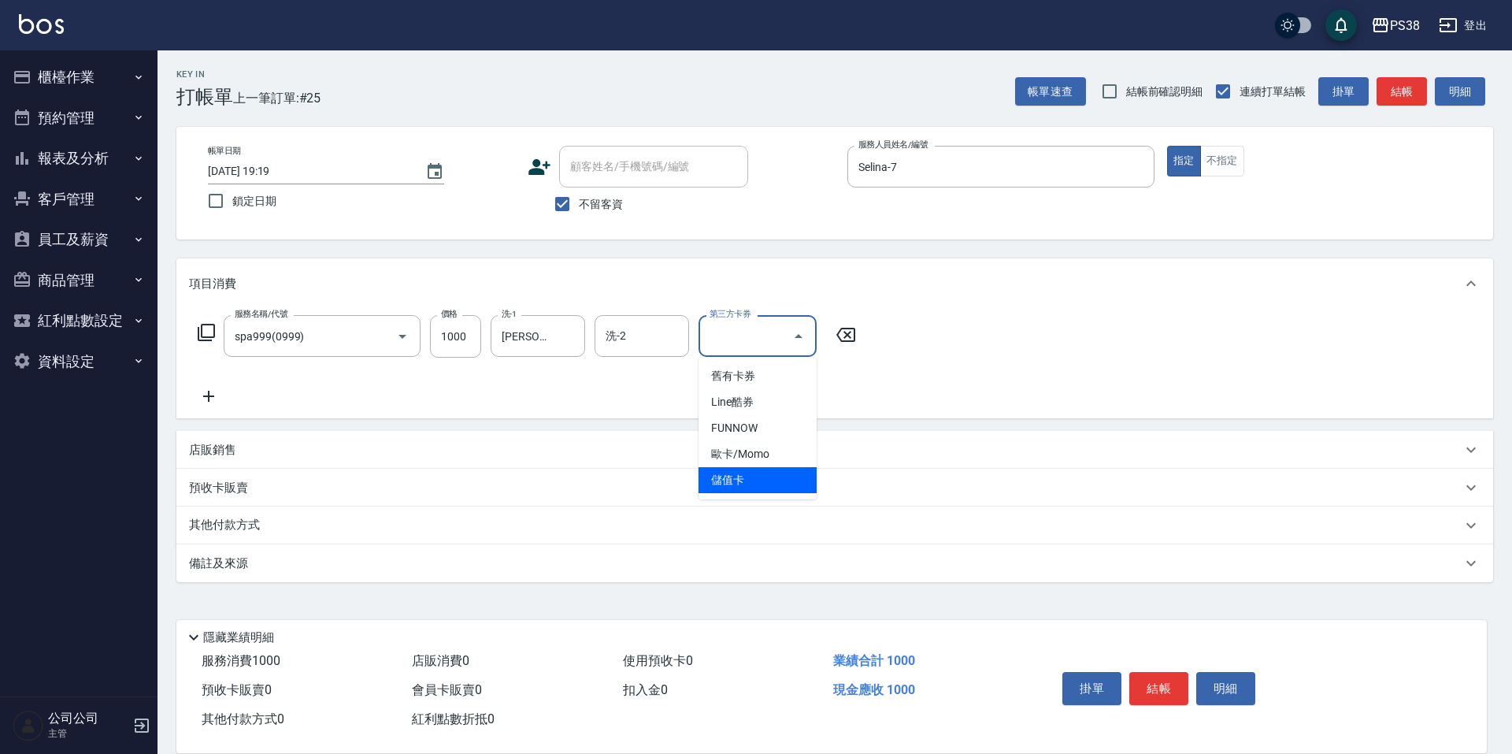
click at [747, 480] on span "儲值卡" at bounding box center [757, 480] width 118 height 26
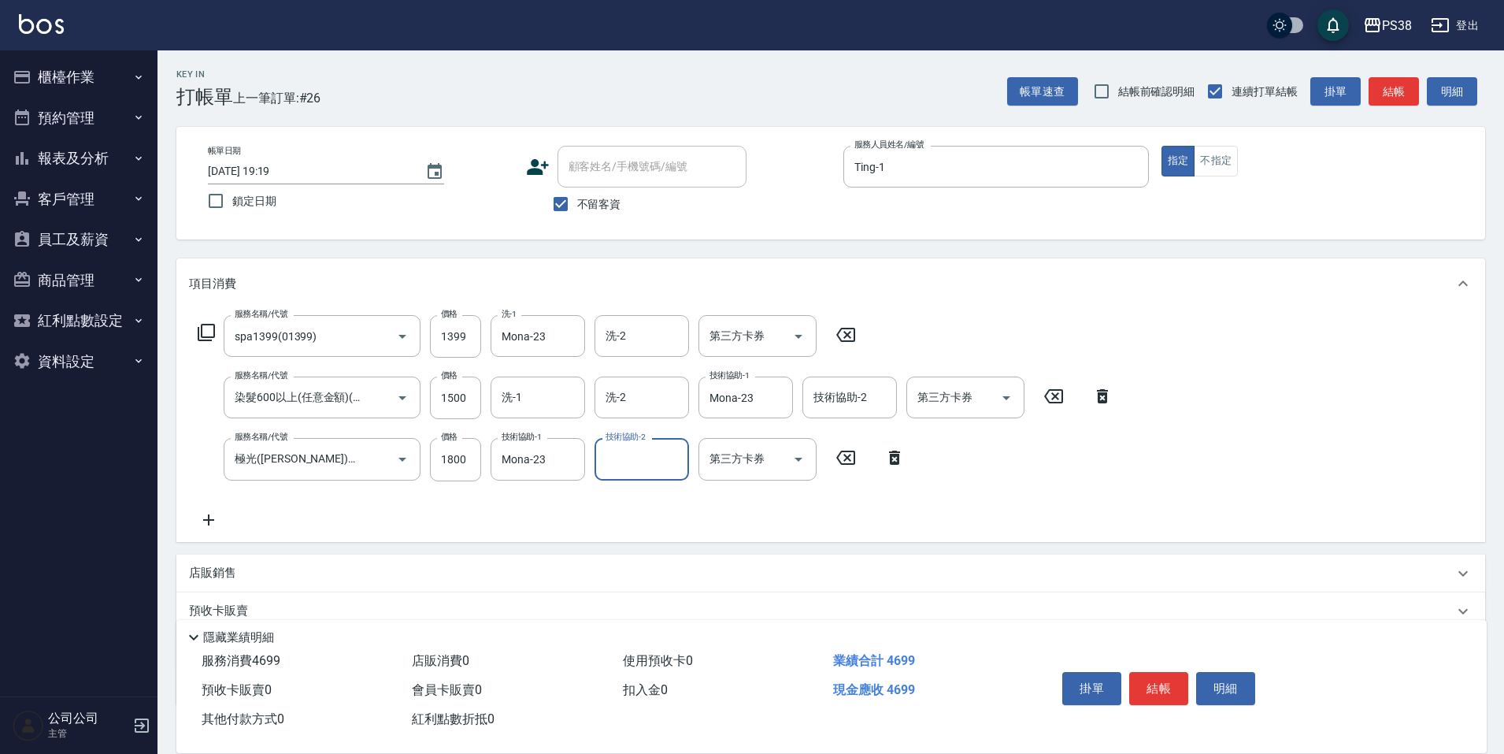
click at [735, 530] on div "服務名稱/代號 spa1399(01399) 服務名稱/代號 價格 1399 價格 洗-1 Mona-23 洗-1 洗-2 洗-2 第三方卡券 第三方卡券 服…" at bounding box center [830, 425] width 1309 height 232
click at [803, 331] on icon "Open" at bounding box center [798, 336] width 19 height 19
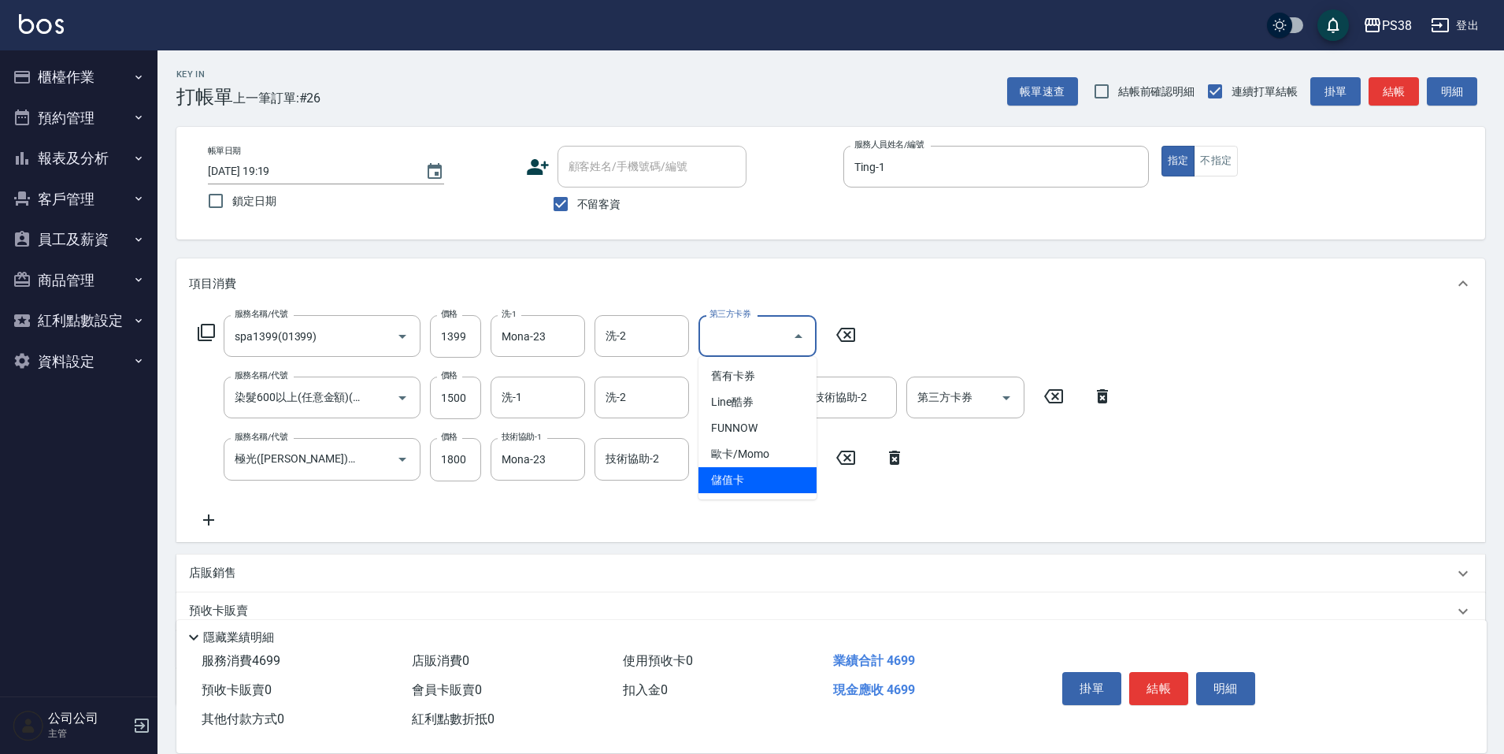
click at [770, 486] on span "儲值卡" at bounding box center [757, 480] width 118 height 26
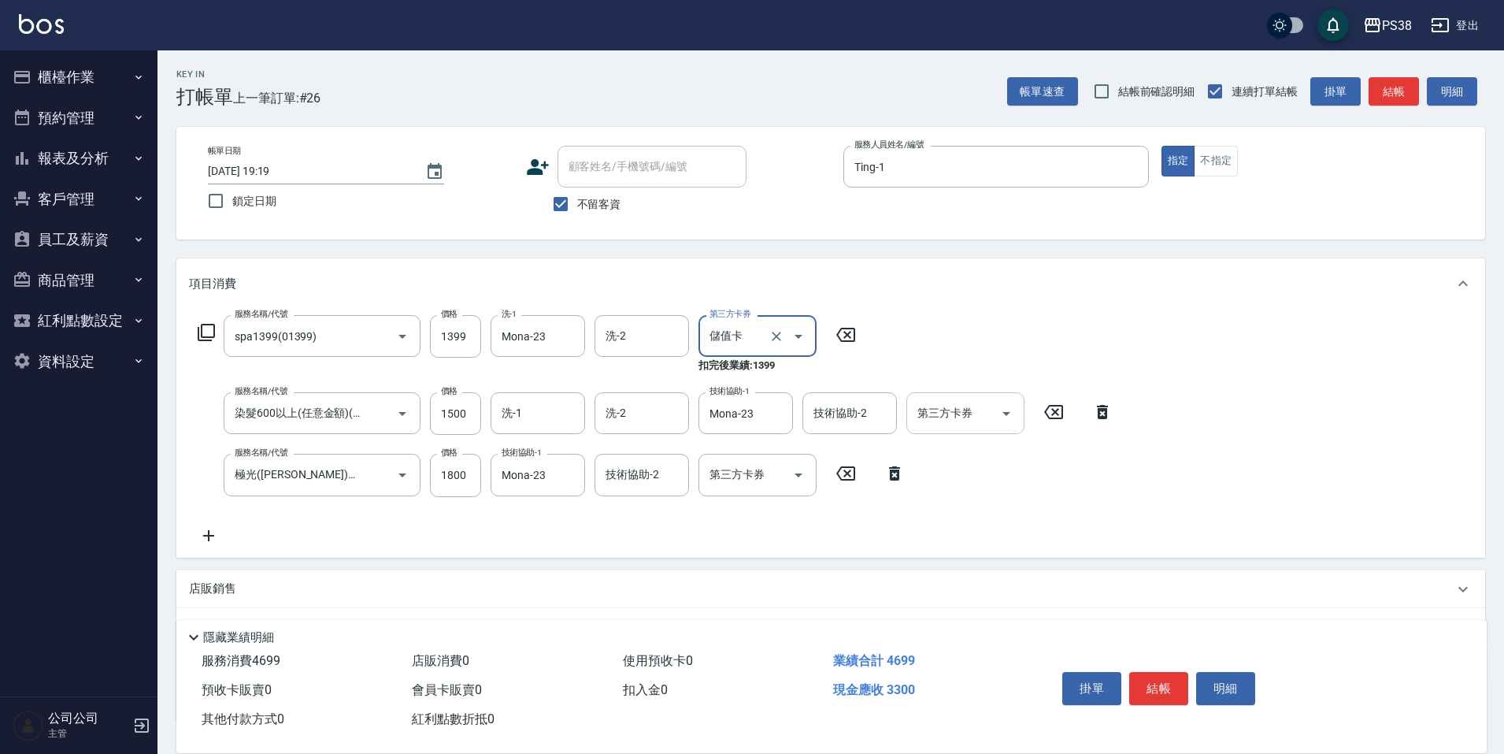
click at [1013, 416] on icon "Open" at bounding box center [1006, 413] width 19 height 19
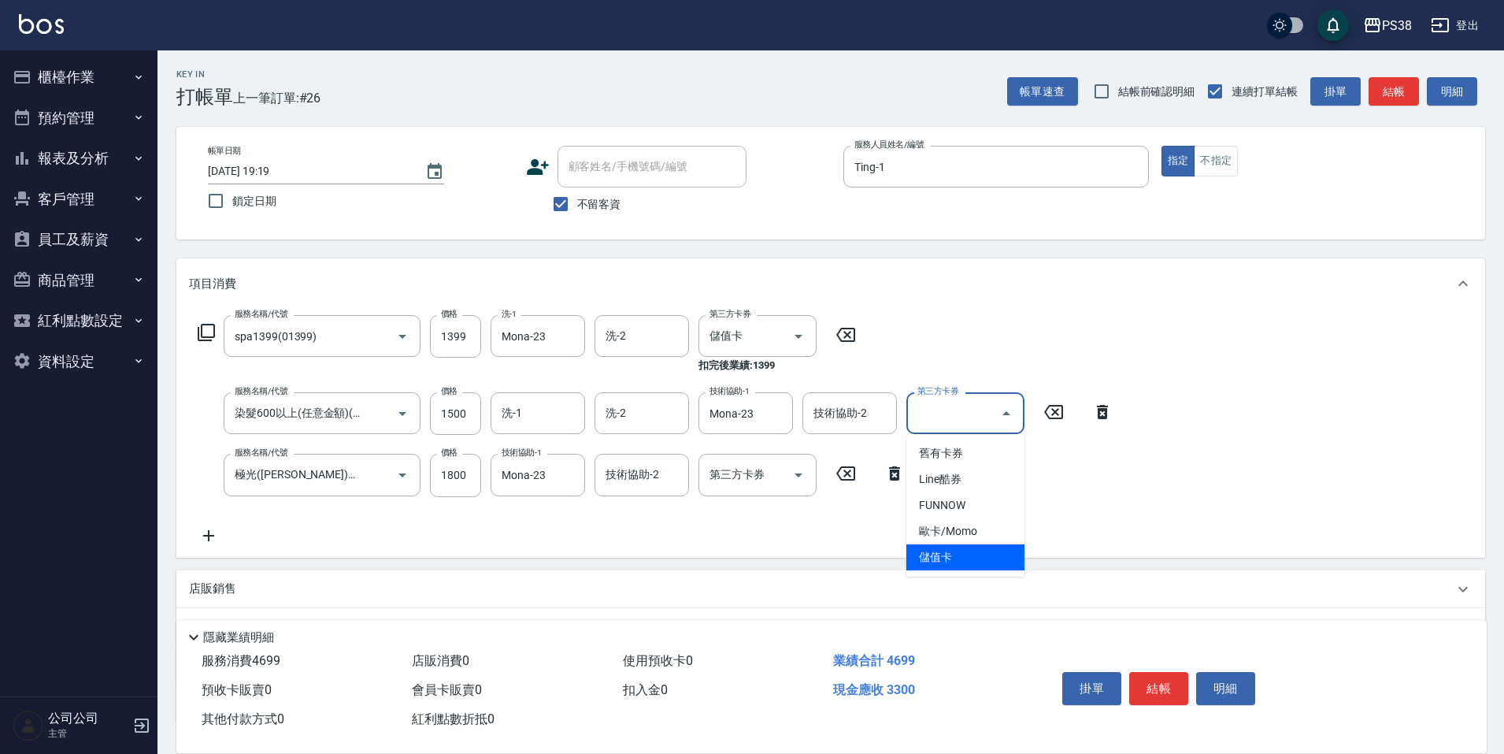
click at [983, 548] on span "儲值卡" at bounding box center [965, 557] width 118 height 26
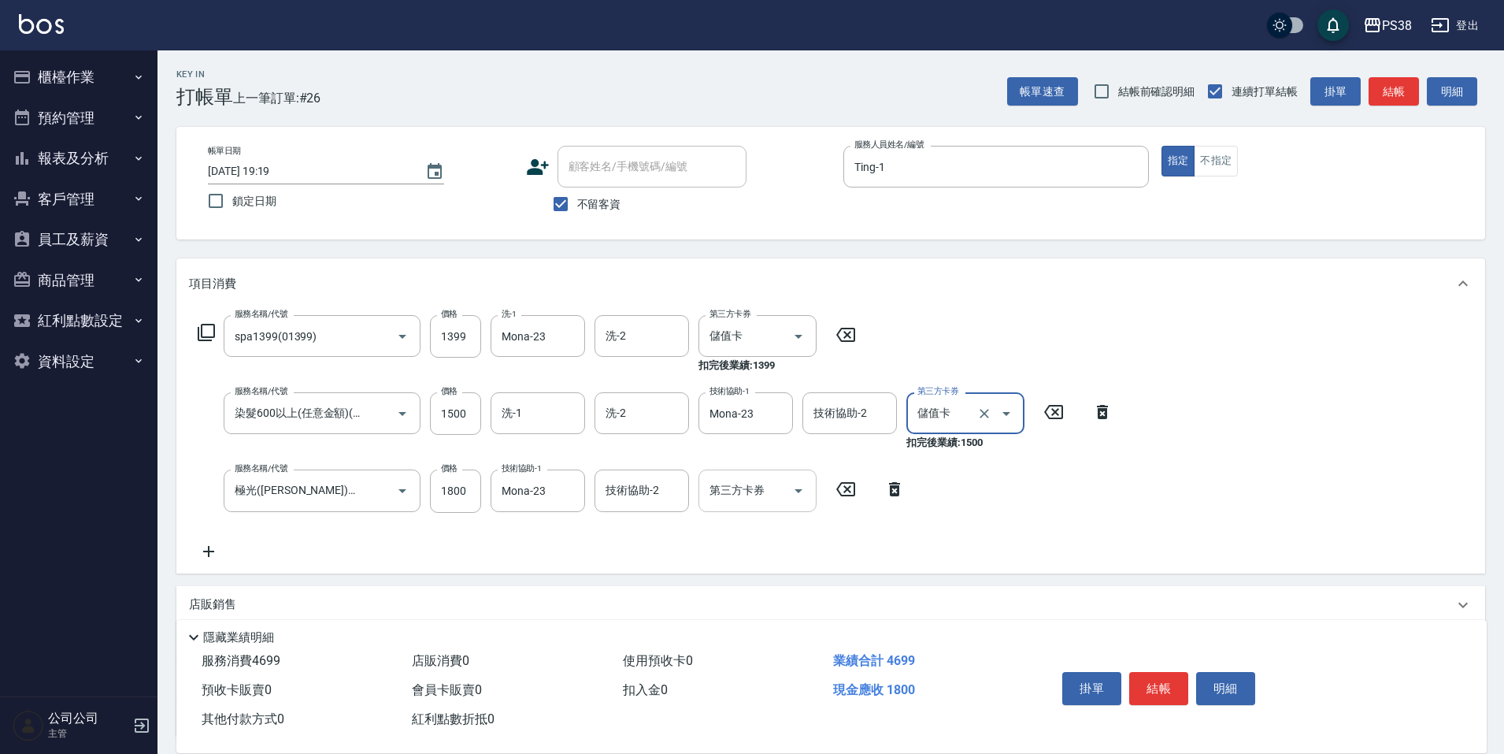
click at [800, 494] on icon "Open" at bounding box center [798, 490] width 19 height 19
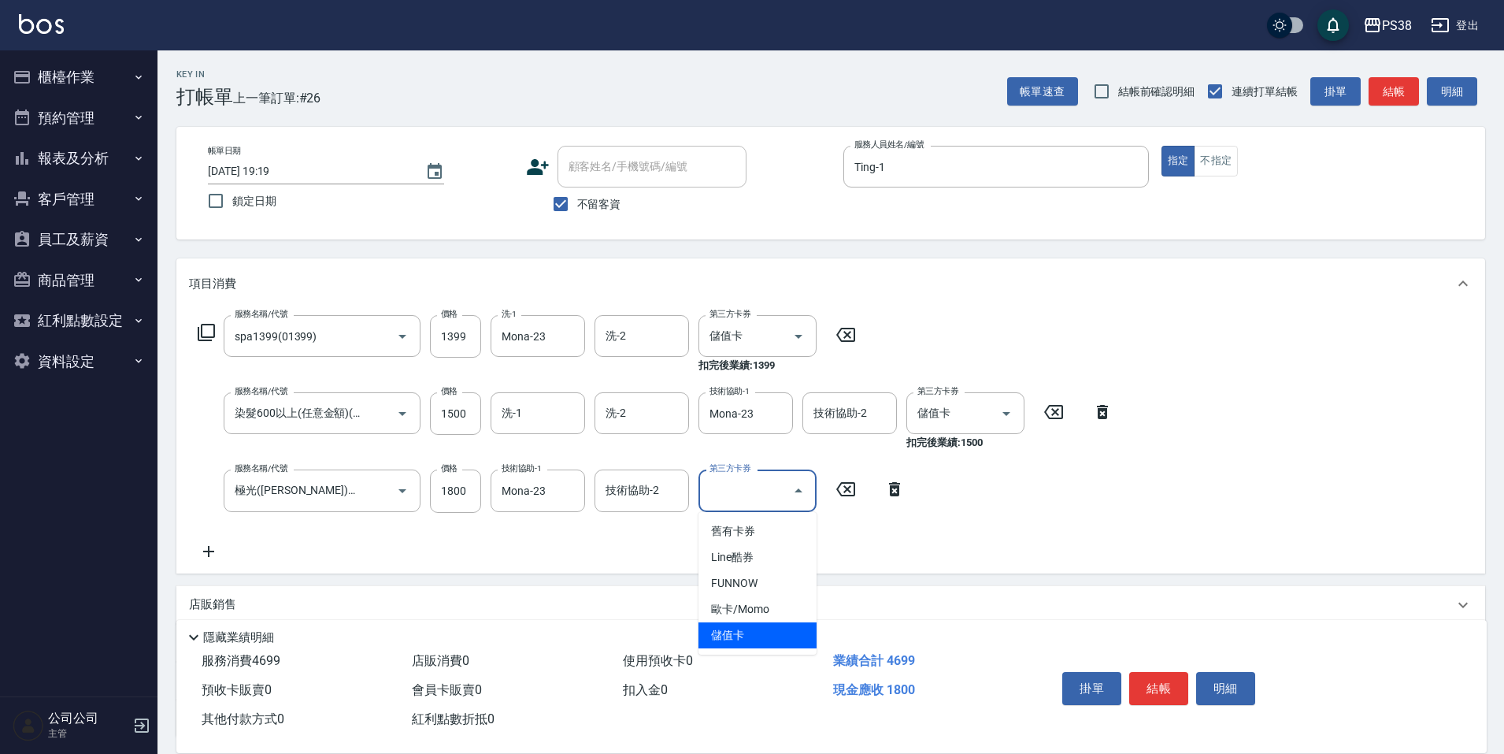
click at [788, 626] on span "儲值卡" at bounding box center [757, 635] width 118 height 26
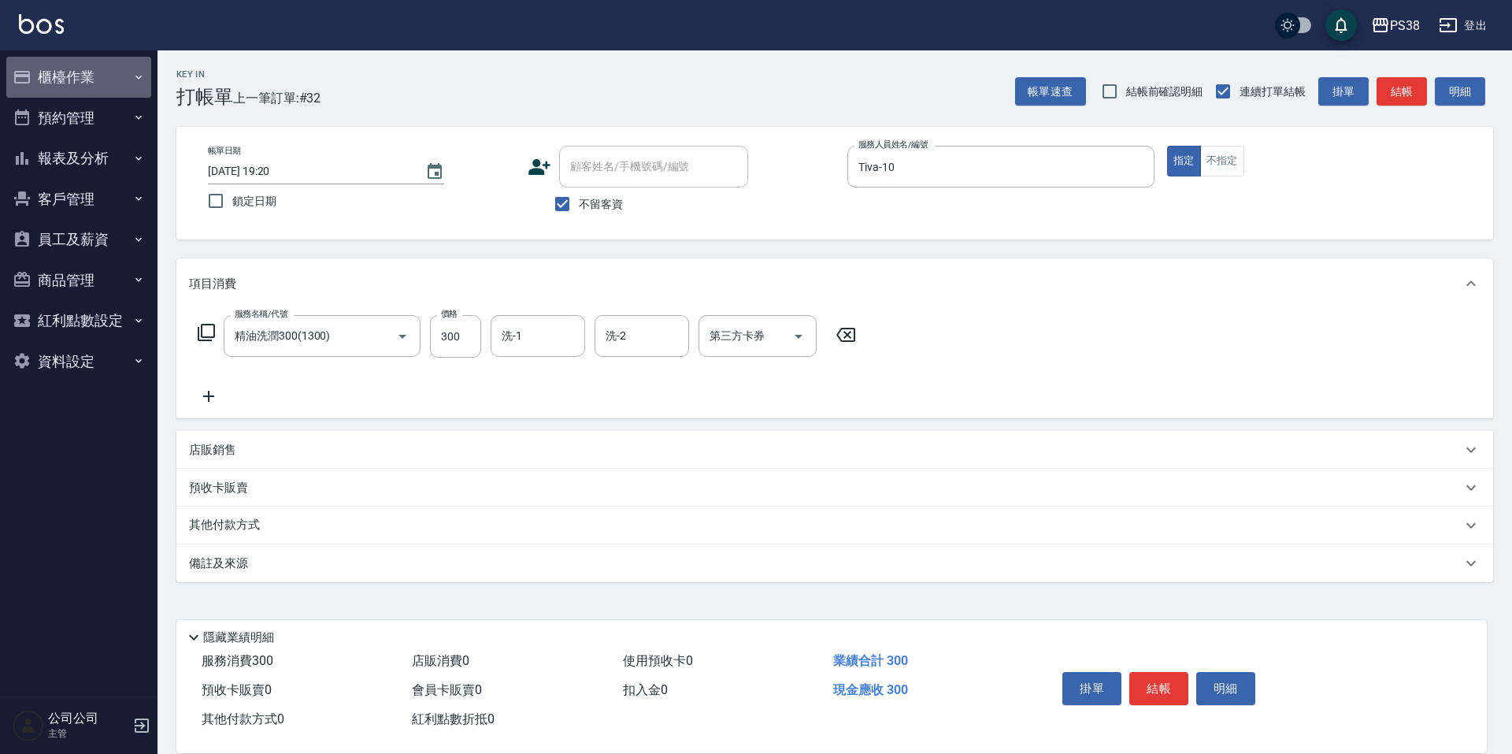
click at [116, 87] on button "櫃檯作業" at bounding box center [78, 77] width 145 height 41
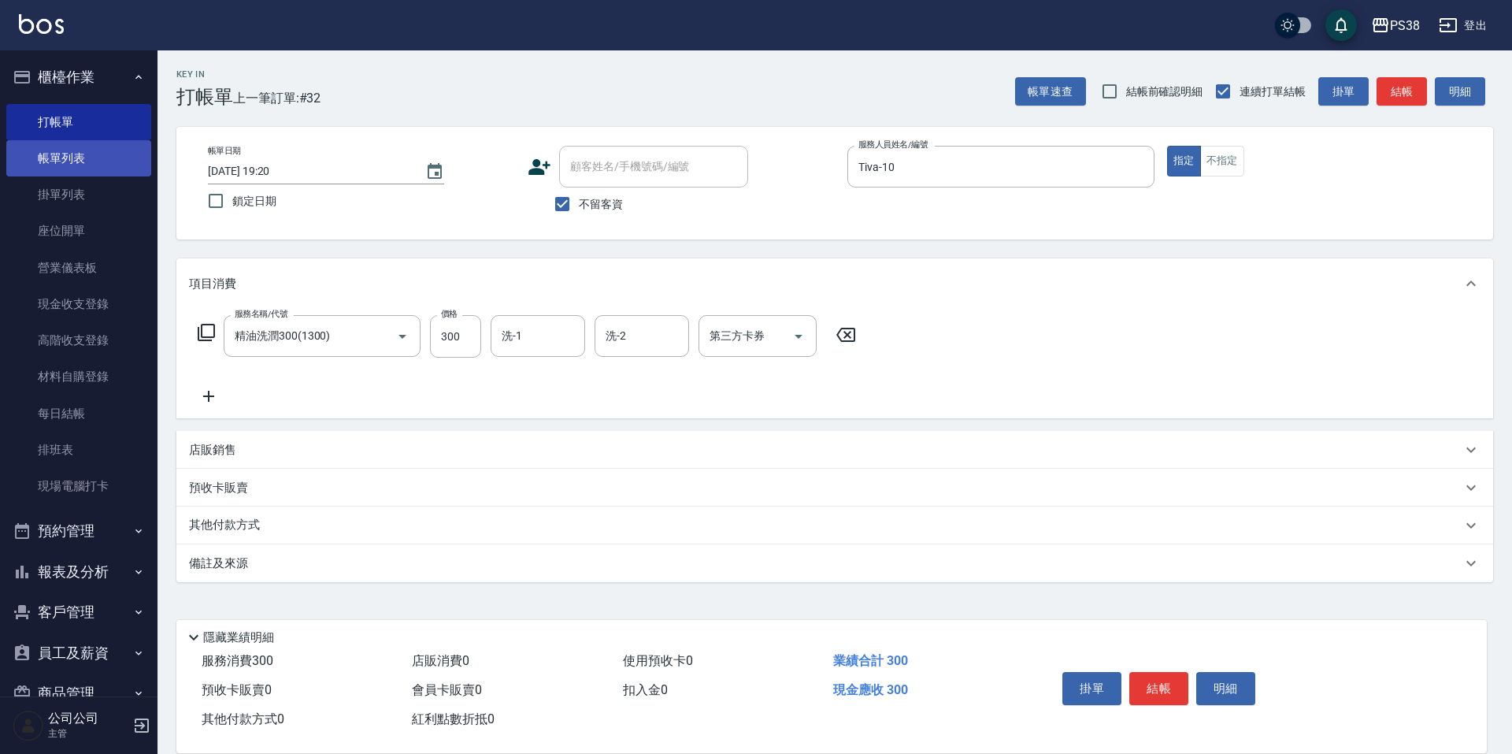
click at [77, 168] on link "帳單列表" at bounding box center [78, 158] width 145 height 36
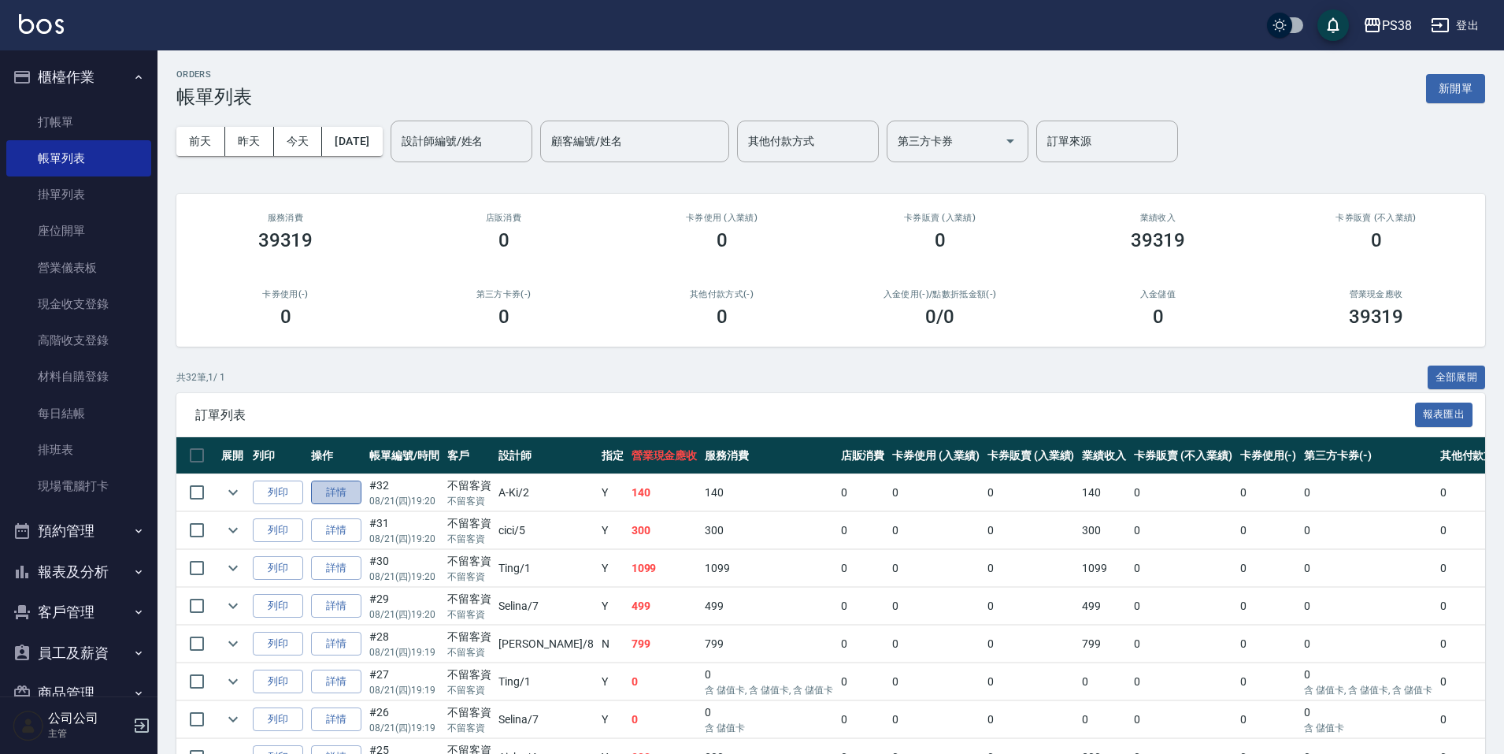
click at [354, 491] on link "詳情" at bounding box center [336, 492] width 50 height 24
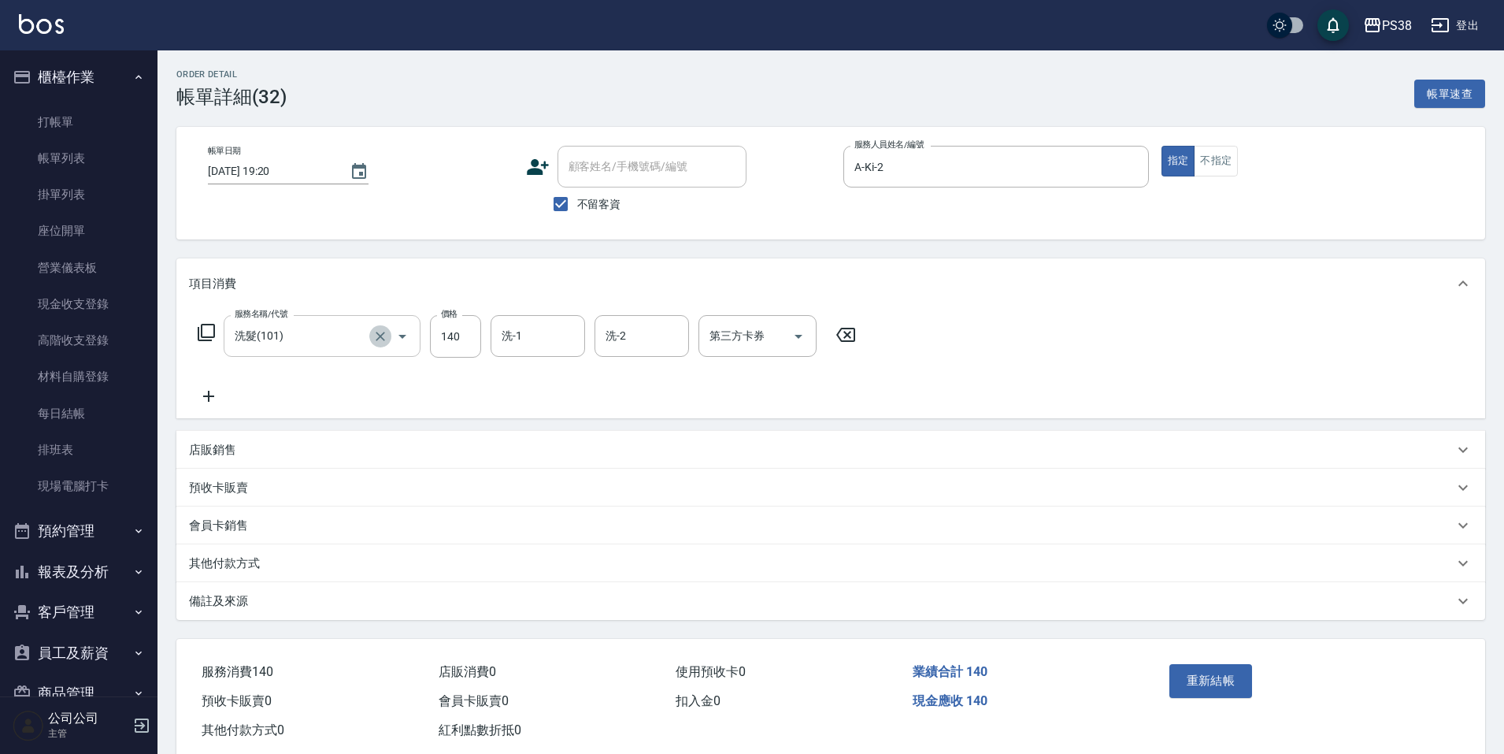
click at [383, 337] on icon "Clear" at bounding box center [380, 336] width 16 height 16
click at [1216, 688] on button "重新結帳" at bounding box center [1210, 680] width 83 height 33
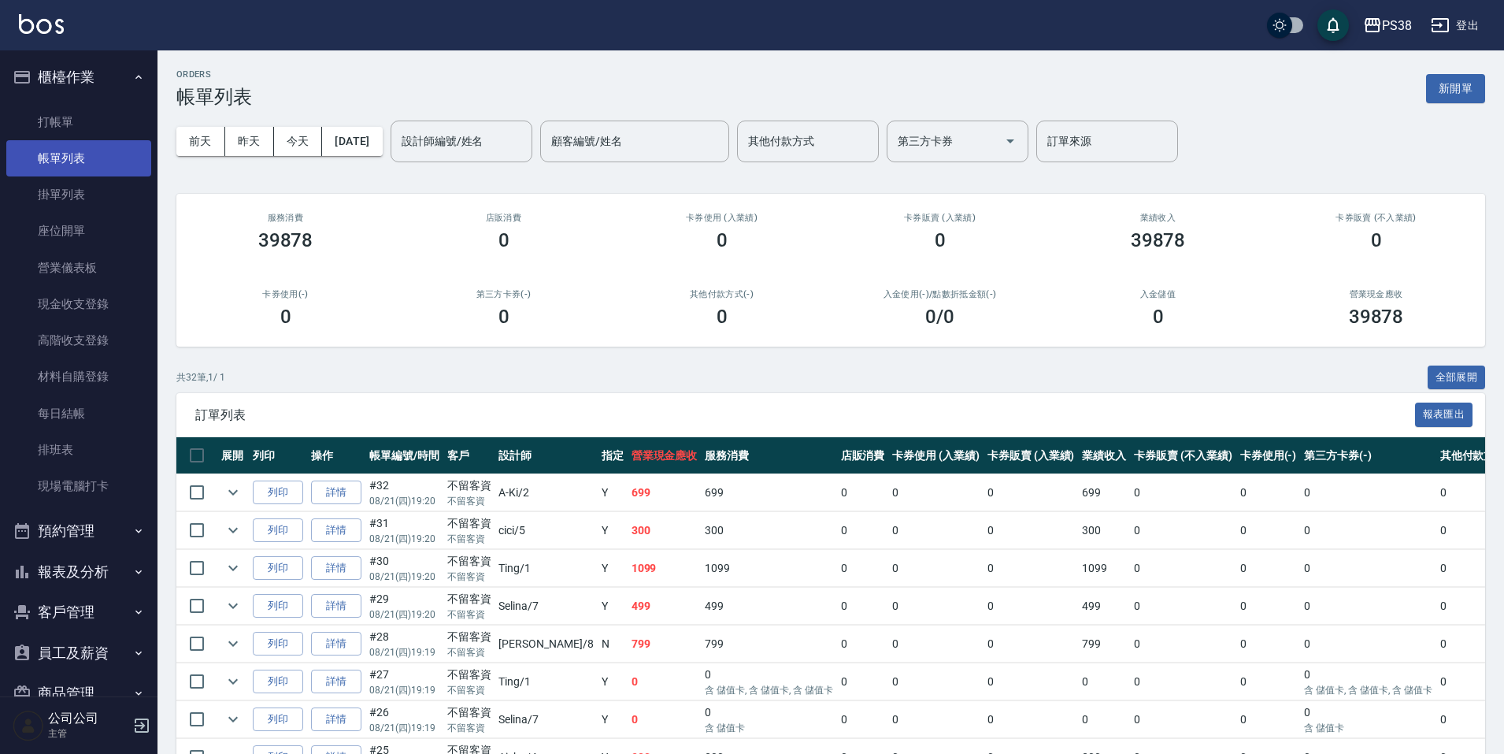
drag, startPoint x: 73, startPoint y: 129, endPoint x: 102, endPoint y: 144, distance: 32.7
click at [73, 129] on link "打帳單" at bounding box center [78, 122] width 145 height 36
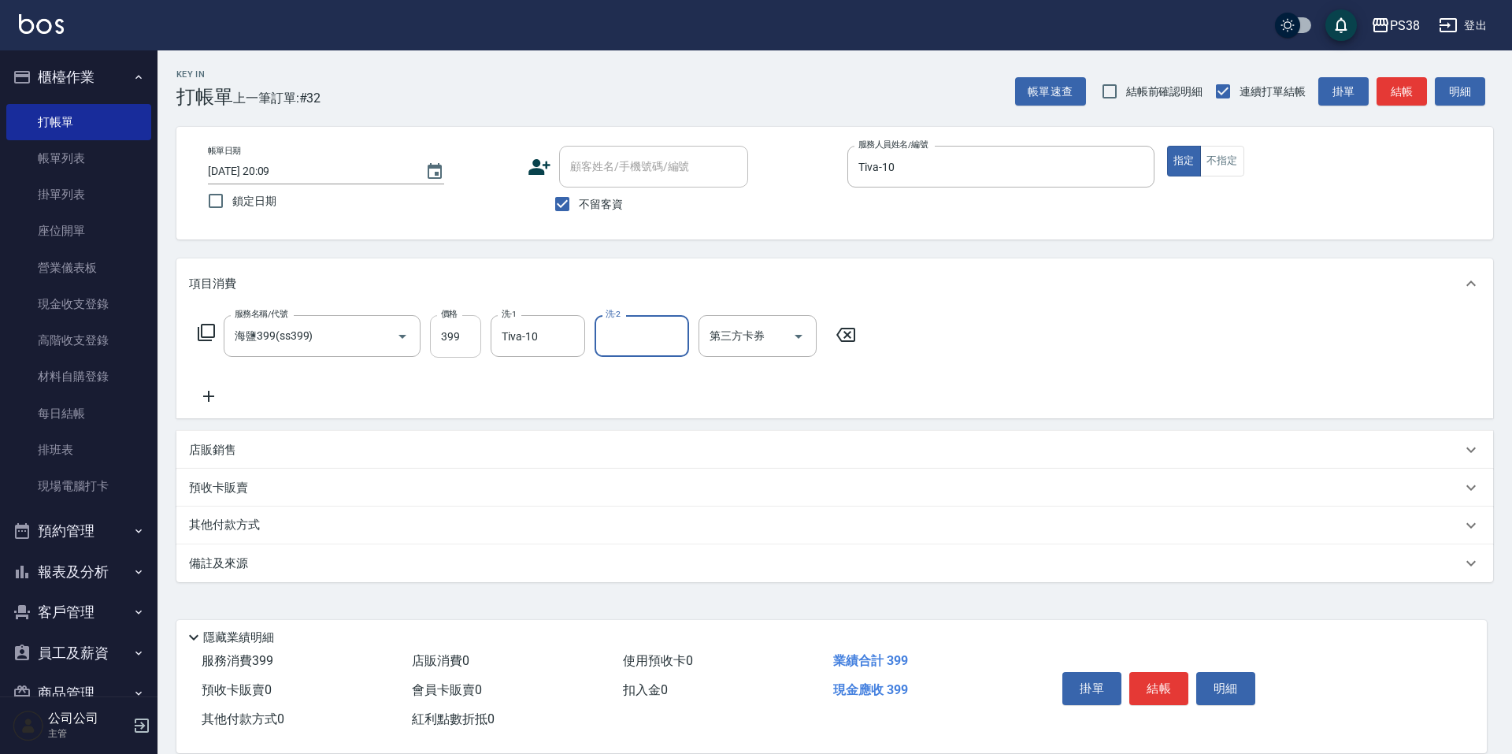
click at [457, 342] on input "399" at bounding box center [455, 336] width 51 height 43
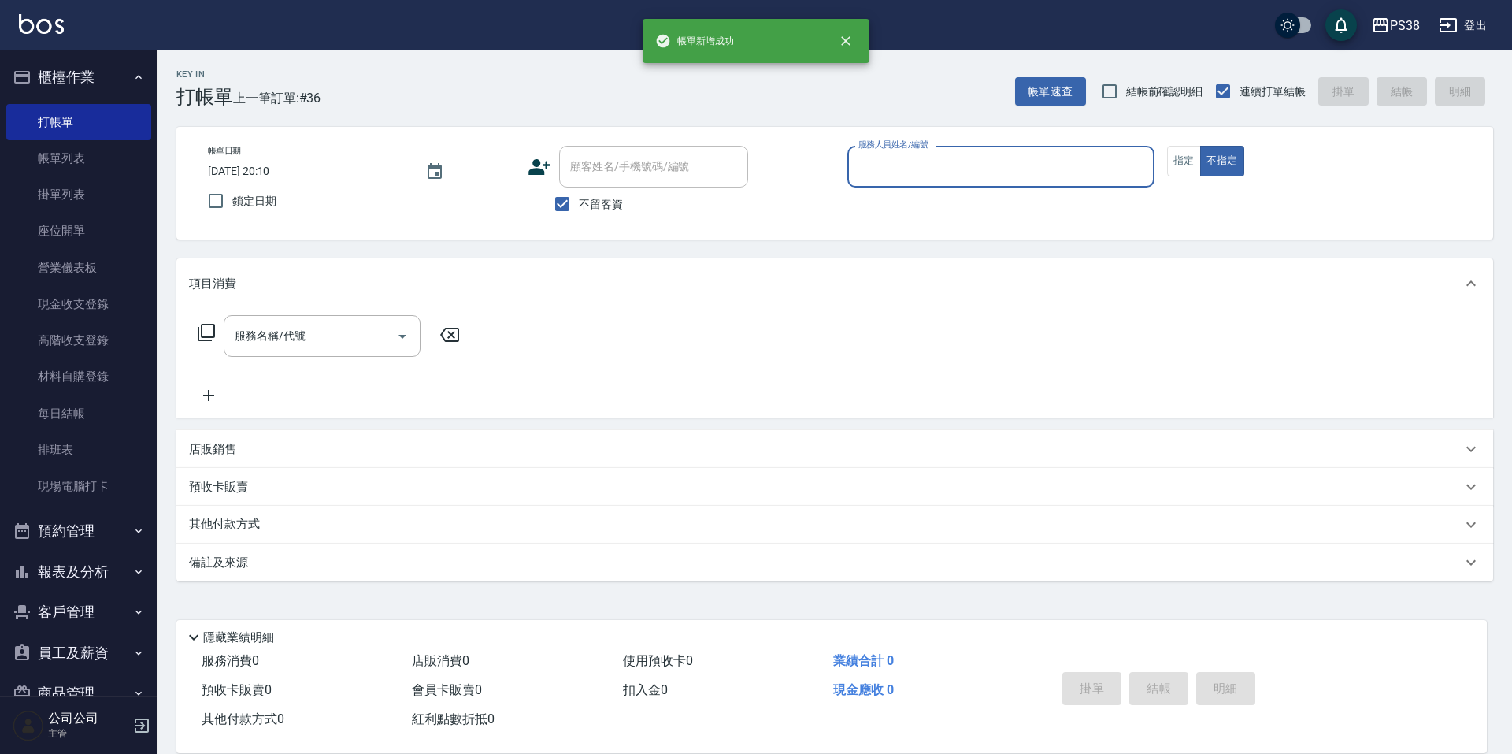
drag, startPoint x: 83, startPoint y: 172, endPoint x: 359, endPoint y: 296, distance: 302.7
click at [83, 172] on link "帳單列表" at bounding box center [78, 158] width 145 height 36
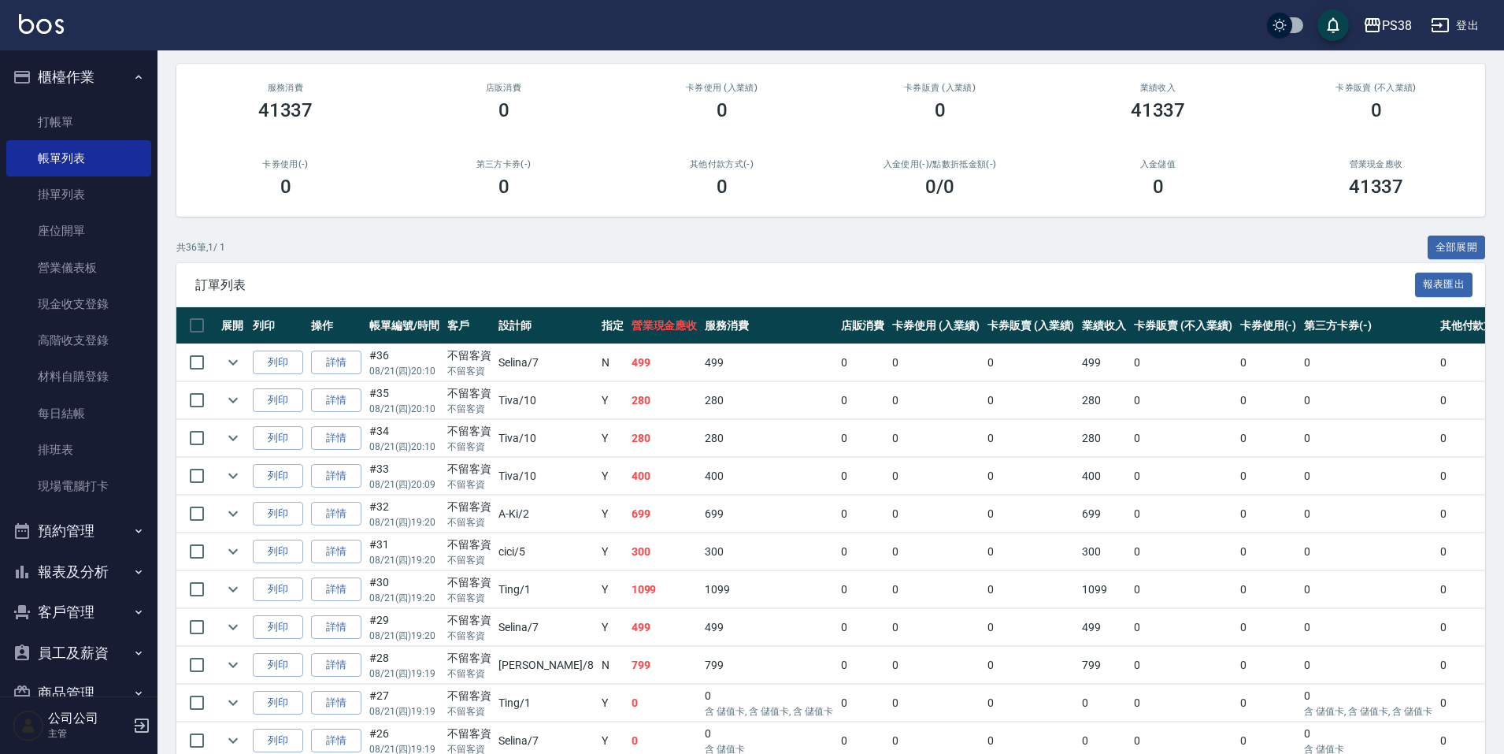
scroll to position [157, 0]
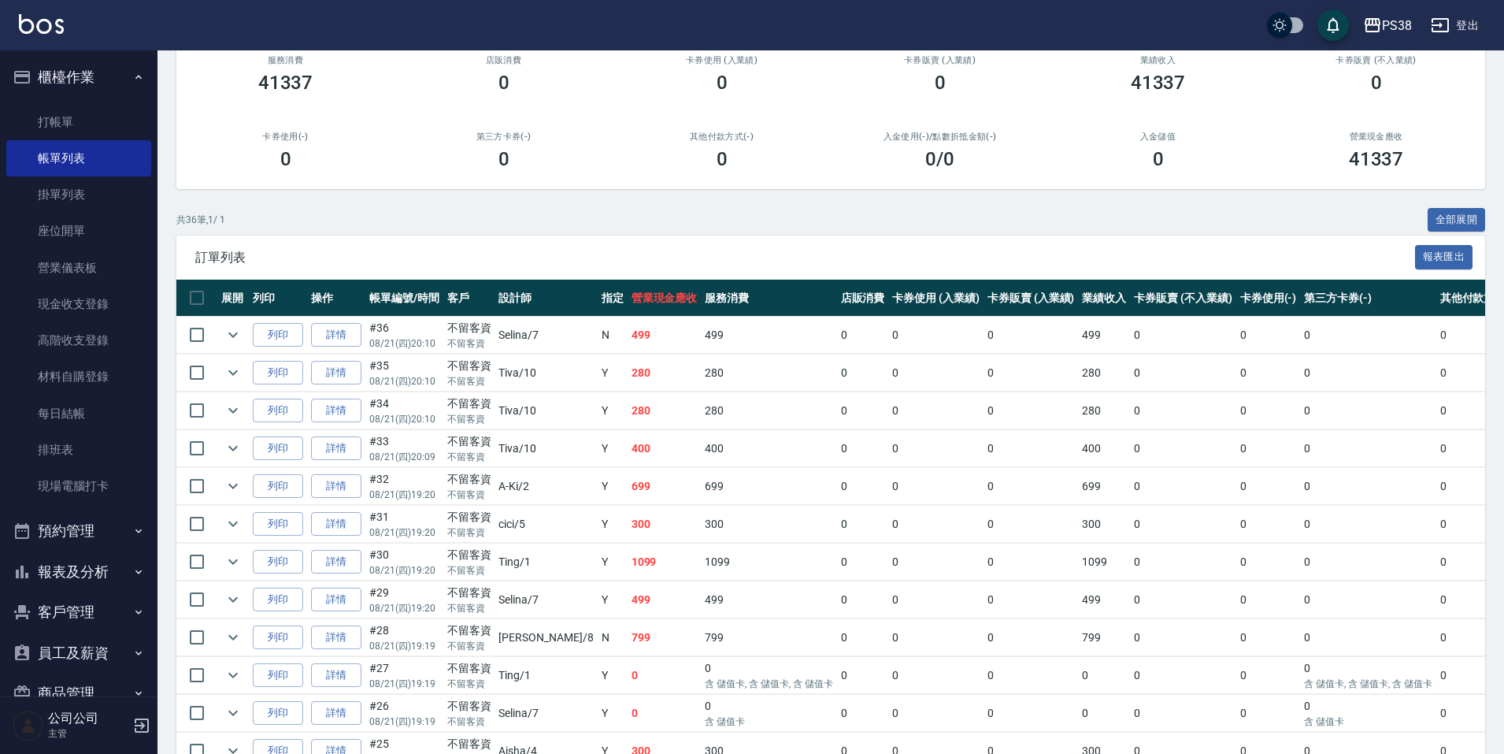
click at [628, 560] on td "1099" at bounding box center [665, 561] width 74 height 37
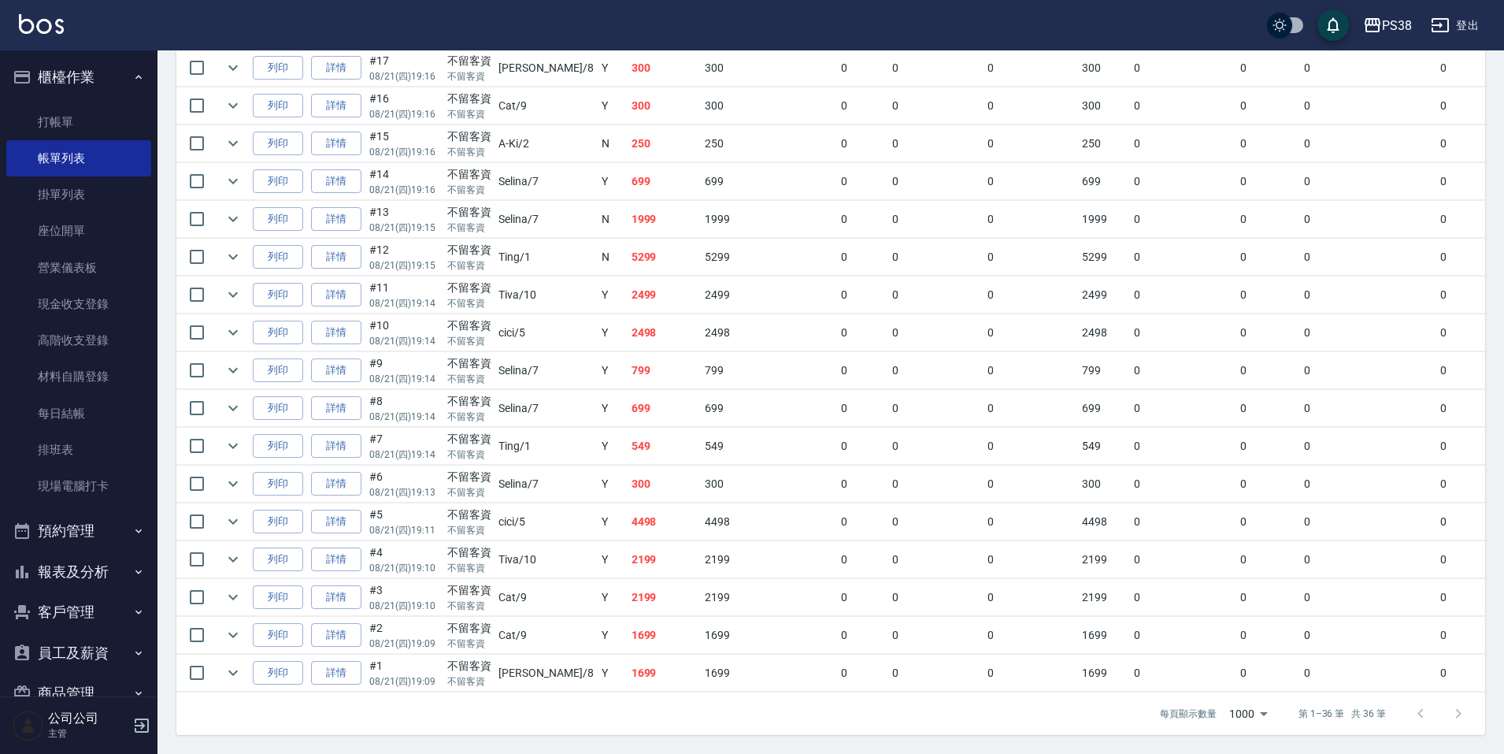
scroll to position [1154, 0]
click at [628, 670] on td "1699" at bounding box center [665, 672] width 74 height 37
click at [629, 628] on td "1699" at bounding box center [665, 635] width 74 height 37
click at [628, 582] on td "2199" at bounding box center [665, 597] width 74 height 37
click at [628, 546] on td "2199" at bounding box center [665, 559] width 74 height 37
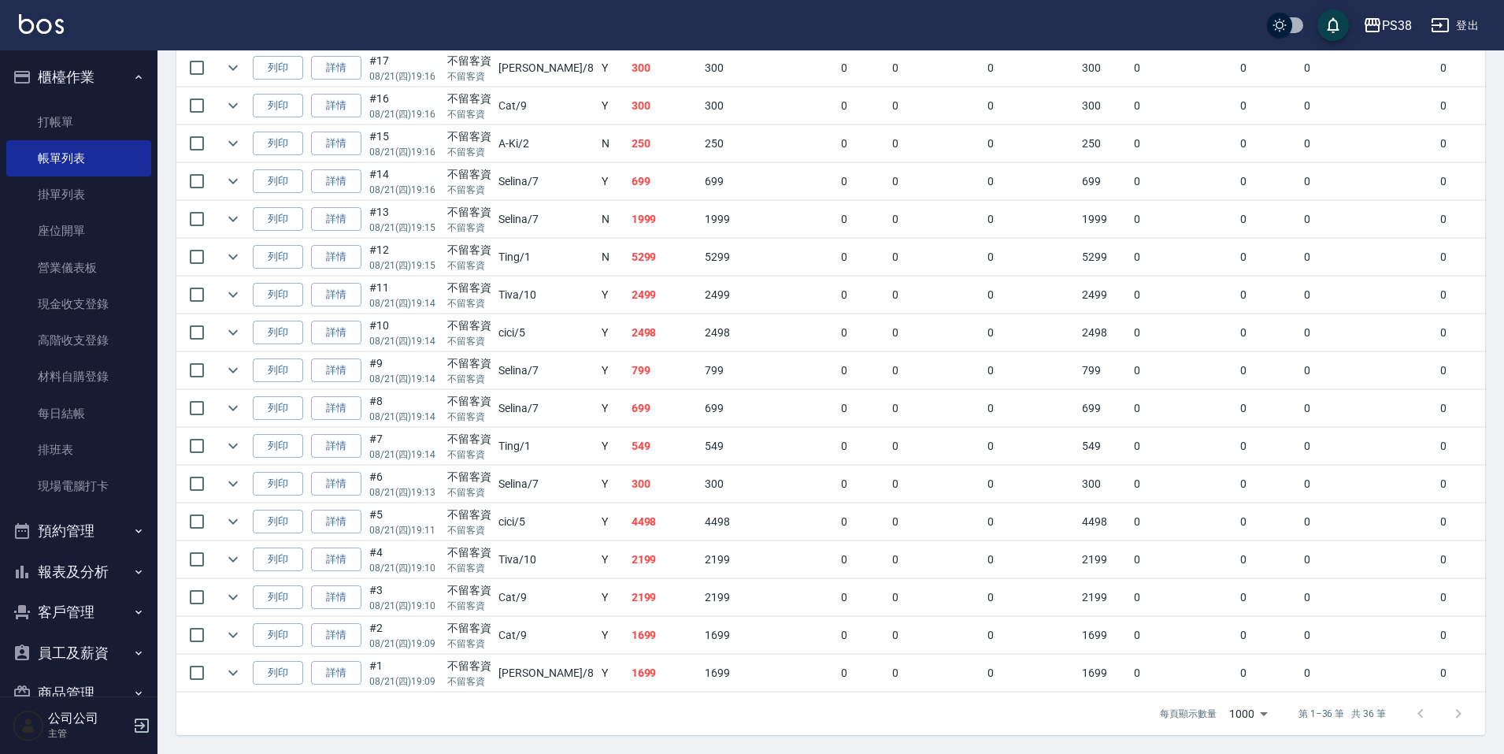
click at [628, 509] on td "4498" at bounding box center [665, 521] width 74 height 37
click at [628, 476] on td "300" at bounding box center [665, 483] width 74 height 37
click at [628, 431] on td "549" at bounding box center [665, 446] width 74 height 37
click at [628, 390] on td "699" at bounding box center [665, 408] width 74 height 37
click at [628, 364] on td "799" at bounding box center [665, 370] width 74 height 37
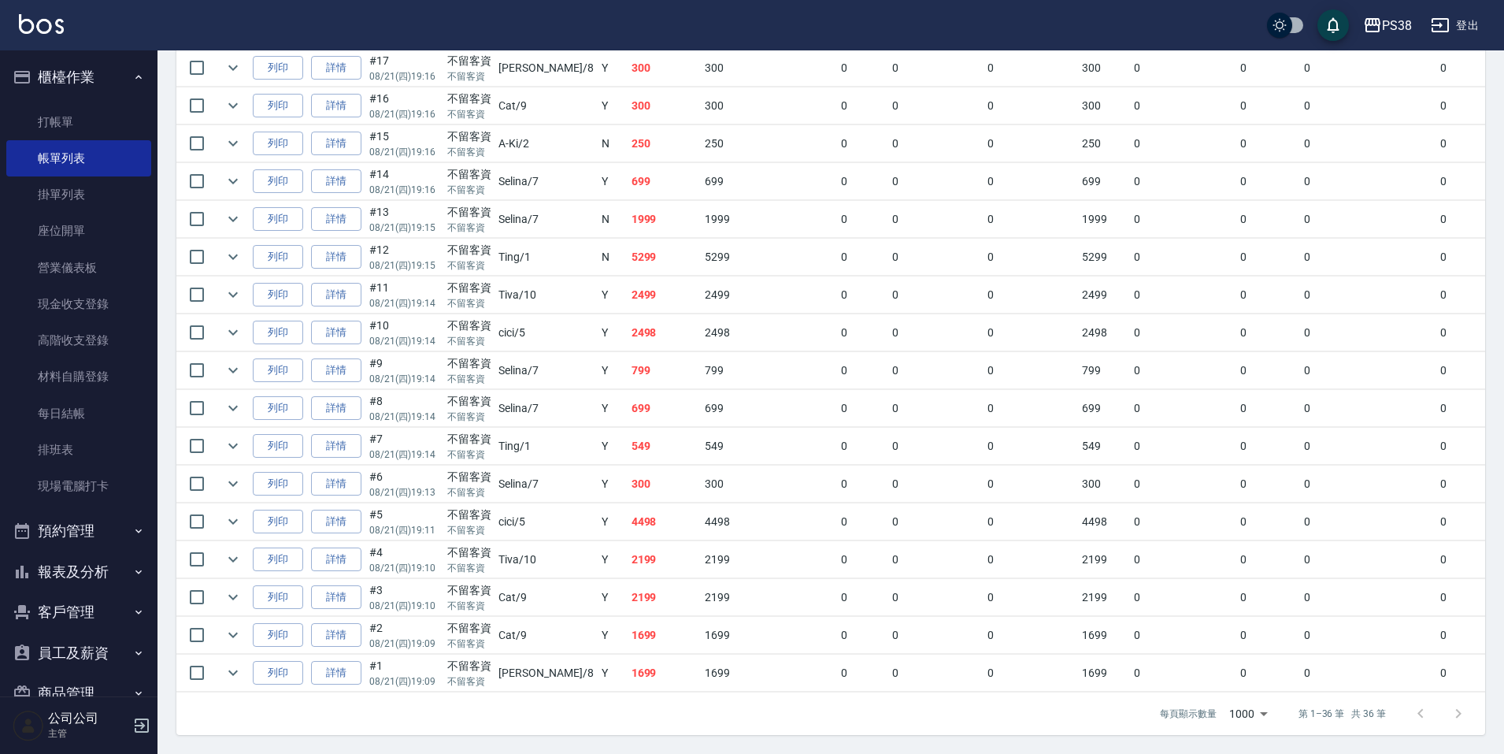
click at [628, 334] on td "2498" at bounding box center [665, 332] width 74 height 37
click at [628, 287] on td "2499" at bounding box center [665, 294] width 74 height 37
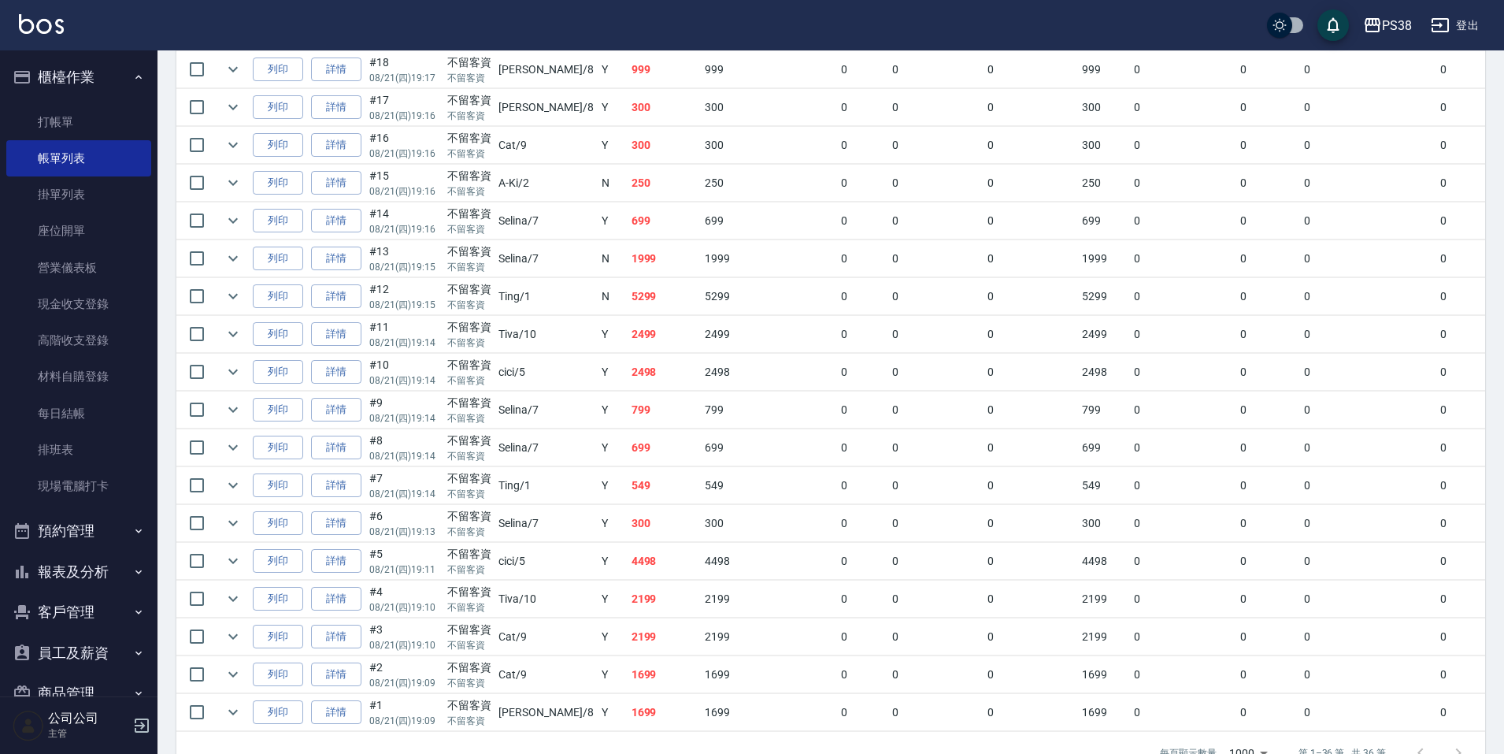
scroll to position [1076, 0]
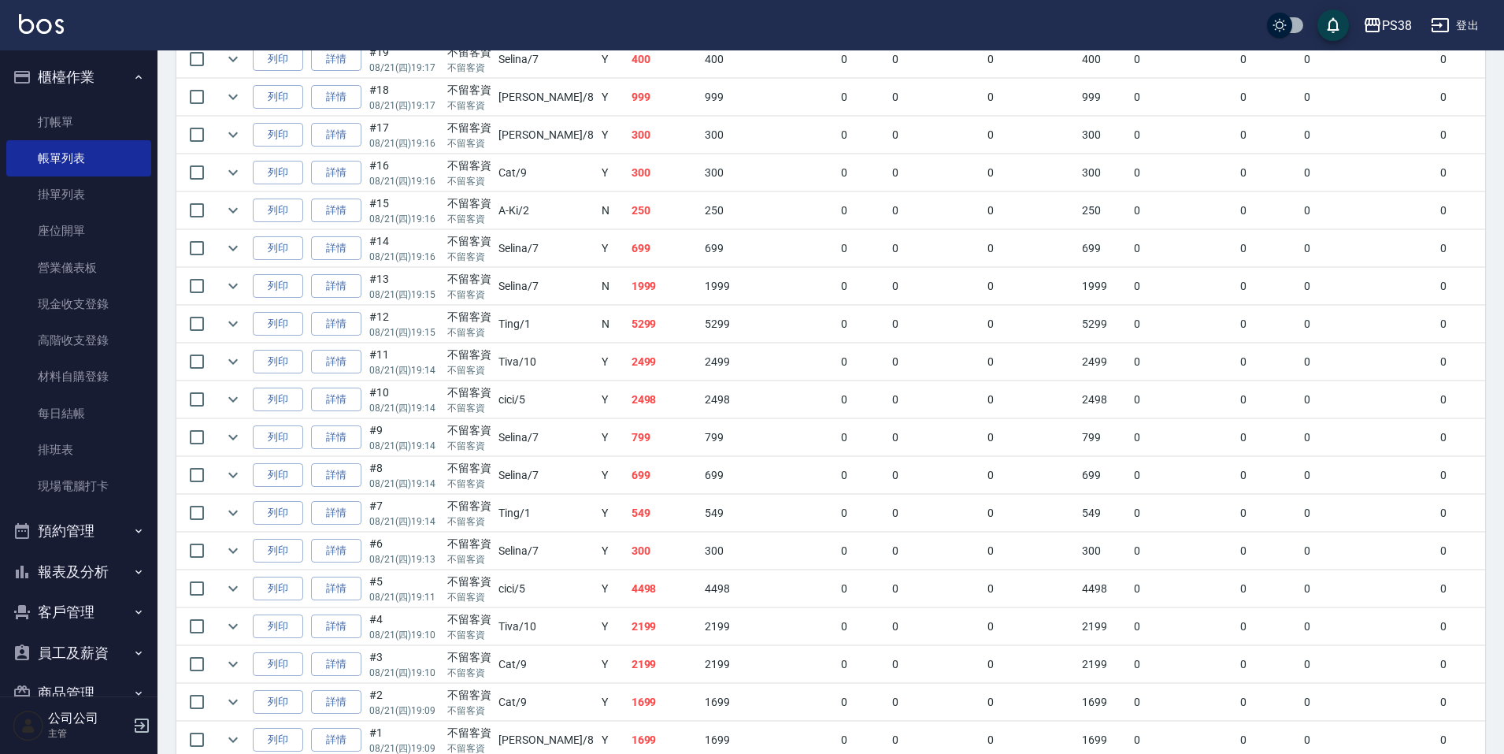
click at [628, 316] on td "5299" at bounding box center [665, 323] width 74 height 37
click at [628, 294] on td "1999" at bounding box center [665, 286] width 74 height 37
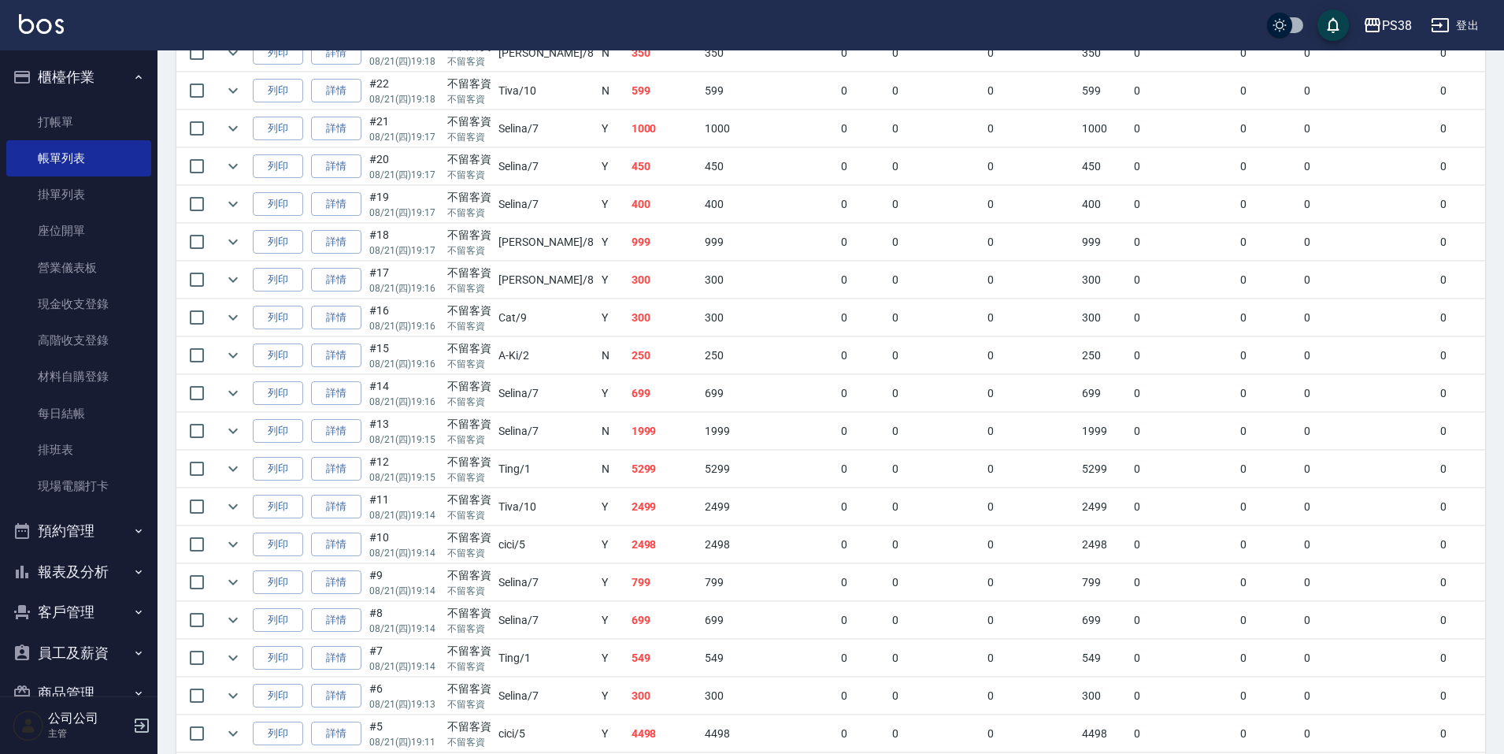
scroll to position [918, 0]
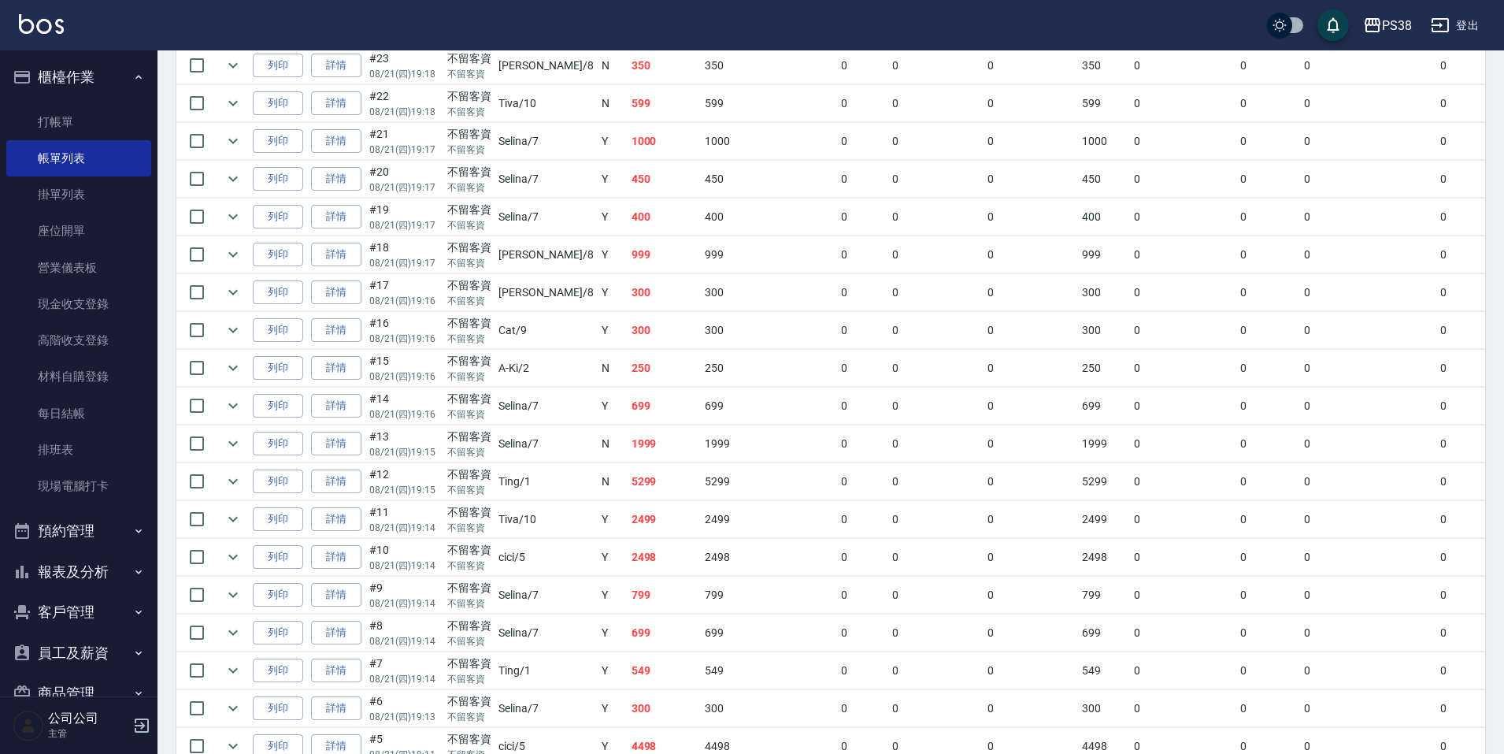
click at [628, 388] on td "699" at bounding box center [665, 405] width 74 height 37
click at [628, 357] on td "250" at bounding box center [665, 368] width 74 height 37
click at [628, 334] on td "300" at bounding box center [665, 330] width 74 height 37
click at [628, 287] on td "300" at bounding box center [665, 292] width 74 height 37
click at [628, 261] on td "999" at bounding box center [665, 254] width 74 height 37
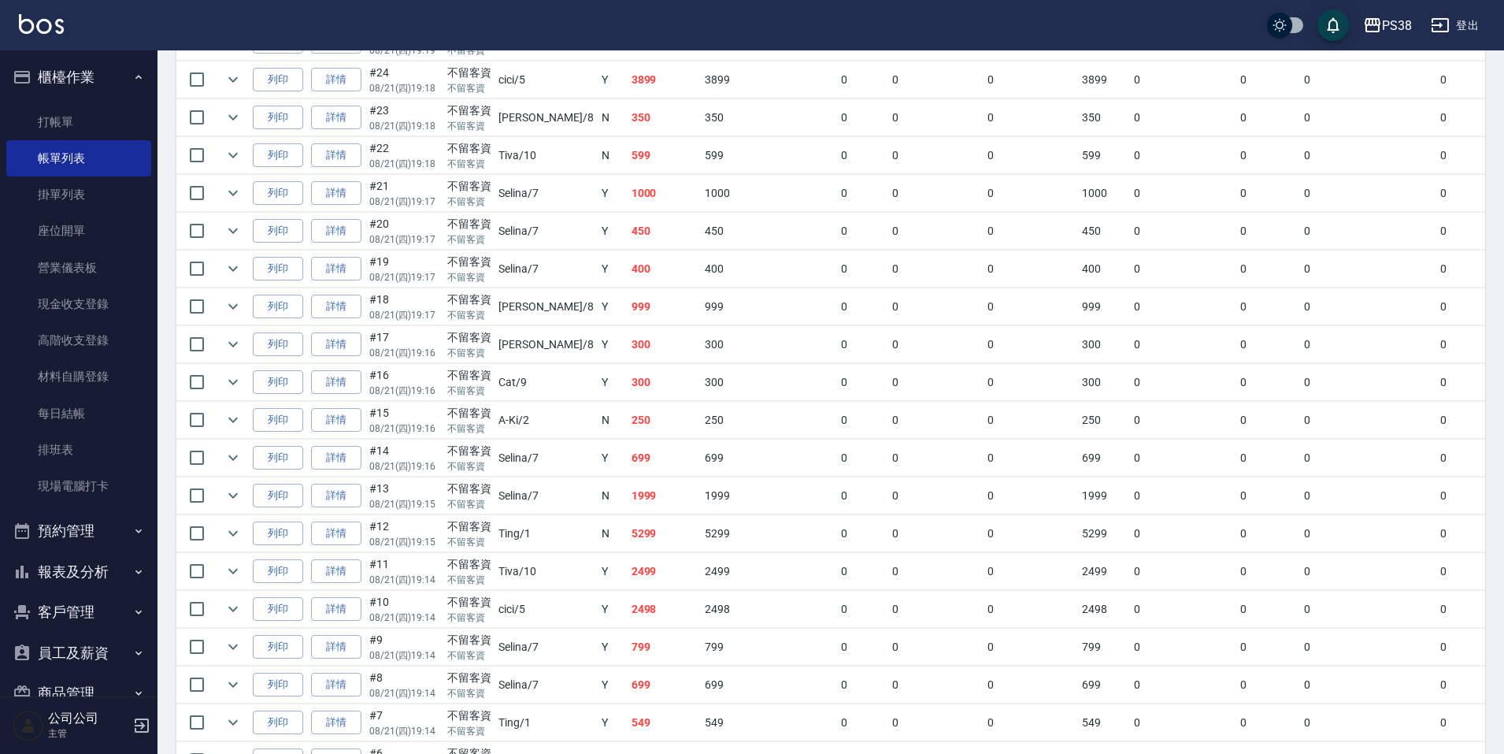
scroll to position [839, 0]
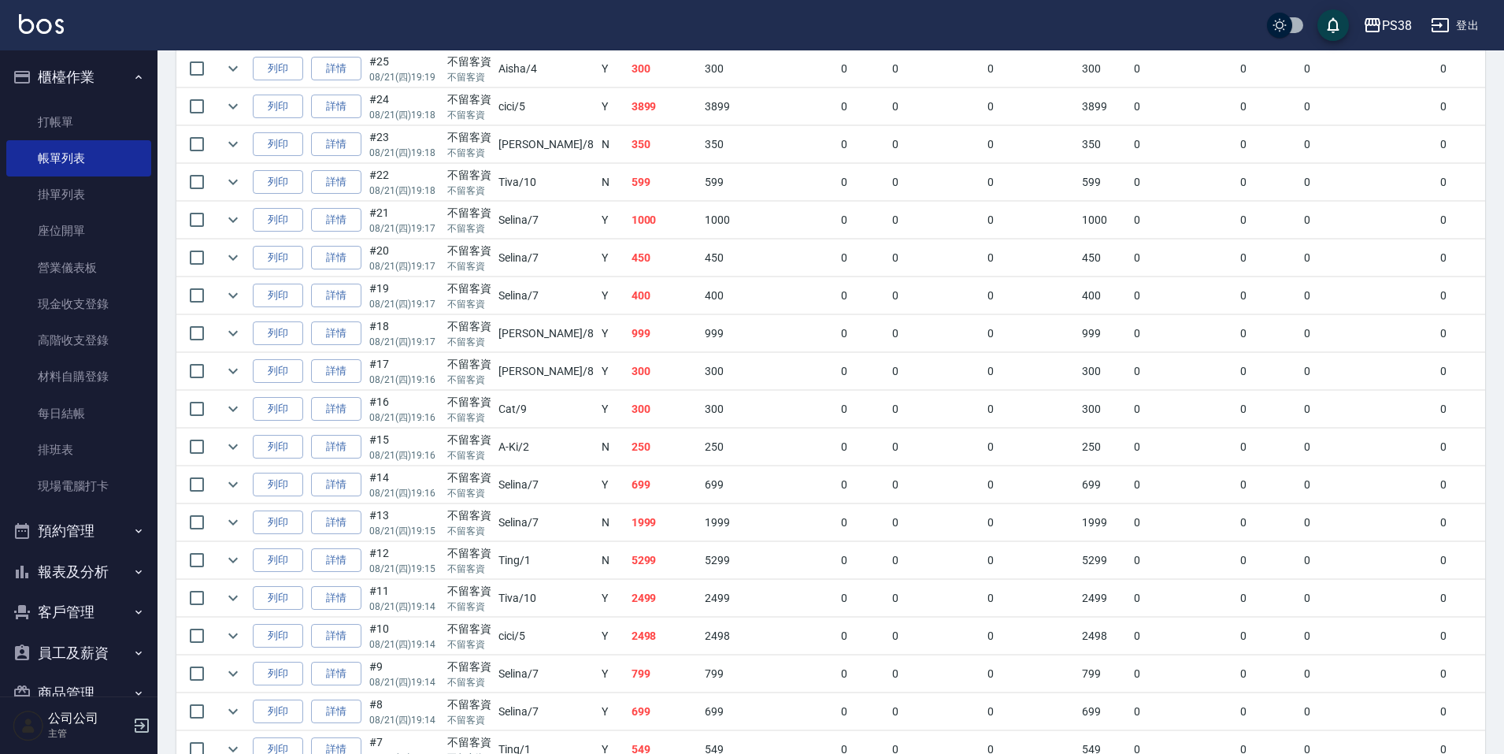
click at [628, 310] on td "400" at bounding box center [665, 295] width 74 height 37
click at [628, 272] on td "450" at bounding box center [665, 257] width 74 height 37
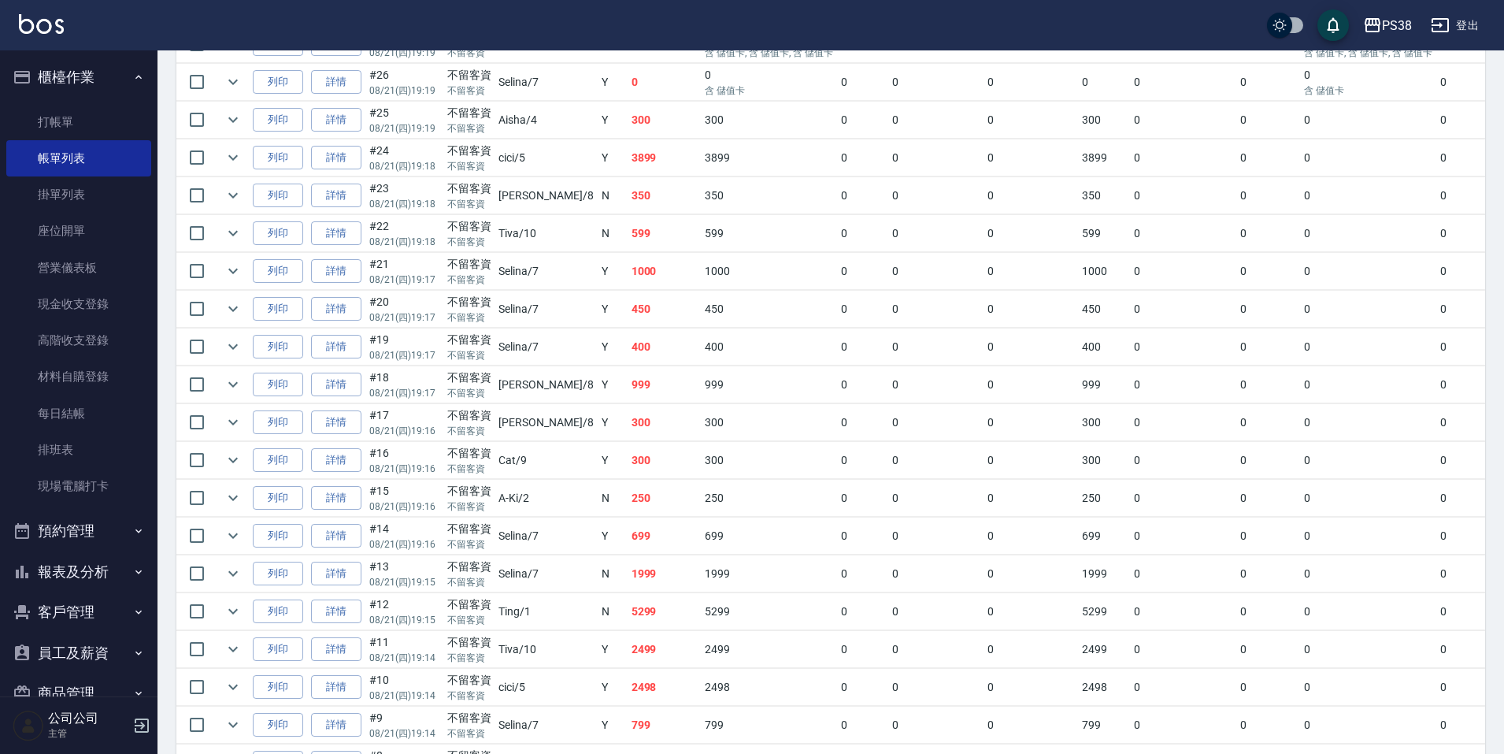
scroll to position [761, 0]
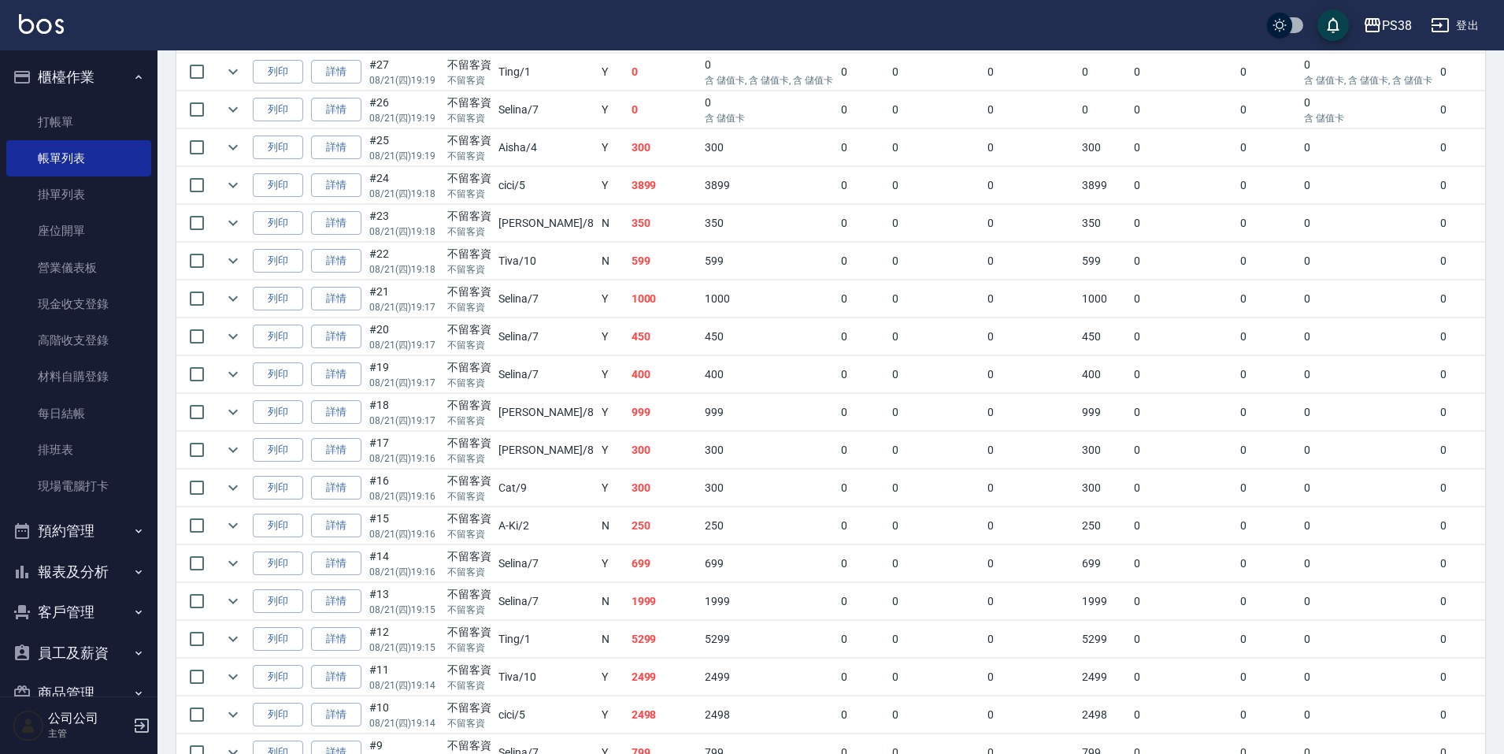
click at [628, 306] on td "1000" at bounding box center [665, 298] width 74 height 37
click at [628, 265] on td "599" at bounding box center [665, 261] width 74 height 37
click at [628, 226] on td "350" at bounding box center [665, 223] width 74 height 37
click at [628, 187] on td "3899" at bounding box center [665, 185] width 74 height 37
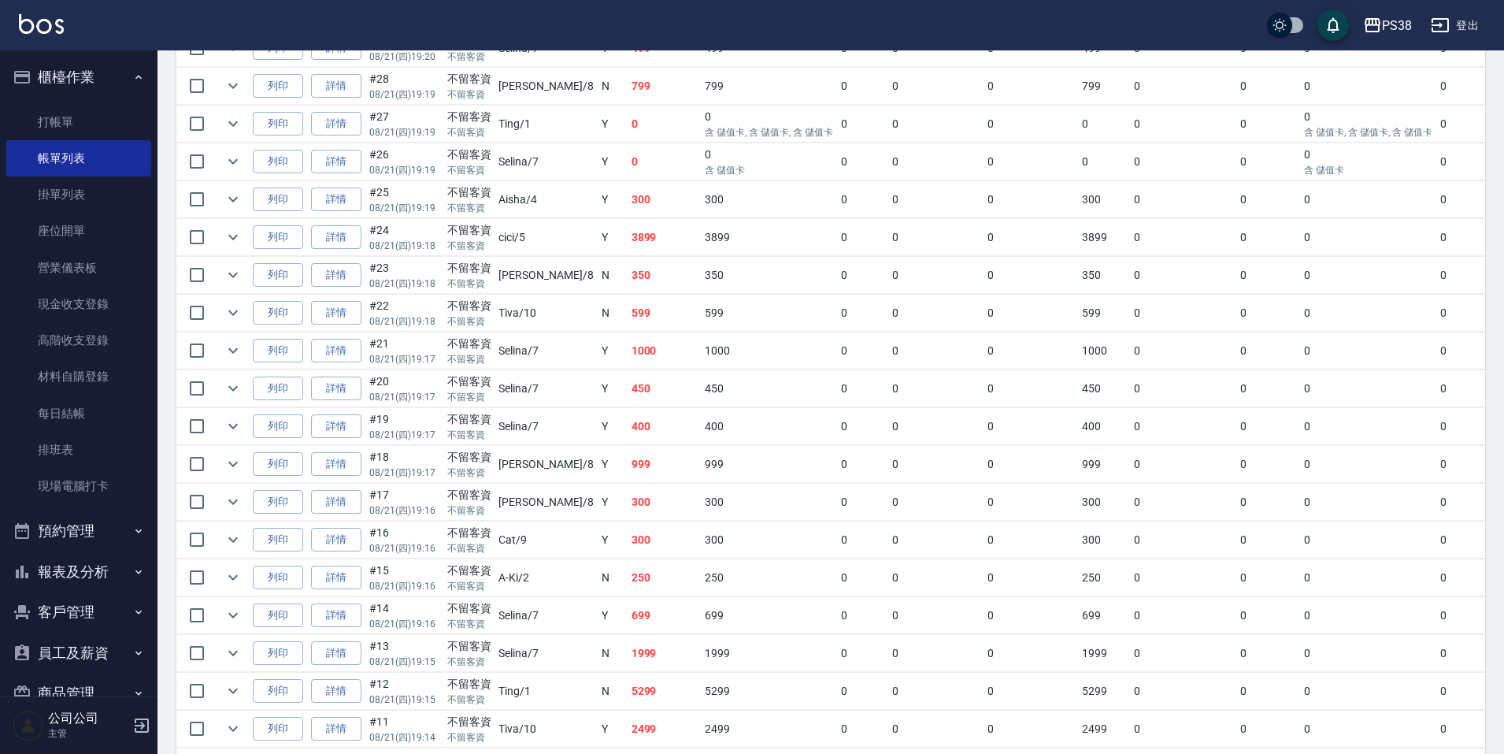
scroll to position [682, 0]
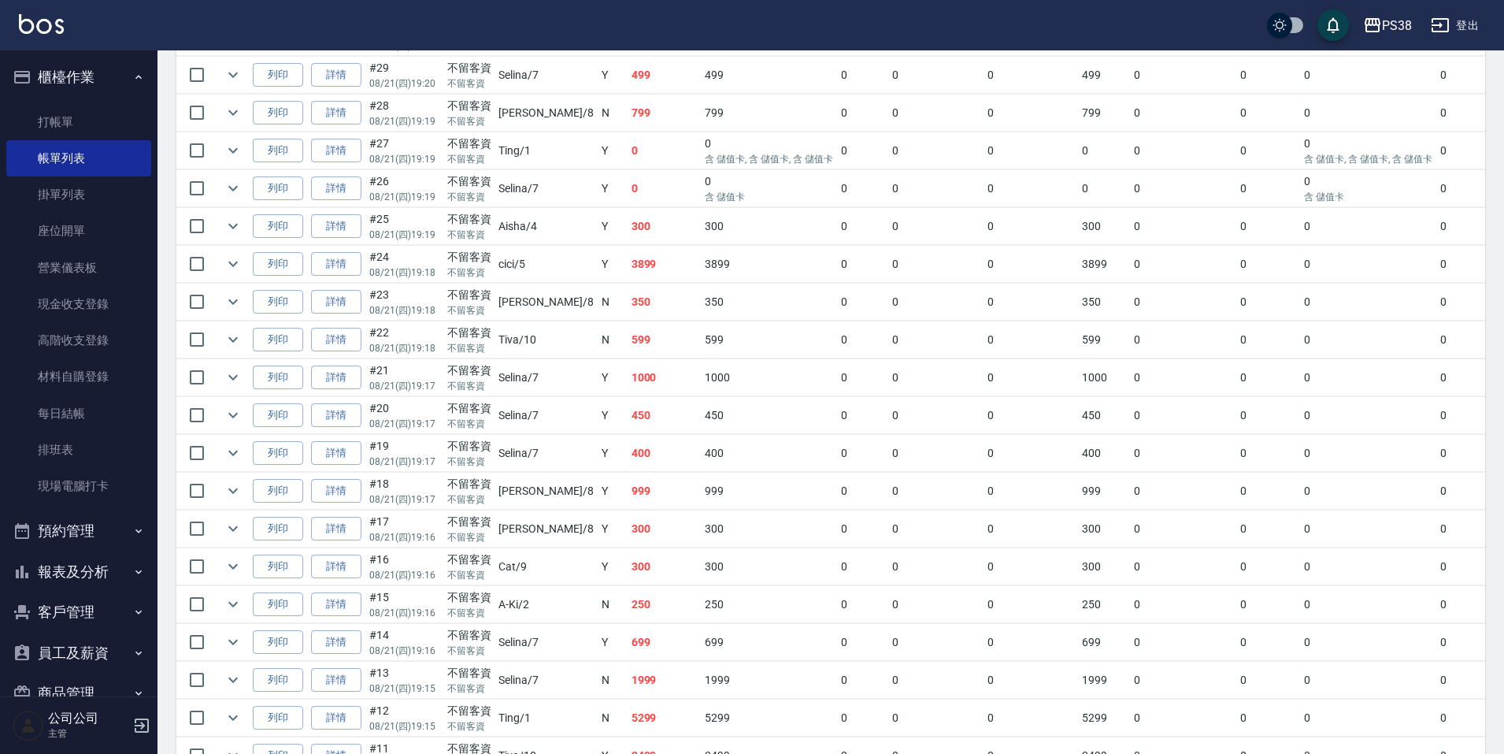
click at [628, 224] on td "300" at bounding box center [665, 226] width 74 height 37
click at [628, 235] on td "300" at bounding box center [665, 226] width 74 height 37
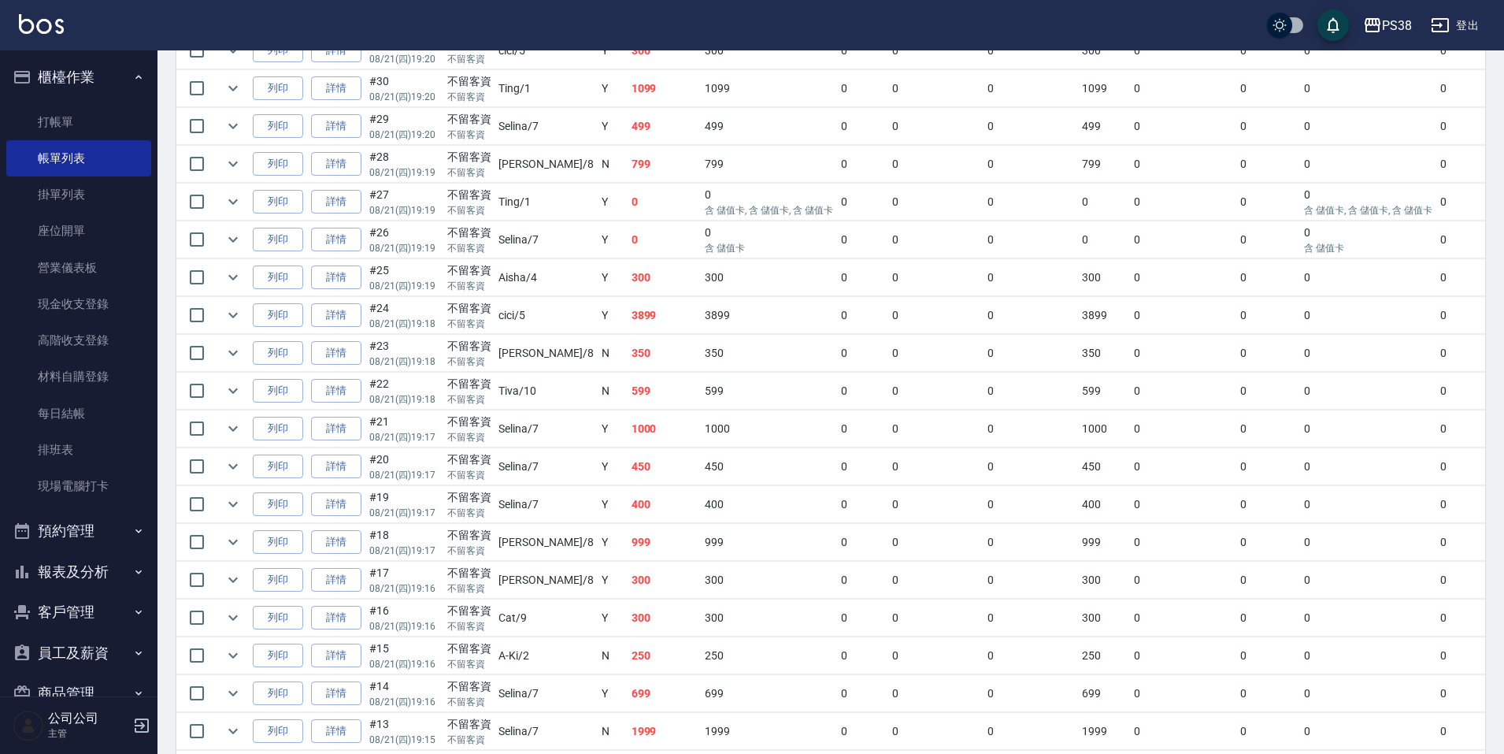
scroll to position [603, 0]
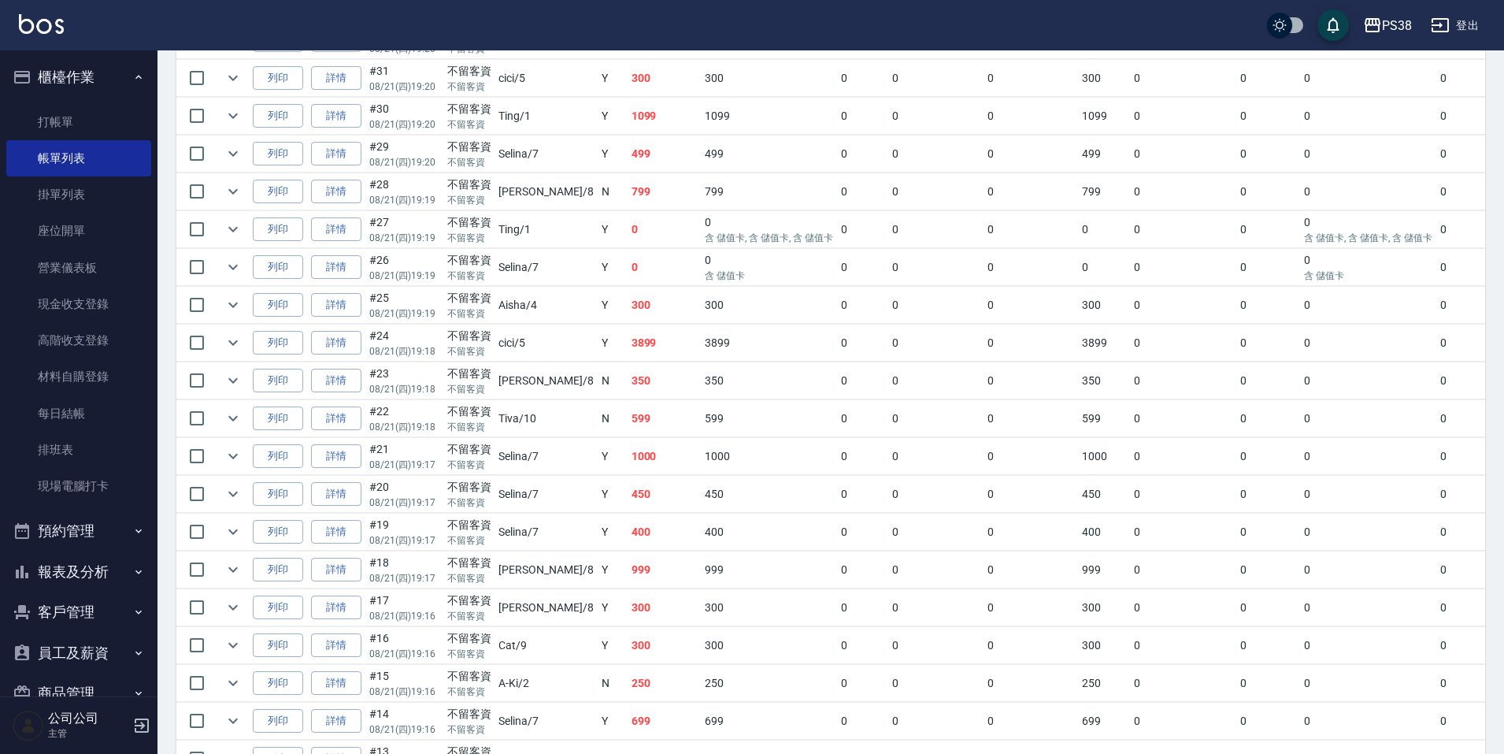
click at [628, 268] on td "0" at bounding box center [665, 267] width 74 height 37
click at [346, 268] on link "詳情" at bounding box center [336, 267] width 50 height 24
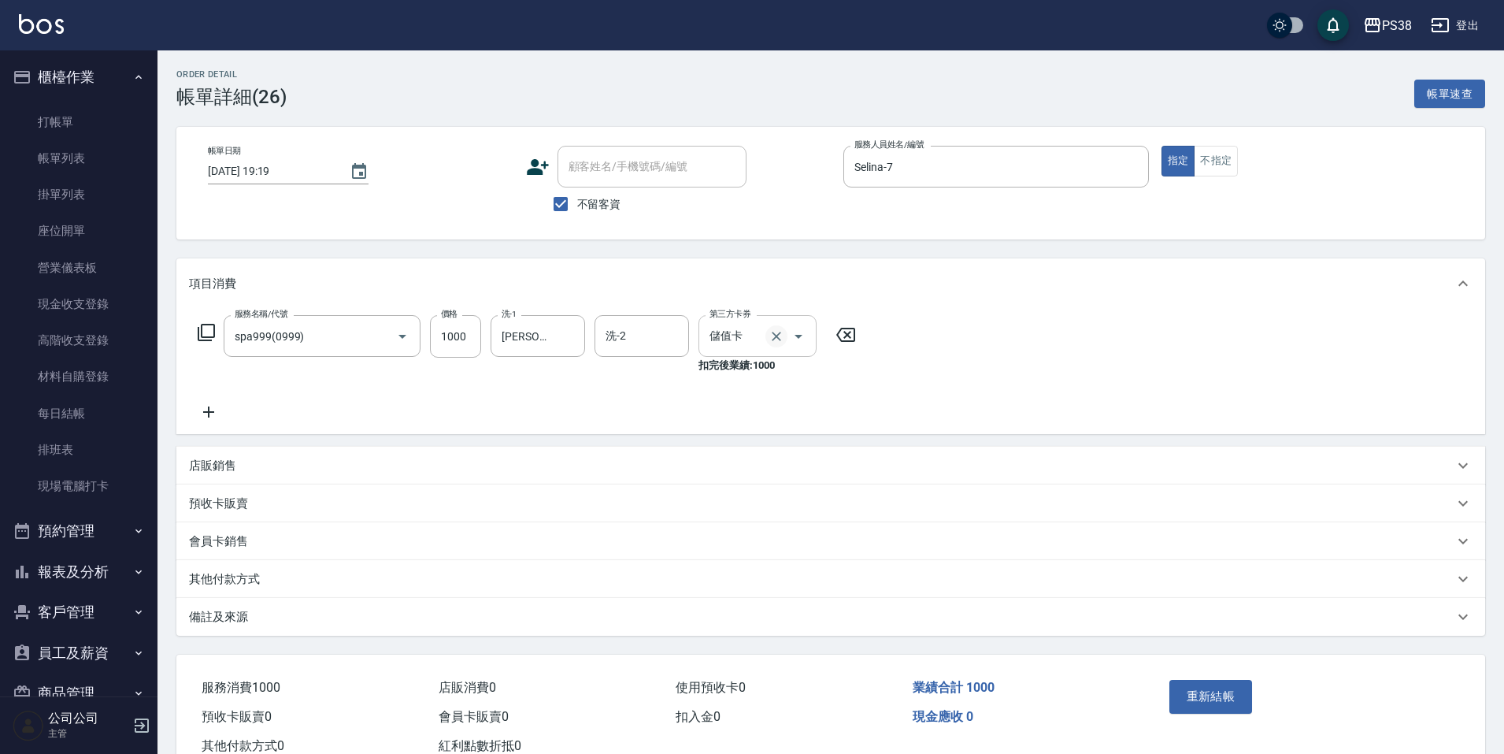
click at [779, 332] on icon "Clear" at bounding box center [776, 336] width 16 height 16
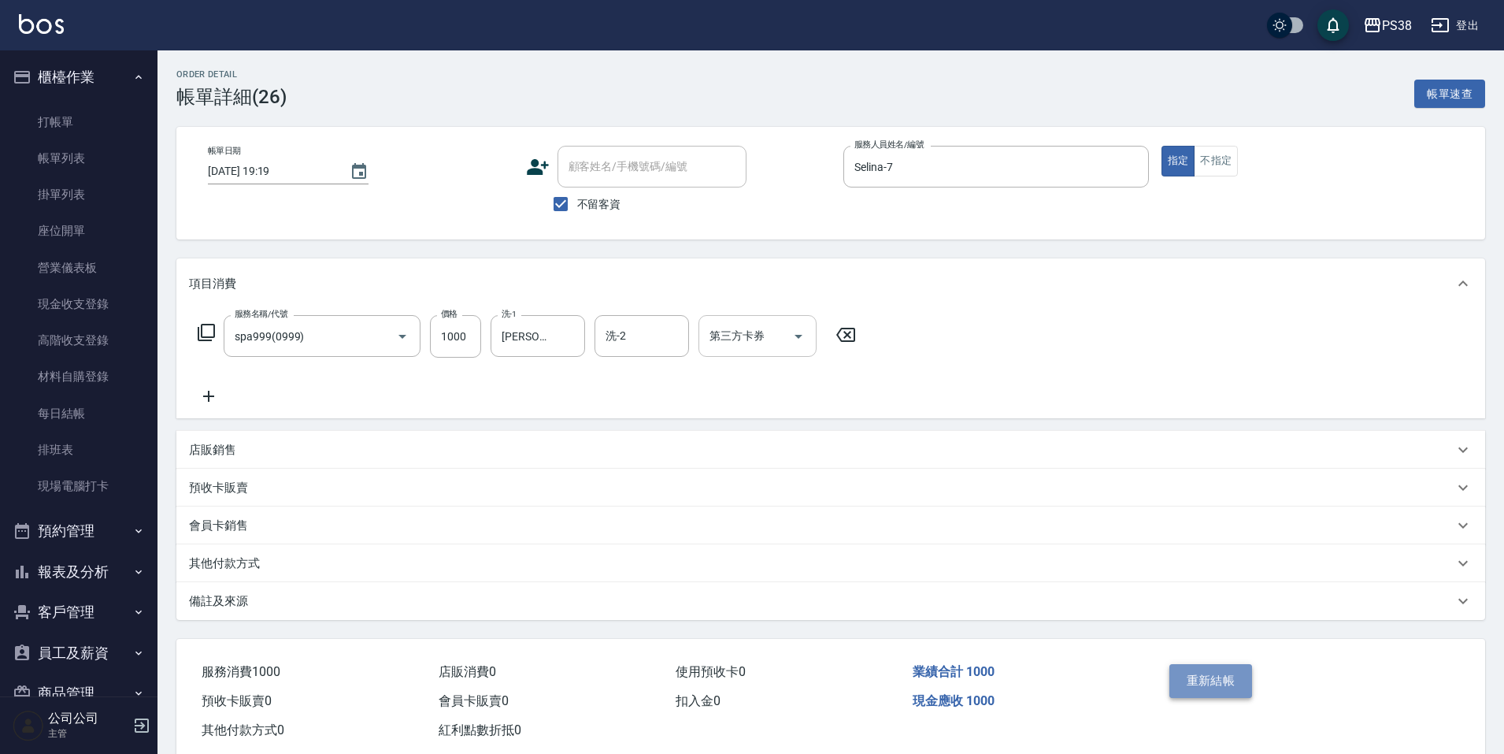
click at [1190, 677] on button "重新結帳" at bounding box center [1210, 680] width 83 height 33
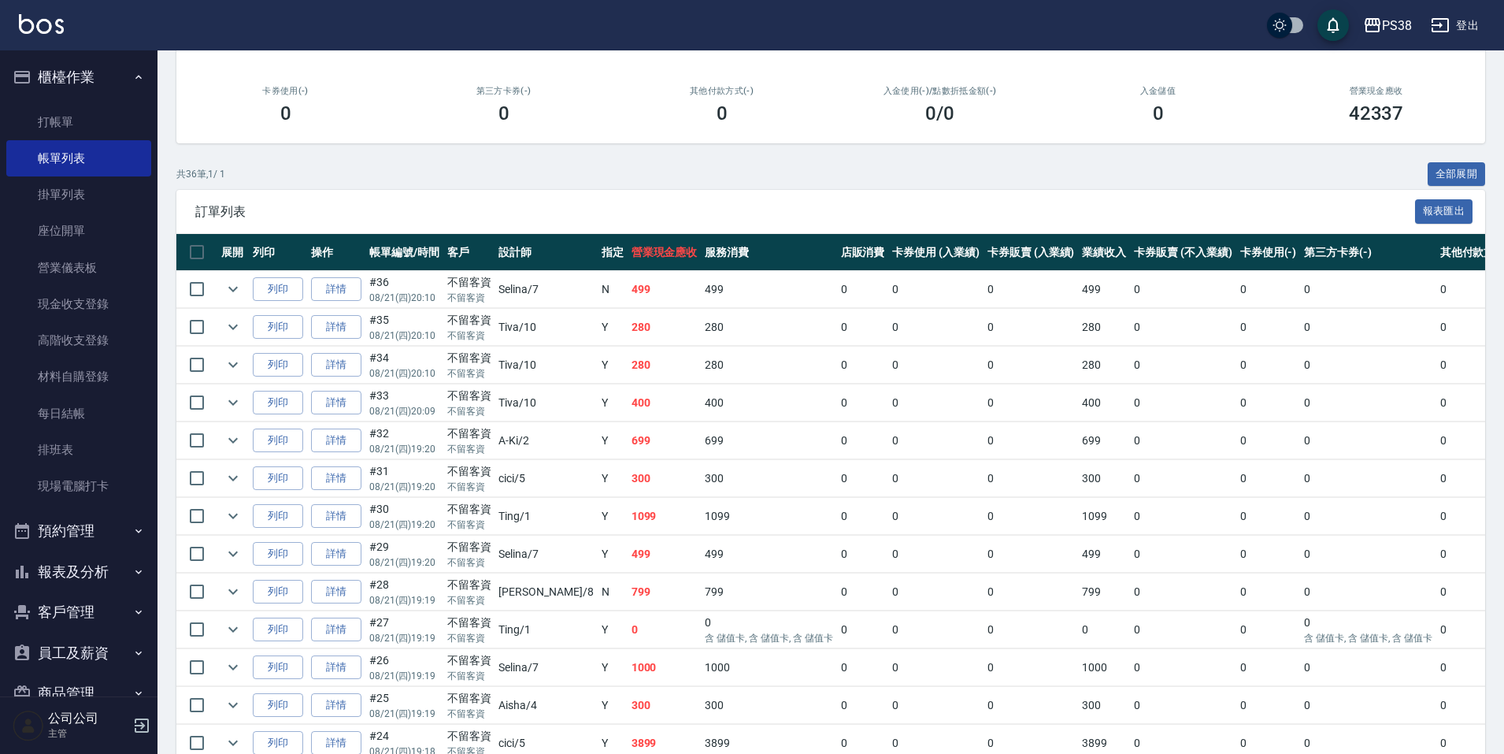
scroll to position [236, 0]
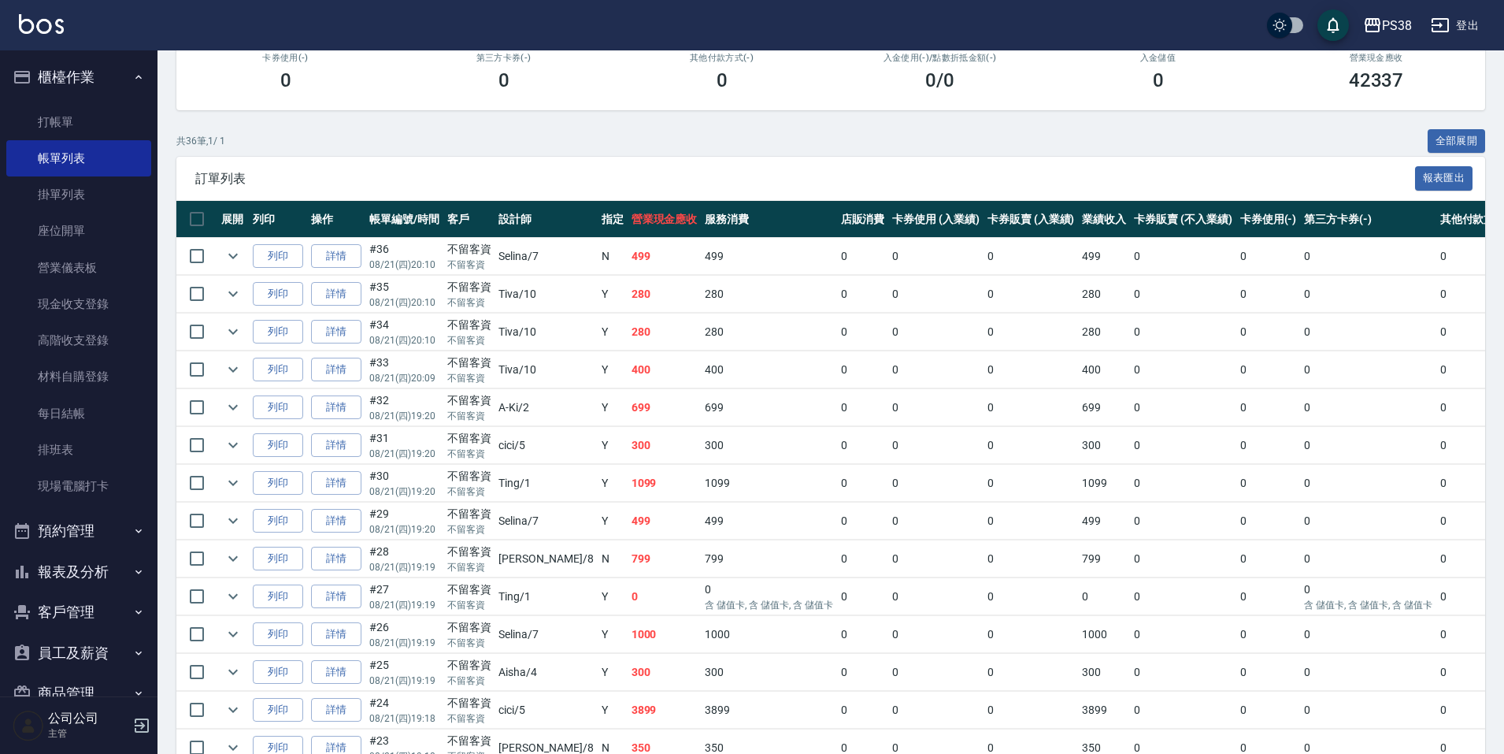
drag, startPoint x: 635, startPoint y: 640, endPoint x: 628, endPoint y: 633, distance: 10.0
click at [634, 639] on td "1000" at bounding box center [665, 634] width 74 height 37
click at [628, 602] on td "0" at bounding box center [665, 596] width 74 height 37
click at [334, 595] on link "詳情" at bounding box center [336, 596] width 50 height 24
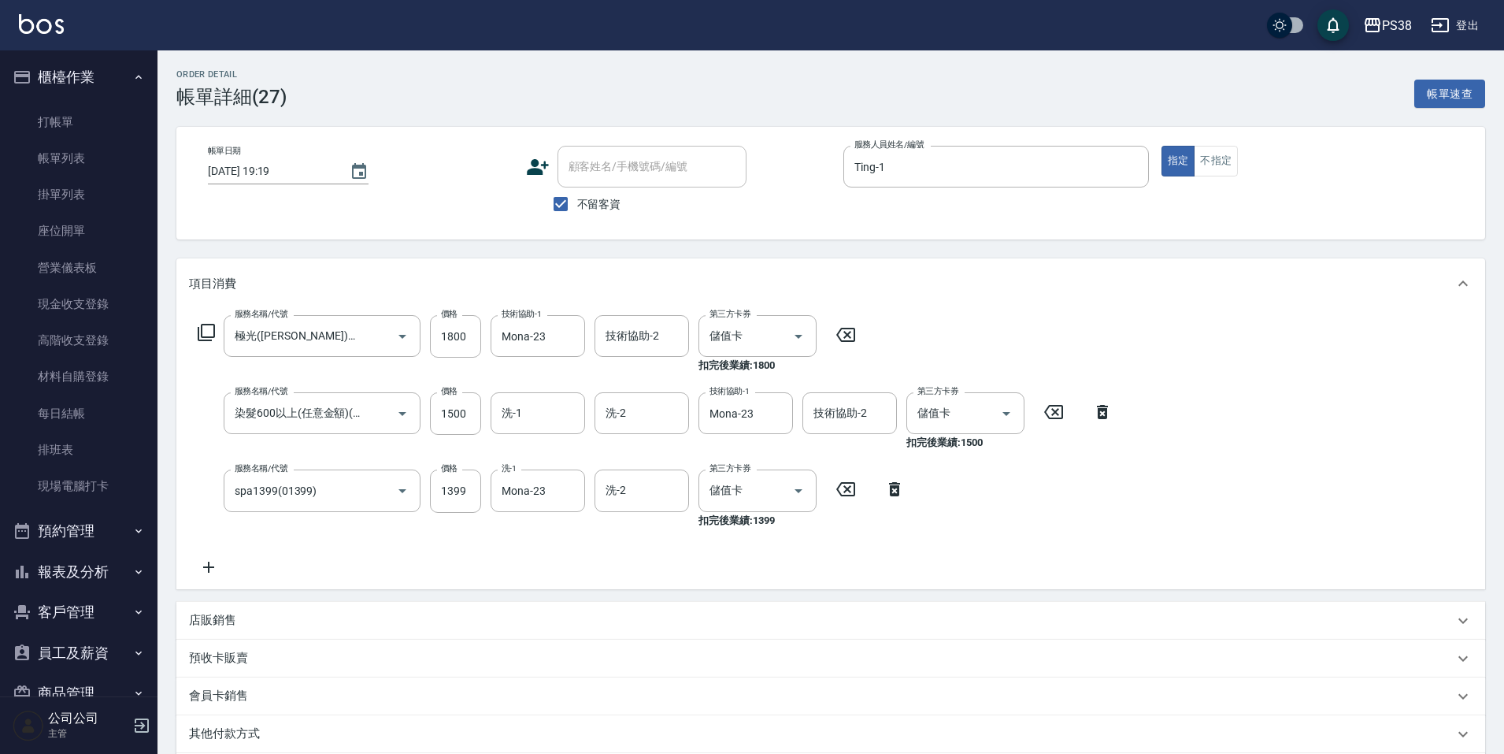
click at [591, 570] on div "服務名稱/代號 極光(黑耀光)護髮(32000) 服務名稱/代號 價格 1800 價格 技術協助-1 Mona-23 技術協助-1 技術協助-2 技術協助-2…" at bounding box center [655, 445] width 933 height 261
click at [782, 343] on icon "Clear" at bounding box center [776, 336] width 16 height 16
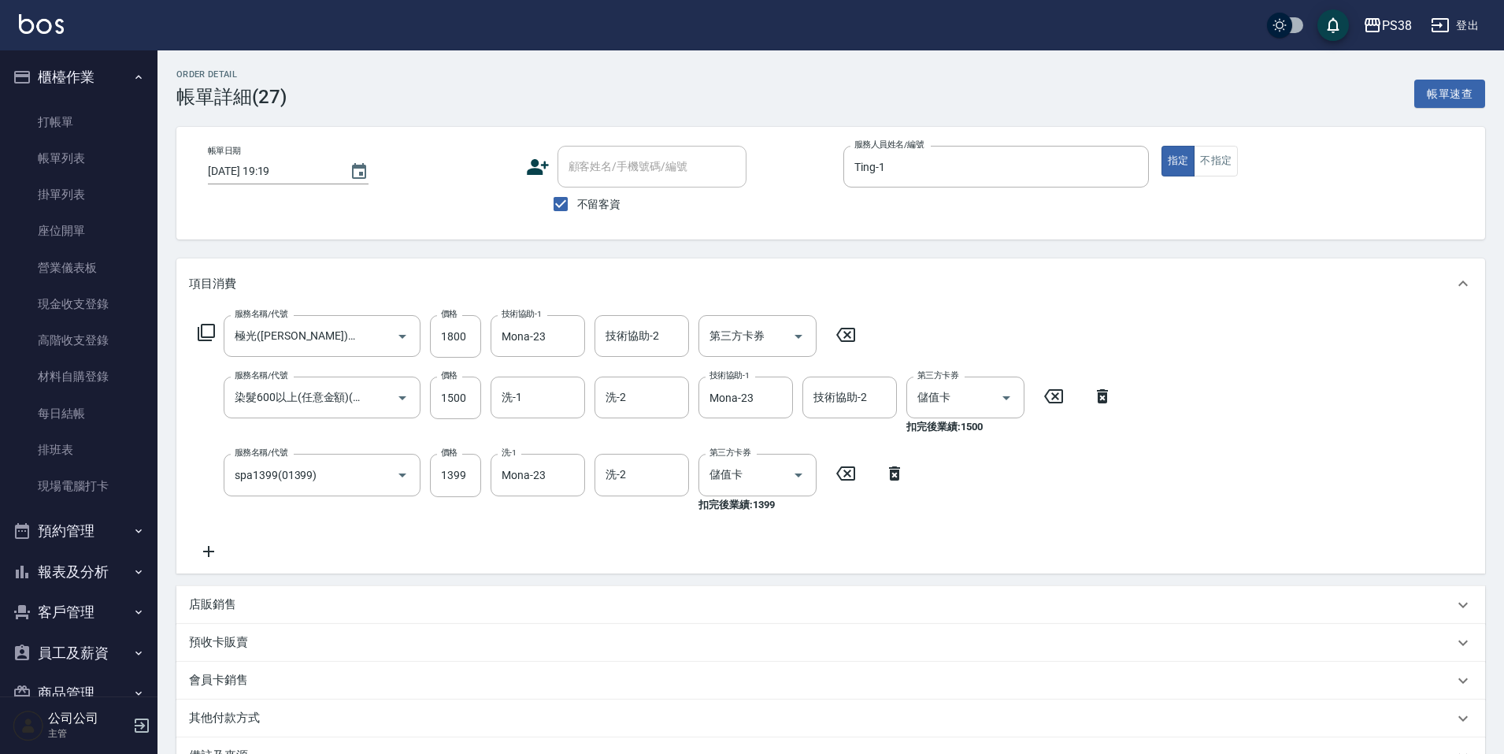
click at [698, 543] on div "服務名稱/代號 極光(黑耀光)護髮(32000) 服務名稱/代號 價格 1800 價格 技術協助-1 Mona-23 技術協助-1 技術協助-2 技術協助-2…" at bounding box center [655, 437] width 933 height 245
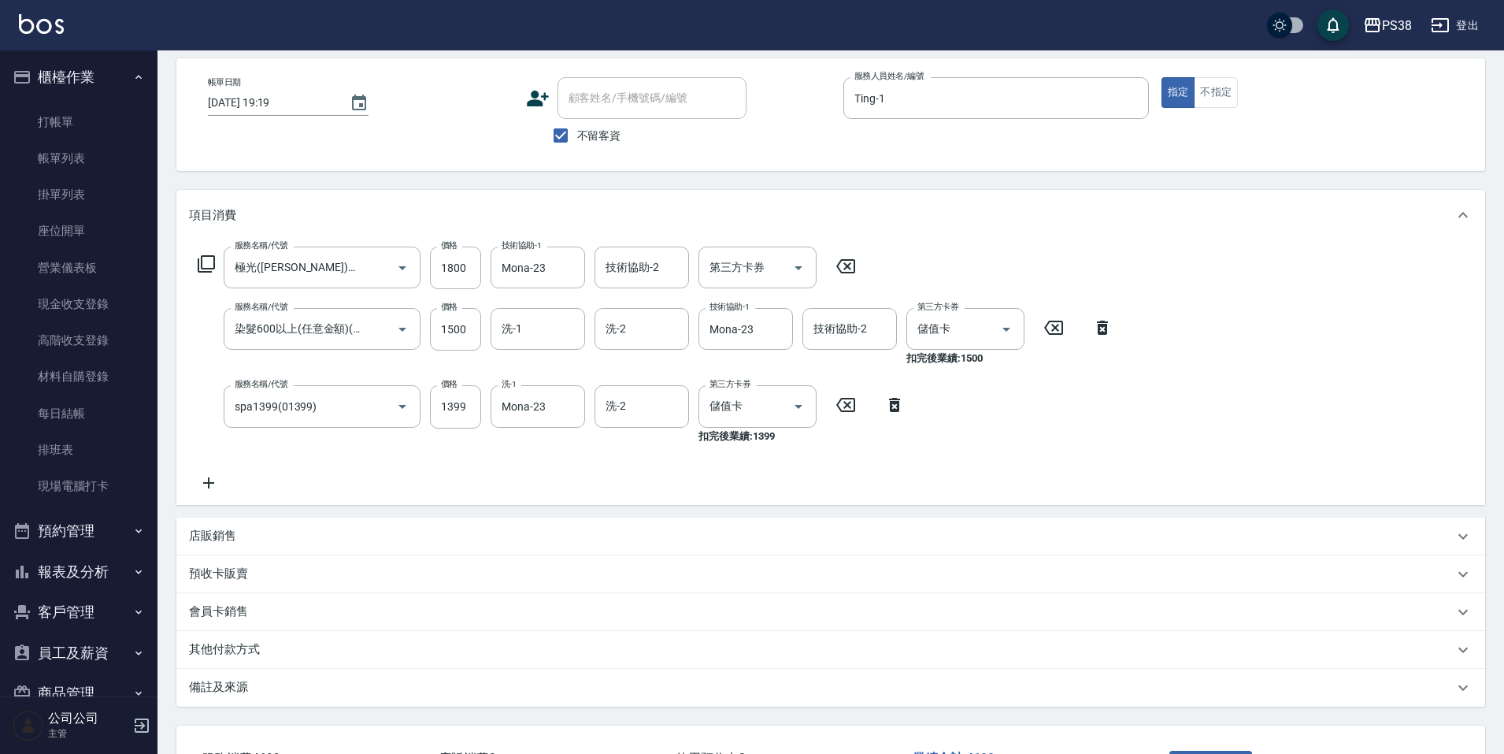
scroll to position [34, 0]
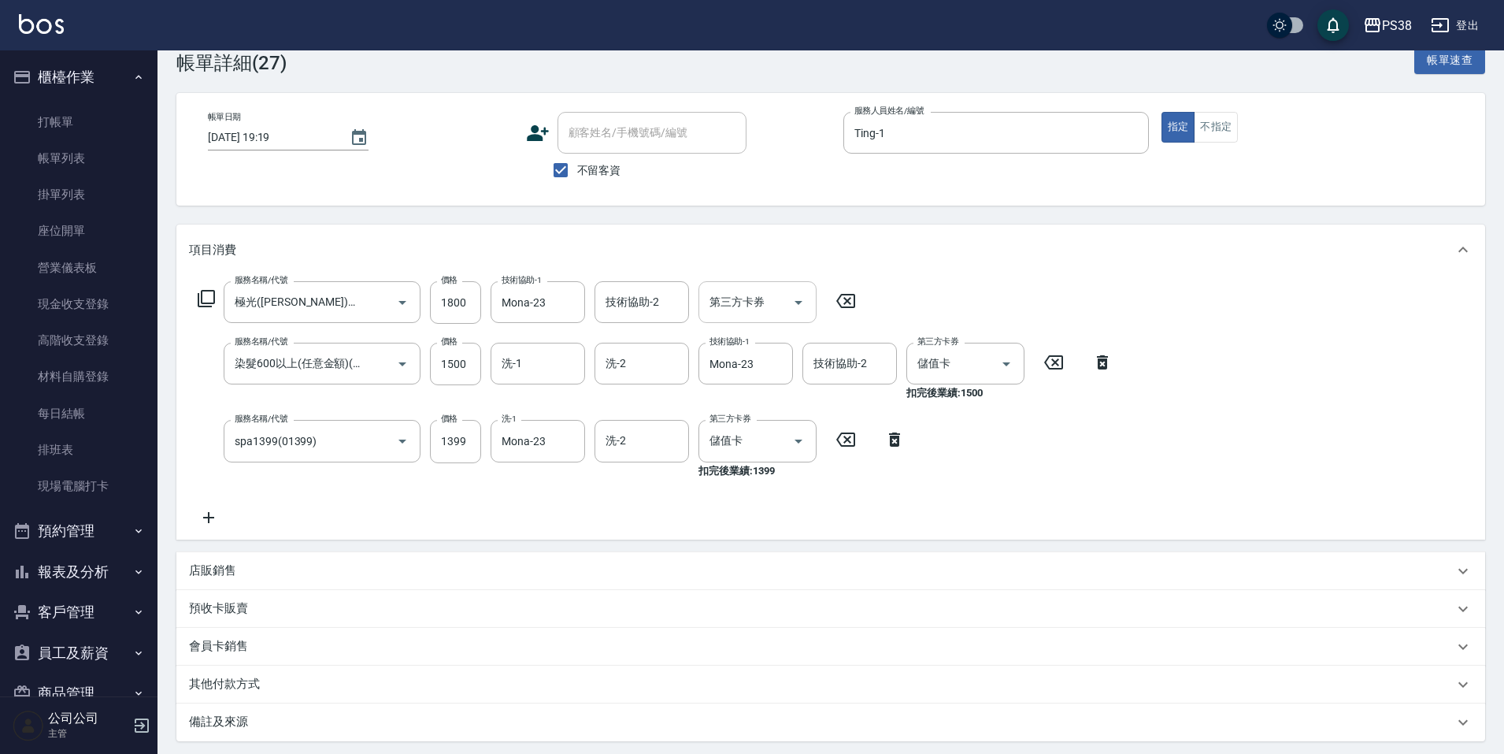
click at [797, 304] on icon "Open" at bounding box center [798, 302] width 19 height 19
click at [765, 446] on span "儲值卡" at bounding box center [757, 446] width 118 height 26
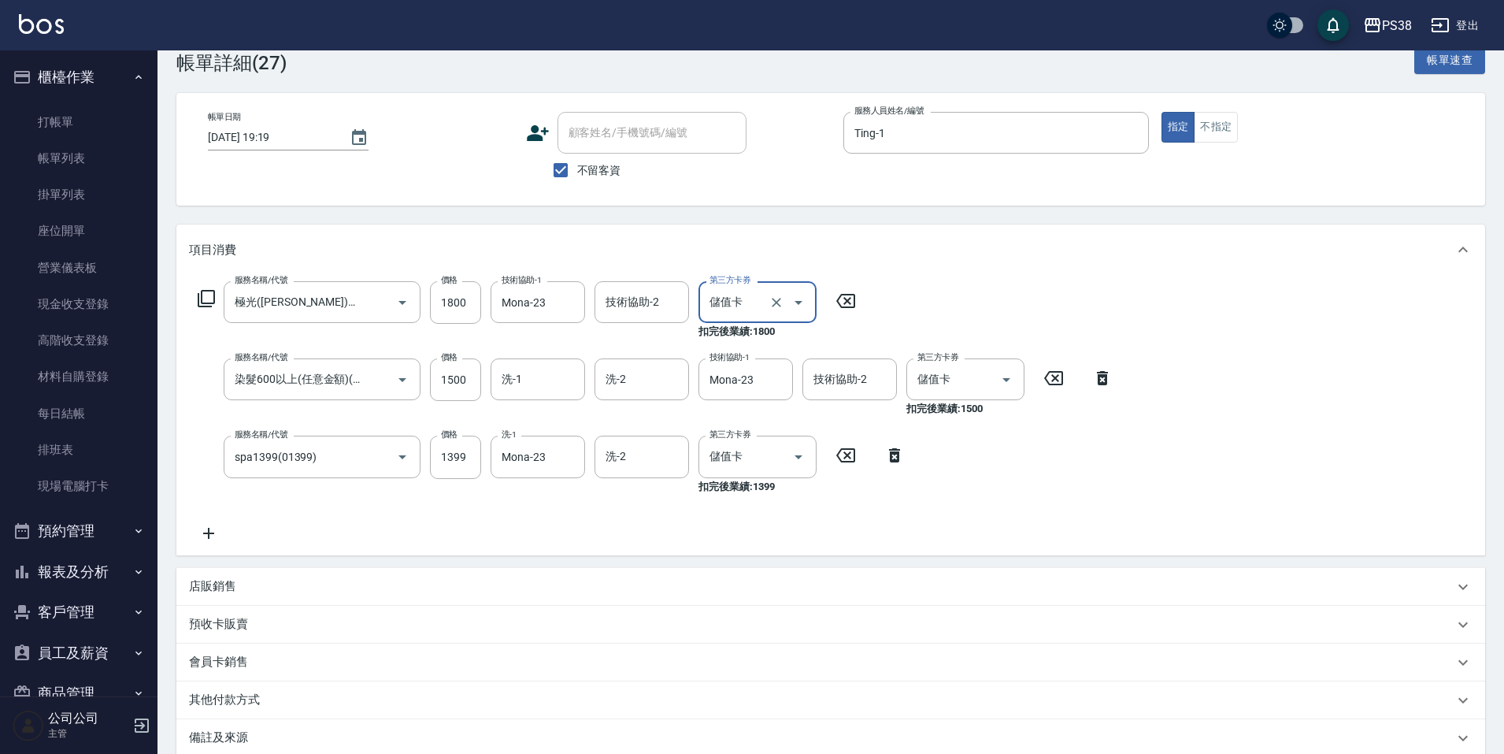
drag, startPoint x: 987, startPoint y: 381, endPoint x: 907, endPoint y: 411, distance: 85.7
click at [986, 381] on icon "Clear" at bounding box center [984, 380] width 16 height 16
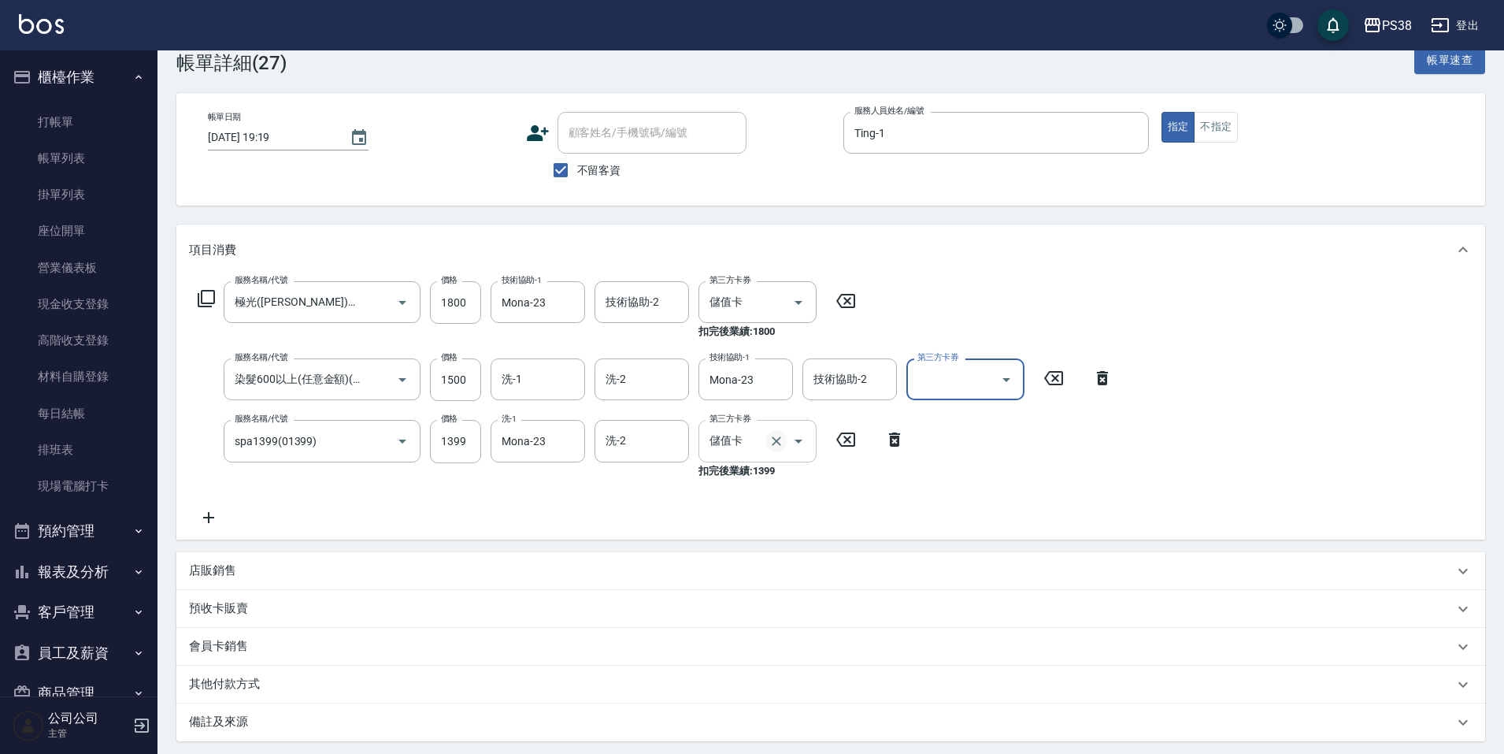
click at [783, 447] on icon "Clear" at bounding box center [776, 441] width 16 height 16
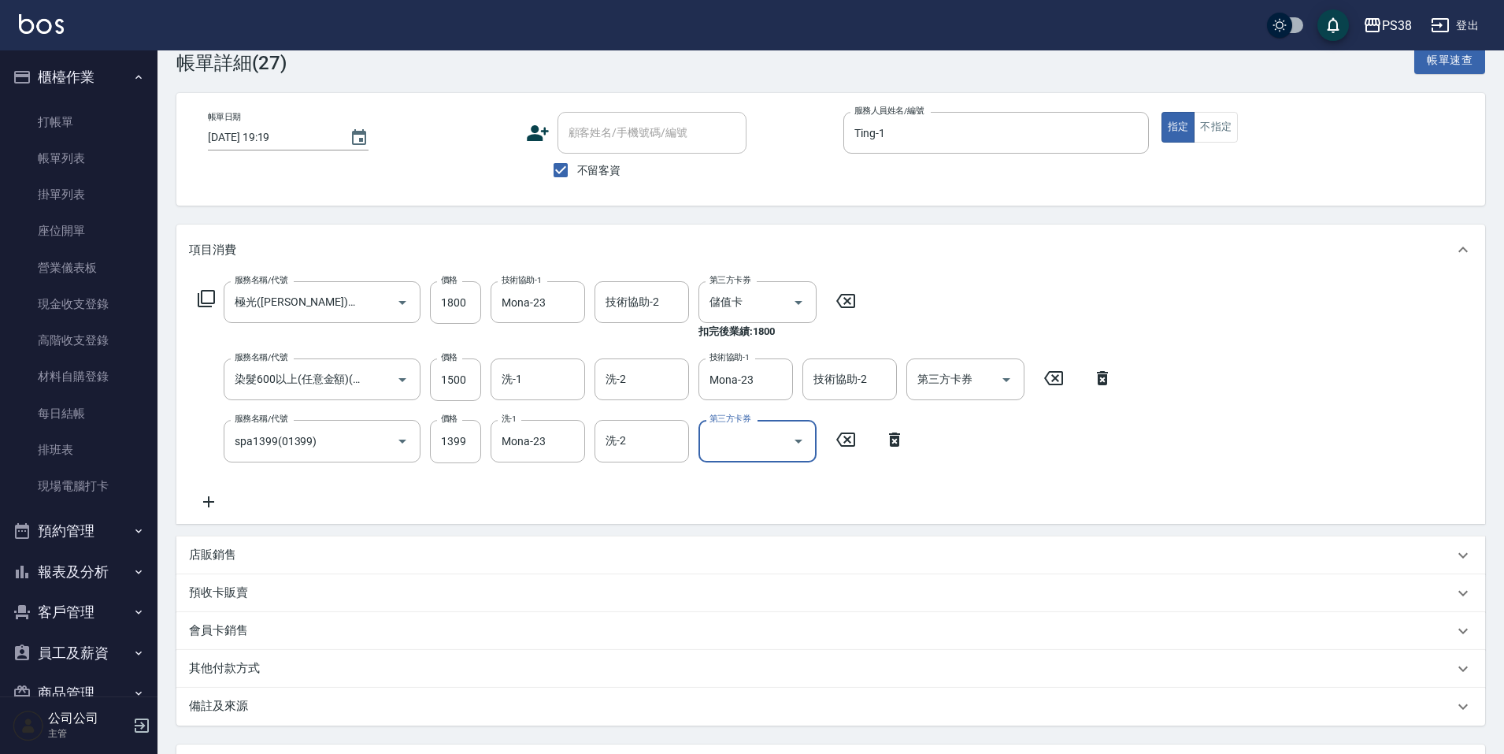
click at [705, 518] on div "服務名稱/代號 極光(黑耀光)護髮(32000) 服務名稱/代號 價格 1800 價格 技術協助-1 Mona-23 技術協助-1 技術協助-2 技術協助-2…" at bounding box center [830, 399] width 1309 height 248
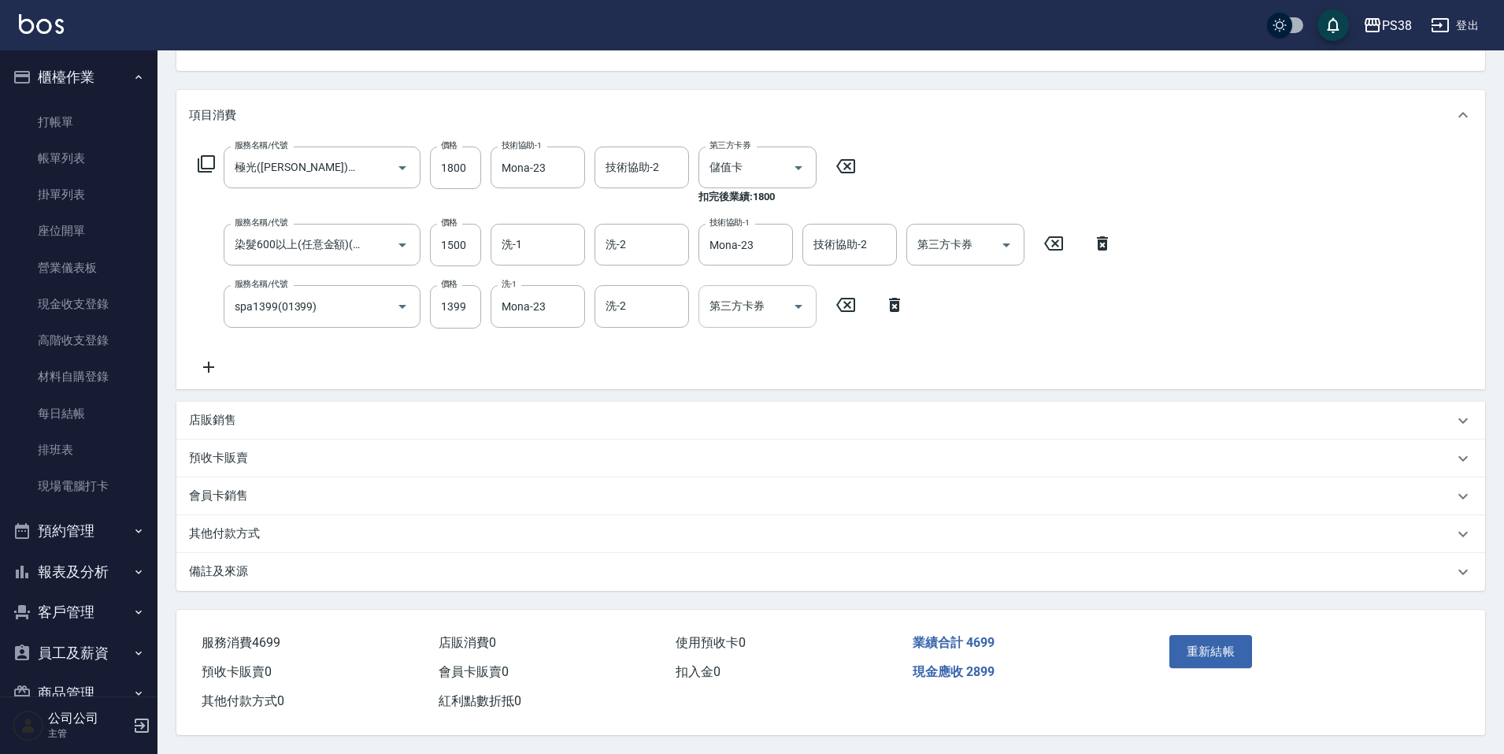
click at [252, 531] on p "其他付款方式" at bounding box center [224, 533] width 71 height 17
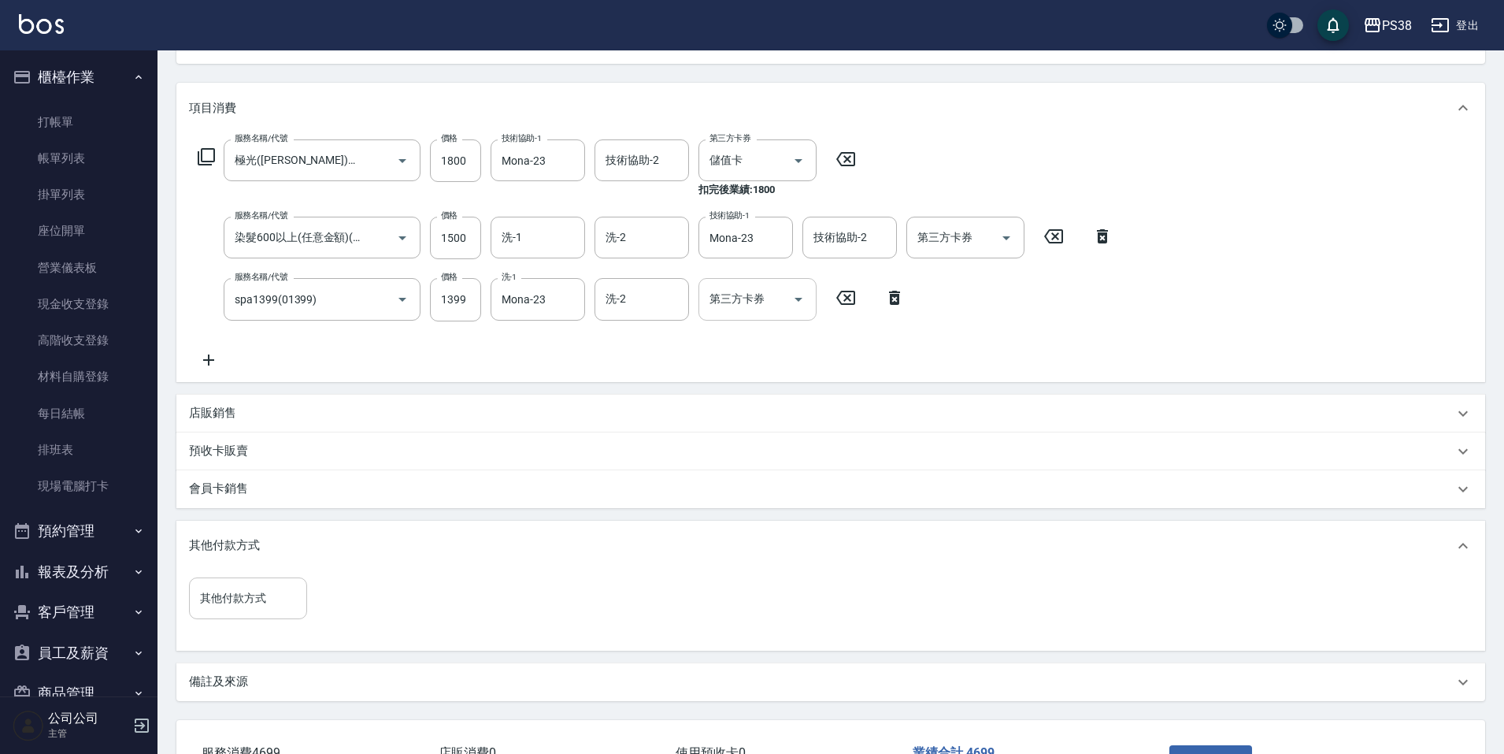
click at [254, 591] on input "其他付款方式" at bounding box center [248, 598] width 104 height 28
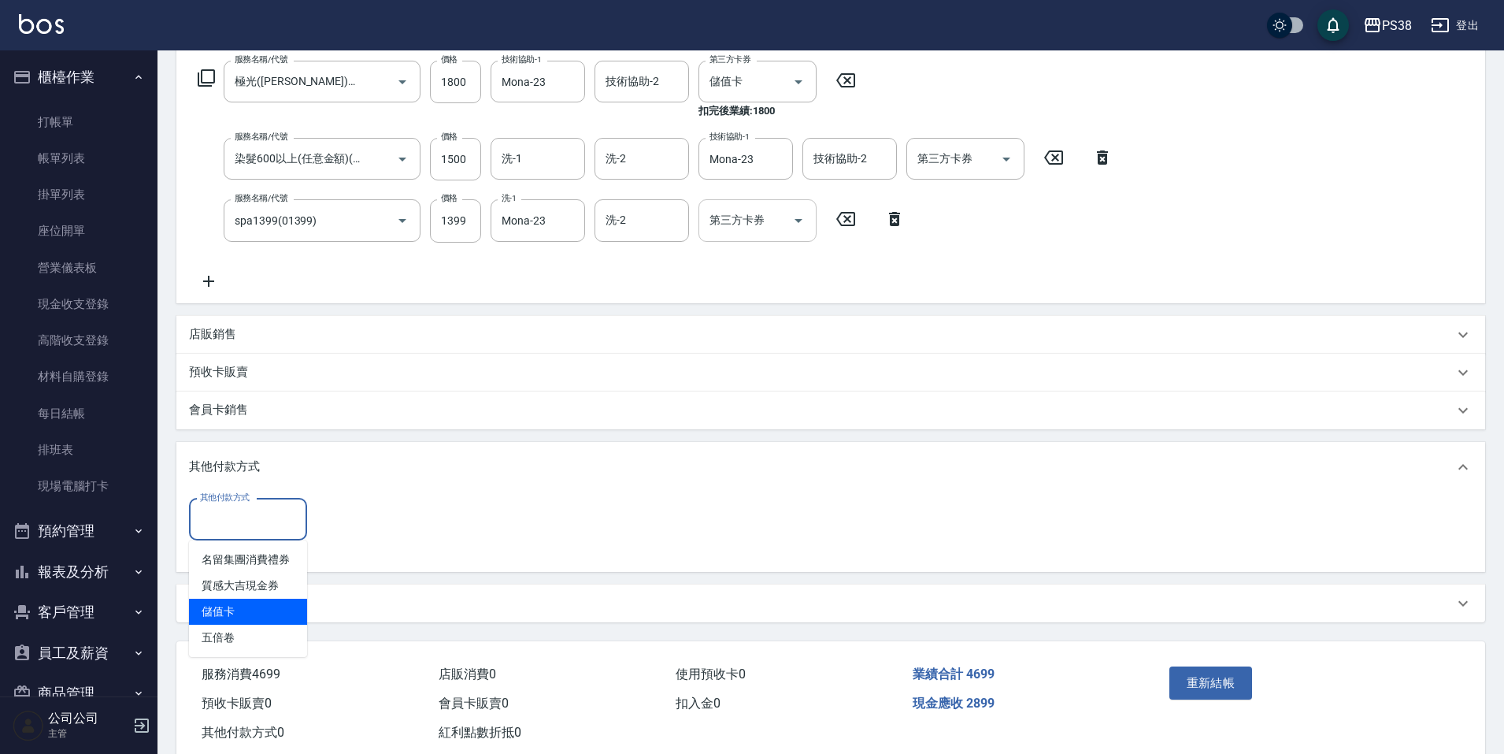
click at [263, 600] on span "儲值卡" at bounding box center [248, 611] width 118 height 26
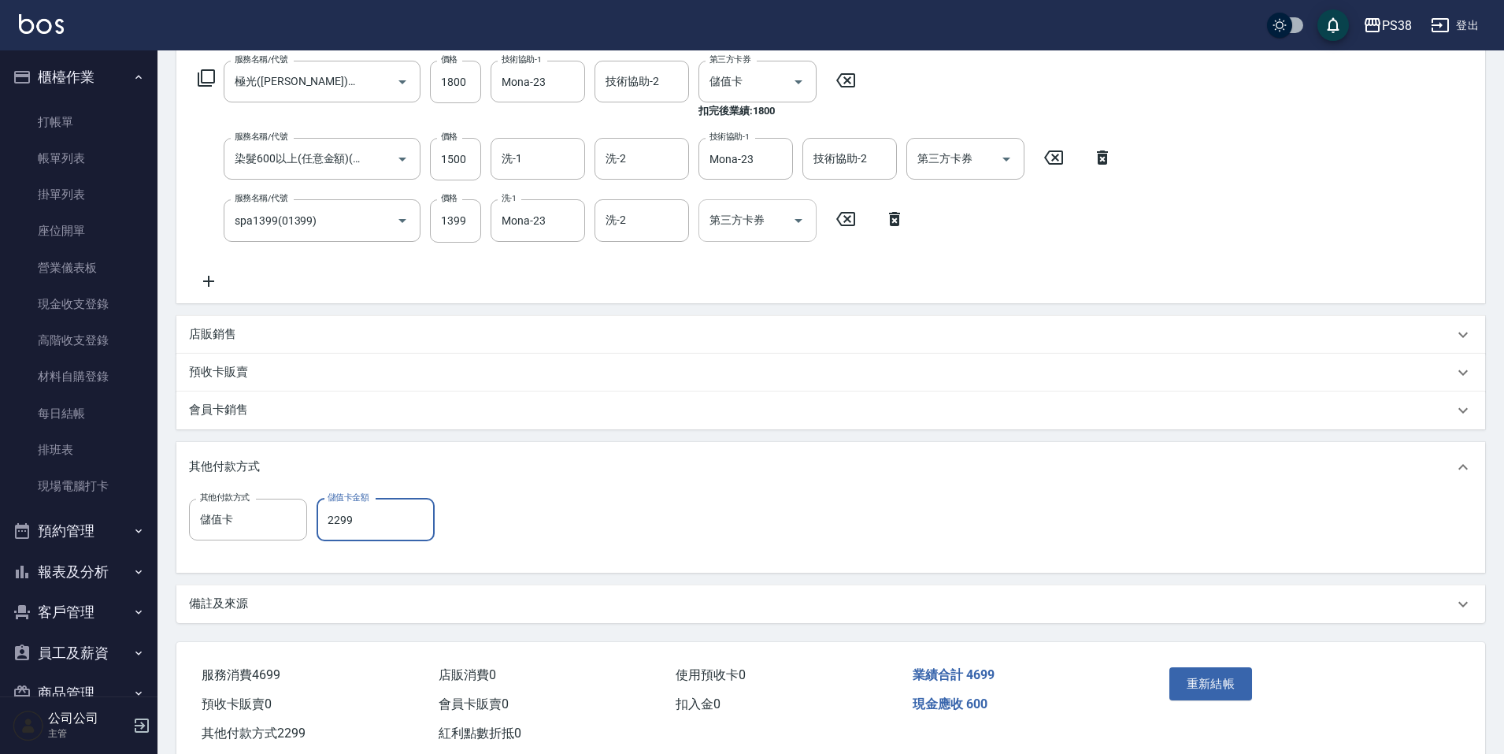
drag, startPoint x: 339, startPoint y: 513, endPoint x: 315, endPoint y: 516, distance: 23.7
click at [315, 516] on div "其他付款方式 儲值卡 其他付款方式 儲值卡金額 2299 儲值卡金額" at bounding box center [316, 519] width 255 height 43
click at [408, 558] on div "其他付款方式 儲值卡 其他付款方式 儲值卡金額 600 儲值卡金額" at bounding box center [316, 528] width 255 height 61
click at [1173, 691] on button "重新結帳" at bounding box center [1210, 683] width 83 height 33
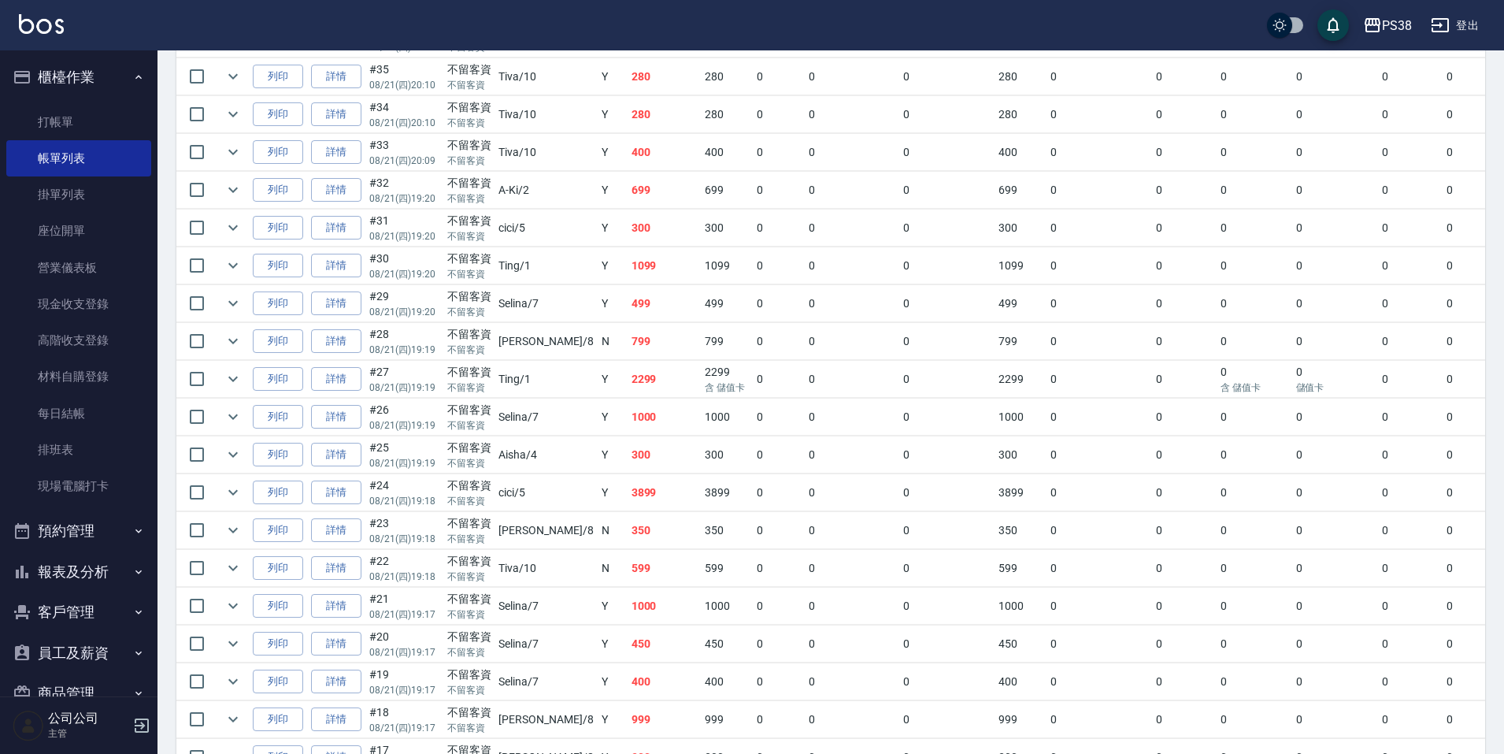
scroll to position [551, 0]
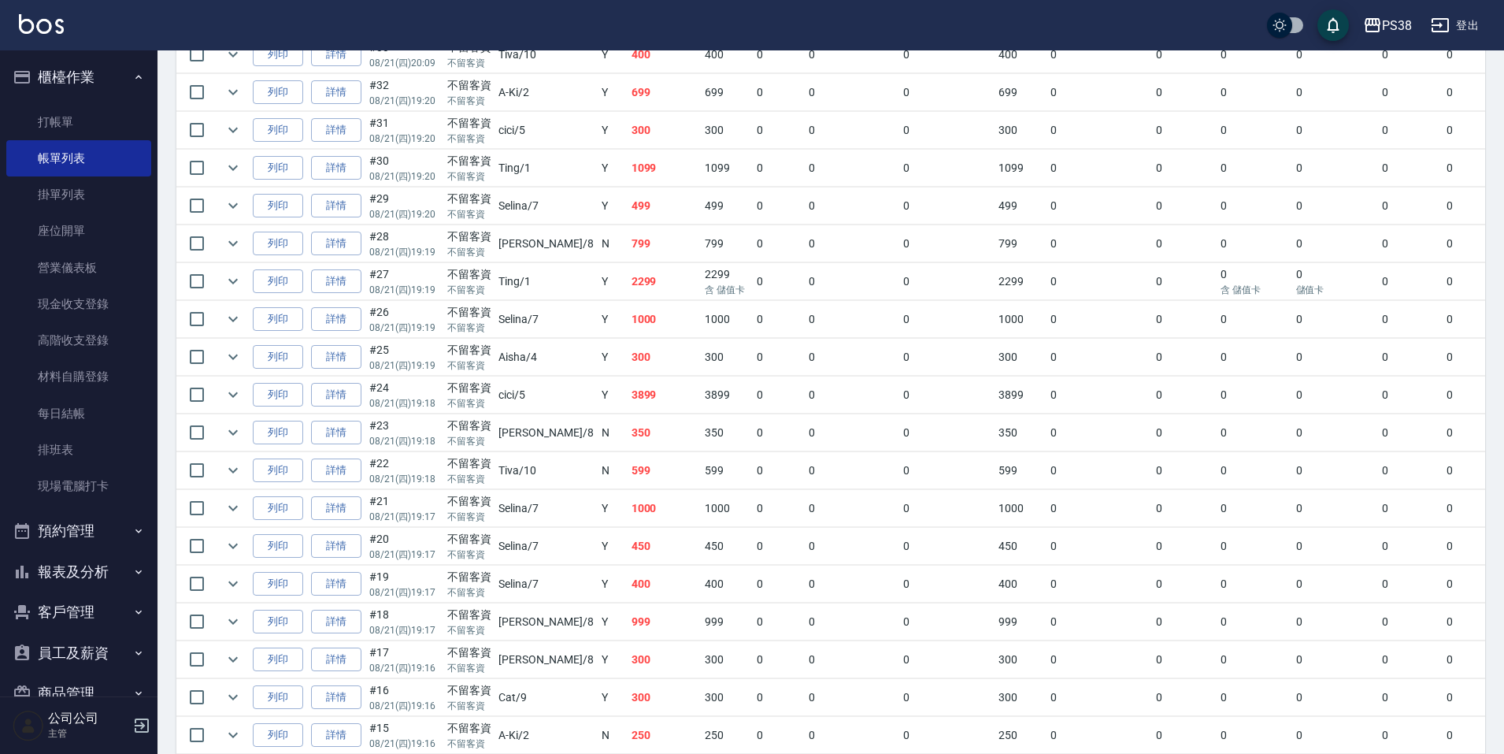
click at [628, 264] on td "2299" at bounding box center [665, 281] width 74 height 37
click at [628, 193] on td "499" at bounding box center [665, 205] width 74 height 37
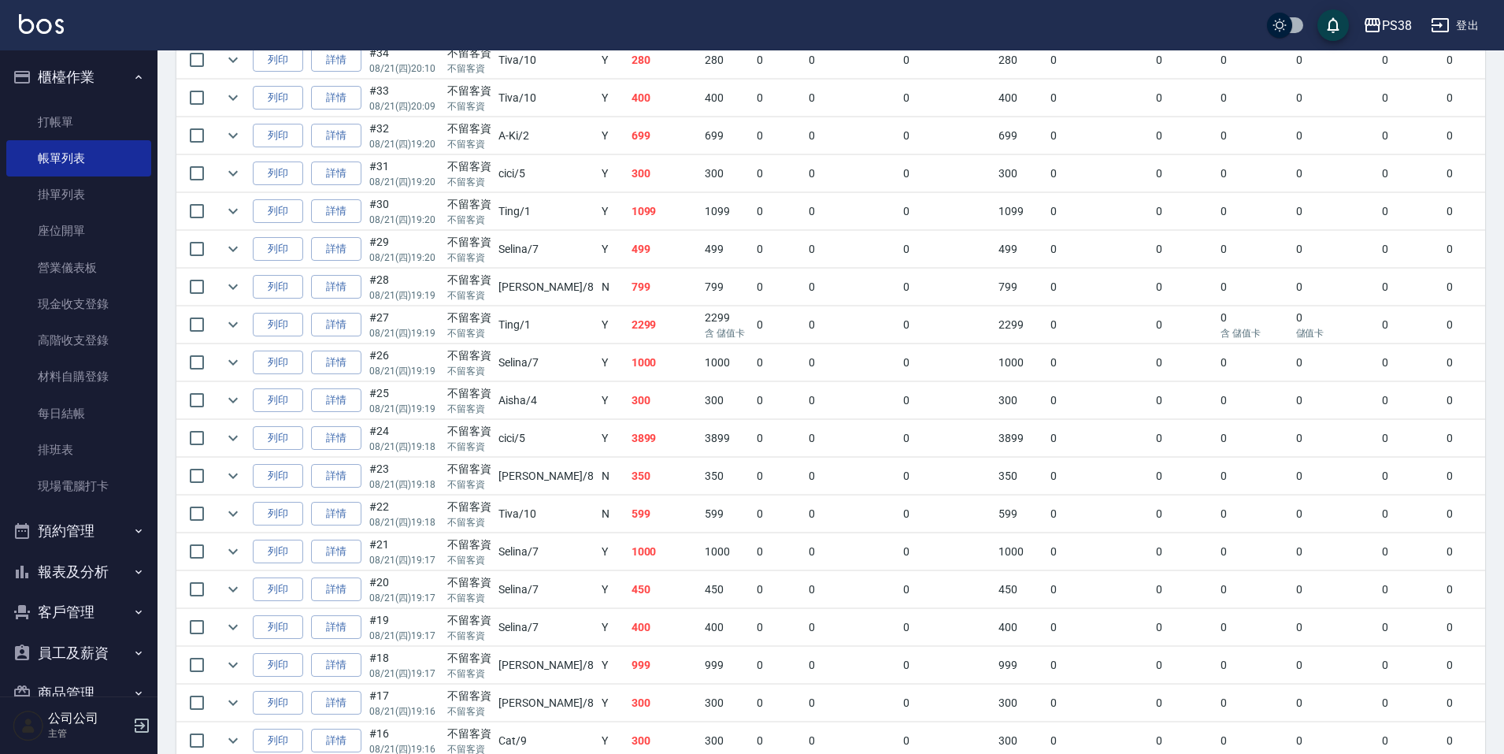
scroll to position [472, 0]
click at [636, 231] on td "1099" at bounding box center [665, 246] width 74 height 37
click at [635, 203] on td "300" at bounding box center [665, 209] width 74 height 37
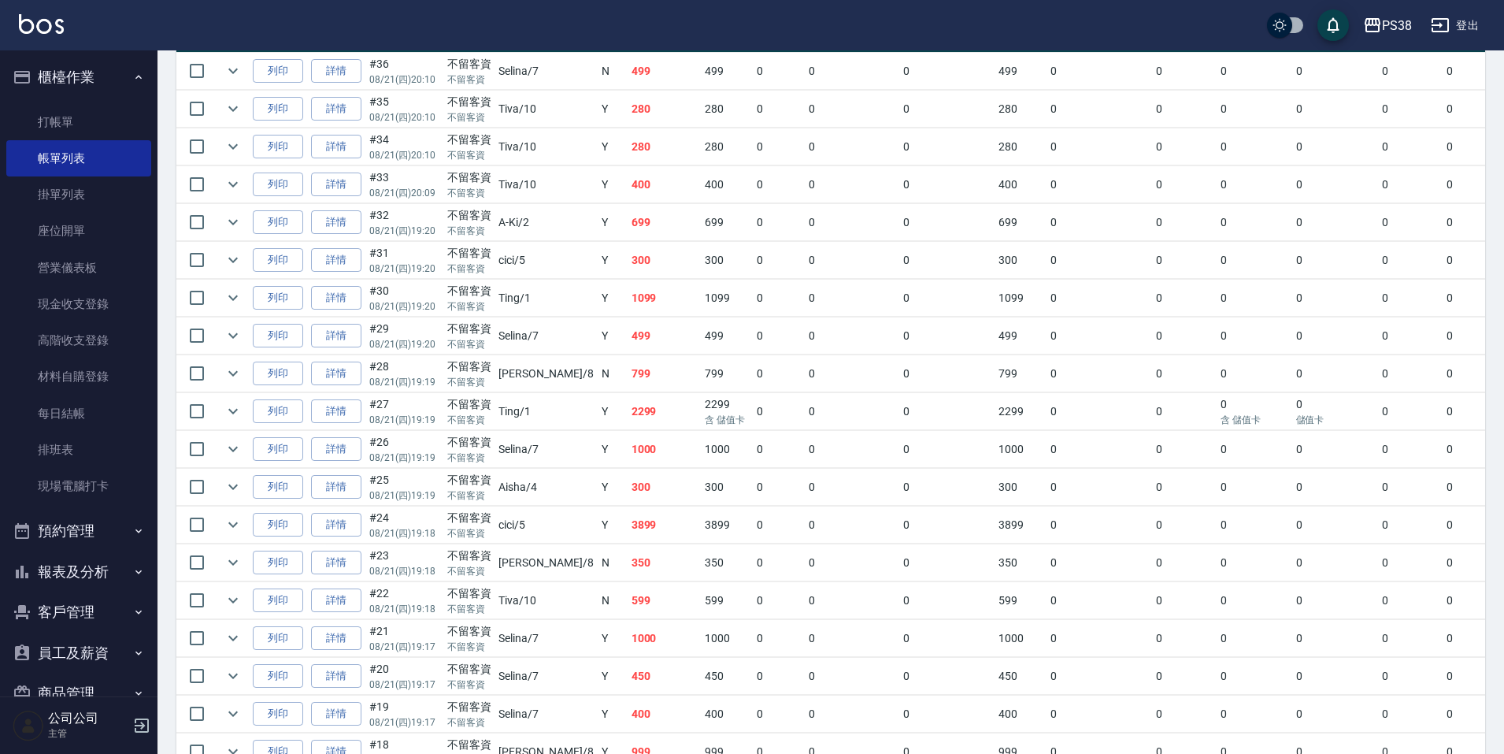
scroll to position [394, 0]
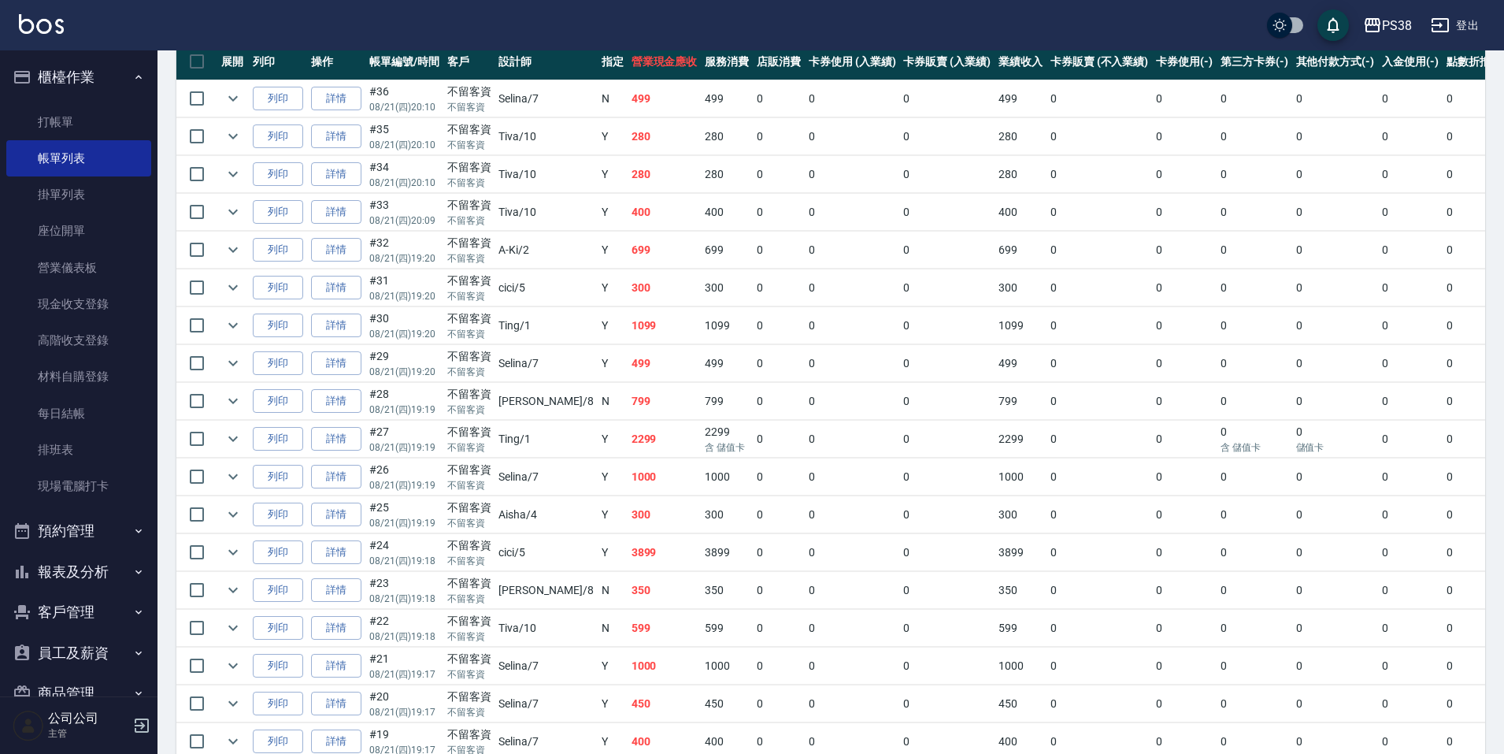
click at [633, 246] on td "699" at bounding box center [665, 249] width 74 height 37
click at [636, 214] on td "400" at bounding box center [665, 212] width 74 height 37
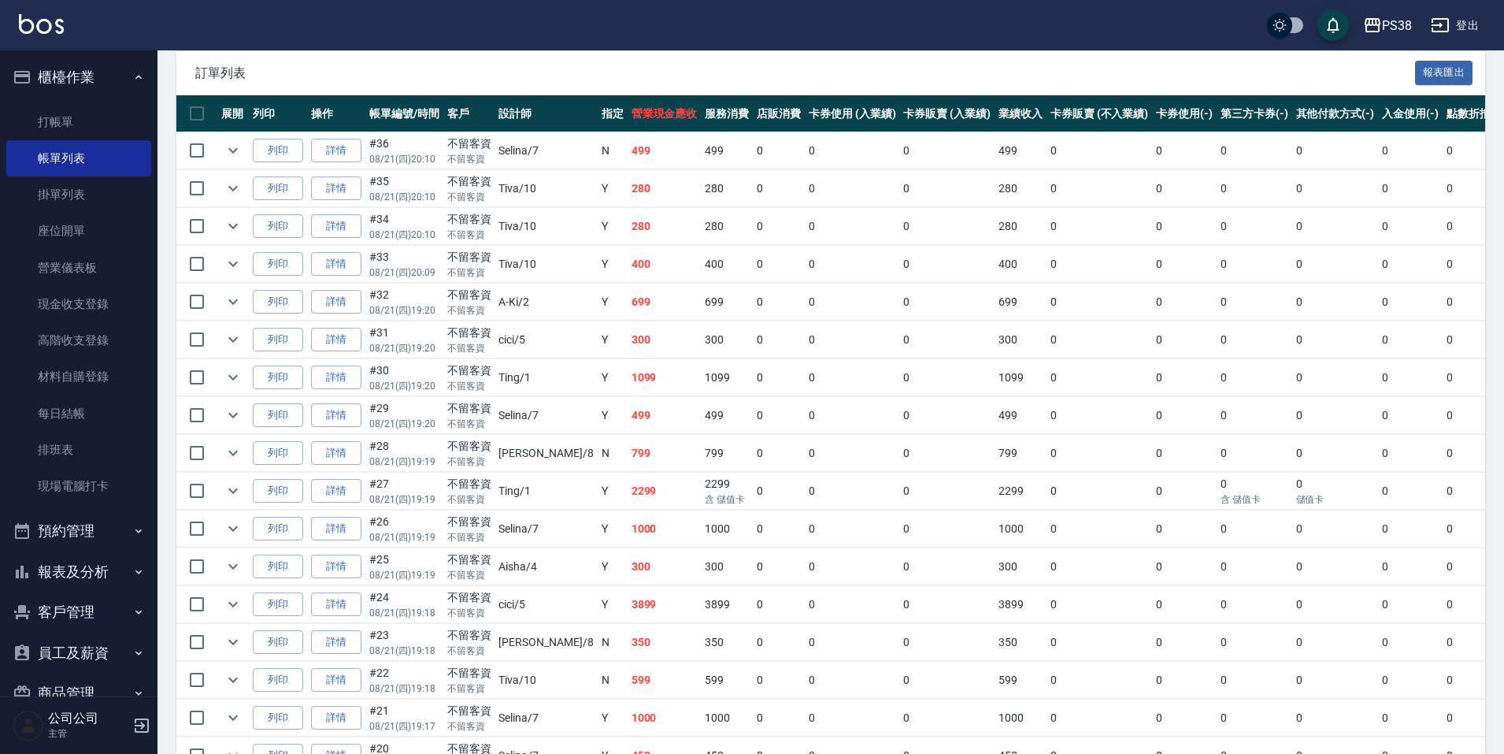
scroll to position [315, 0]
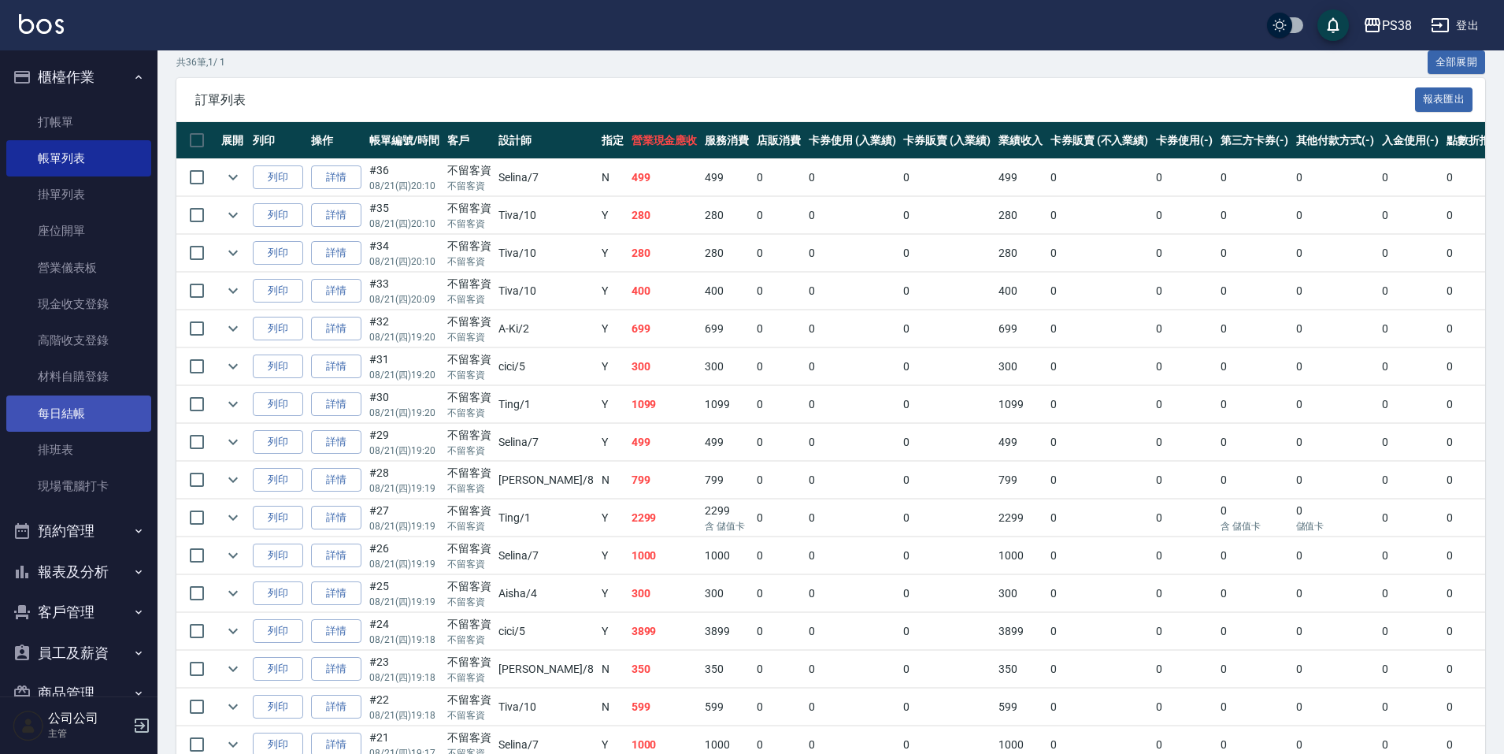
click at [90, 418] on link "每日結帳" at bounding box center [78, 413] width 145 height 36
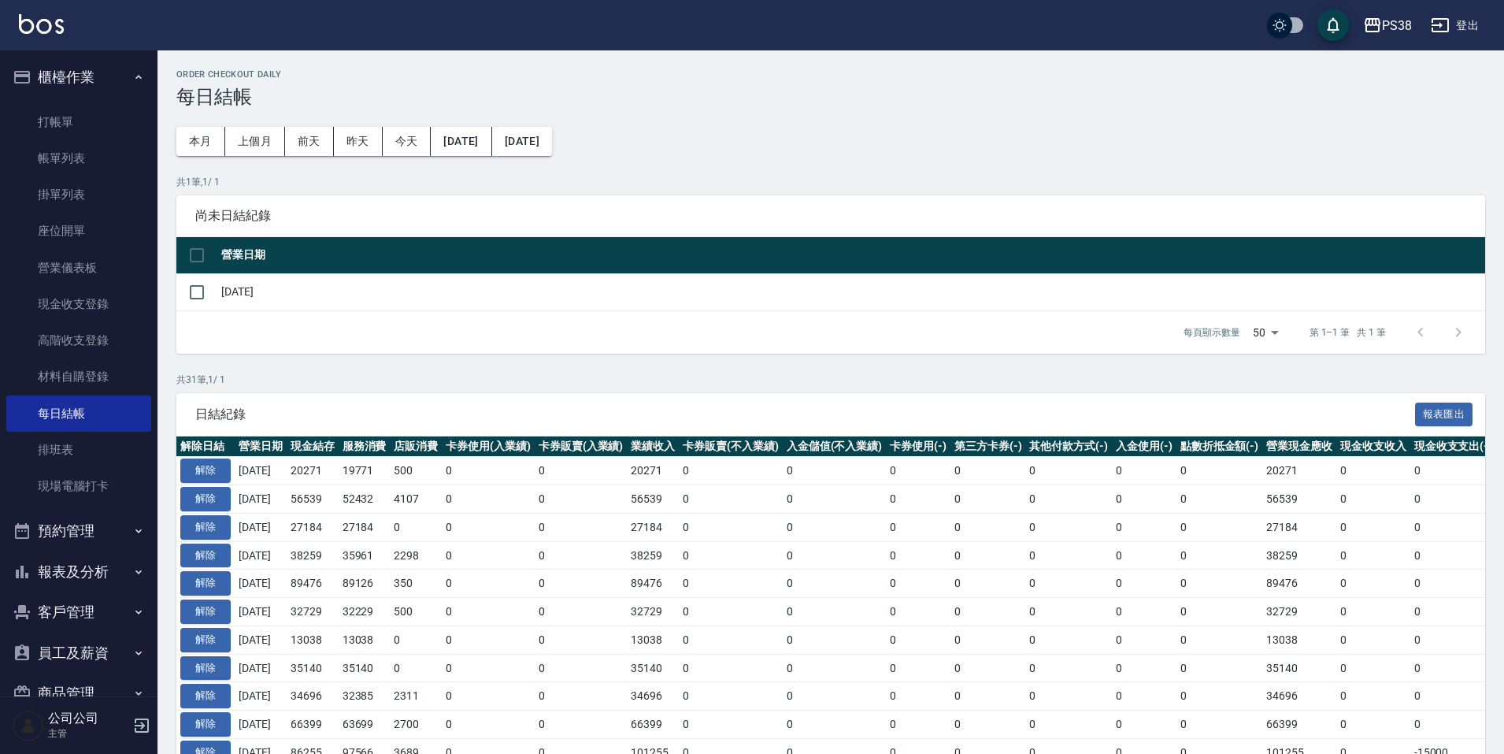
click at [915, 126] on div "Order checkout daily 每日結帳 本月 上個月 [DATE] [DATE] [DATE] [DATE] [DATE] 共 1 筆, 1 / …" at bounding box center [830, 730] width 1346 height 1361
